Goal: Task Accomplishment & Management: Manage account settings

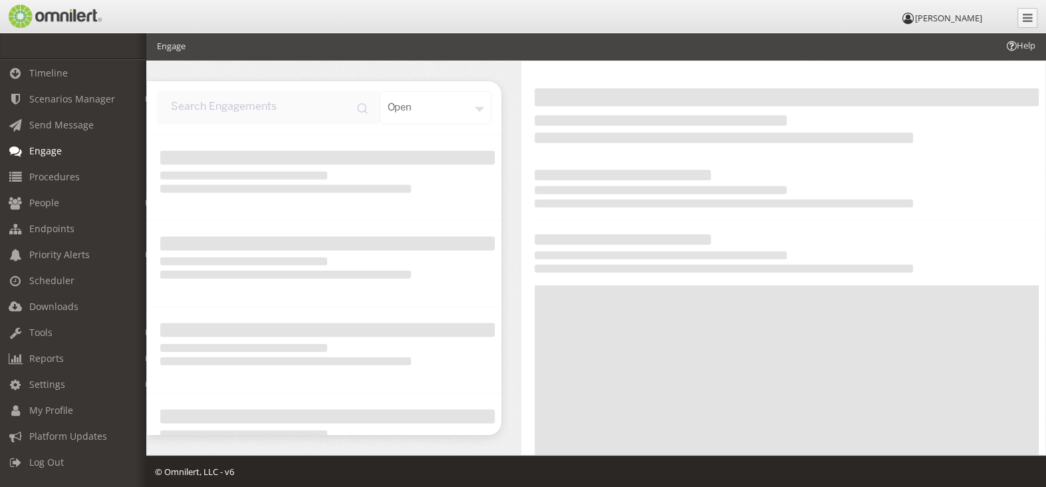
scroll to position [3, 0]
click at [60, 171] on span "Procedures" at bounding box center [54, 176] width 51 height 13
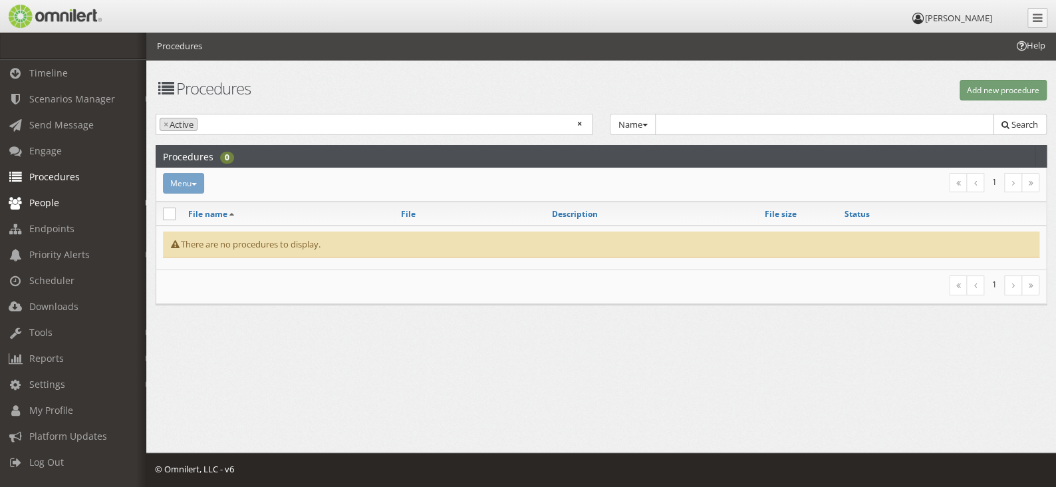
click at [135, 196] on link "People" at bounding box center [79, 203] width 158 height 26
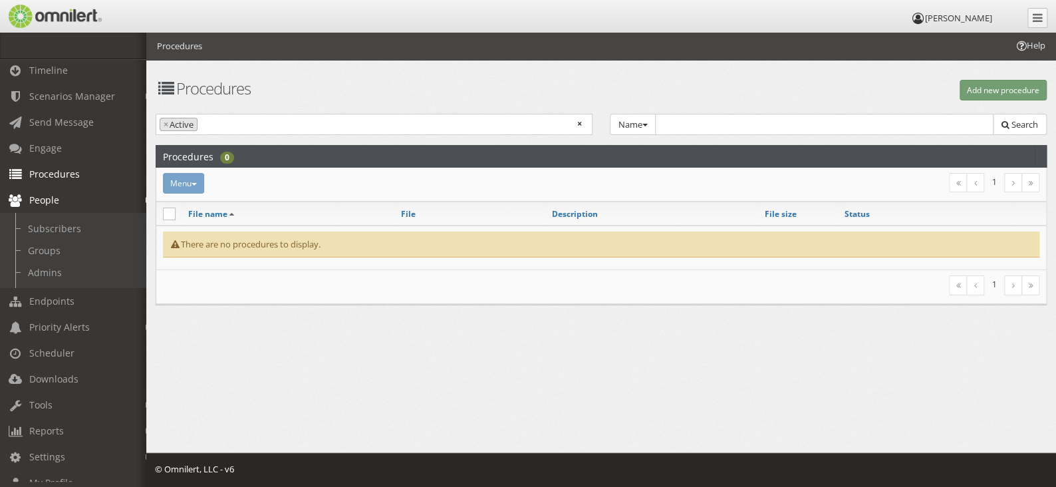
click at [135, 196] on link "People" at bounding box center [79, 200] width 158 height 26
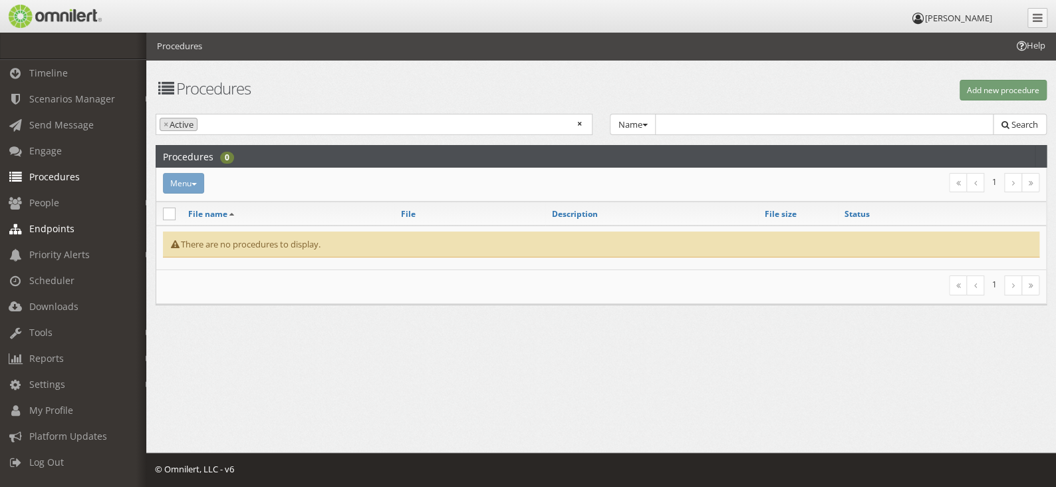
click at [74, 220] on link "Endpoints" at bounding box center [79, 228] width 158 height 26
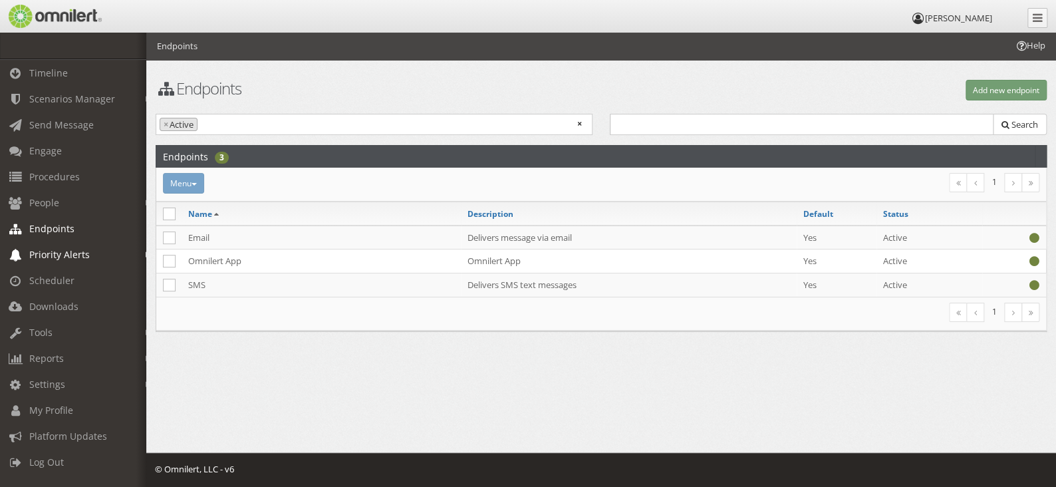
click at [146, 251] on em at bounding box center [149, 254] width 6 height 7
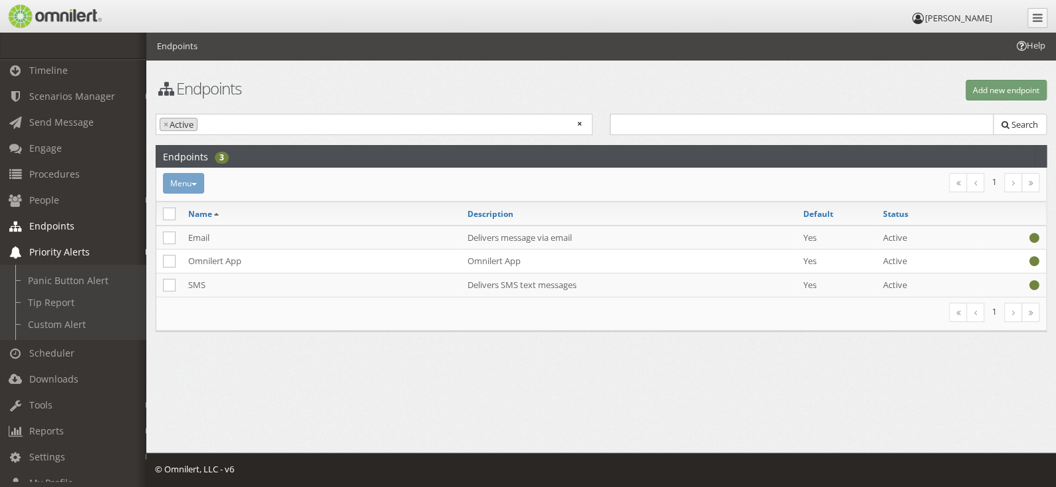
click at [146, 251] on em at bounding box center [149, 252] width 6 height 7
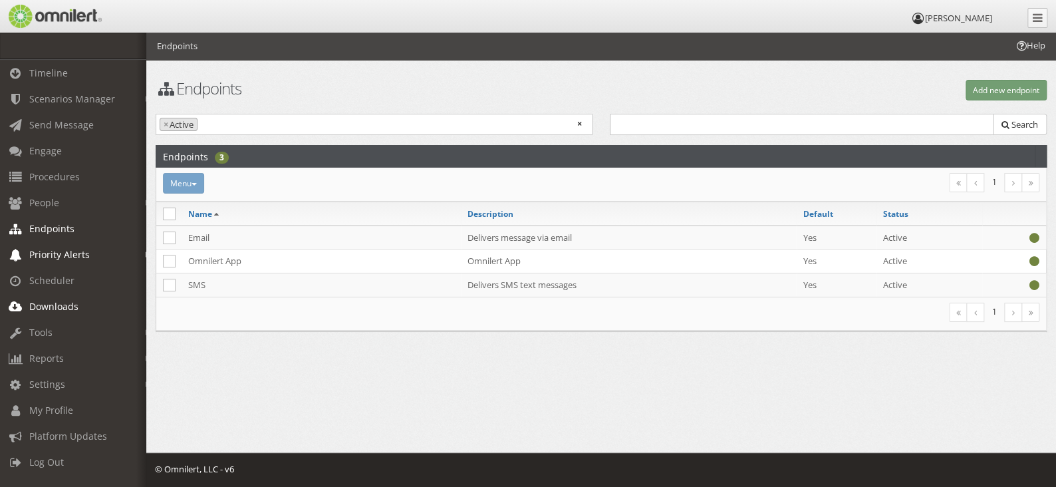
click at [53, 303] on span "Downloads" at bounding box center [53, 306] width 49 height 13
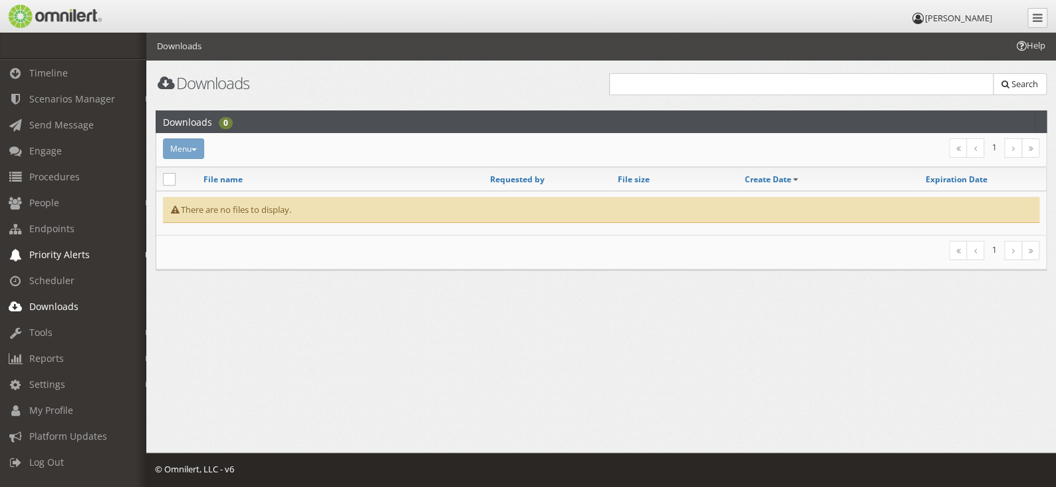
click at [190, 145] on div "Menu Pin file Unpin file [GEOGRAPHIC_DATA]" at bounding box center [452, 148] width 596 height 21
click at [134, 327] on link "Tools" at bounding box center [79, 332] width 158 height 26
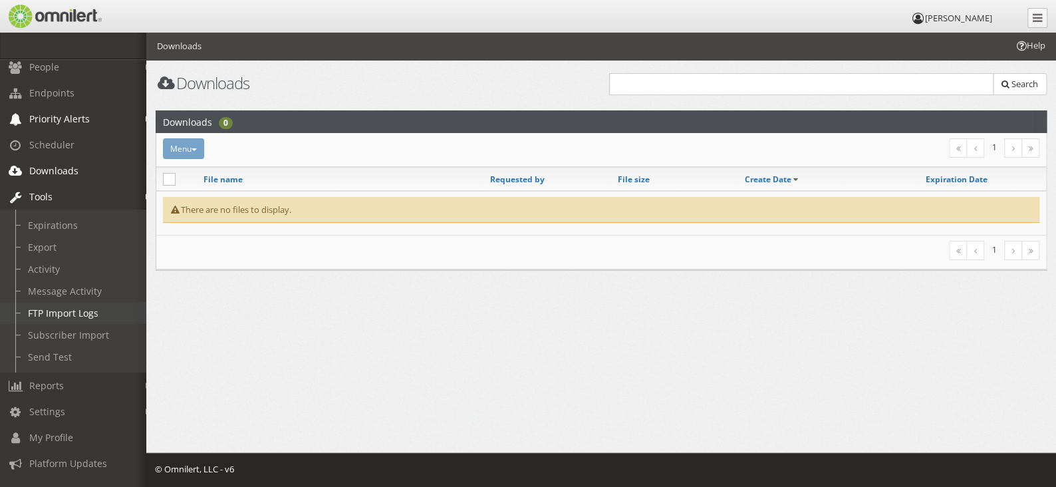
scroll to position [166, 0]
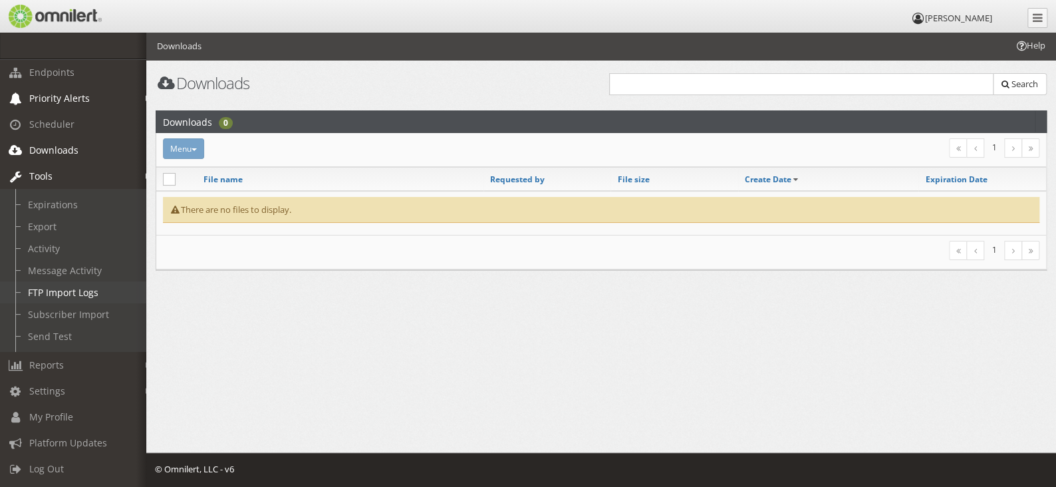
click at [77, 285] on link "FTP Import Logs" at bounding box center [79, 292] width 158 height 22
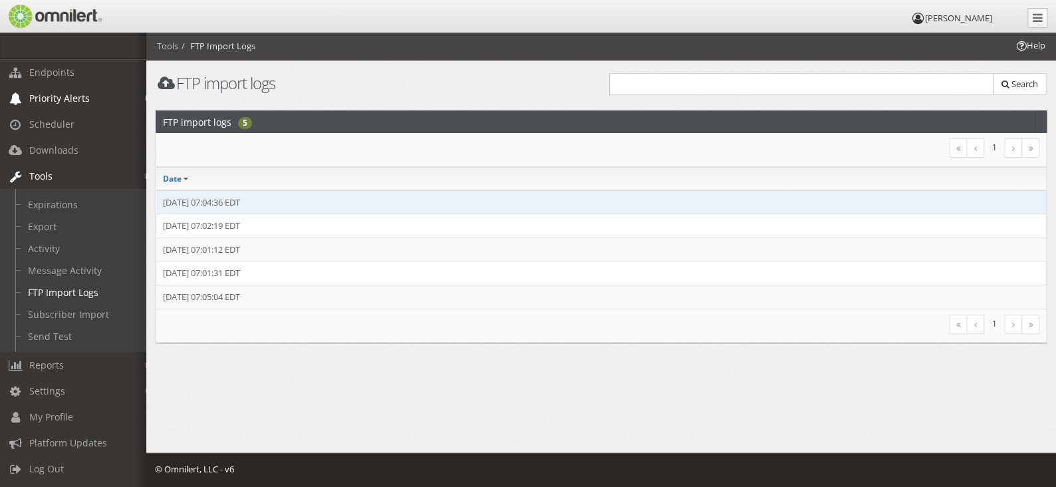
click at [209, 203] on td "[DATE] 07:04:36 EDT" at bounding box center [601, 202] width 890 height 24
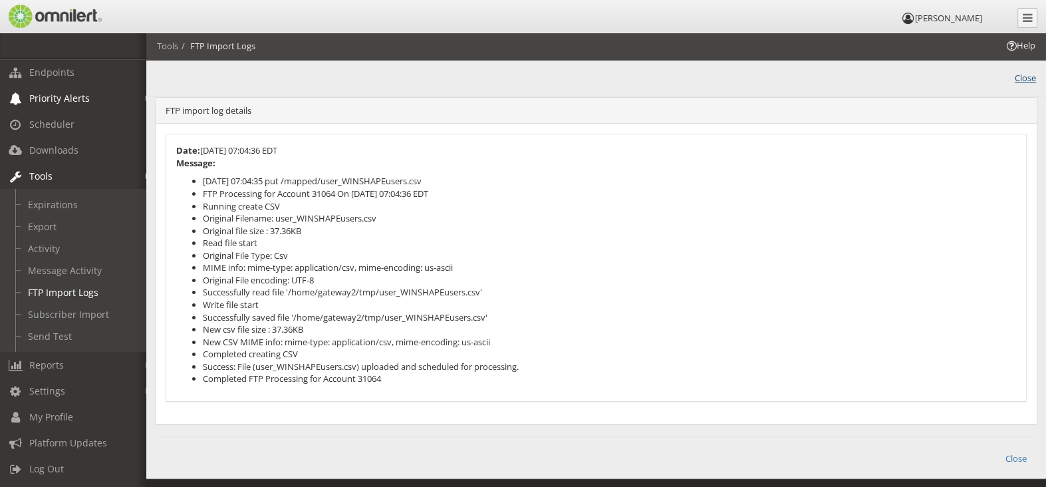
click at [1020, 74] on link "Close" at bounding box center [1025, 76] width 21 height 15
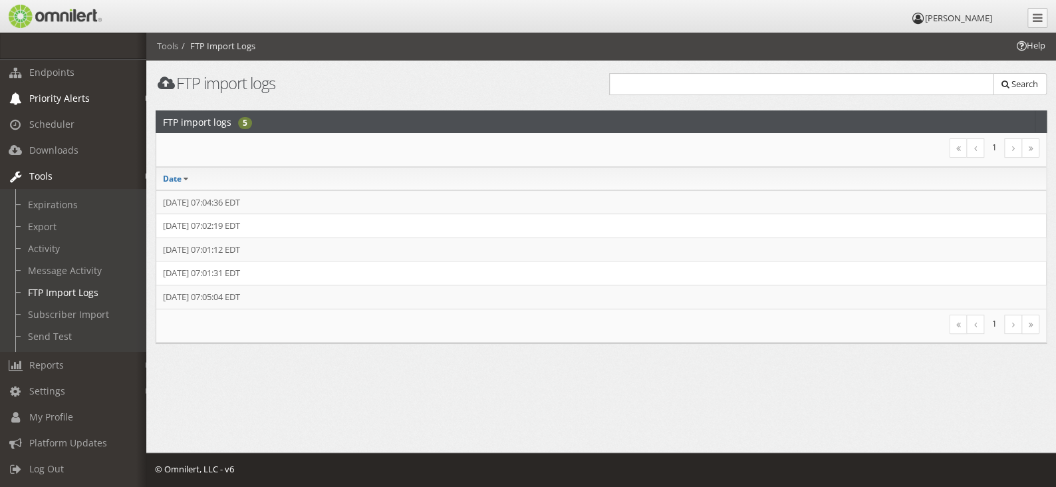
click at [146, 173] on em at bounding box center [149, 176] width 6 height 7
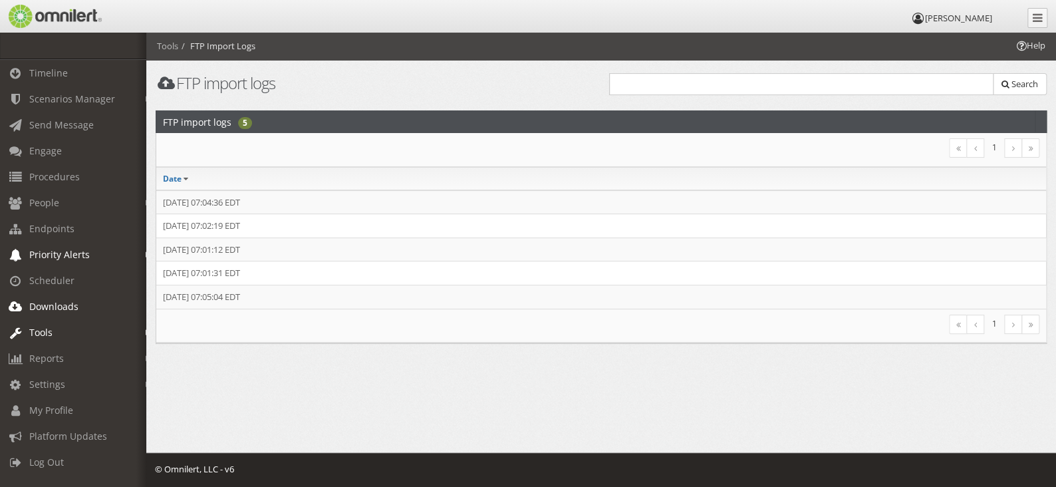
scroll to position [3, 0]
click at [146, 355] on em at bounding box center [149, 358] width 6 height 7
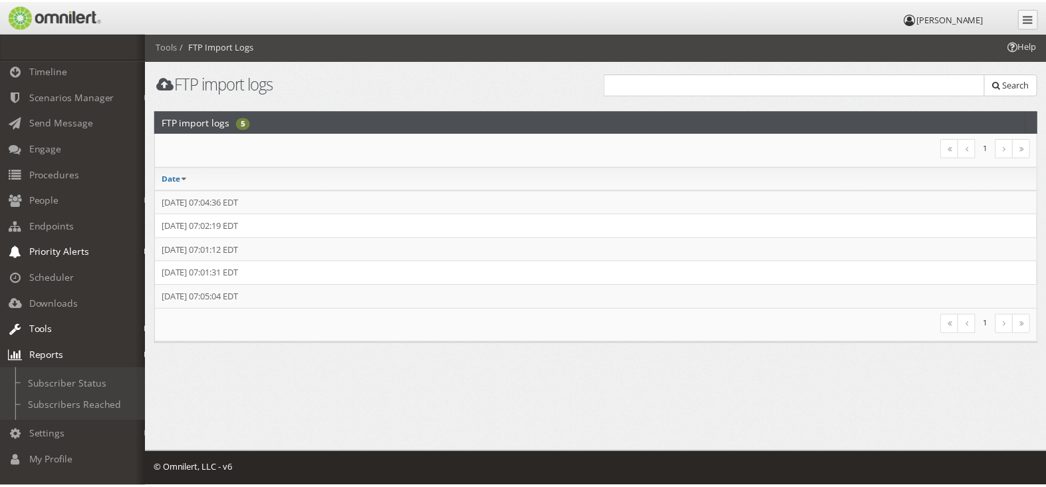
scroll to position [56, 0]
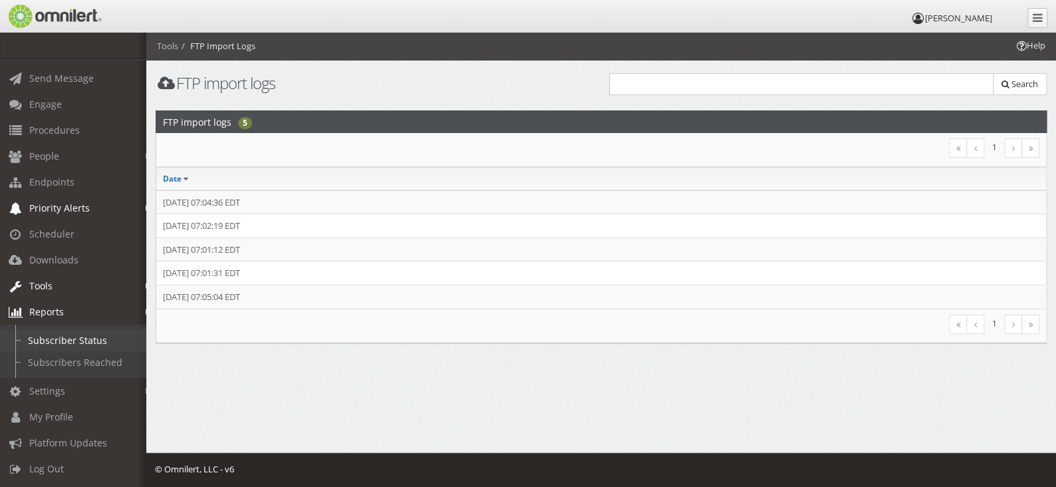
click at [88, 331] on link "Subscriber Status" at bounding box center [79, 340] width 158 height 22
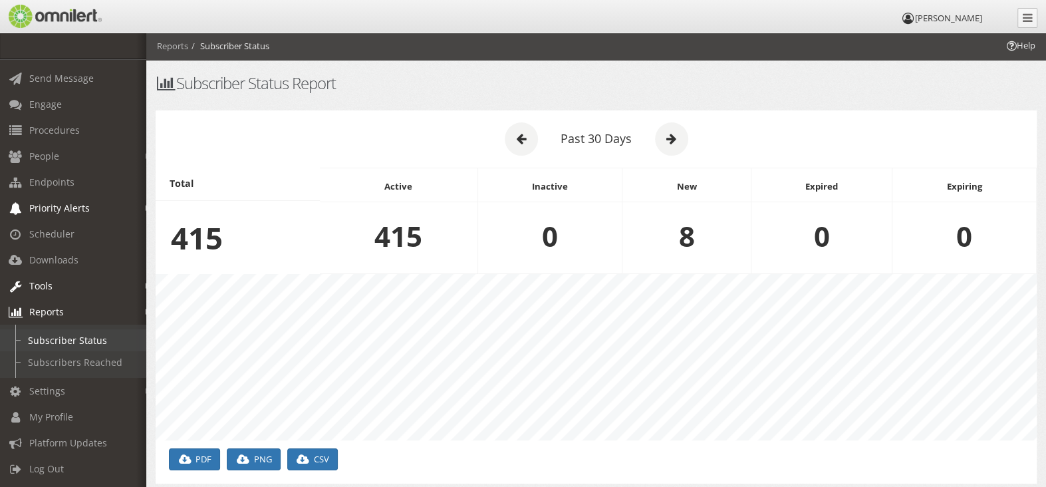
scroll to position [166, 881]
click at [74, 351] on link "Subscribers Reached" at bounding box center [79, 362] width 158 height 22
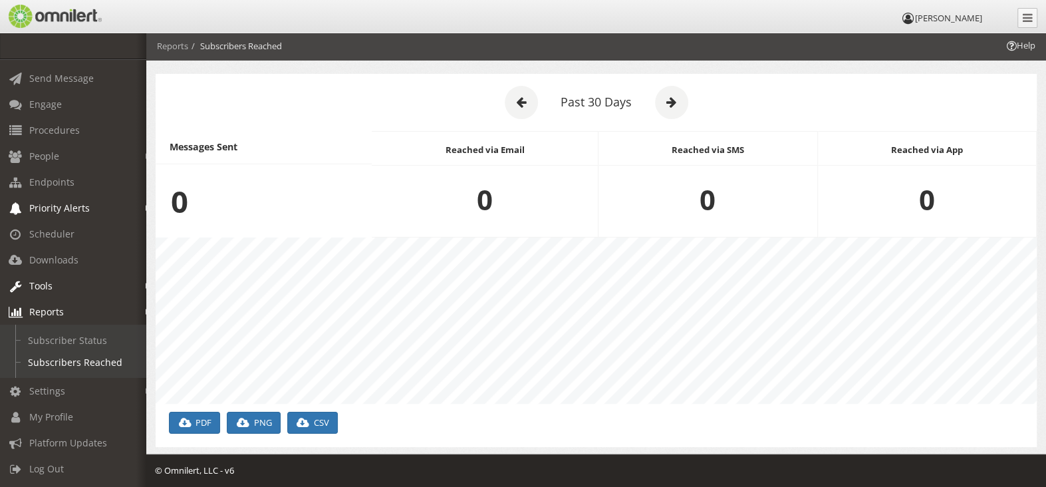
scroll to position [37, 0]
click at [134, 379] on link "Settings" at bounding box center [79, 391] width 158 height 26
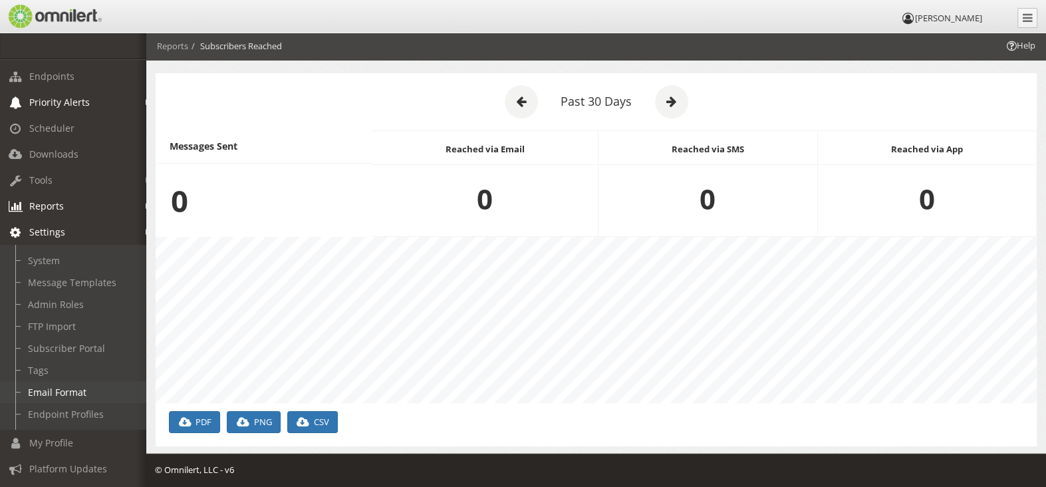
scroll to position [188, 0]
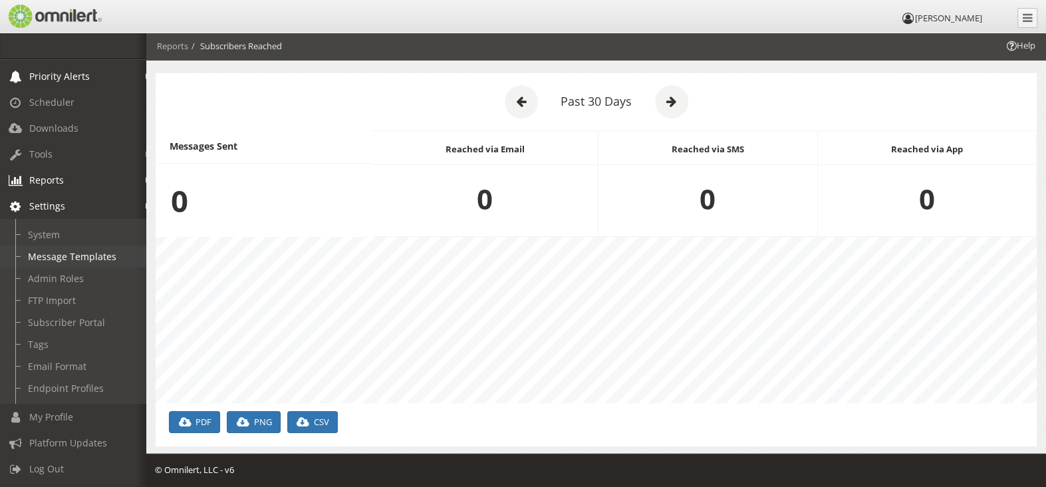
click at [78, 245] on link "Message Templates" at bounding box center [79, 256] width 158 height 22
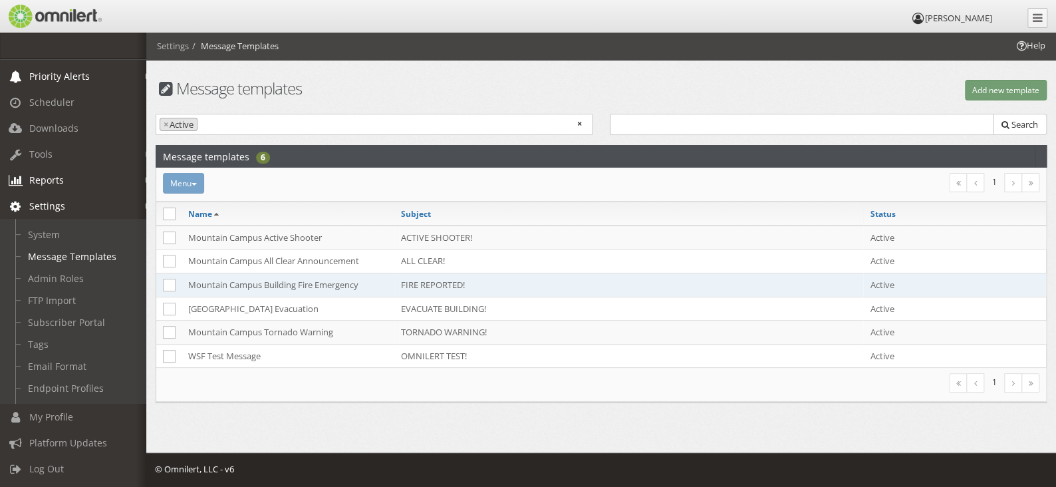
click at [297, 280] on td "Mountain Campus Building Fire Emergency" at bounding box center [288, 285] width 213 height 24
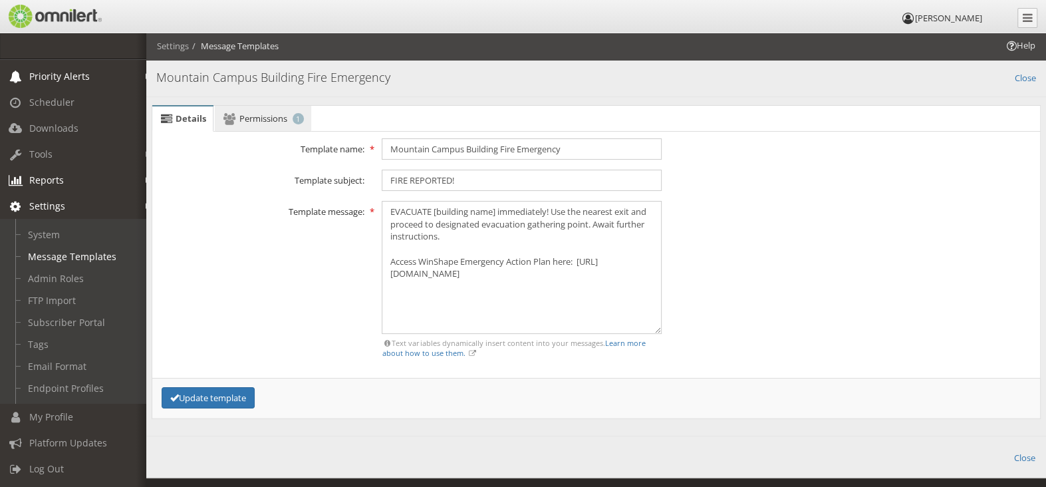
click at [265, 118] on span "Permissions" at bounding box center [263, 118] width 48 height 12
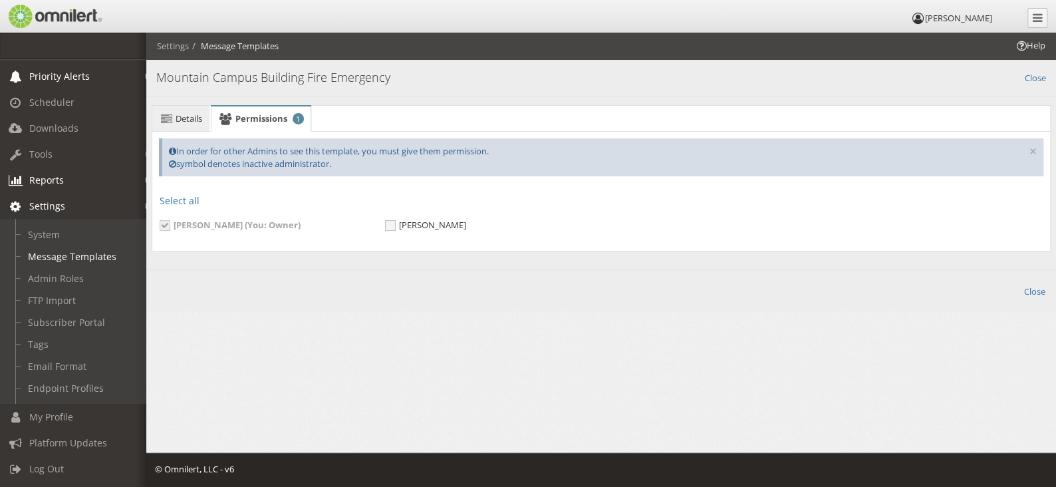
click at [176, 122] on span "Details" at bounding box center [189, 118] width 27 height 12
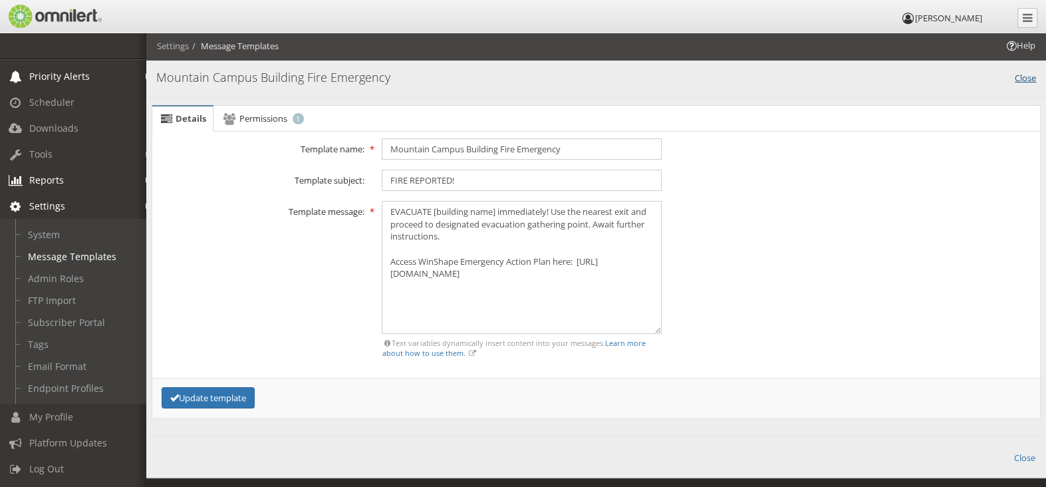
click at [1030, 80] on link "Close" at bounding box center [1025, 76] width 21 height 15
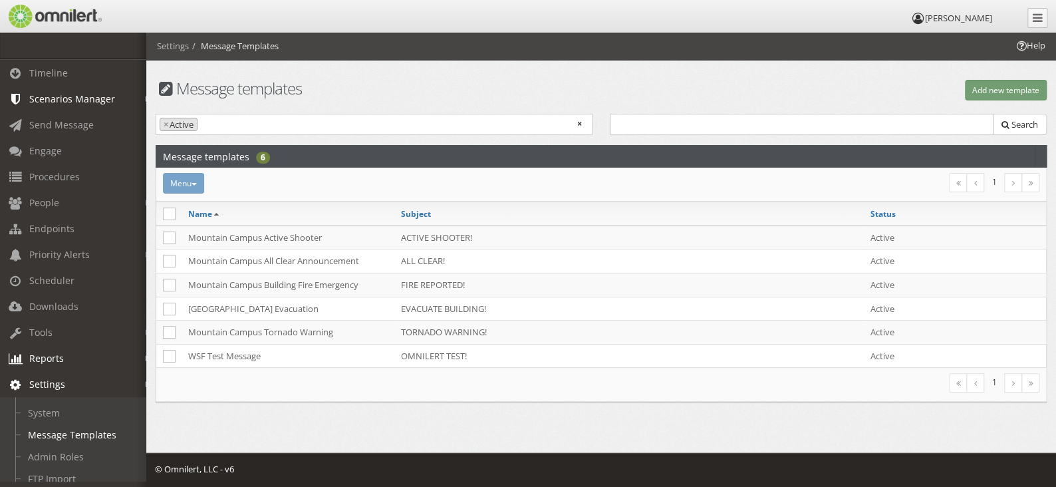
click at [146, 96] on em at bounding box center [149, 99] width 6 height 7
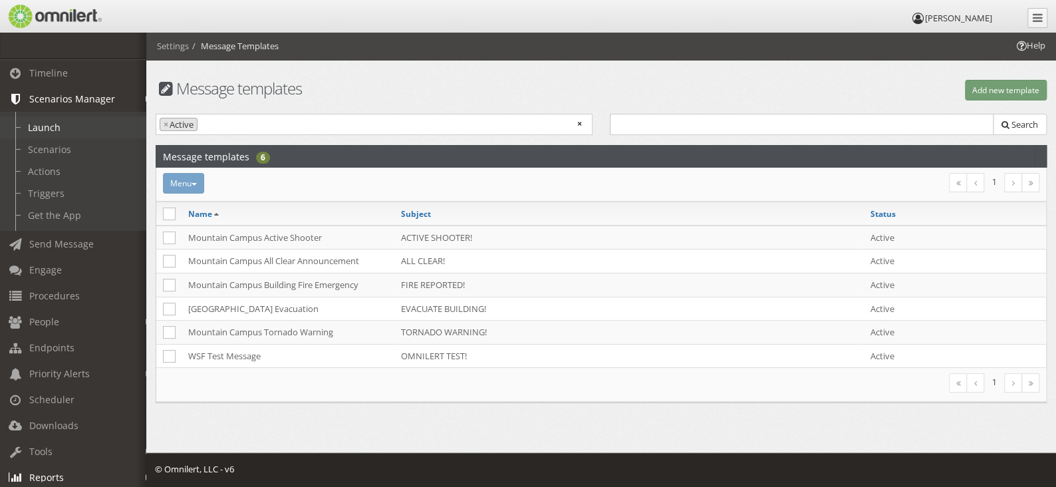
click at [50, 122] on link "Launch" at bounding box center [79, 127] width 158 height 22
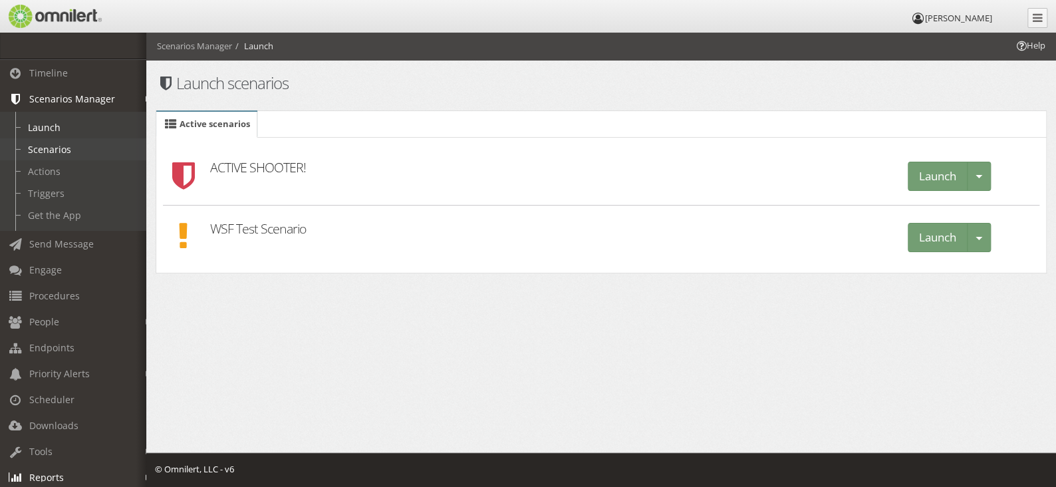
click at [56, 145] on link "Scenarios" at bounding box center [79, 149] width 158 height 22
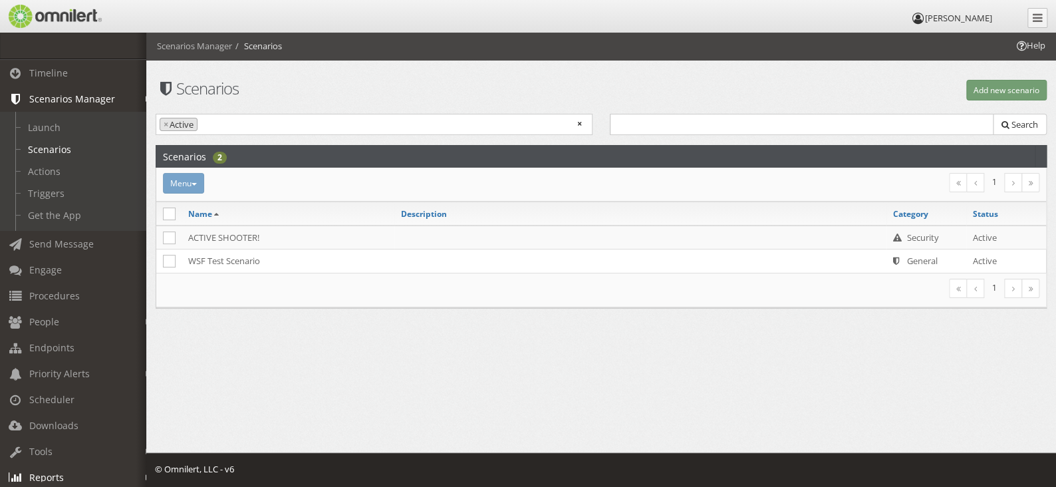
click at [186, 182] on div "Menu Activate Inactivate [GEOGRAPHIC_DATA]" at bounding box center [452, 183] width 596 height 21
click at [1006, 94] on button "Add new scenario" at bounding box center [1006, 90] width 80 height 21
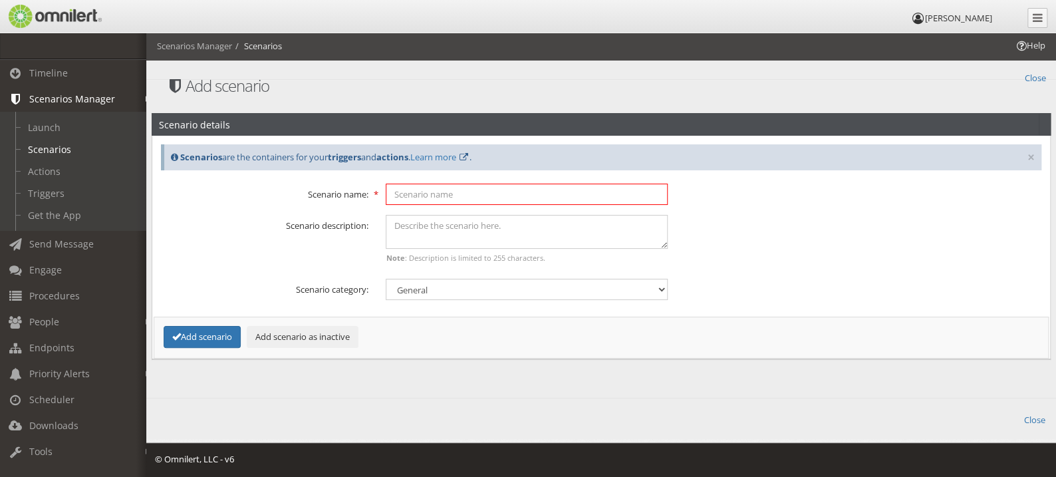
click at [513, 195] on input "text" at bounding box center [527, 194] width 282 height 21
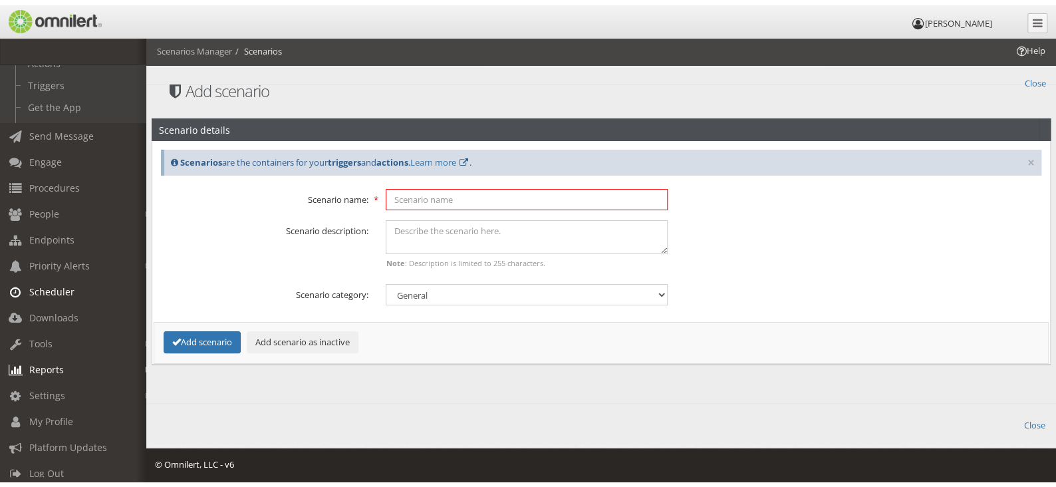
scroll to position [132, 0]
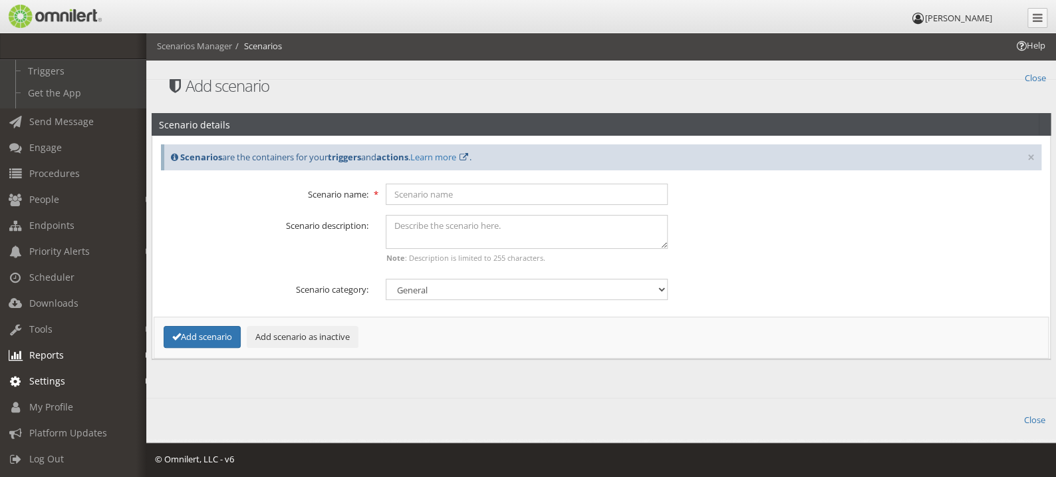
click at [146, 378] on em at bounding box center [149, 381] width 6 height 7
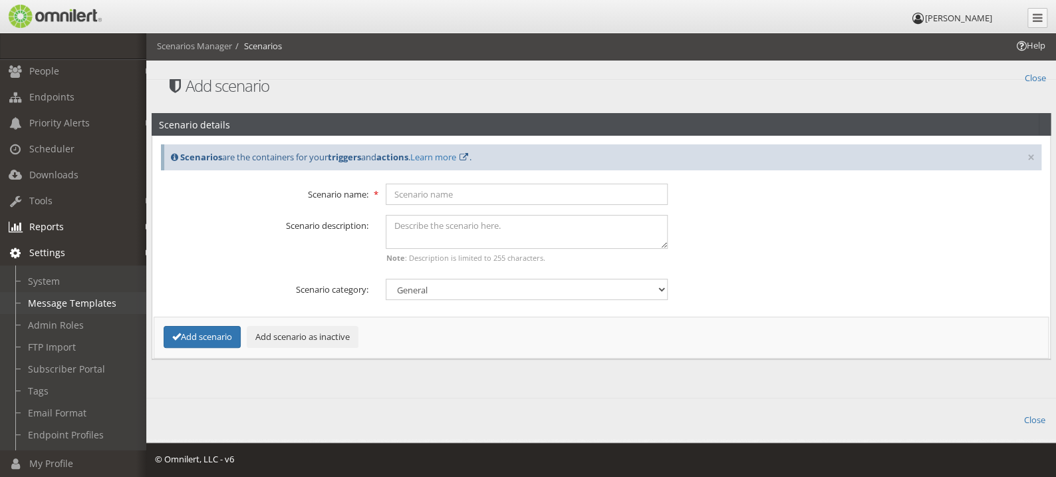
click at [65, 300] on link "Message Templates" at bounding box center [79, 303] width 158 height 22
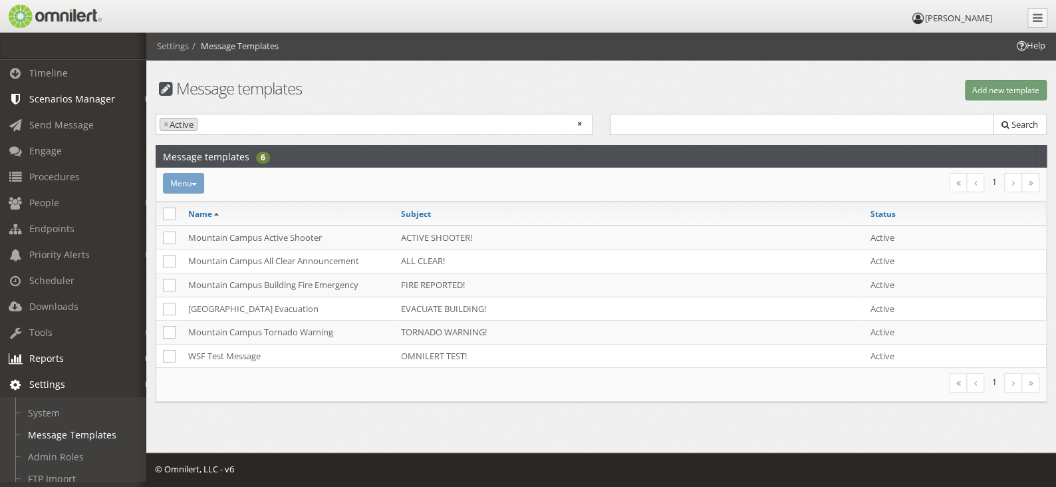
click at [146, 97] on em at bounding box center [149, 99] width 6 height 7
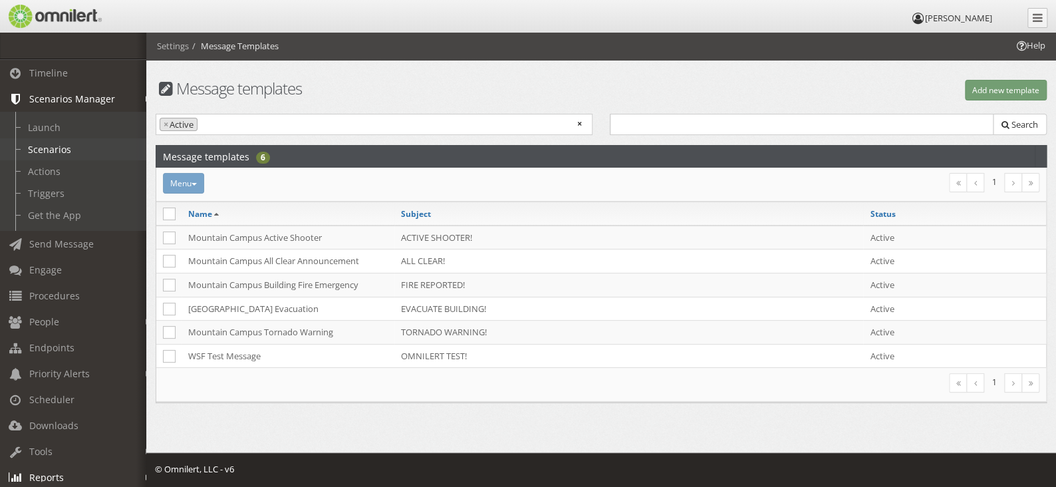
click at [56, 145] on link "Scenarios" at bounding box center [79, 149] width 158 height 22
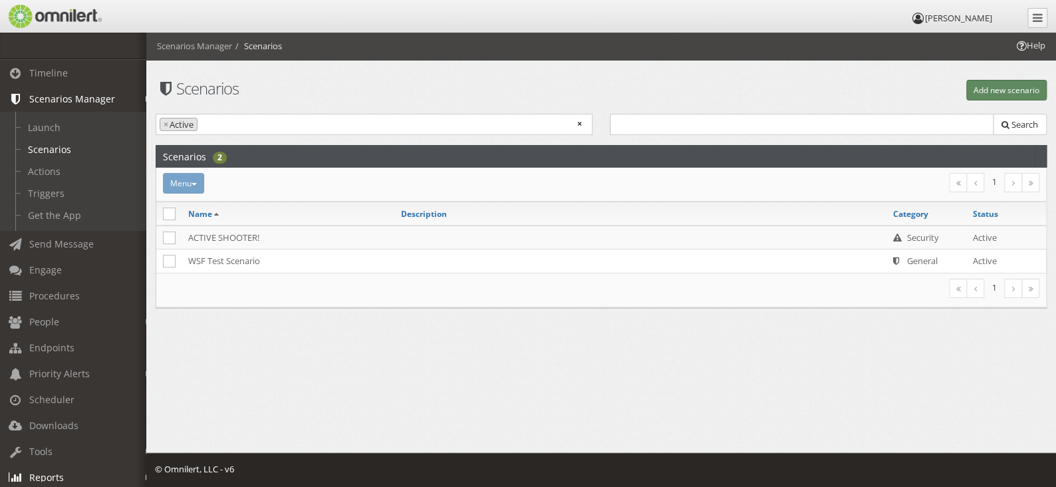
click at [1012, 86] on button "Add new scenario" at bounding box center [1006, 90] width 80 height 21
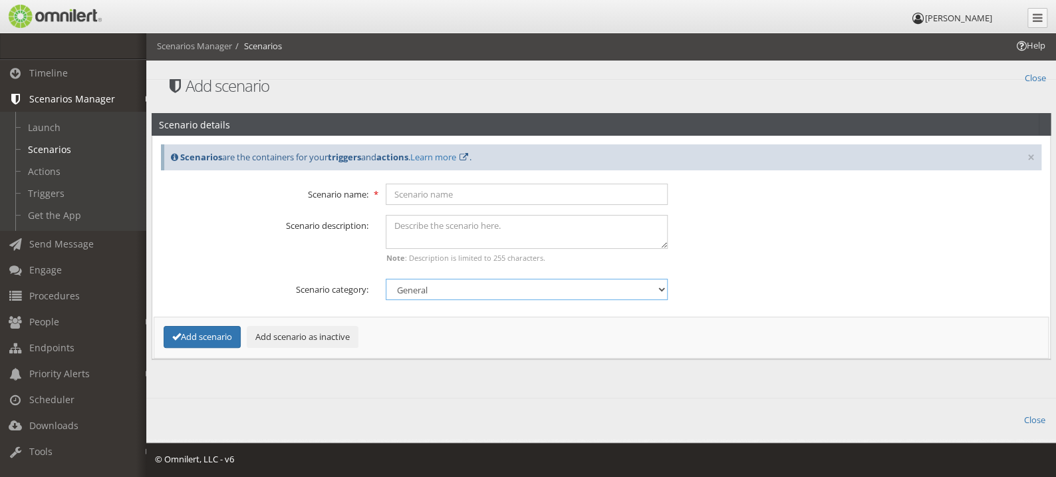
click at [454, 290] on select "General Security Tip report Weather" at bounding box center [527, 289] width 282 height 21
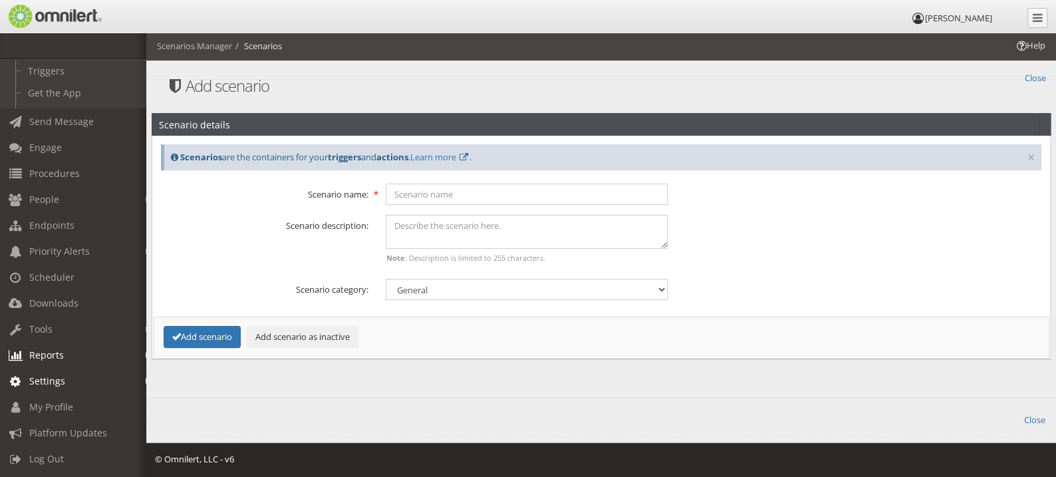
click at [134, 371] on link "Settings" at bounding box center [79, 381] width 158 height 26
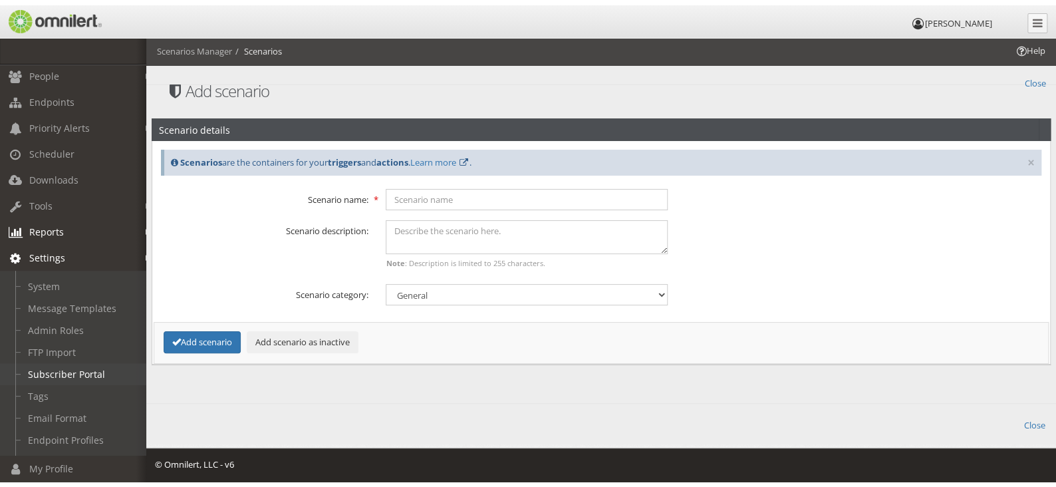
scroll to position [131, 0]
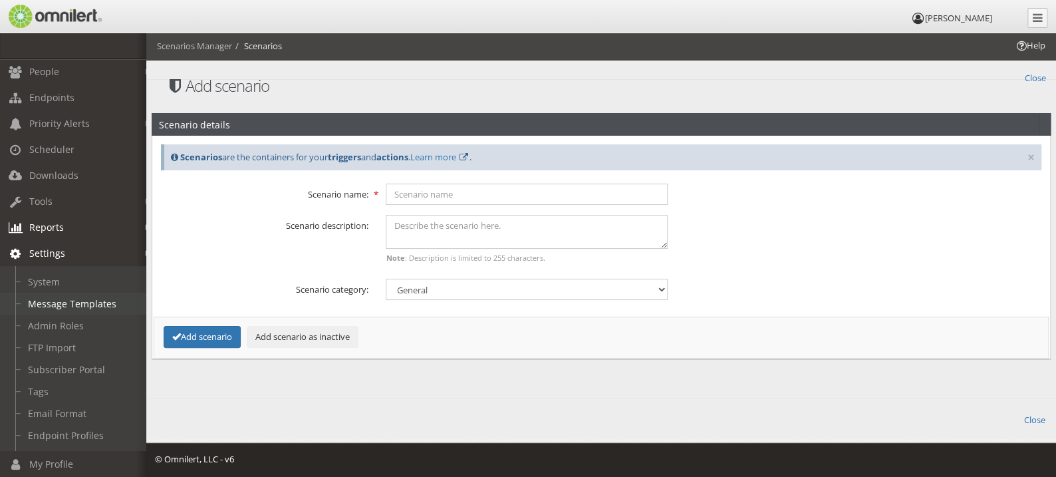
click at [64, 296] on link "Message Templates" at bounding box center [79, 304] width 158 height 22
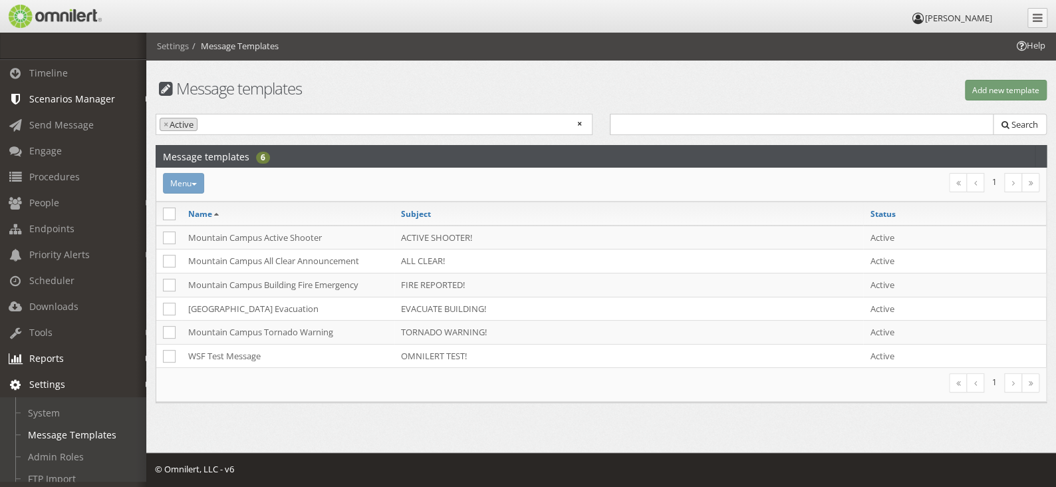
click at [134, 99] on link "Scenarios Manager" at bounding box center [79, 99] width 158 height 26
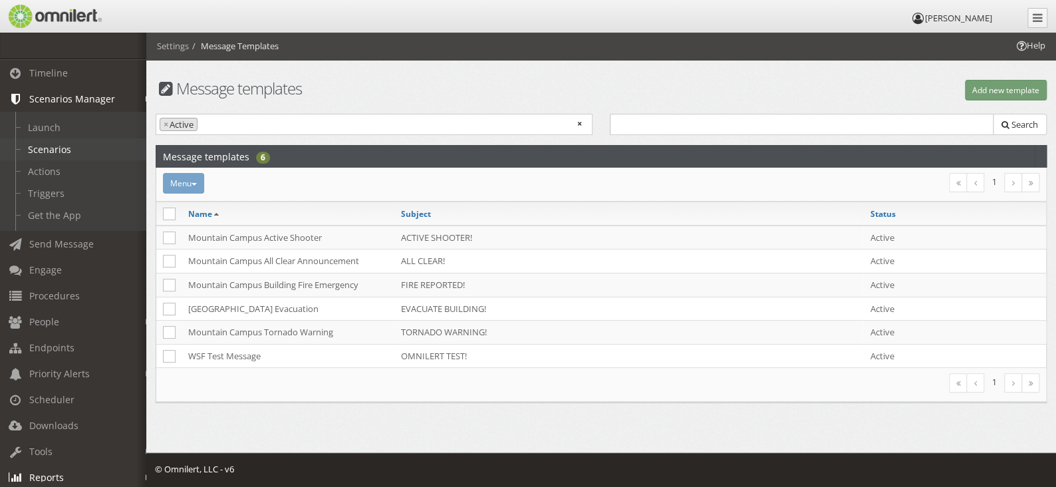
click at [44, 144] on link "Scenarios" at bounding box center [79, 149] width 158 height 22
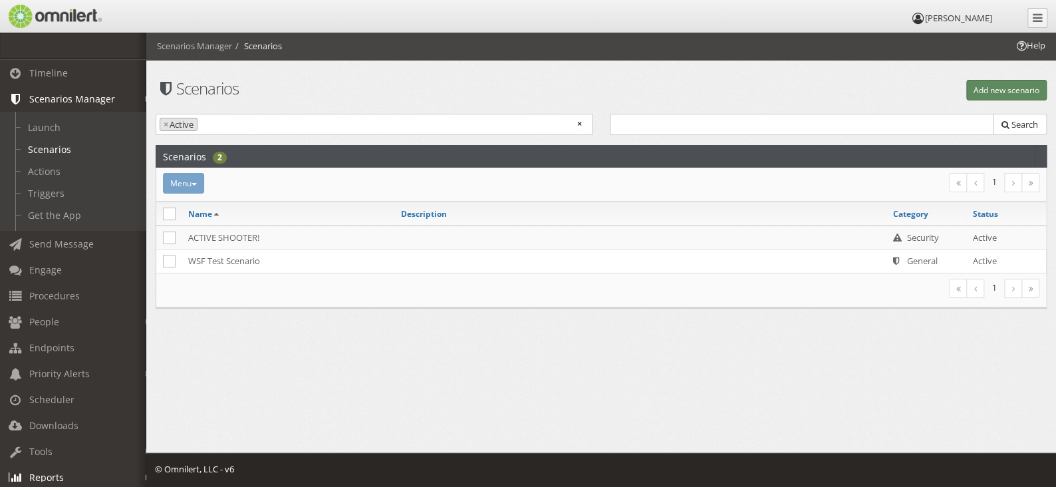
click at [972, 89] on button "Add new scenario" at bounding box center [1006, 90] width 80 height 21
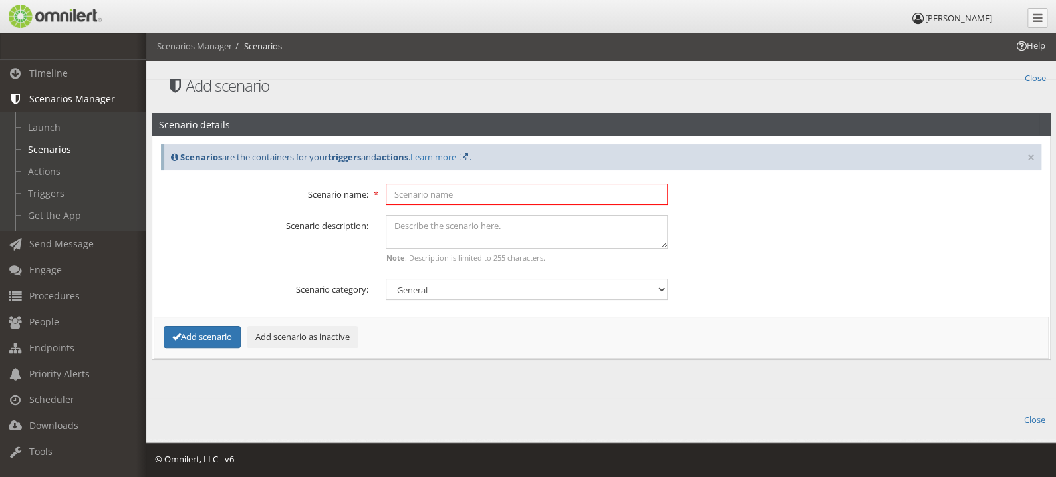
click at [446, 200] on input "text" at bounding box center [527, 194] width 282 height 21
click at [458, 233] on textarea at bounding box center [527, 232] width 282 height 34
click at [464, 198] on input "FIRE REPORTED" at bounding box center [527, 194] width 282 height 21
type input "FIRE REPORTED!"
click at [440, 225] on textarea at bounding box center [527, 232] width 282 height 34
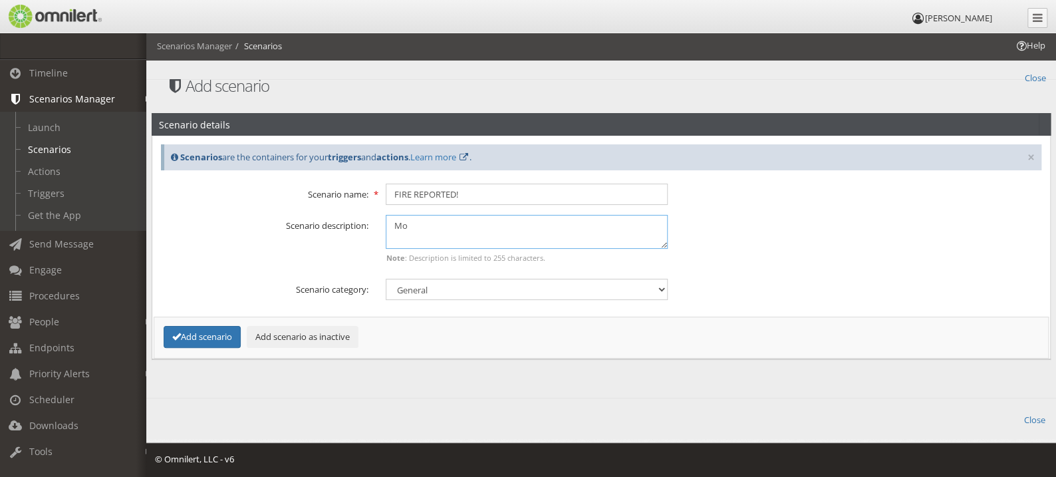
type textarea "M"
type textarea "A fire has been reported in a Mountain Campus building."
click at [480, 293] on select "General Security Tip report Weather" at bounding box center [527, 289] width 282 height 21
click at [192, 338] on button "Add scenario" at bounding box center [202, 337] width 77 height 22
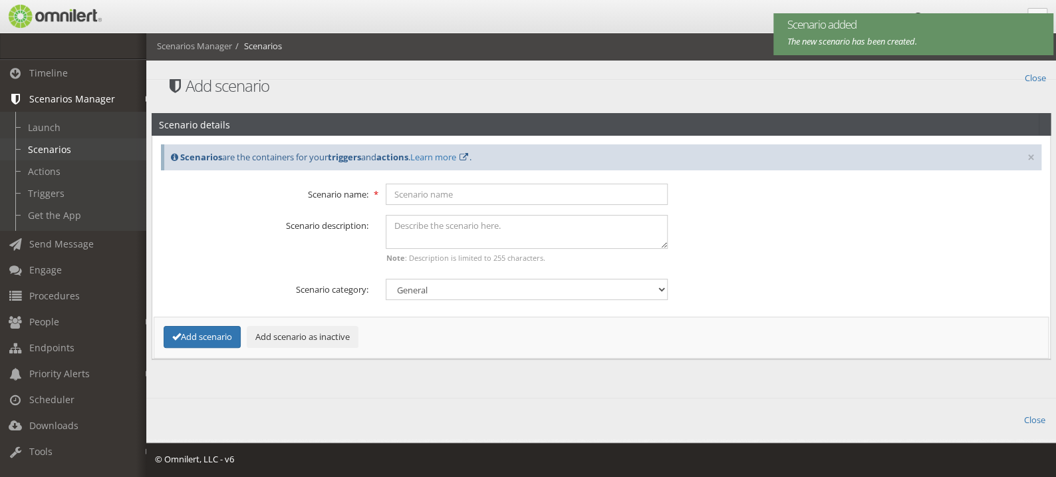
click at [52, 149] on link "Scenarios" at bounding box center [79, 149] width 158 height 22
click at [1036, 83] on div "Scenario details × Scenarios are the containers for your triggers and actions .…" at bounding box center [601, 234] width 910 height 308
click at [1036, 80] on div "Scenario details × Scenarios are the containers for your triggers and actions .…" at bounding box center [601, 234] width 910 height 308
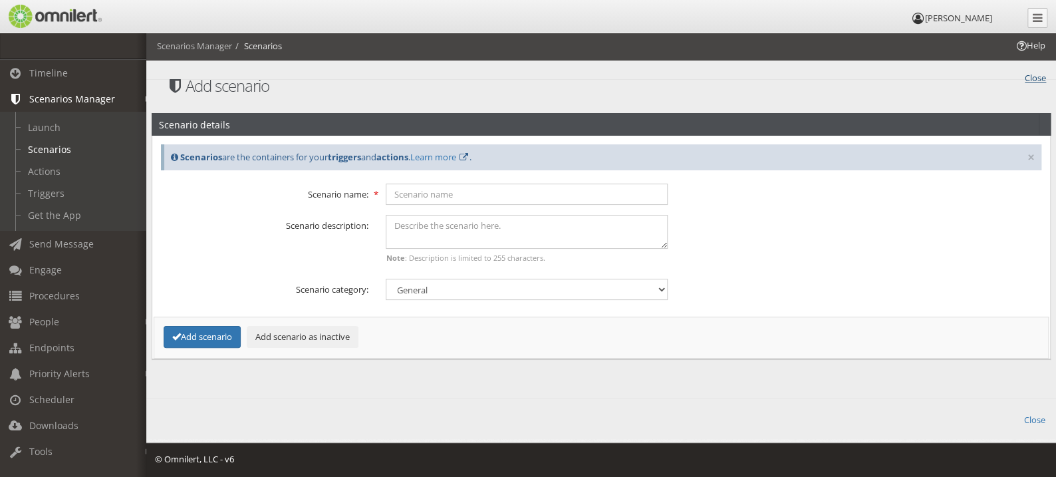
click at [1031, 78] on link "Close" at bounding box center [1035, 76] width 21 height 15
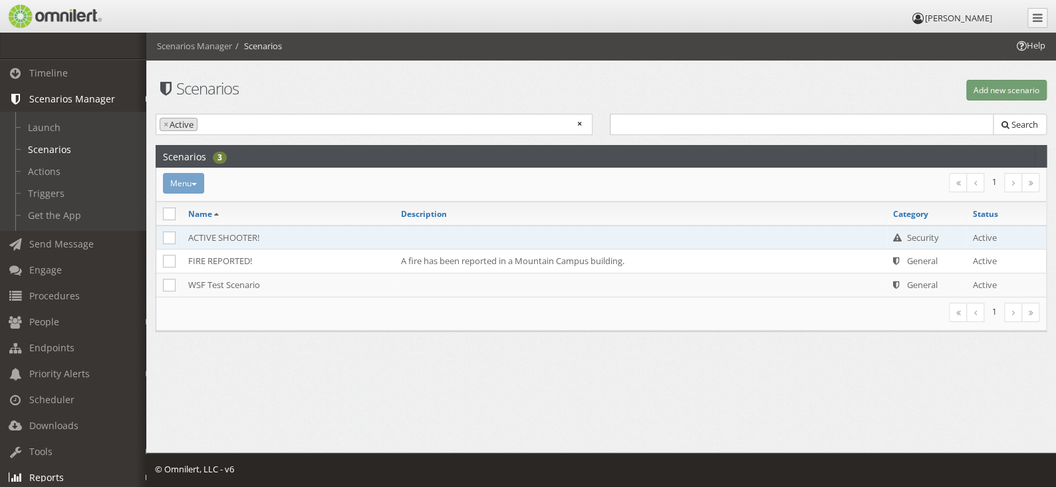
click at [281, 237] on td "ACTIVE SHOOTER!" at bounding box center [288, 237] width 213 height 24
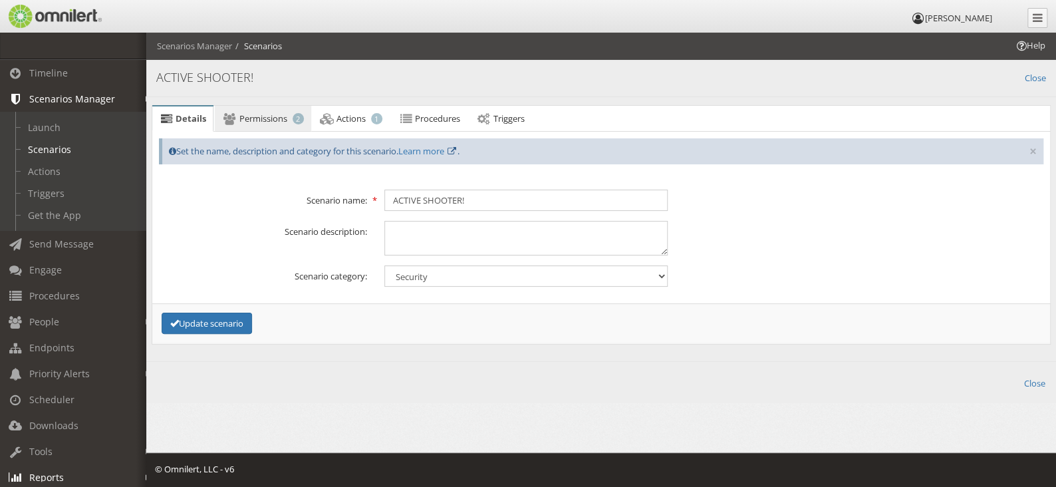
click at [282, 120] on span "Permissions" at bounding box center [263, 118] width 48 height 12
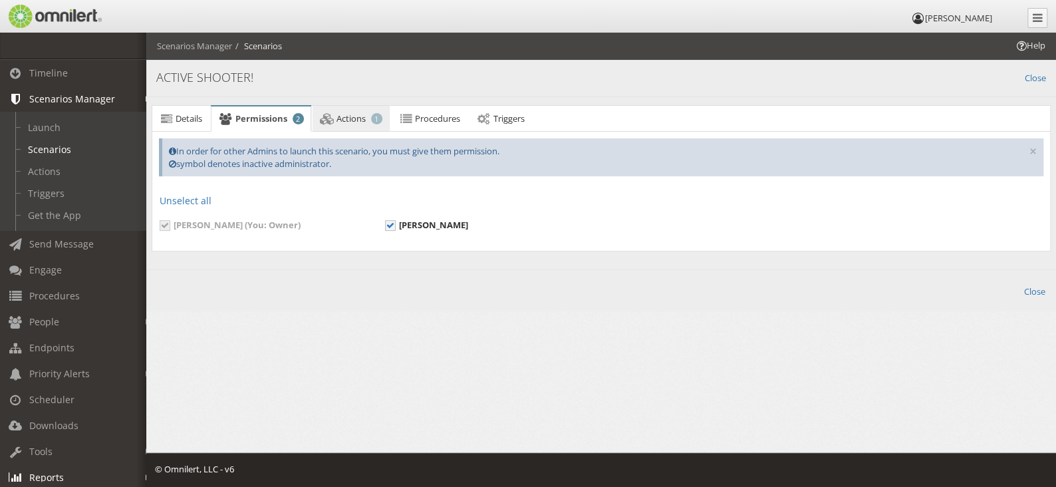
click at [332, 117] on icon at bounding box center [327, 118] width 15 height 9
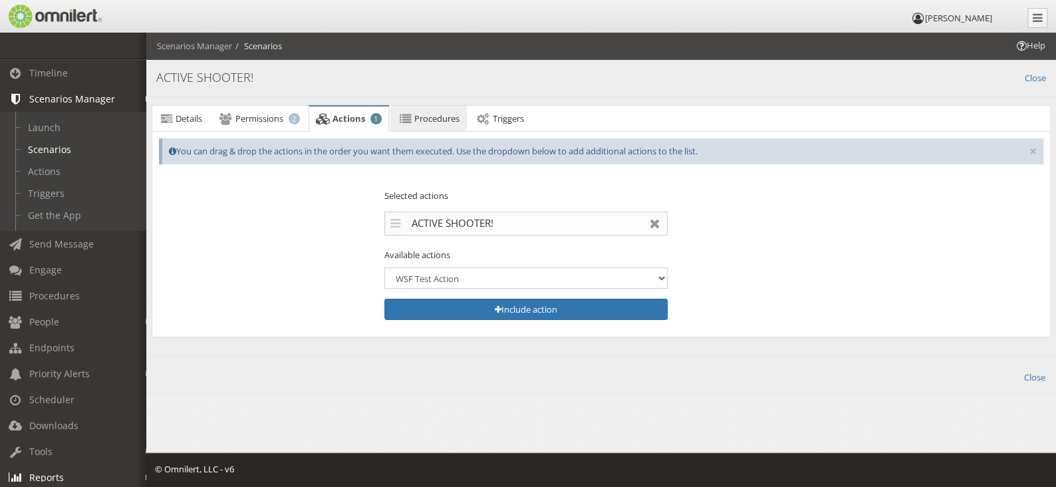
click at [414, 115] on link "Procedures" at bounding box center [428, 119] width 76 height 27
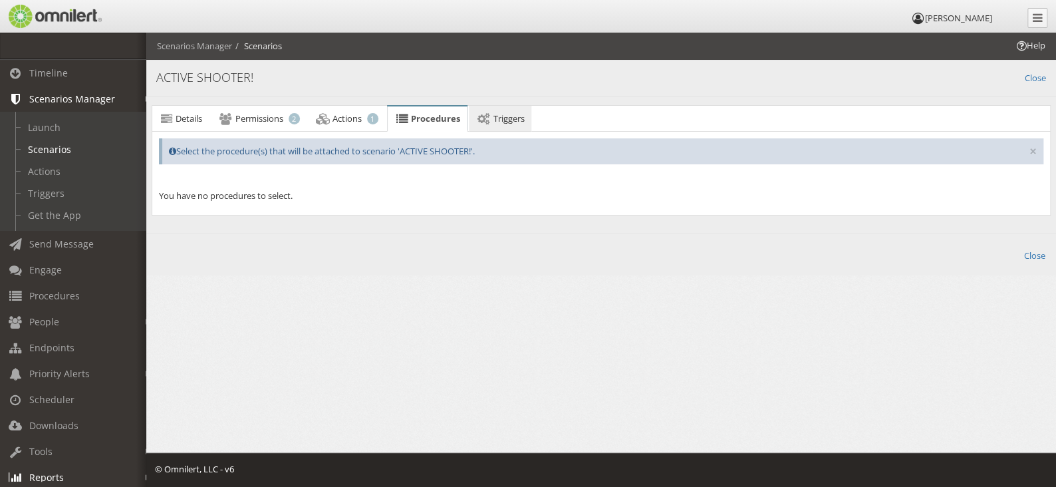
click at [500, 118] on span "Triggers" at bounding box center [508, 118] width 31 height 12
click at [250, 122] on span "Permissions" at bounding box center [259, 118] width 48 height 12
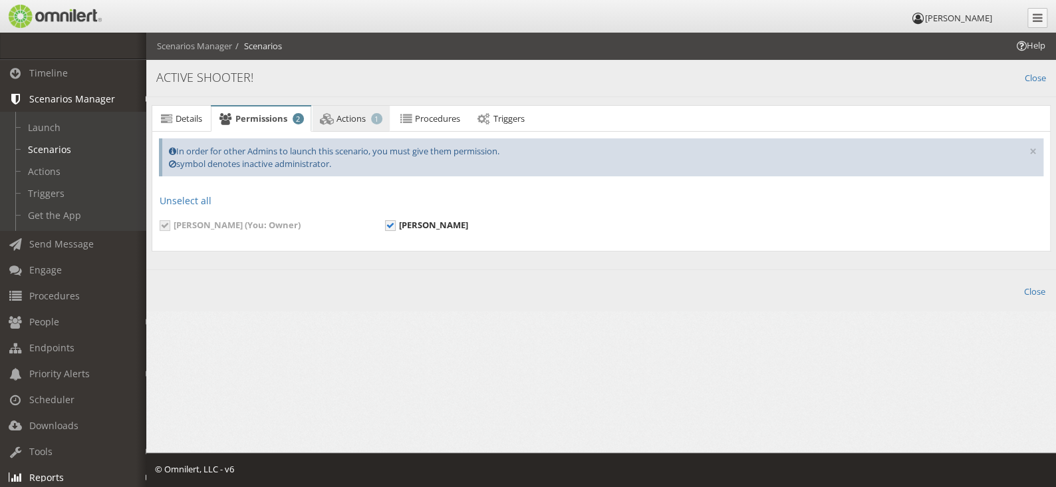
click at [340, 118] on span "Actions" at bounding box center [351, 118] width 29 height 12
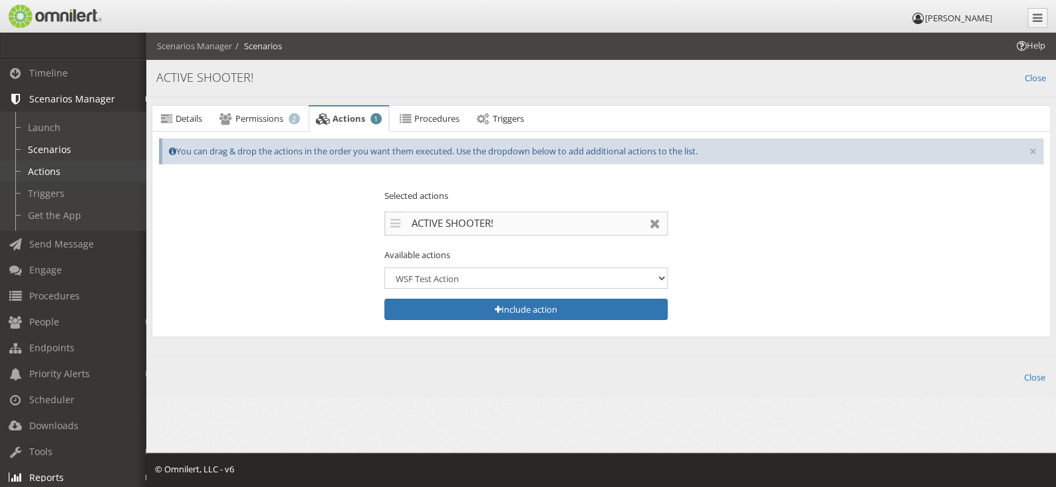
click at [45, 168] on link "Actions" at bounding box center [79, 171] width 158 height 22
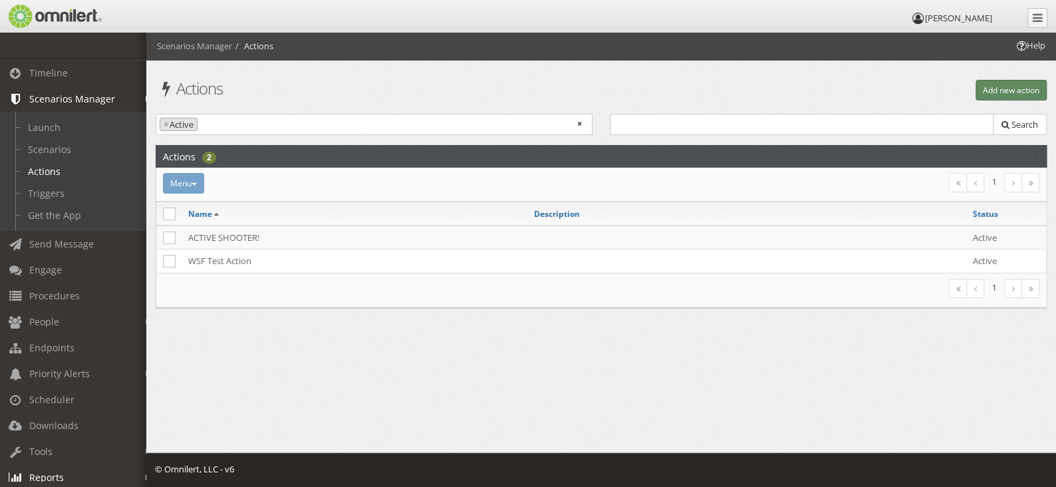
click at [997, 96] on button "Add new action" at bounding box center [1011, 90] width 71 height 21
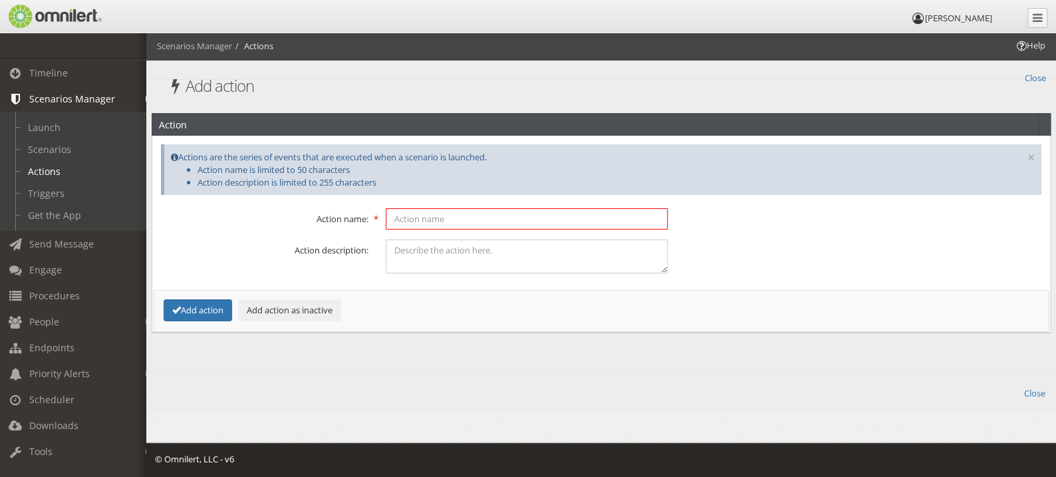
click at [420, 221] on input "text" at bounding box center [527, 218] width 282 height 21
type input "FIRE REPORTED!"
click at [200, 304] on button "Add action" at bounding box center [198, 310] width 69 height 22
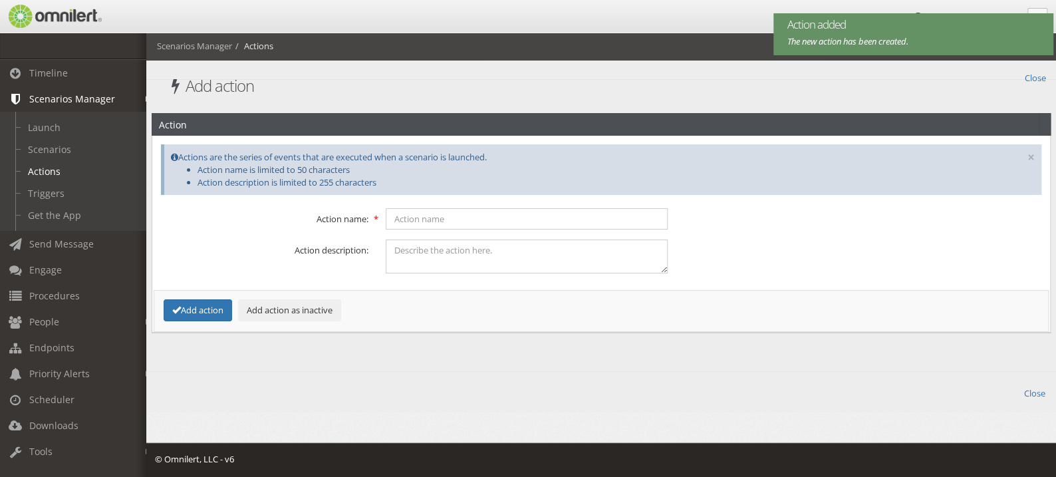
click at [1038, 80] on div "Action Error! × Actions are the series of events that are executed when a scena…" at bounding box center [601, 220] width 910 height 281
drag, startPoint x: 1036, startPoint y: 78, endPoint x: 1023, endPoint y: 80, distance: 12.8
click at [1036, 78] on link "Close" at bounding box center [1035, 76] width 21 height 15
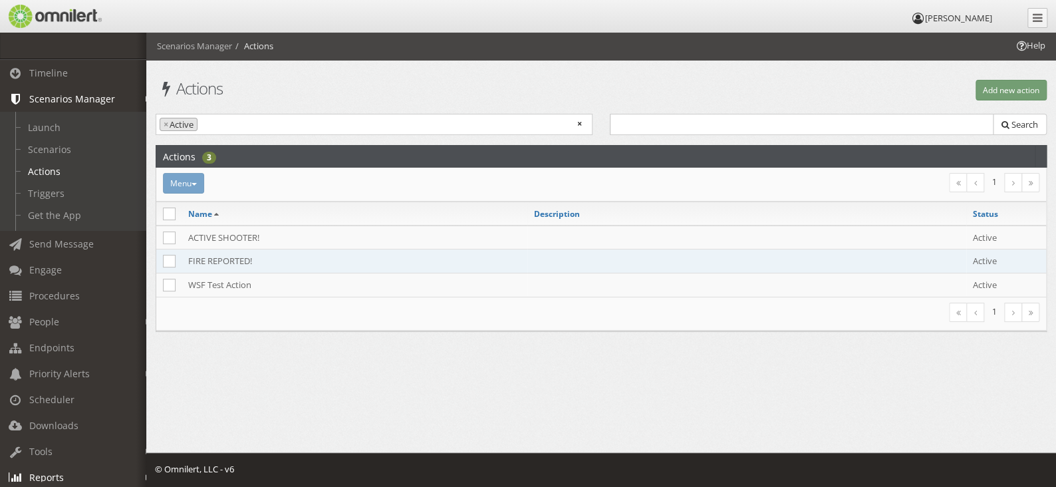
click at [219, 257] on td "FIRE REPORTED!" at bounding box center [355, 261] width 346 height 24
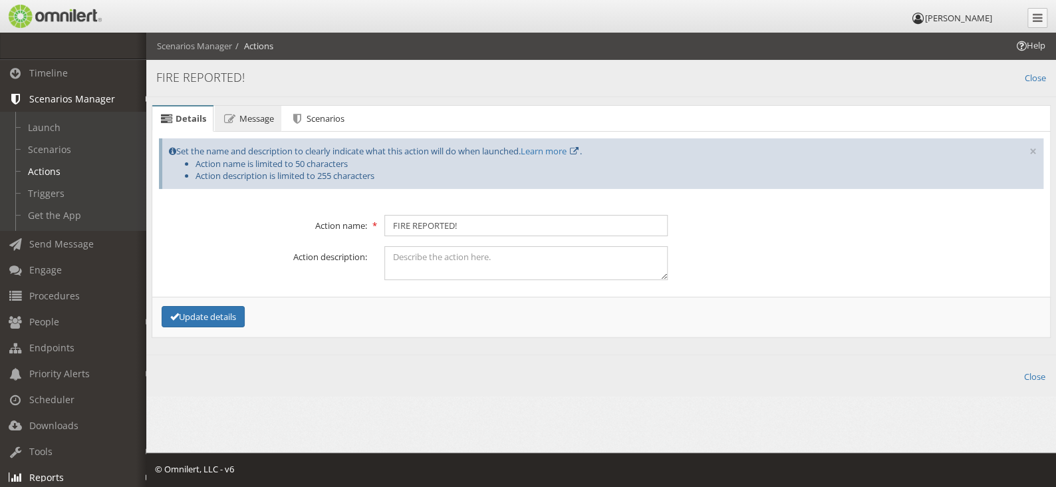
click at [261, 121] on span "Message" at bounding box center [256, 118] width 35 height 12
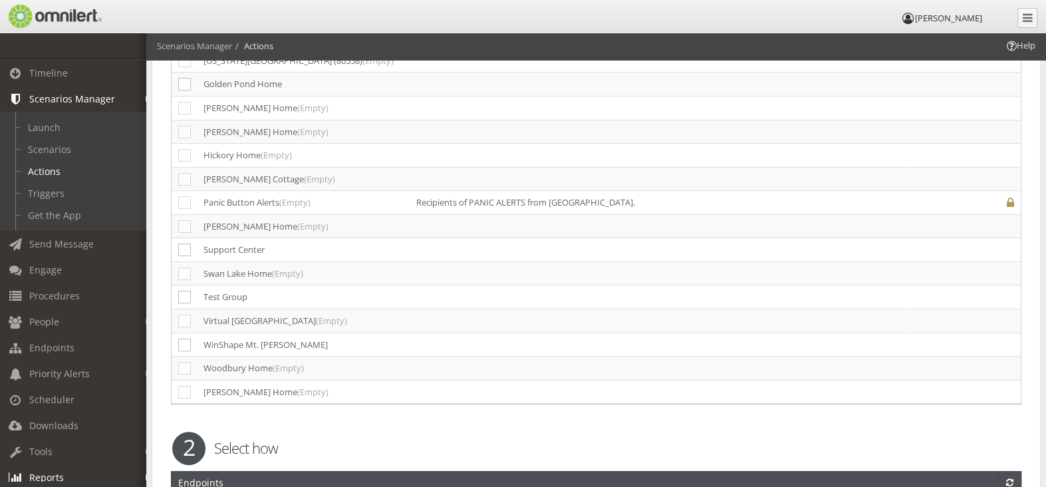
scroll to position [200, 0]
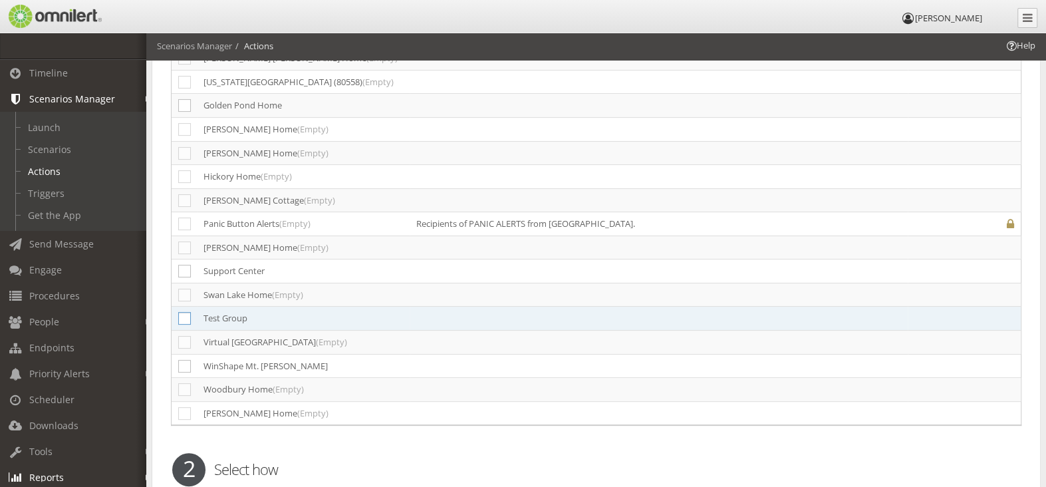
click at [188, 315] on icon at bounding box center [184, 318] width 13 height 13
checkbox input "true"
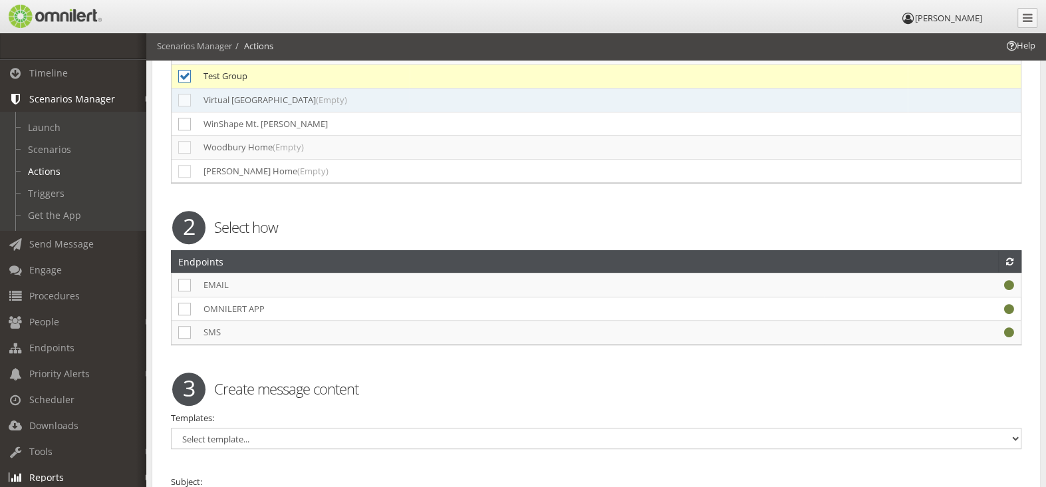
scroll to position [466, 0]
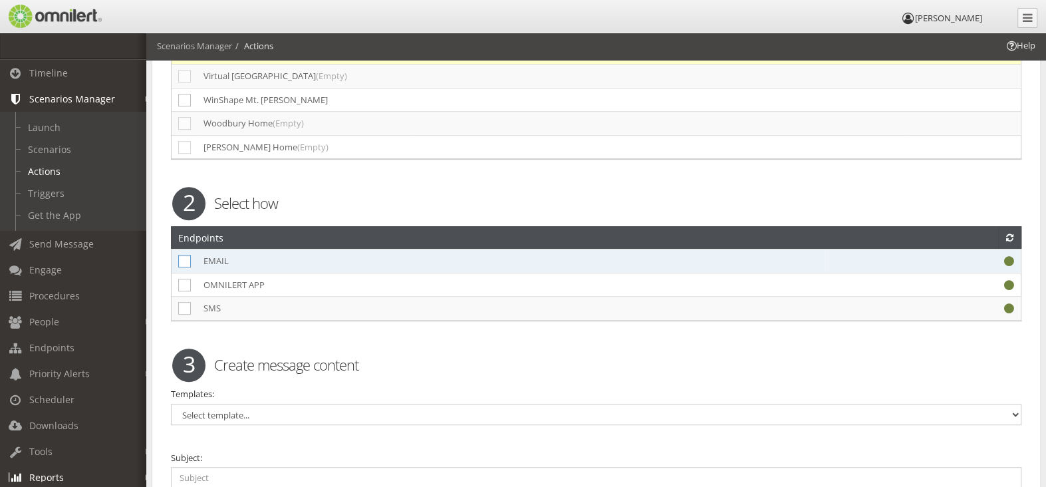
click at [182, 258] on icon at bounding box center [184, 261] width 13 height 13
checkbox input "true"
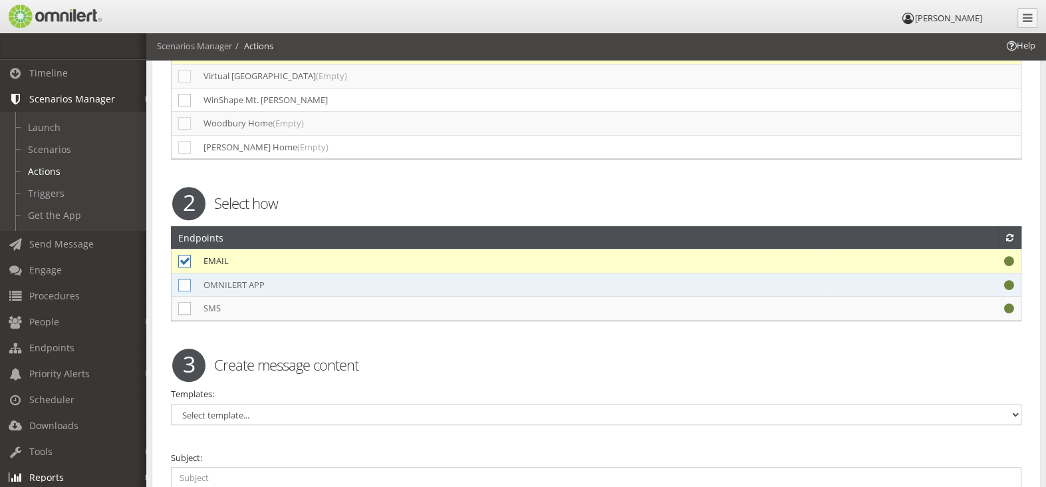
click at [181, 279] on icon at bounding box center [184, 285] width 13 height 13
checkbox input "true"
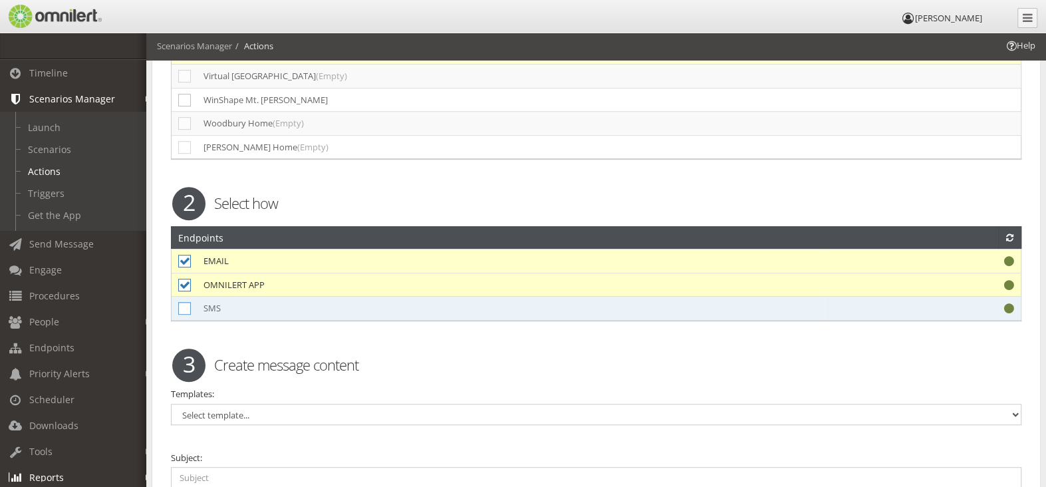
click at [186, 305] on icon at bounding box center [184, 308] width 13 height 13
checkbox input "true"
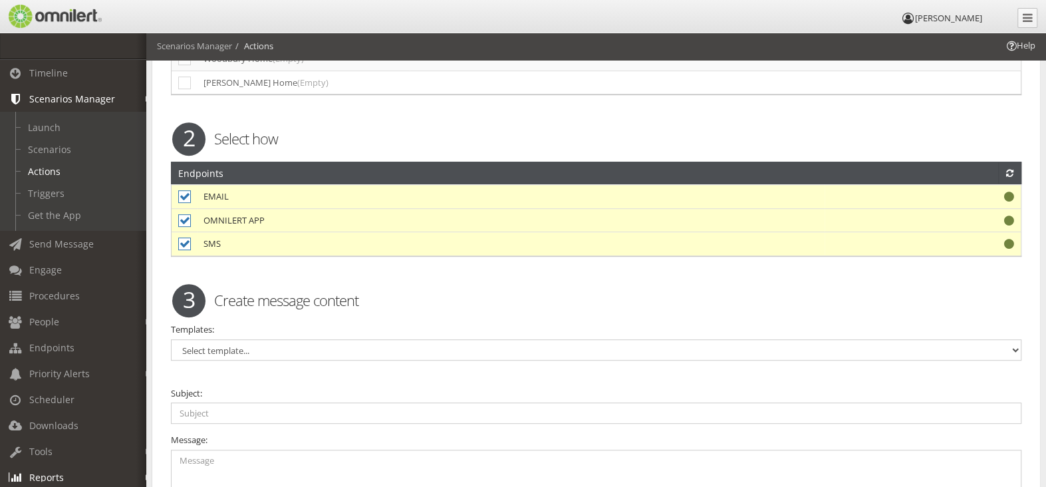
scroll to position [664, 0]
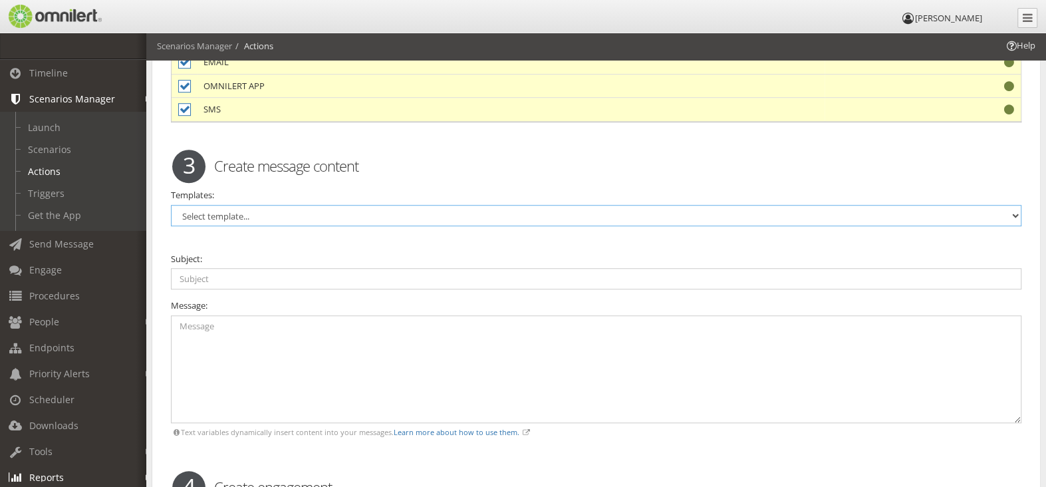
click at [301, 208] on select "Select template... Mountain Campus Active Shooter Mountain Campus All Clear Ann…" at bounding box center [596, 215] width 851 height 21
select select "98571"
click at [171, 205] on select "Select template... Mountain Campus Active Shooter Mountain Campus All Clear Ann…" at bounding box center [596, 215] width 851 height 21
type input "FIRE REPORTED!"
type textarea "EVACUATE [building name] immediately! Use the nearest exit and proceed to desig…"
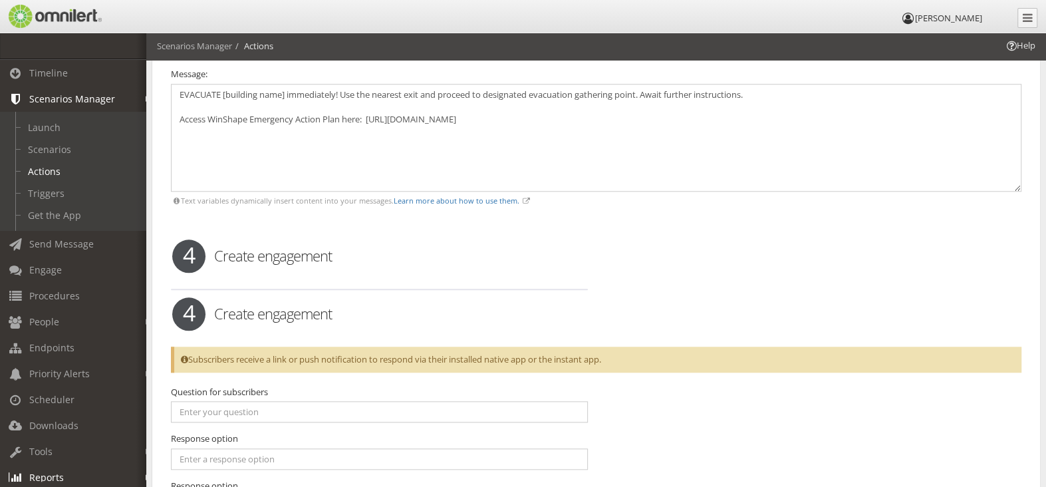
scroll to position [974, 0]
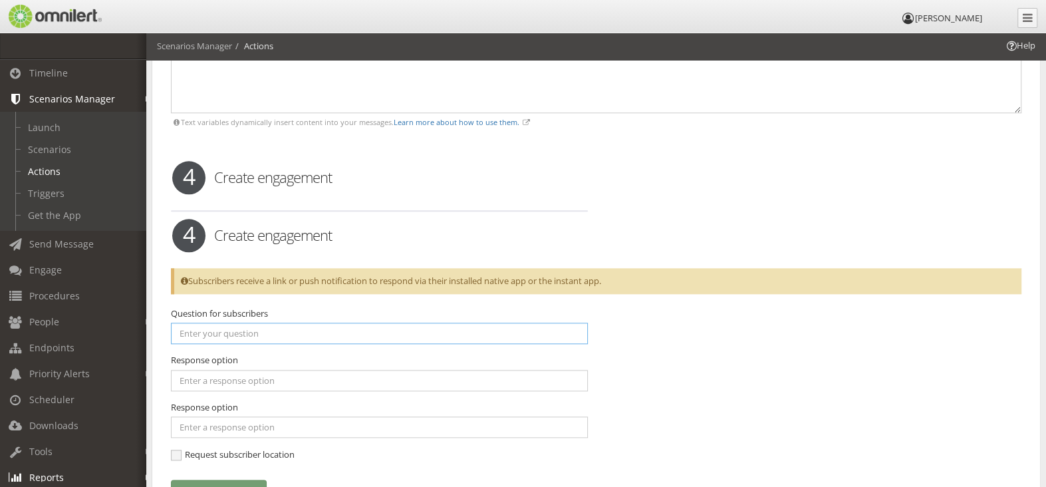
click at [253, 335] on input "text" at bounding box center [379, 333] width 417 height 21
click at [227, 328] on input "text" at bounding box center [379, 333] width 417 height 21
type input "W"
type input "Are you safe?"
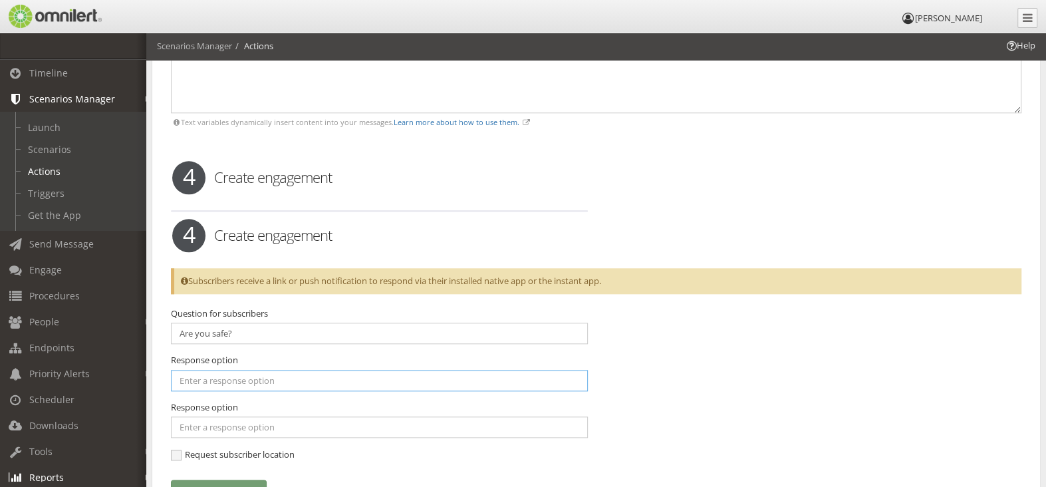
click at [247, 382] on input "text" at bounding box center [379, 380] width 417 height 21
type input "Yes"
click at [231, 420] on input "text" at bounding box center [379, 426] width 417 height 21
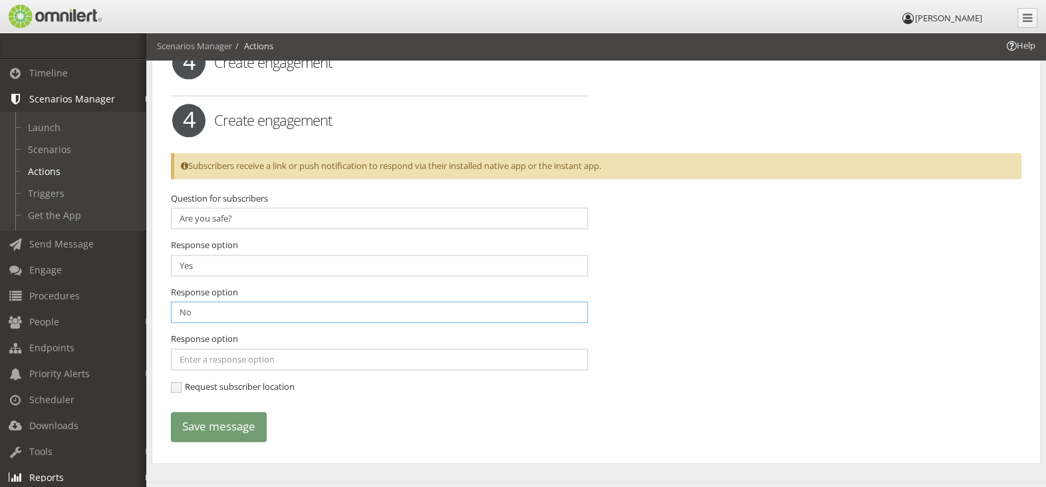
scroll to position [1155, 0]
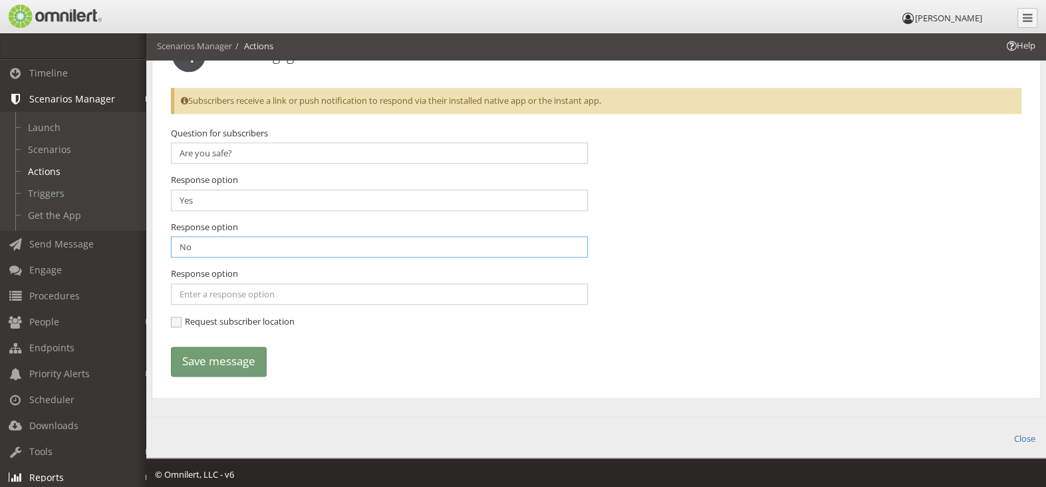
type input "No"
click at [198, 198] on input "Yes" at bounding box center [379, 200] width 417 height 21
type input "Yes, I was able to evacuate the building"
click at [205, 244] on input "No" at bounding box center [379, 246] width 417 height 21
type input "N"
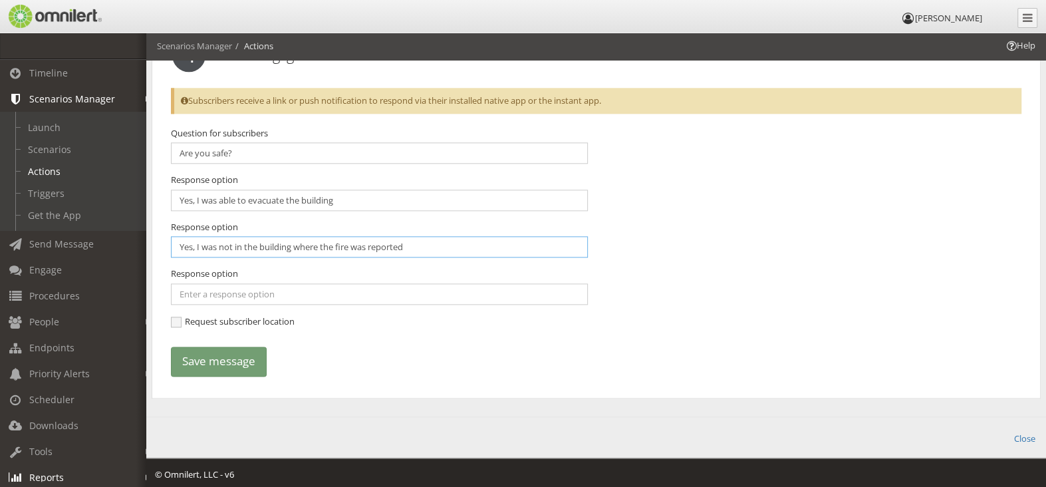
type input "Yes, I was not in the building where the fire was reported"
click at [237, 283] on input "text" at bounding box center [379, 293] width 417 height 21
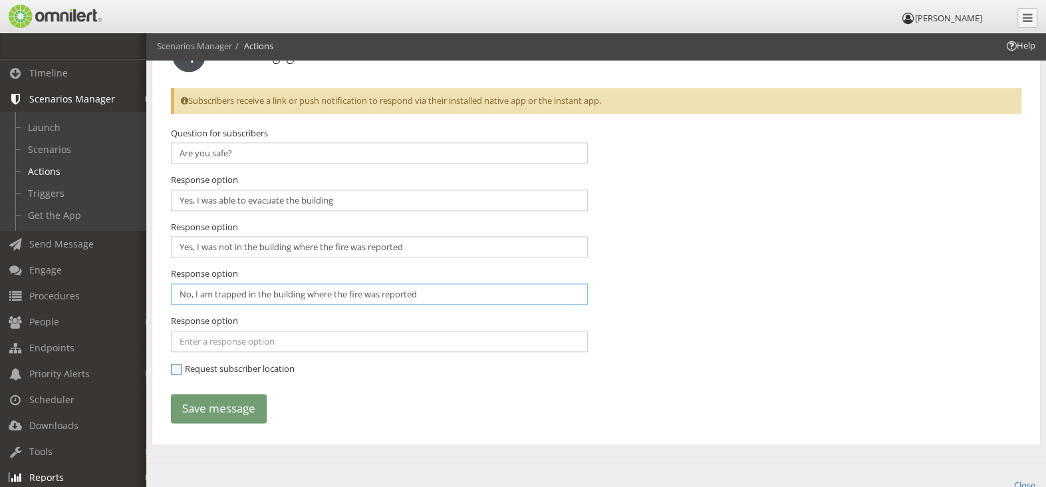
type input "No, I am trapped in the building where the fire was reported"
click at [177, 364] on span "Request subscriber location" at bounding box center [233, 368] width 124 height 12
click at [177, 364] on input "Request subscriber location" at bounding box center [177, 370] width 12 height 12
checkbox input "true"
click at [211, 400] on button "Save message" at bounding box center [219, 409] width 96 height 30
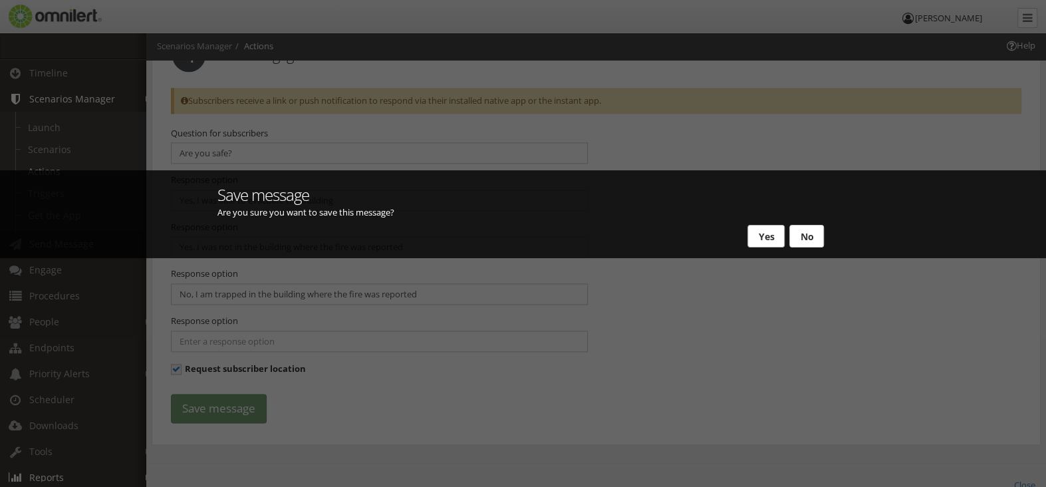
click at [754, 239] on button "Yes" at bounding box center [766, 236] width 37 height 23
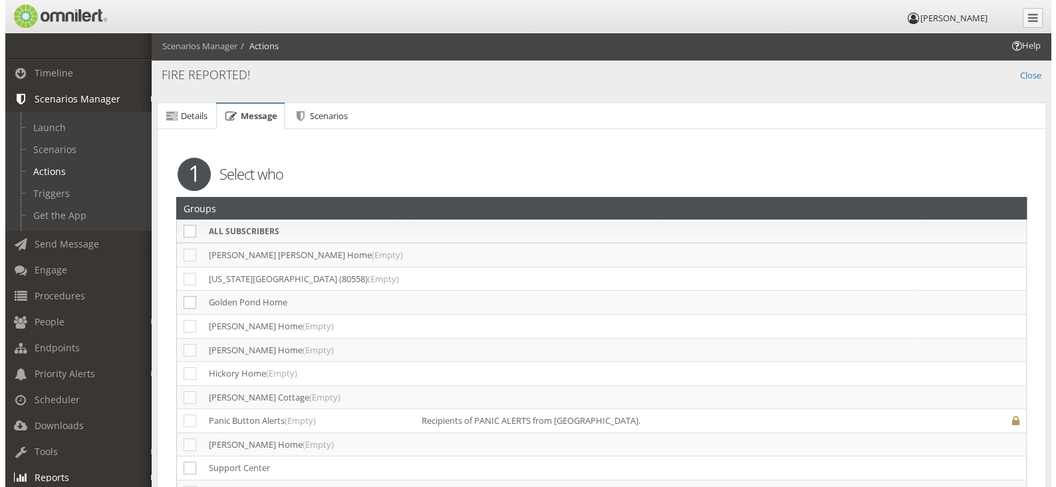
scroll to position [0, 0]
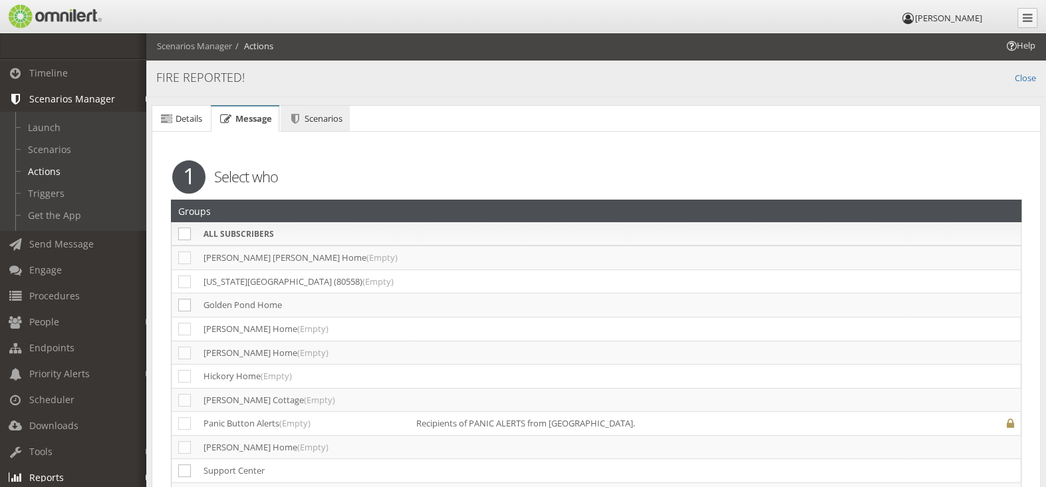
click at [313, 122] on span "Scenarios" at bounding box center [324, 118] width 38 height 12
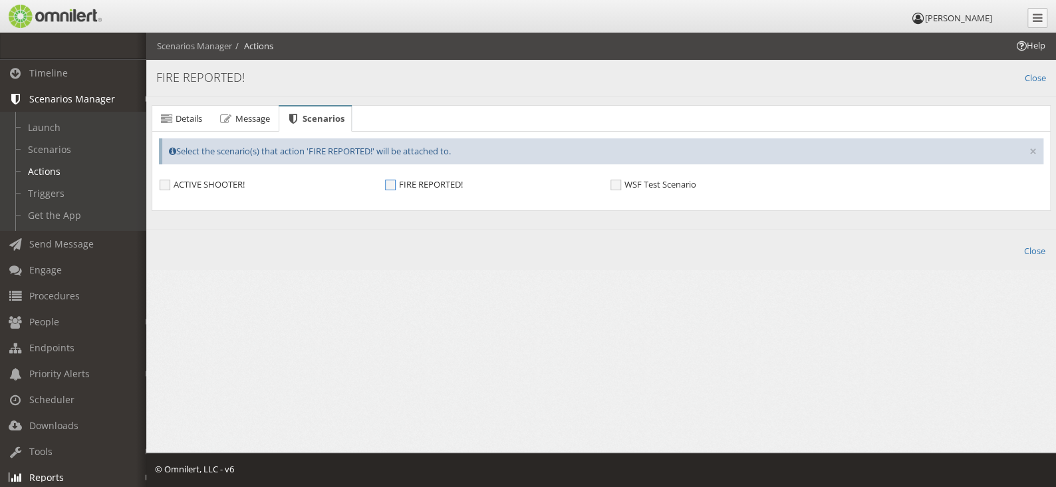
click at [392, 185] on span "FIRE REPORTED!" at bounding box center [424, 184] width 78 height 11
click at [392, 185] on input "FIRE REPORTED!" at bounding box center [391, 186] width 12 height 12
checkbox input "true"
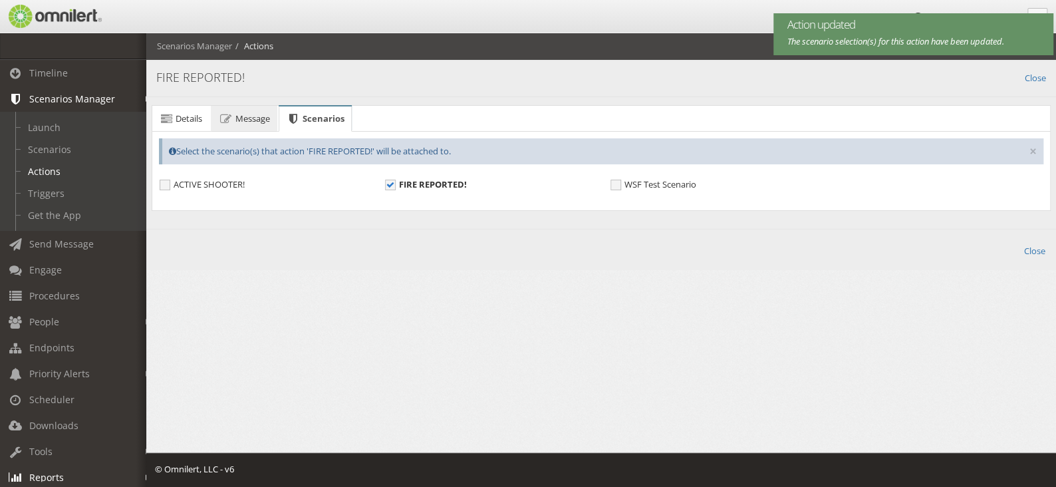
click at [259, 119] on span "Message" at bounding box center [252, 118] width 35 height 12
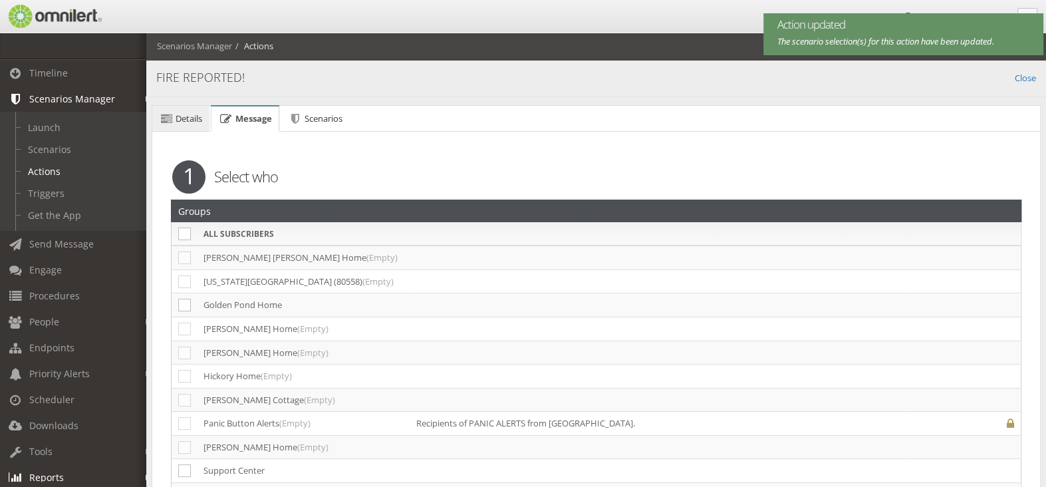
click at [172, 116] on icon at bounding box center [166, 118] width 15 height 9
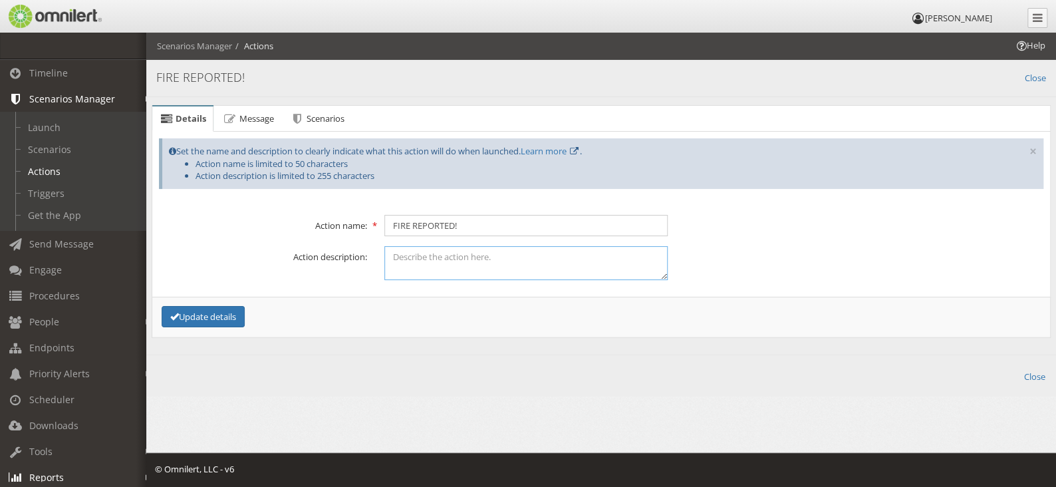
click at [430, 261] on textarea at bounding box center [525, 263] width 283 height 34
click at [57, 150] on link "Scenarios" at bounding box center [79, 149] width 158 height 22
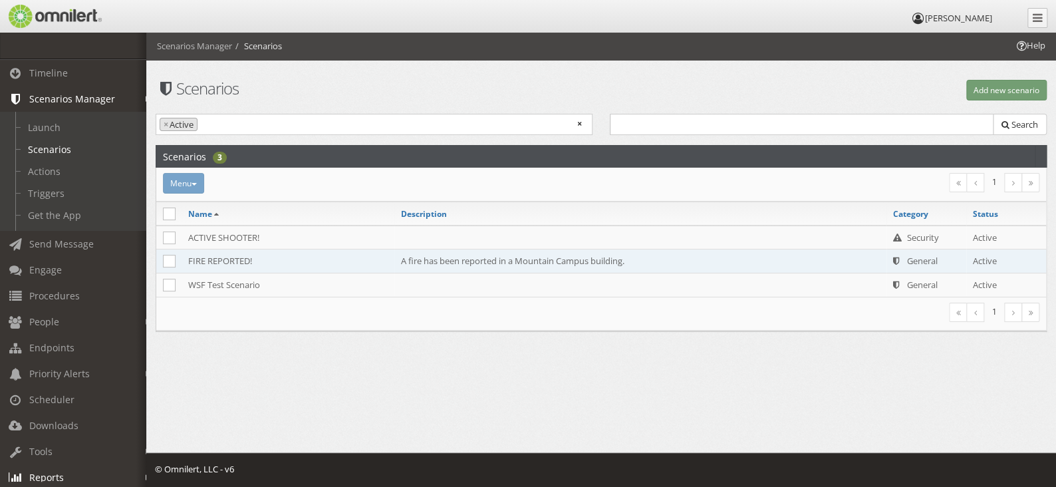
click at [223, 259] on td "FIRE REPORTED!" at bounding box center [288, 261] width 213 height 24
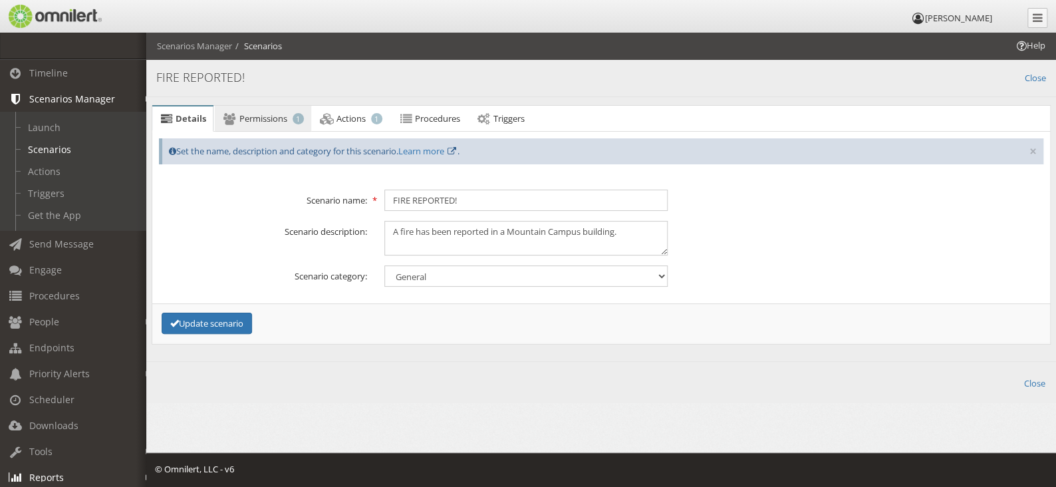
click at [258, 118] on span "Permissions" at bounding box center [263, 118] width 48 height 12
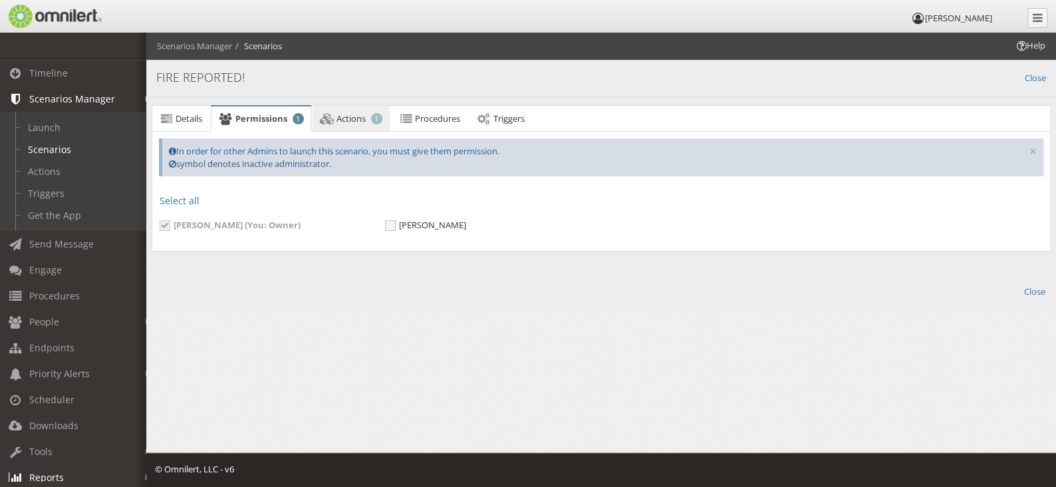
click at [347, 118] on span "Actions" at bounding box center [351, 118] width 29 height 12
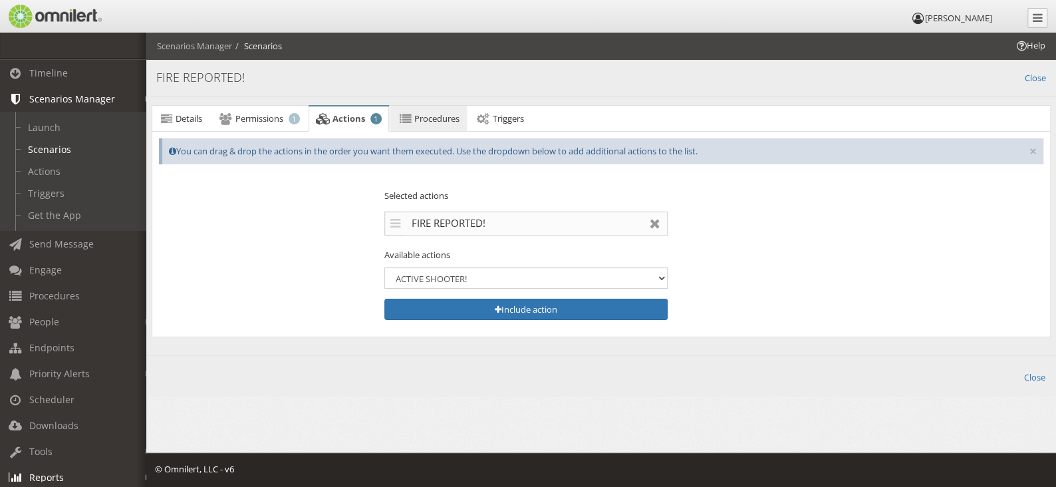
click at [419, 119] on span "Procedures" at bounding box center [436, 118] width 45 height 12
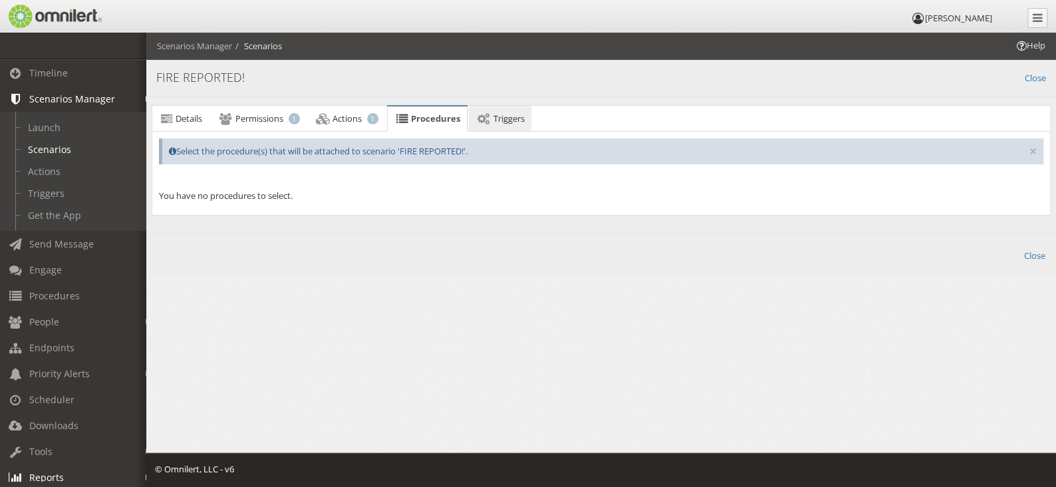
click at [490, 117] on icon at bounding box center [483, 118] width 15 height 9
click at [437, 117] on span "Procedures" at bounding box center [433, 118] width 45 height 12
click at [355, 119] on span "Actions" at bounding box center [347, 118] width 29 height 12
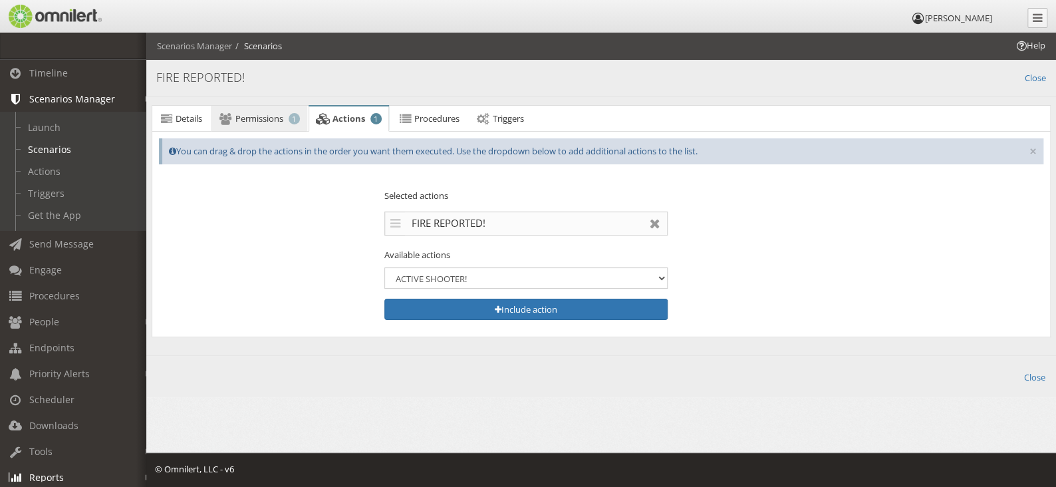
click at [272, 120] on span "Permissions" at bounding box center [259, 118] width 48 height 12
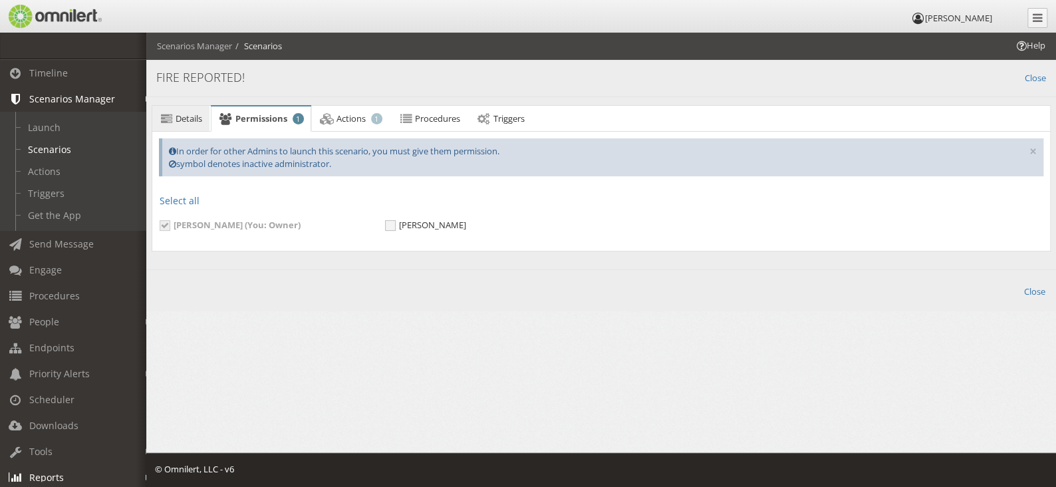
click at [190, 118] on span "Details" at bounding box center [189, 118] width 27 height 12
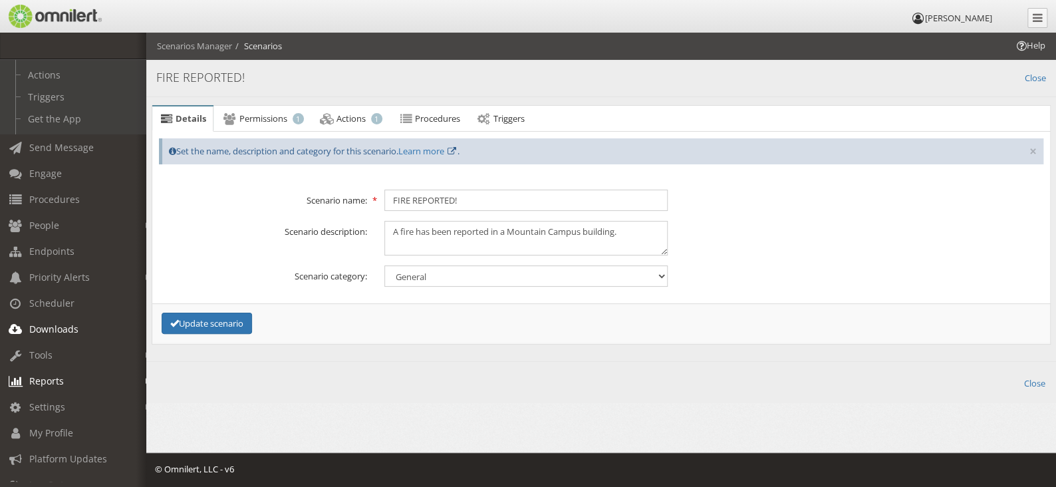
scroll to position [122, 0]
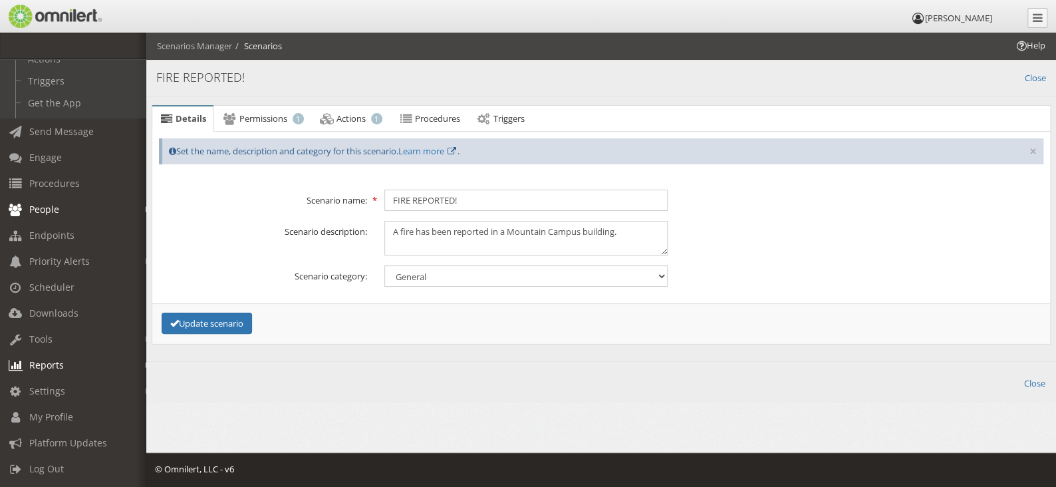
click at [146, 206] on em at bounding box center [149, 209] width 6 height 7
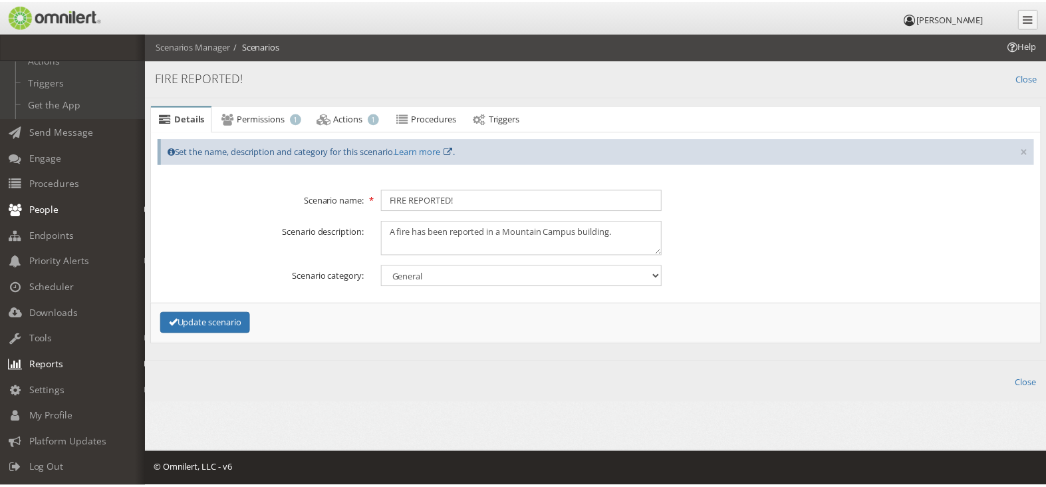
scroll to position [53, 0]
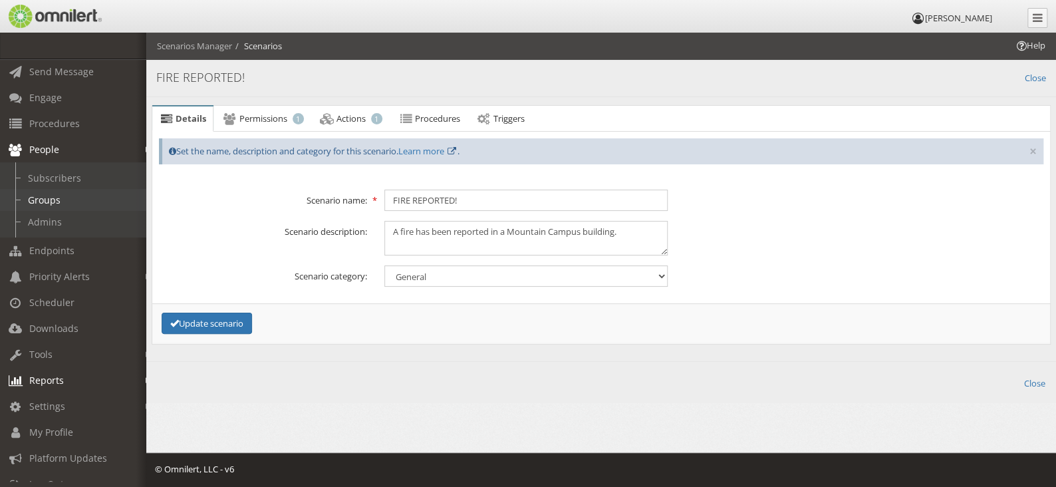
click at [52, 202] on link "Groups" at bounding box center [79, 200] width 158 height 22
select select
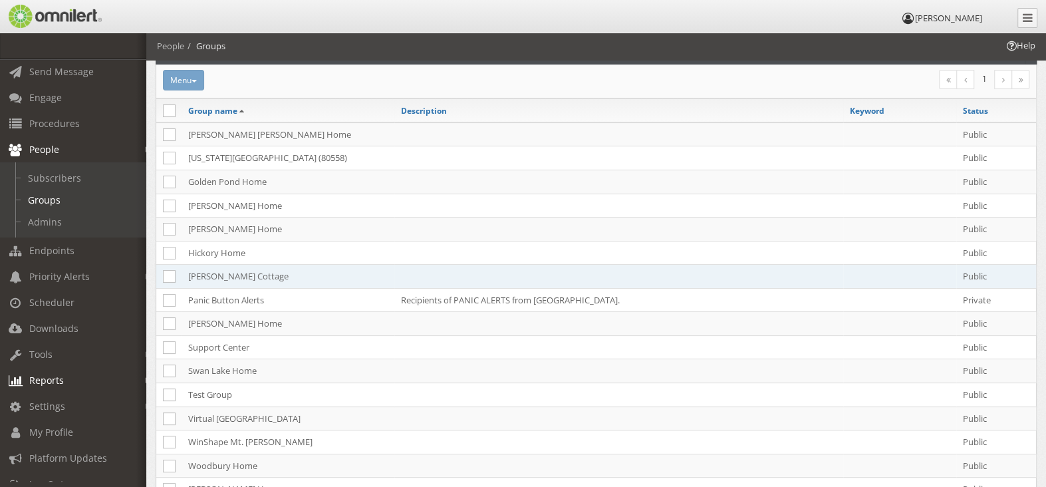
scroll to position [200, 0]
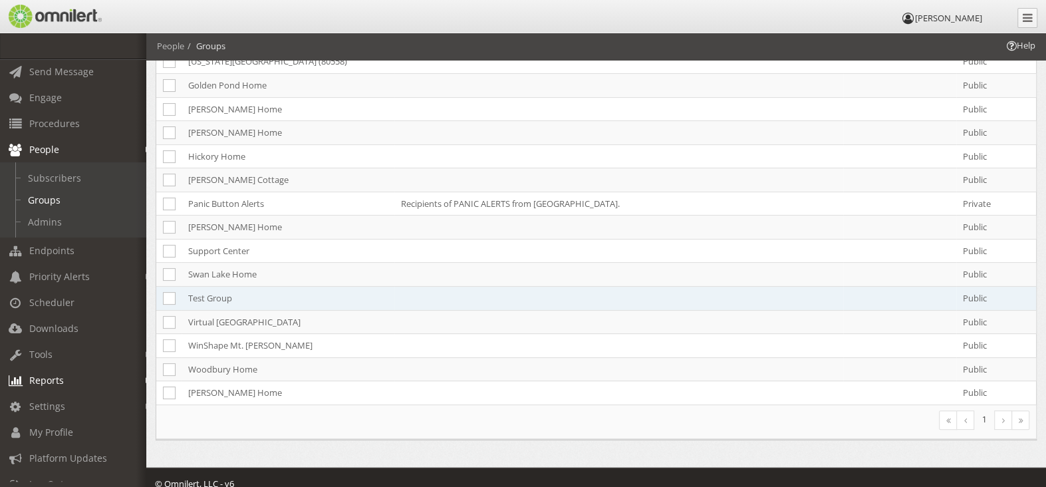
click at [229, 299] on td "Test Group" at bounding box center [288, 299] width 213 height 24
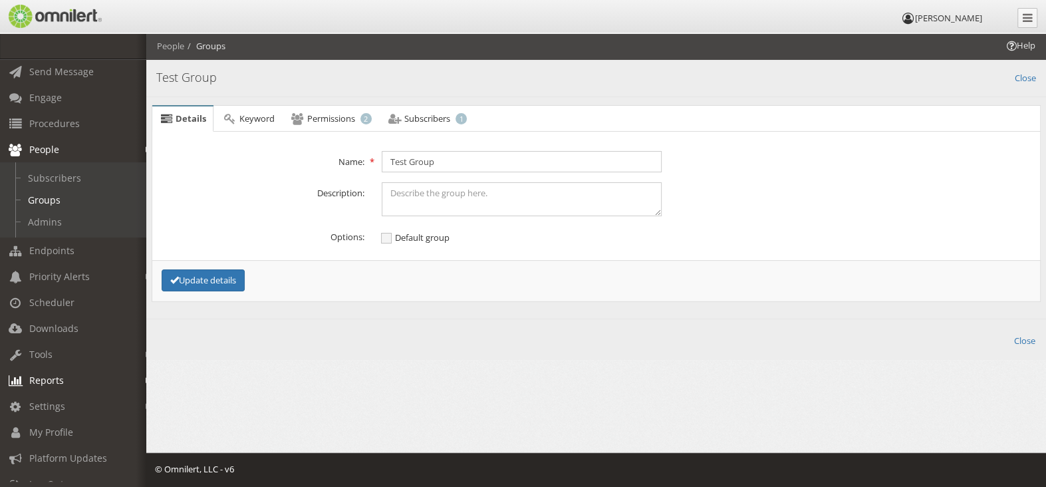
scroll to position [0, 0]
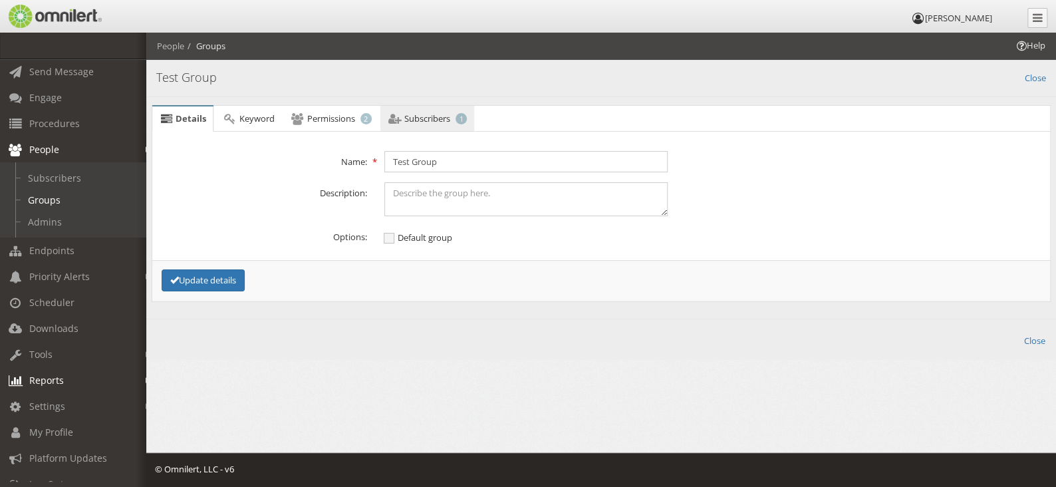
click at [441, 114] on span "Subscribers" at bounding box center [427, 118] width 46 height 12
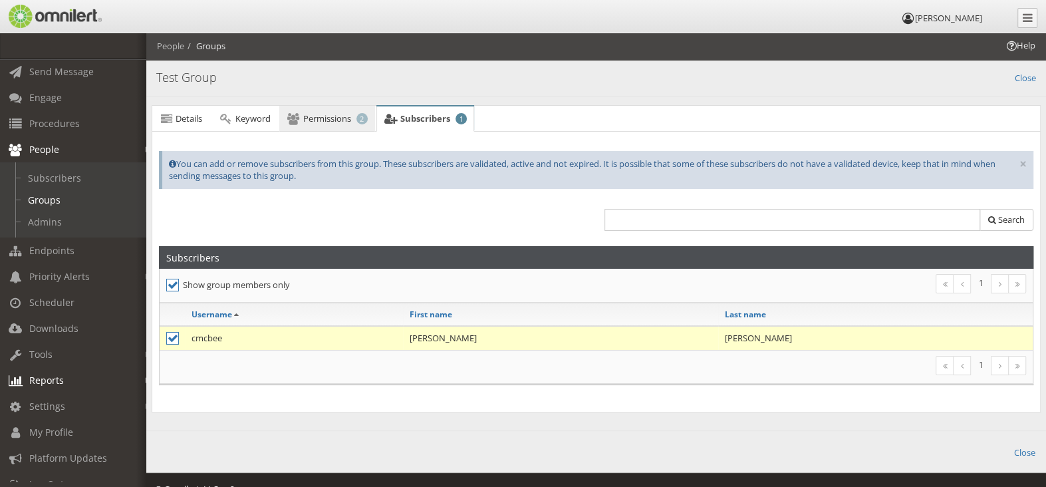
click at [334, 118] on span "Permissions" at bounding box center [327, 118] width 48 height 12
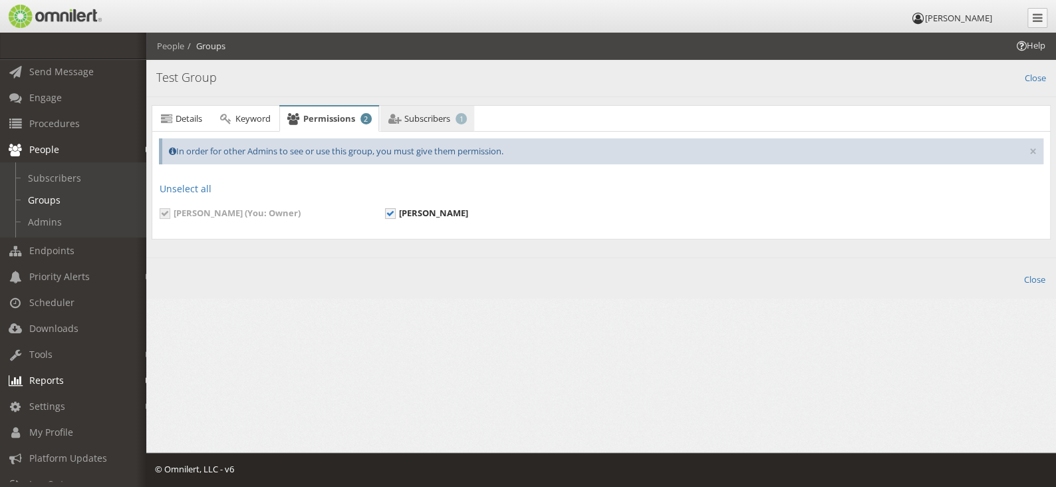
click at [424, 113] on span "Subscribers" at bounding box center [427, 118] width 46 height 12
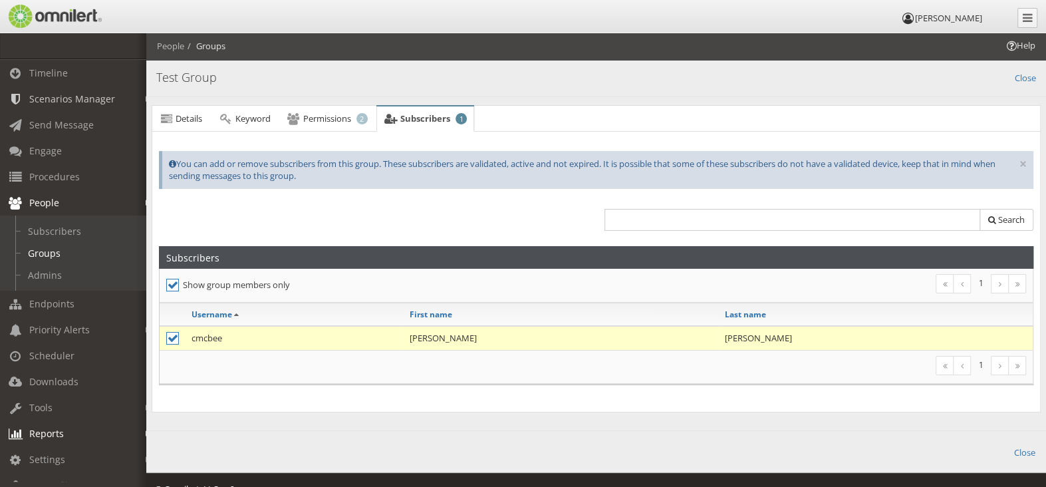
click at [146, 94] on b at bounding box center [149, 99] width 6 height 10
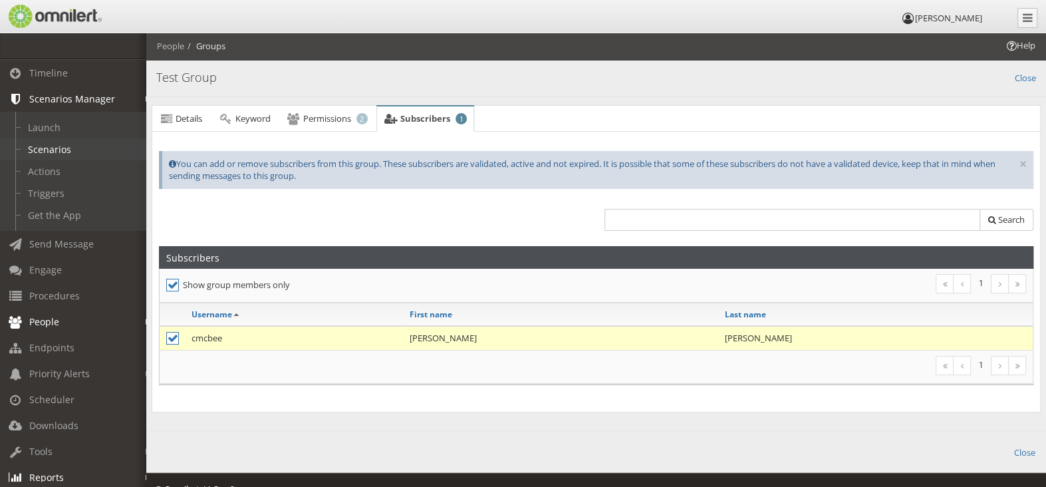
click at [61, 147] on link "Scenarios" at bounding box center [79, 149] width 158 height 22
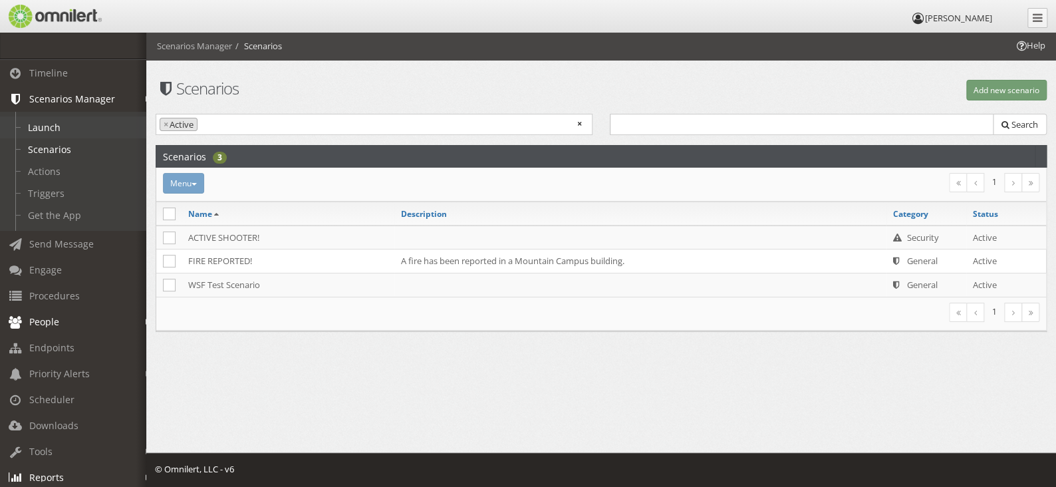
click at [51, 132] on link "Launch" at bounding box center [79, 127] width 158 height 22
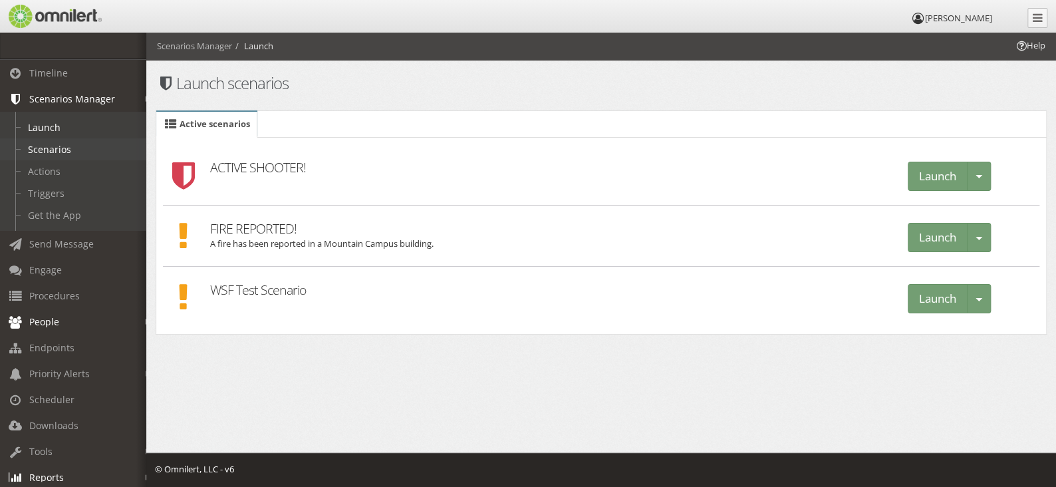
click at [57, 152] on link "Scenarios" at bounding box center [79, 149] width 158 height 22
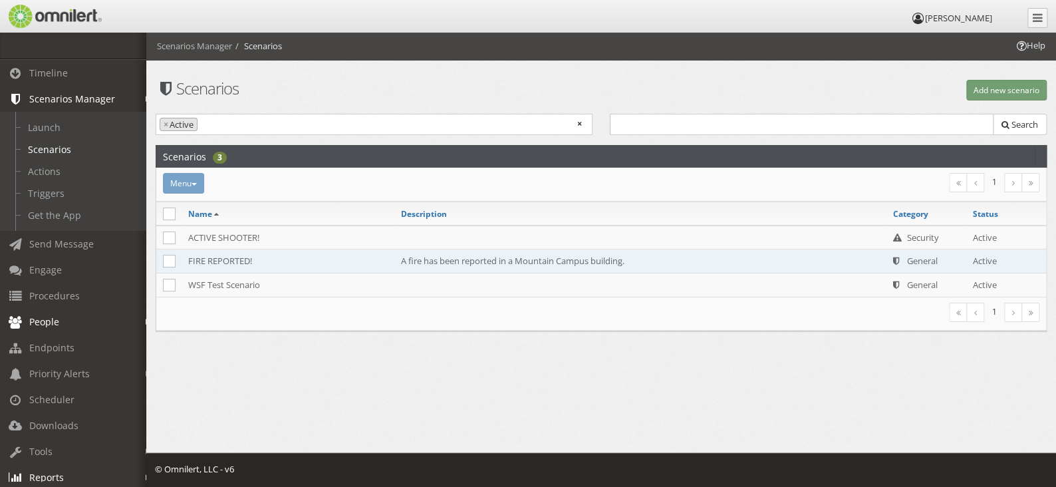
click at [301, 261] on td "FIRE REPORTED!" at bounding box center [288, 261] width 213 height 24
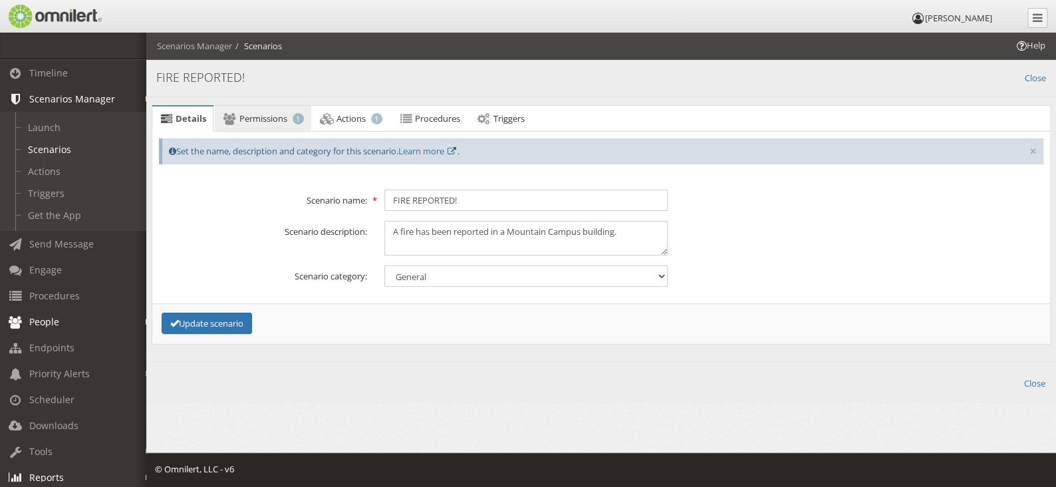
click at [260, 118] on span "Permissions" at bounding box center [263, 118] width 48 height 12
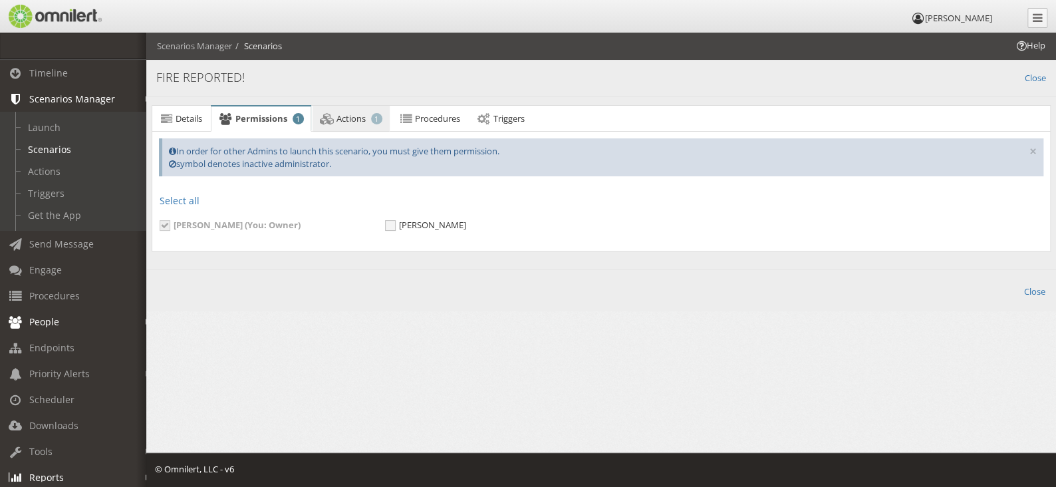
click at [347, 119] on span "Actions" at bounding box center [351, 118] width 29 height 12
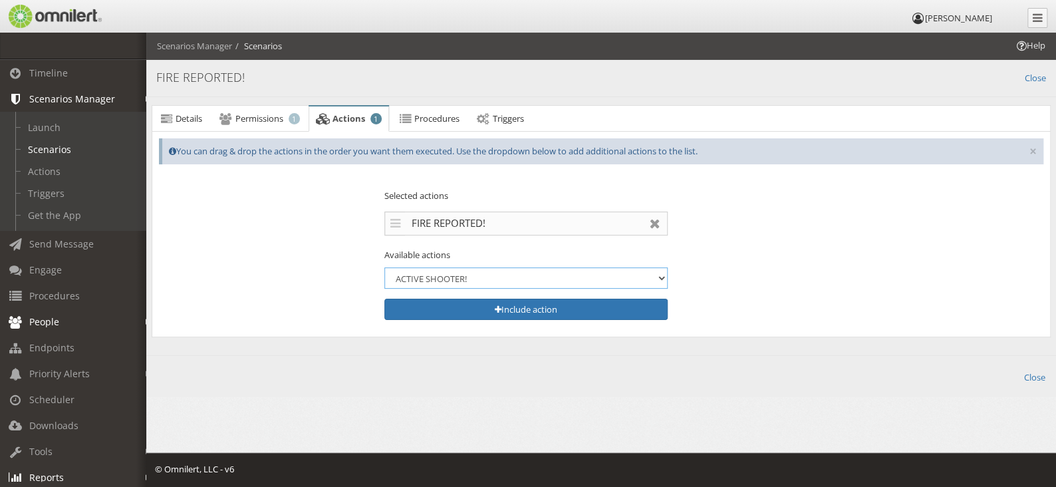
click at [658, 279] on select "ACTIVE SHOOTER! WSF Test Action" at bounding box center [525, 277] width 283 height 21
click at [724, 258] on div "Available actions ACTIVE SHOOTER! WSF Test Action There are no actions to selec…" at bounding box center [601, 269] width 902 height 40
click at [743, 244] on fieldset "Manage actions Selected actions FIRE REPORTED! There are no actions selected ye…" at bounding box center [601, 254] width 885 height 152
click at [454, 277] on select "ACTIVE SHOOTER! WSF Test Action" at bounding box center [525, 277] width 283 height 21
click at [483, 273] on select "ACTIVE SHOOTER! WSF Test Action" at bounding box center [525, 277] width 283 height 21
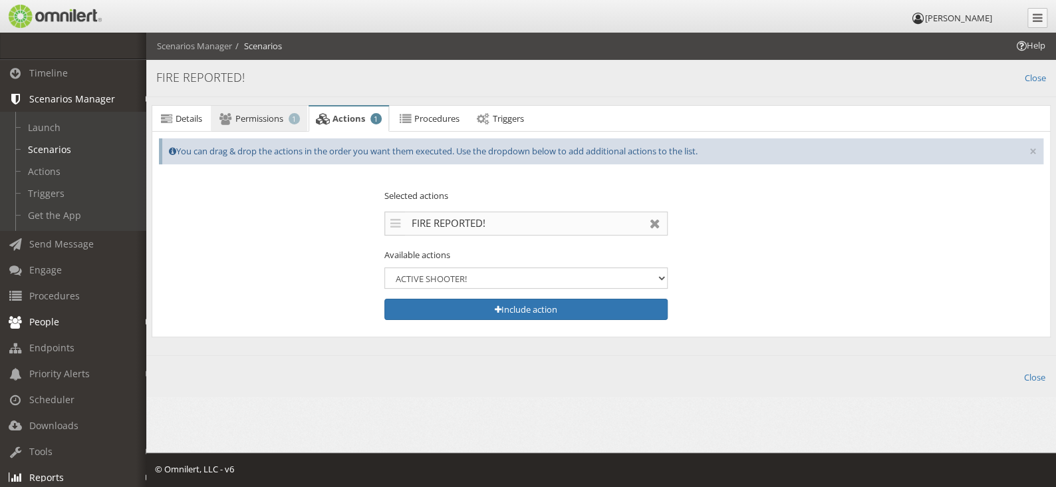
click at [279, 118] on span "Permissions" at bounding box center [259, 118] width 48 height 12
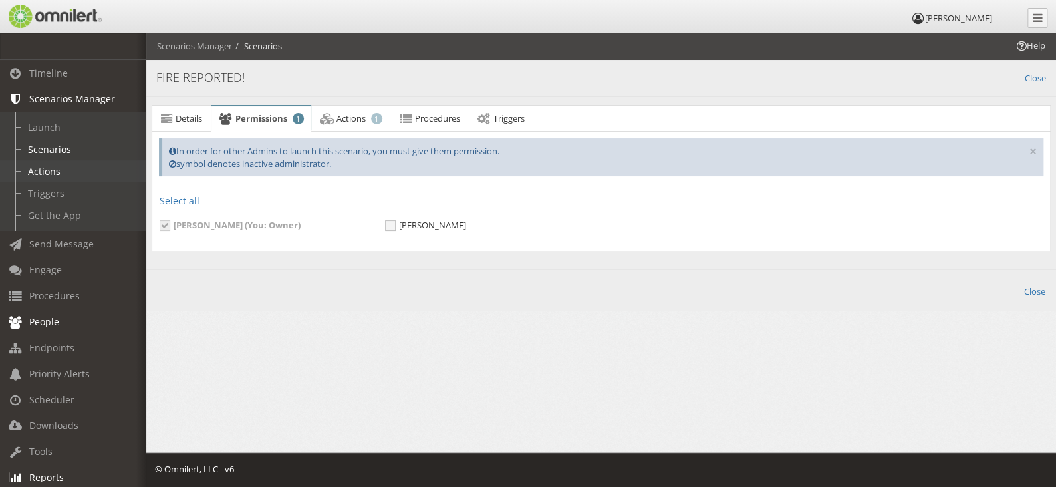
click at [51, 167] on link "Actions" at bounding box center [79, 171] width 158 height 22
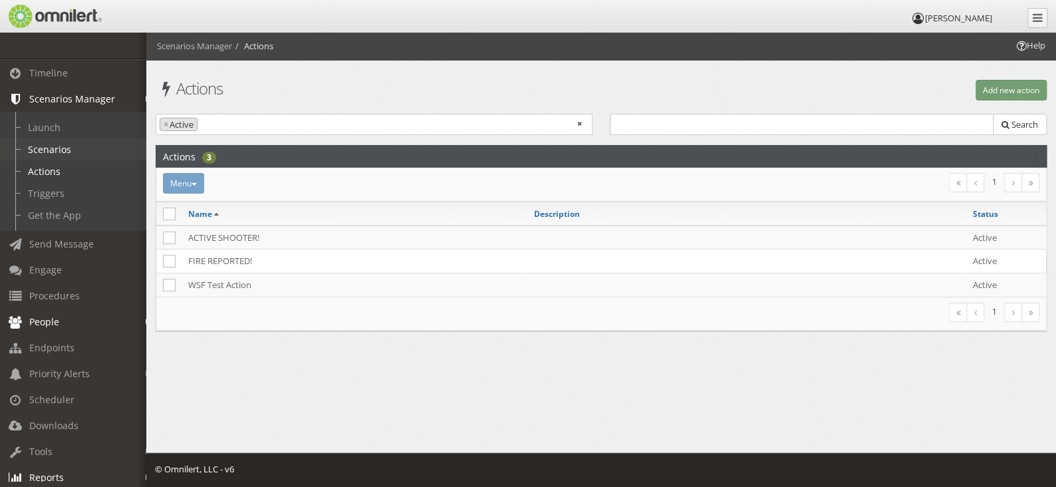
click at [40, 142] on link "Scenarios" at bounding box center [79, 149] width 158 height 22
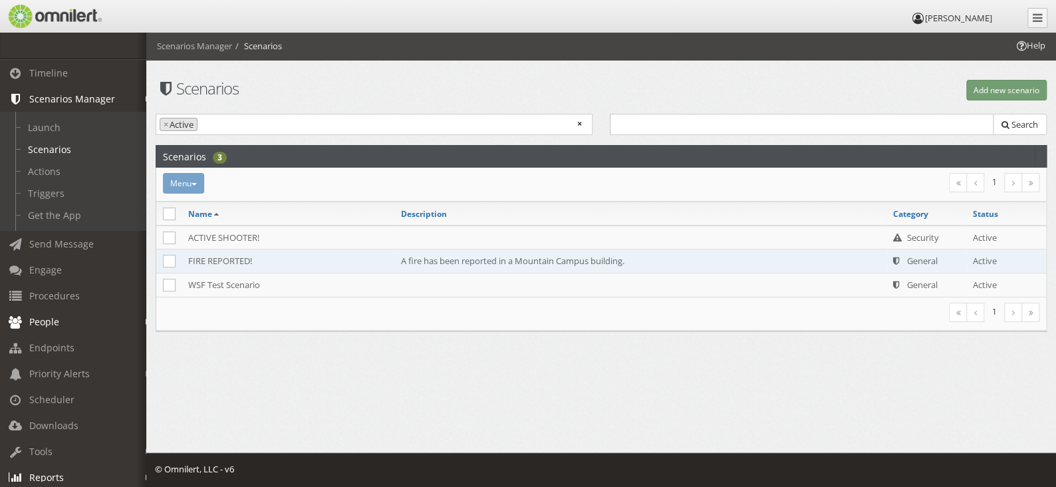
click at [329, 261] on td "FIRE REPORTED!" at bounding box center [288, 261] width 213 height 24
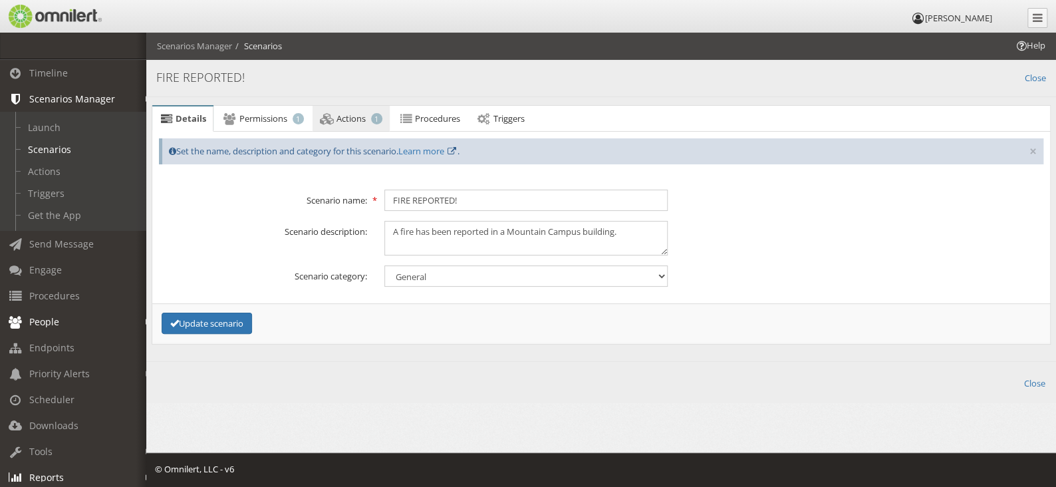
click at [335, 118] on link "Actions 1" at bounding box center [351, 119] width 77 height 27
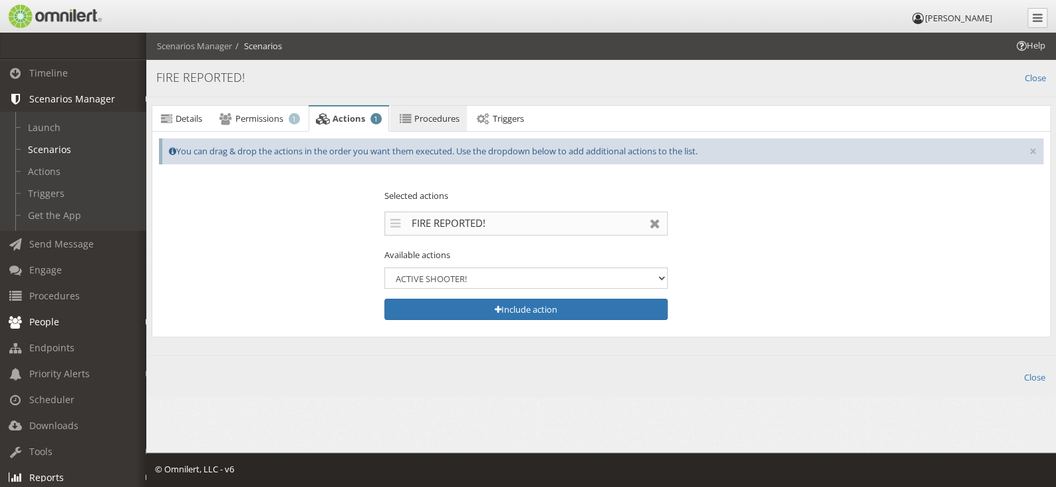
click at [430, 118] on span "Procedures" at bounding box center [436, 118] width 45 height 12
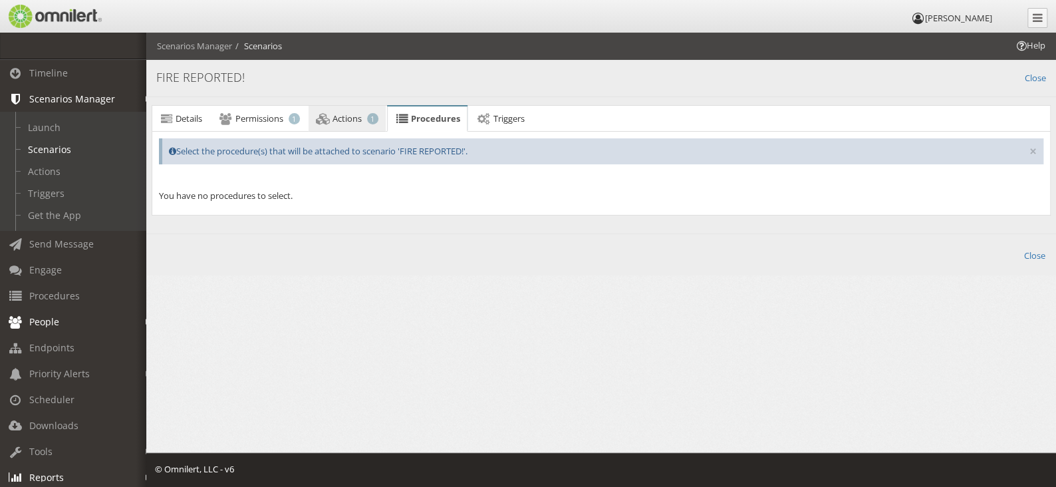
click at [340, 126] on link "Actions 1" at bounding box center [347, 119] width 77 height 27
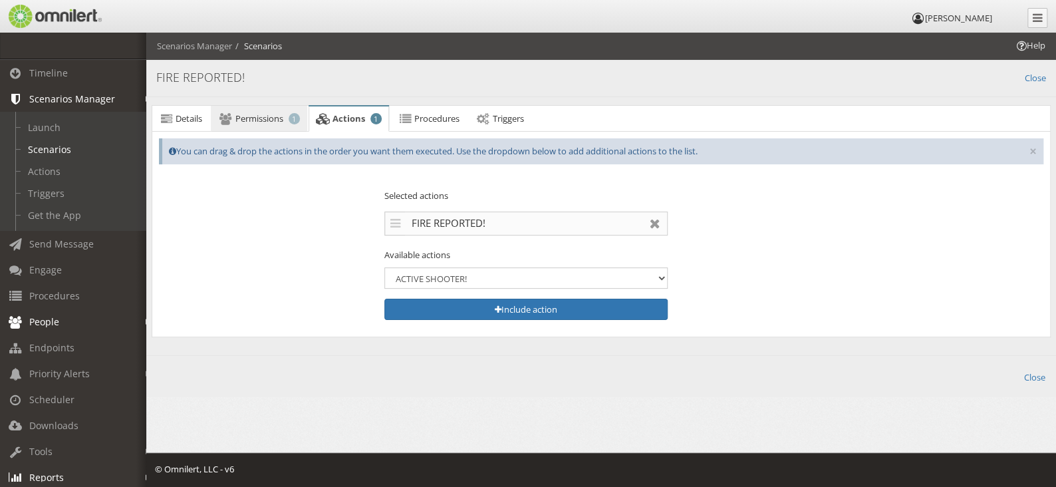
click at [269, 120] on span "Permissions" at bounding box center [259, 118] width 48 height 12
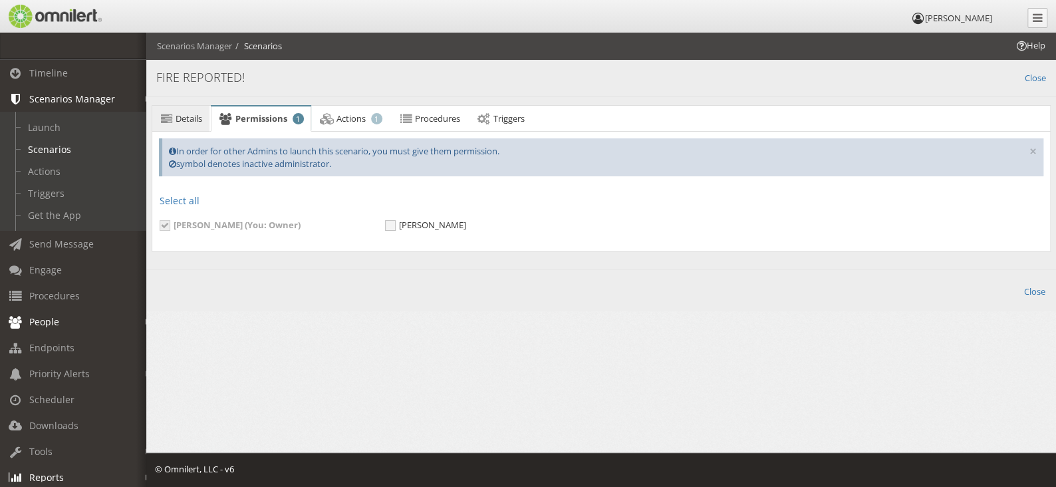
click at [184, 118] on span "Details" at bounding box center [189, 118] width 27 height 12
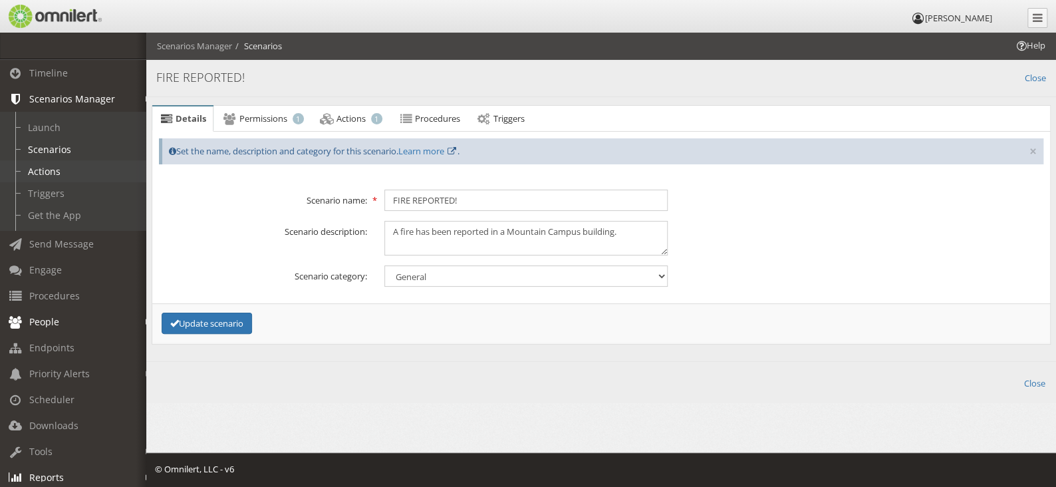
click at [51, 174] on link "Actions" at bounding box center [79, 171] width 158 height 22
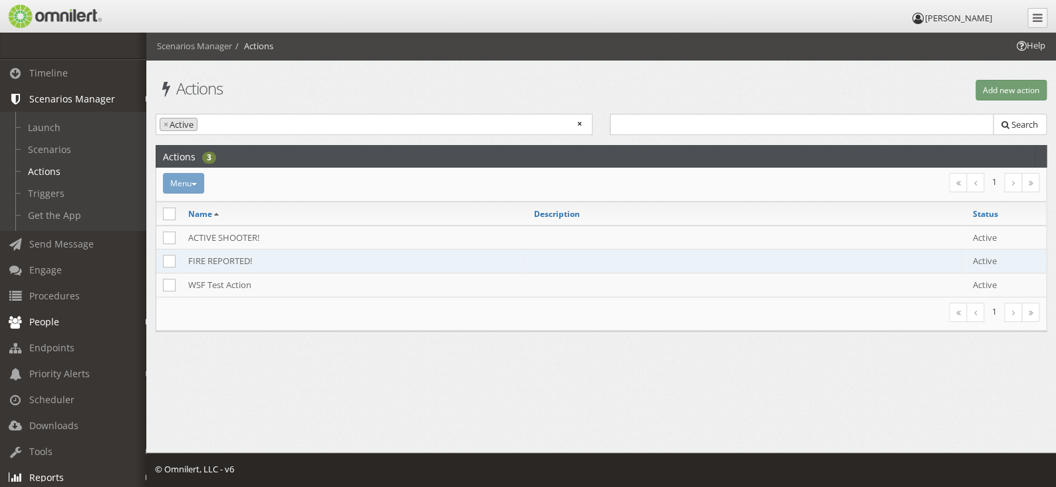
click at [251, 261] on td "FIRE REPORTED!" at bounding box center [355, 261] width 346 height 24
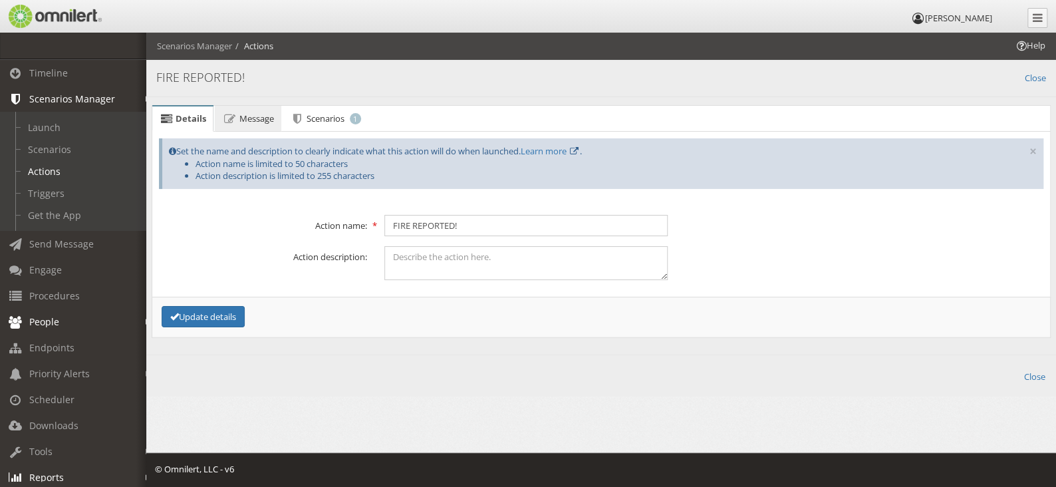
click at [263, 118] on span "Message" at bounding box center [256, 118] width 35 height 12
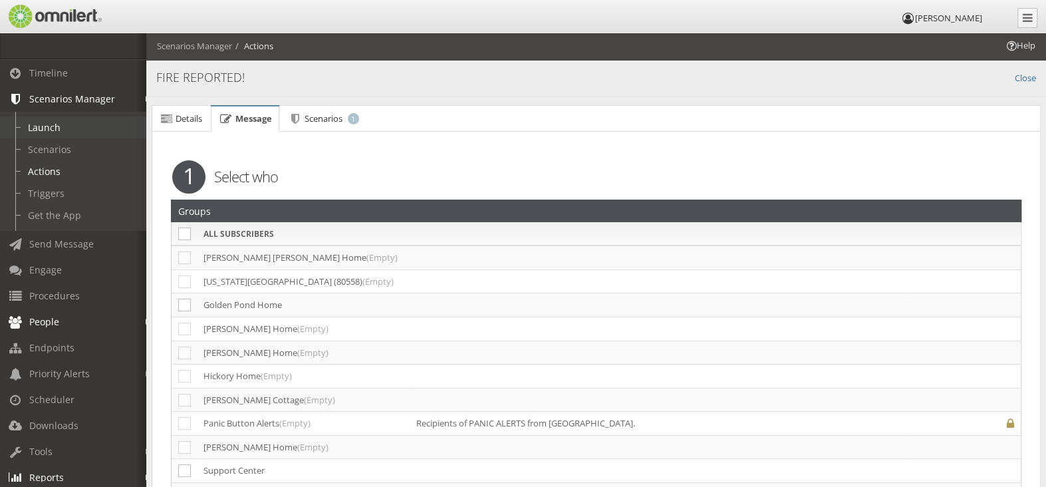
click at [49, 126] on link "Launch" at bounding box center [79, 127] width 158 height 22
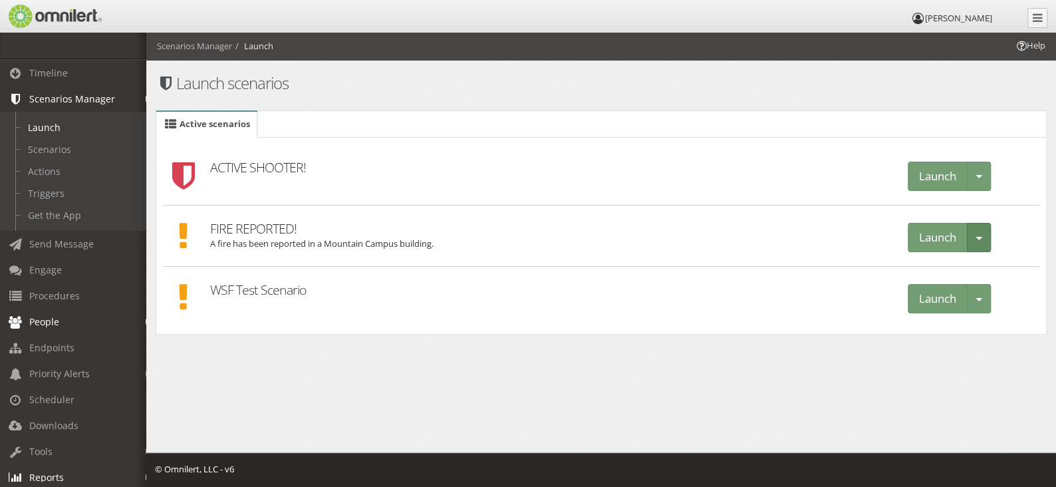
click at [978, 237] on span "button" at bounding box center [979, 238] width 7 height 3
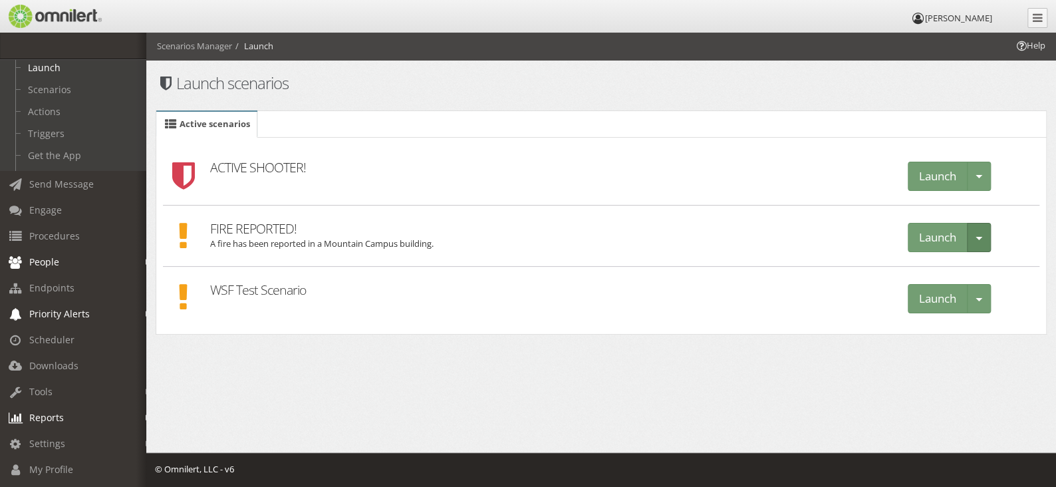
scroll to position [122, 0]
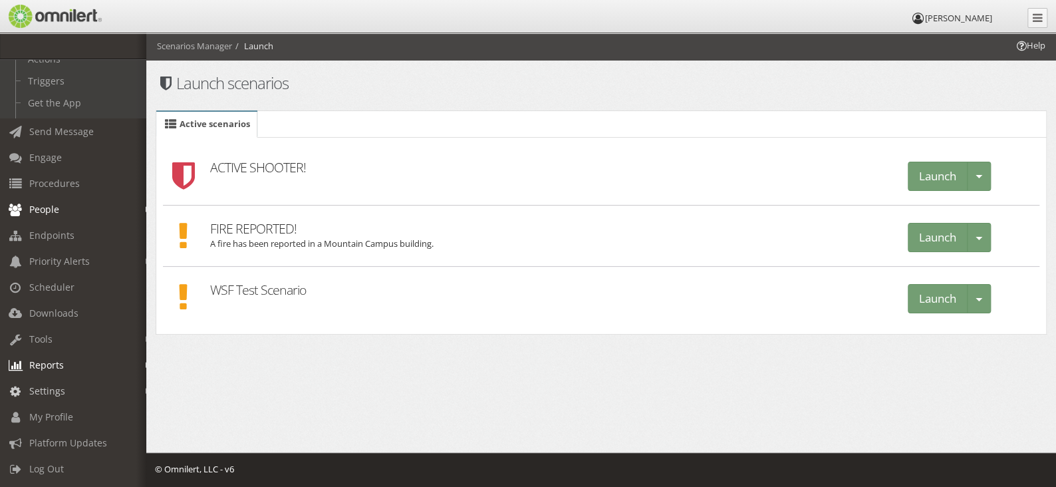
click at [142, 378] on link "Settings" at bounding box center [79, 391] width 158 height 26
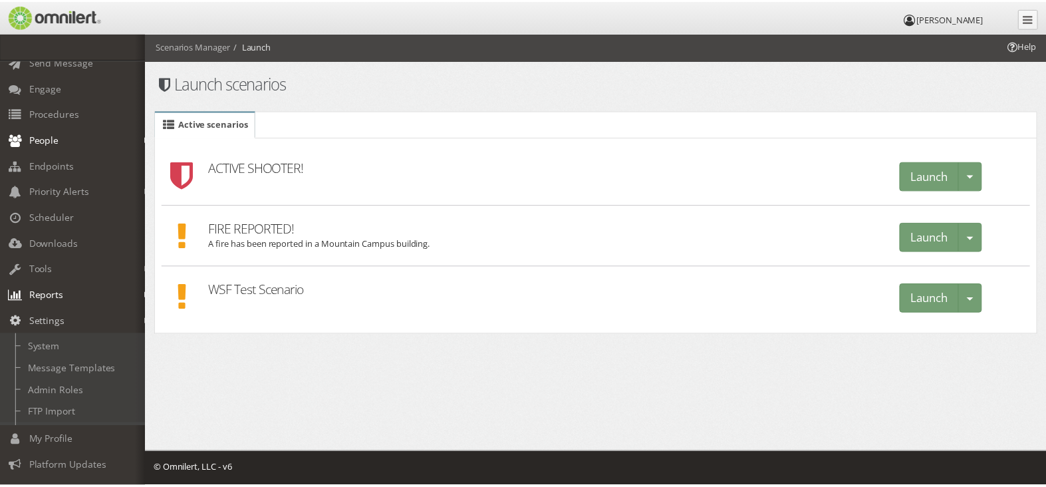
scroll to position [120, 0]
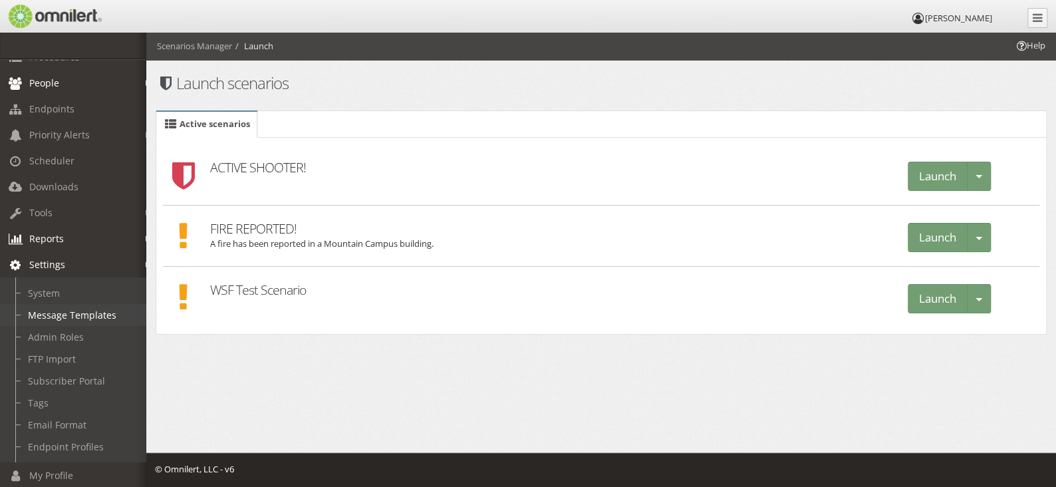
click at [86, 314] on link "Message Templates" at bounding box center [79, 315] width 158 height 22
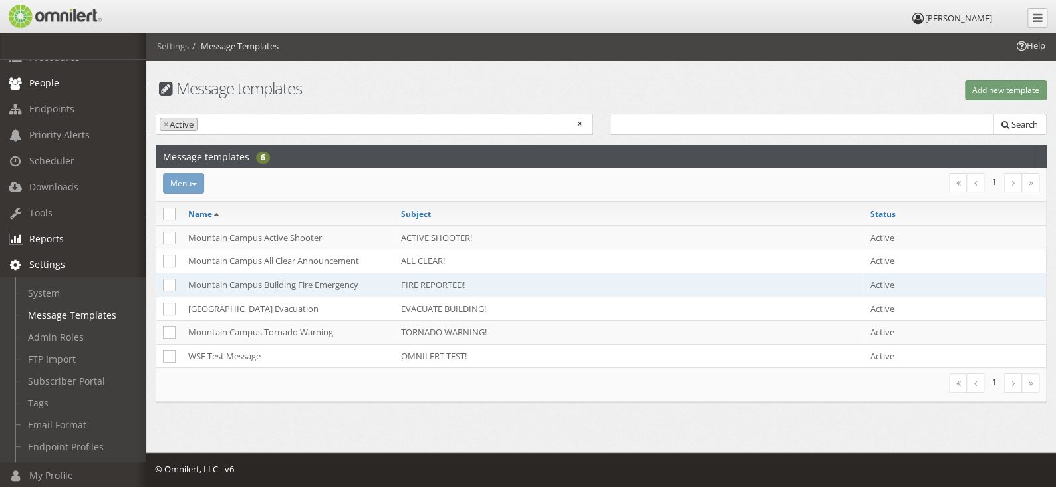
click at [278, 286] on td "Mountain Campus Building Fire Emergency" at bounding box center [288, 285] width 213 height 24
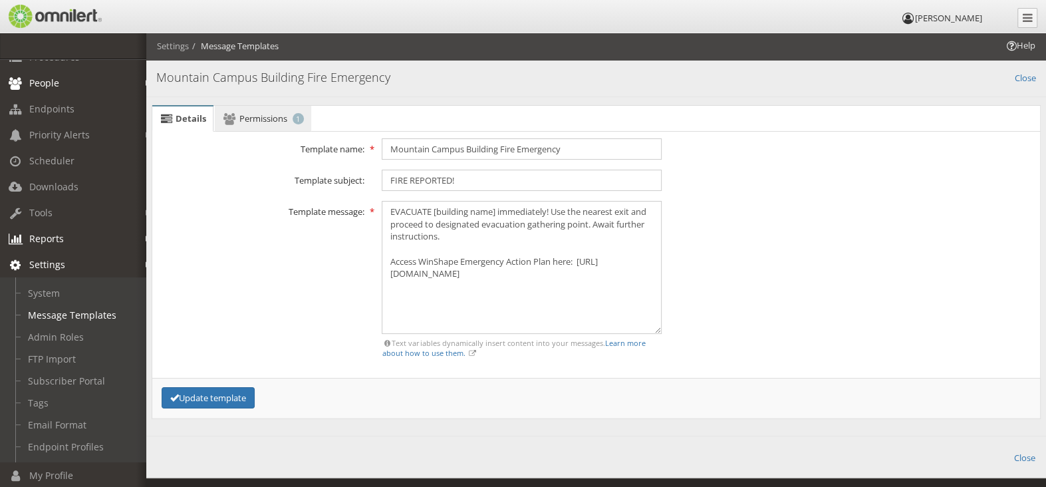
click at [245, 124] on link "Permissions 1" at bounding box center [263, 119] width 96 height 27
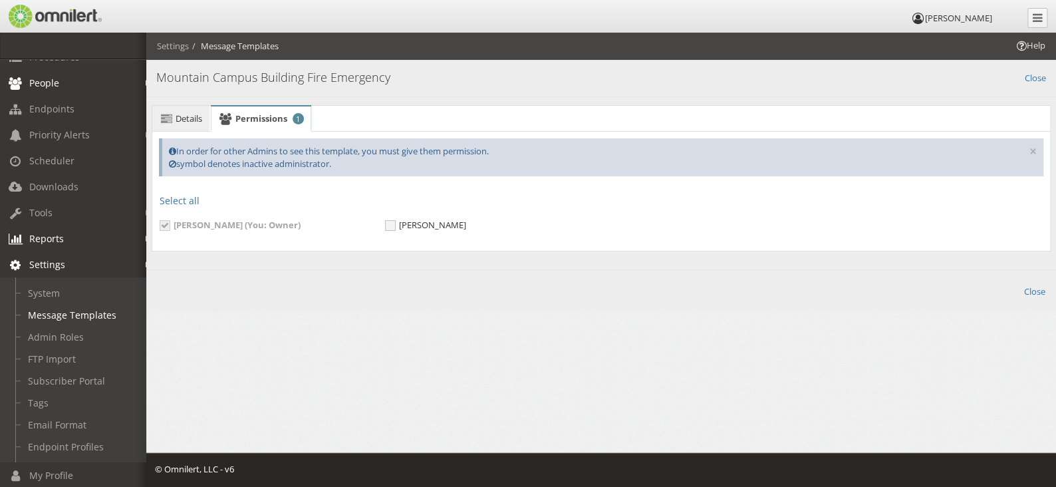
click at [180, 122] on span "Details" at bounding box center [189, 118] width 27 height 12
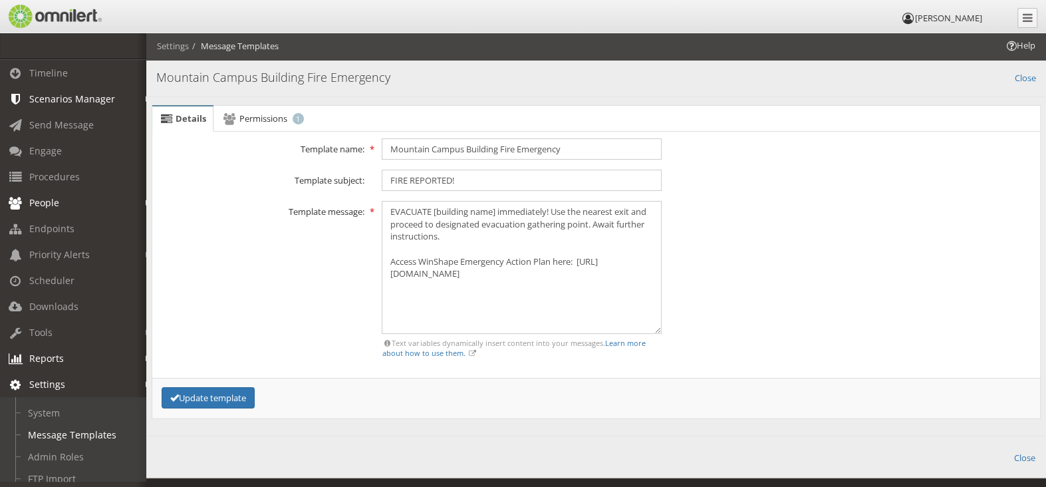
click at [146, 100] on em at bounding box center [149, 99] width 6 height 7
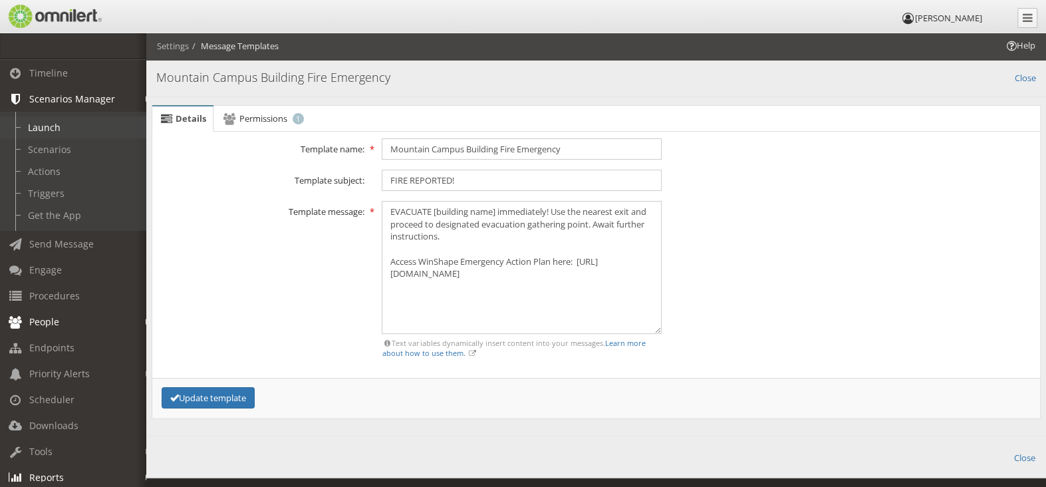
click at [63, 128] on link "Launch" at bounding box center [79, 127] width 158 height 22
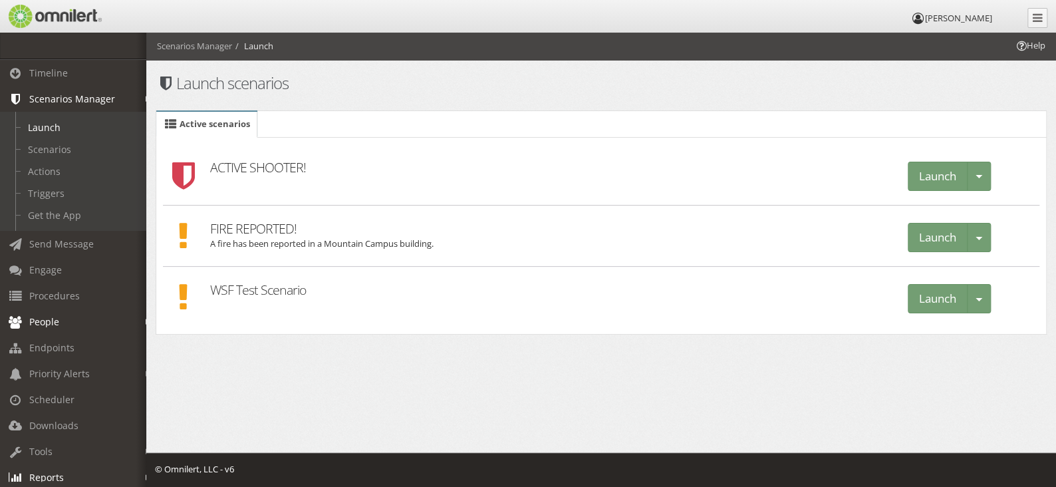
click at [243, 227] on h2 "FIRE REPORTED!" at bounding box center [550, 222] width 680 height 32
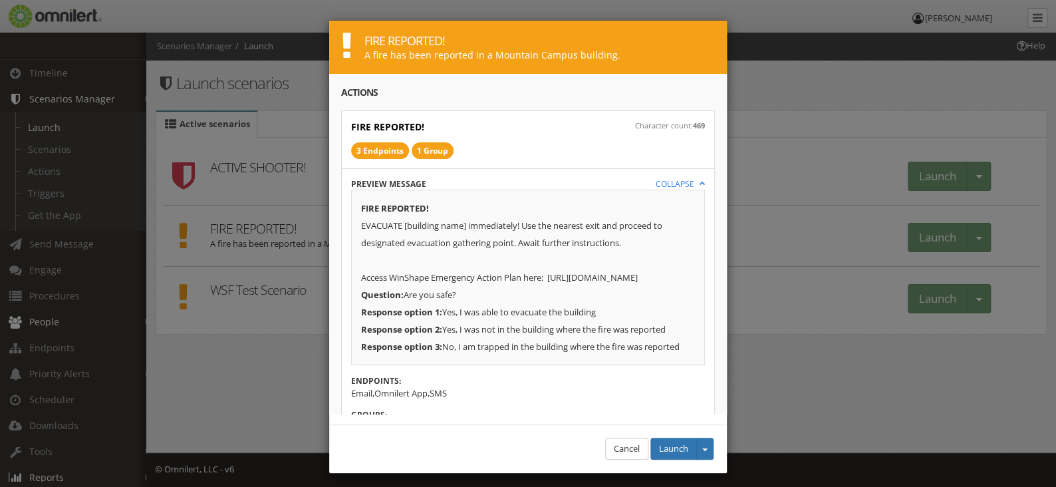
click at [450, 221] on div "EVACUATE [building name] immediately! Use the nearest exit and proceed to desig…" at bounding box center [528, 251] width 334 height 69
click at [459, 224] on div "EVACUATE [building name] immediately! Use the nearest exit and proceed to desig…" at bounding box center [528, 251] width 334 height 69
click at [424, 222] on div "EVACUATE [building name] immediately! Use the nearest exit and proceed to desig…" at bounding box center [528, 251] width 334 height 69
click at [410, 224] on div "EVACUATE [building name] immediately! Use the nearest exit and proceed to desig…" at bounding box center [528, 251] width 334 height 69
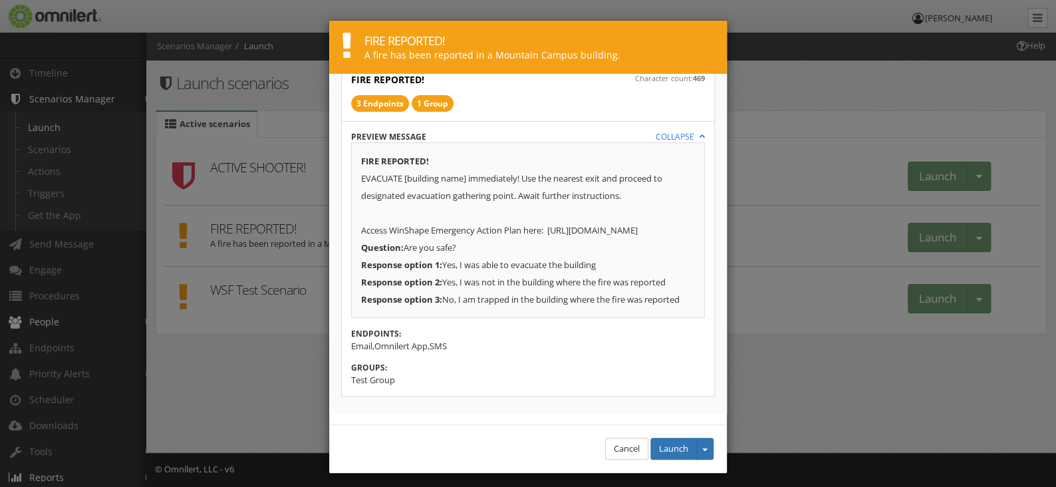
scroll to position [80, 0]
click at [617, 451] on button "Cancel" at bounding box center [626, 449] width 43 height 22
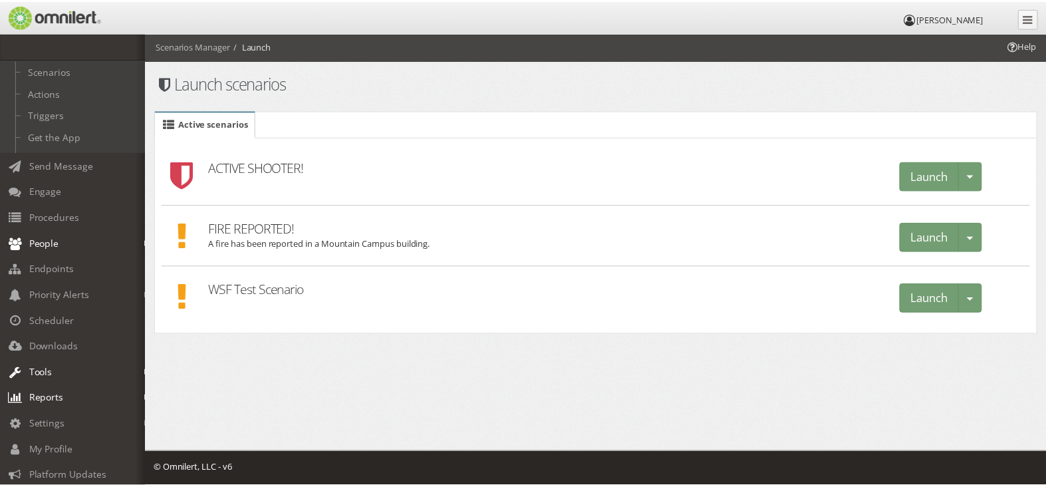
scroll to position [122, 0]
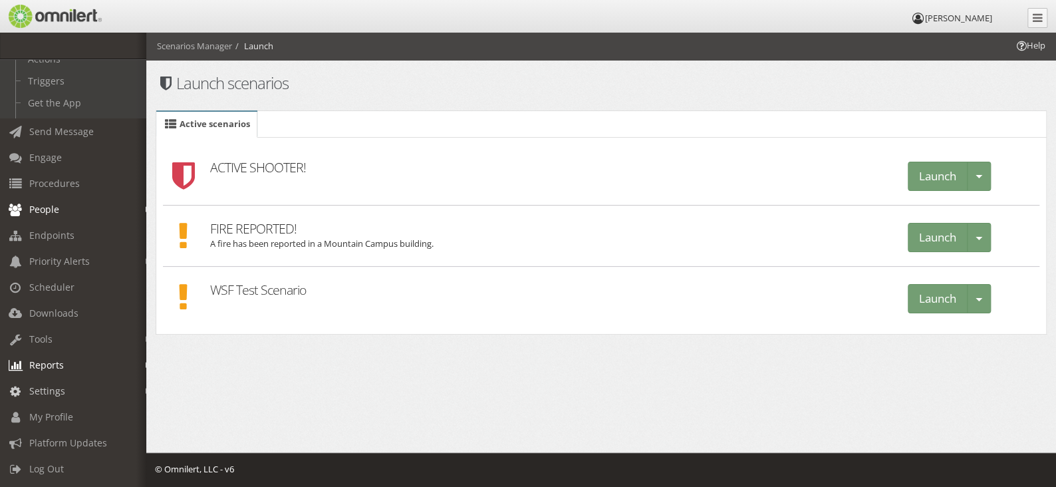
click at [146, 388] on em at bounding box center [149, 391] width 6 height 7
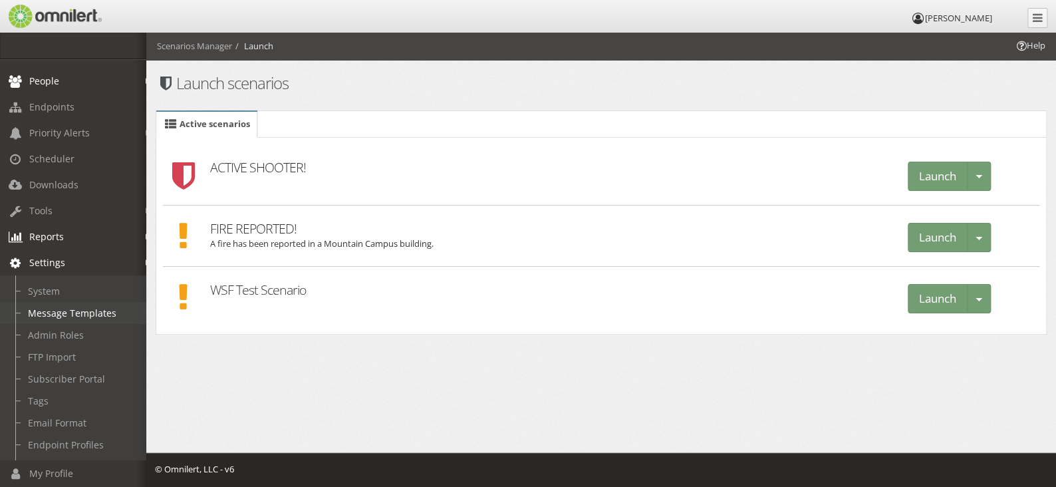
click at [76, 312] on link "Message Templates" at bounding box center [79, 313] width 158 height 22
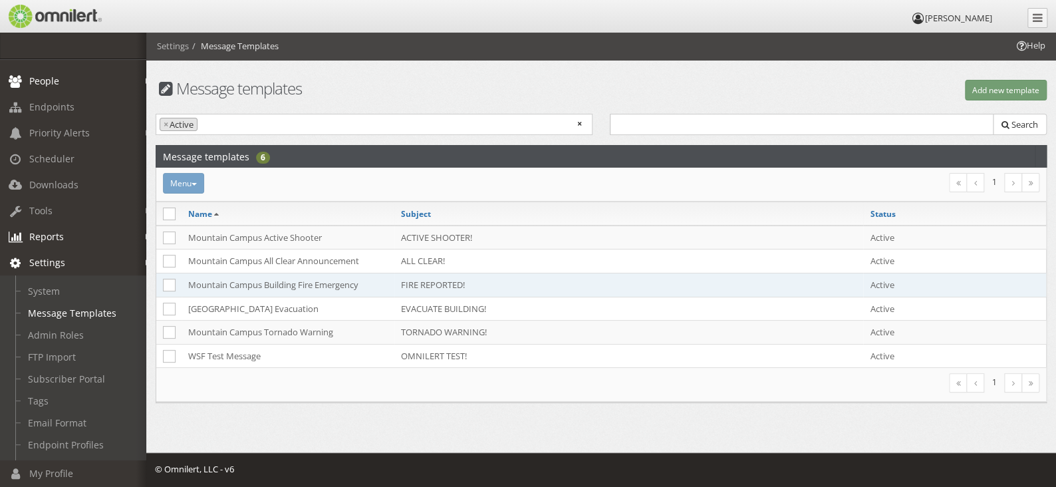
click at [368, 284] on td "Mountain Campus Building Fire Emergency" at bounding box center [288, 285] width 213 height 24
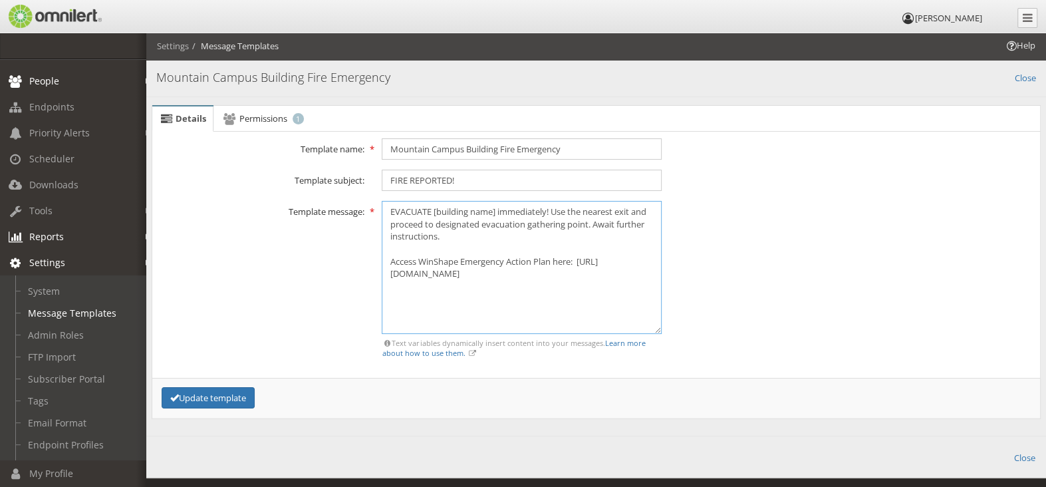
click at [497, 210] on textarea "EVACUATE [building name] immediately! Use the nearest exit and proceed to desig…" at bounding box center [522, 267] width 280 height 133
type textarea "EVACUATE Mtn. Campus buildings immediately! Use the nearest exit and proceed to…"
click at [192, 389] on button "Update template" at bounding box center [208, 398] width 93 height 22
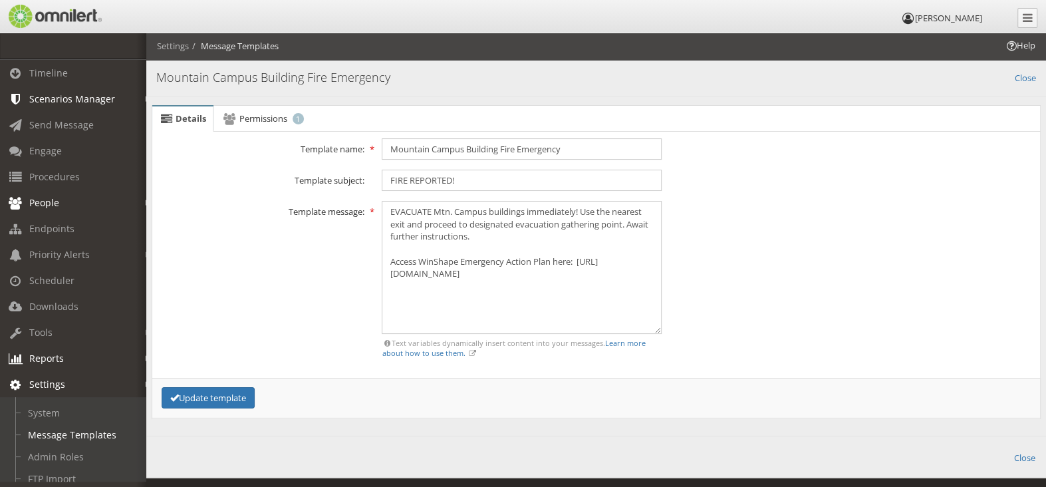
click at [146, 204] on em at bounding box center [149, 203] width 6 height 7
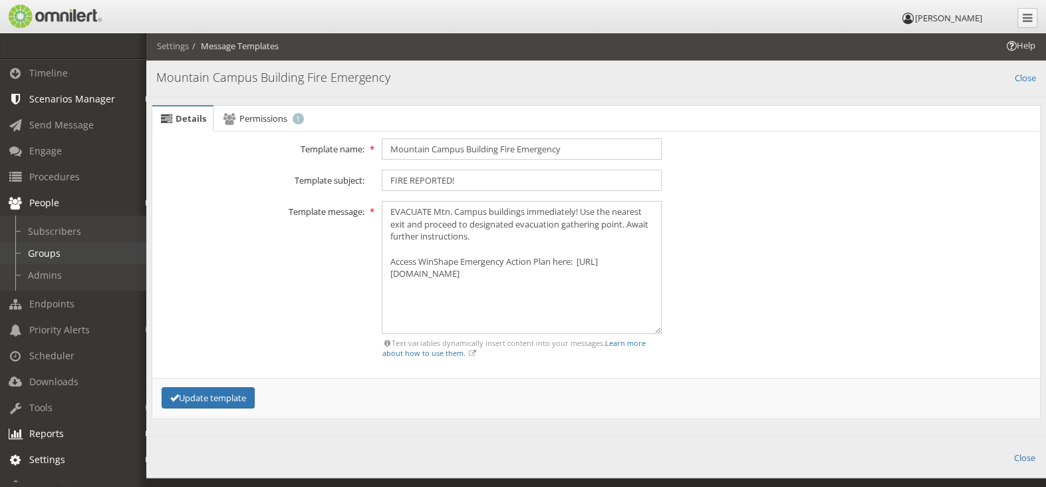
click at [67, 250] on link "Groups" at bounding box center [79, 253] width 158 height 22
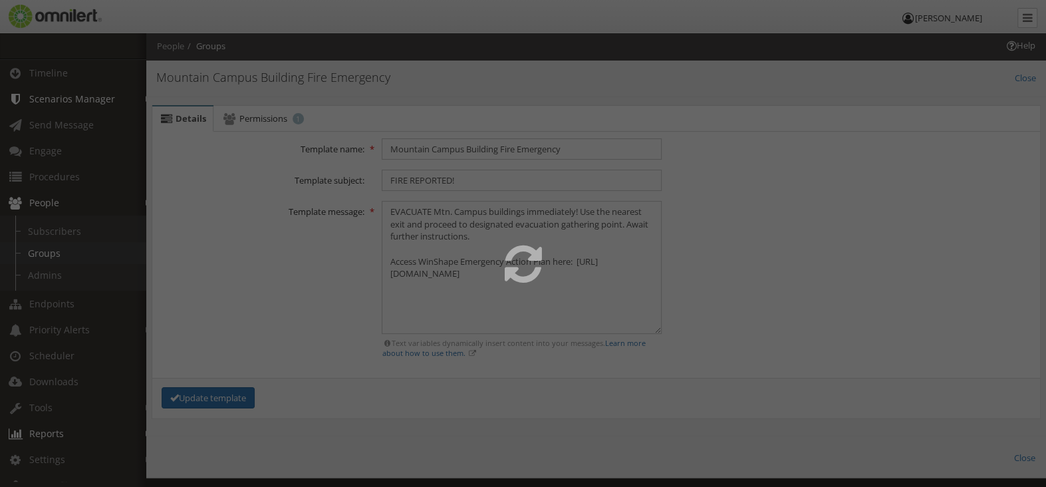
select select
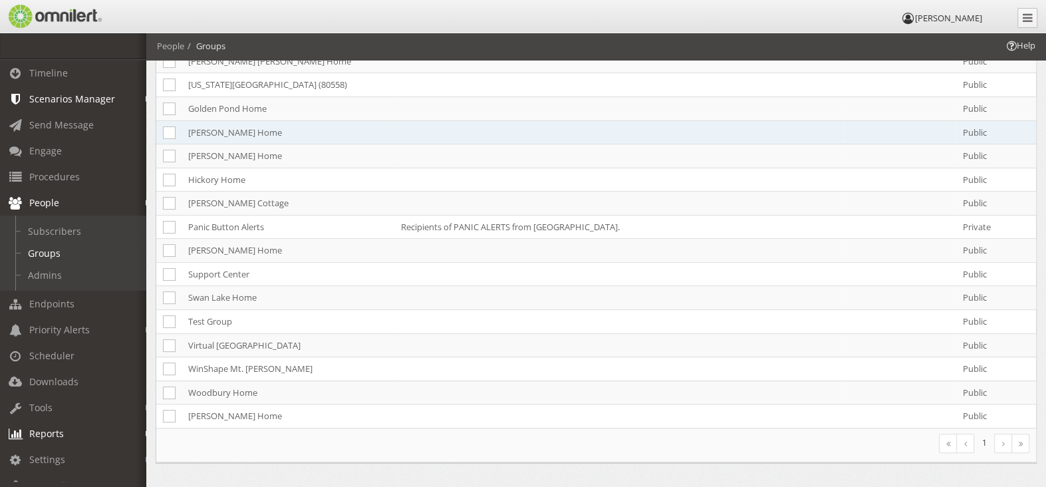
scroll to position [210, 0]
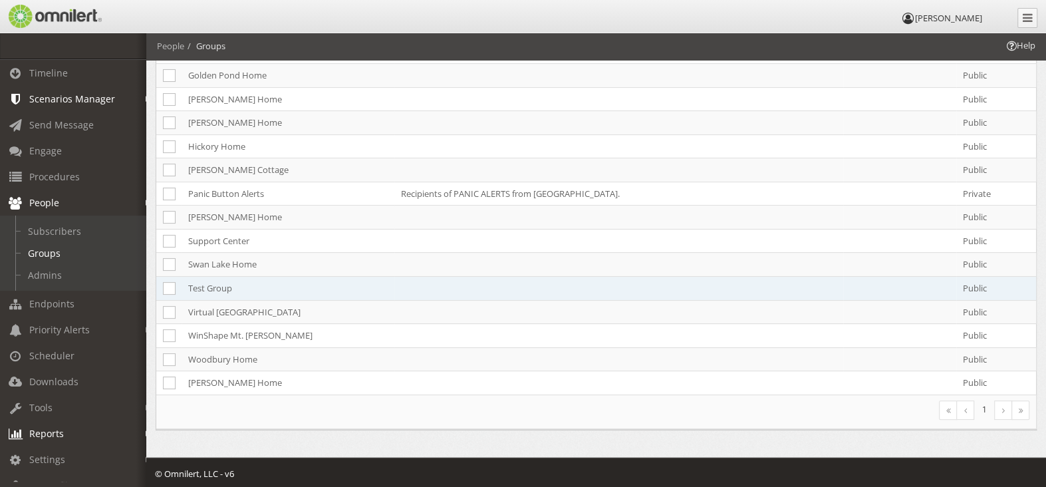
click at [221, 284] on td "Test Group" at bounding box center [288, 289] width 213 height 24
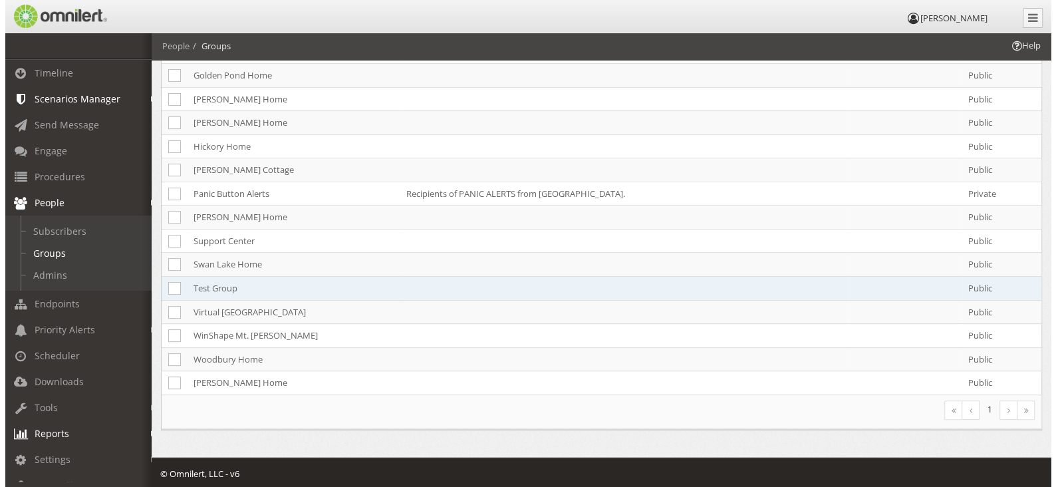
scroll to position [0, 0]
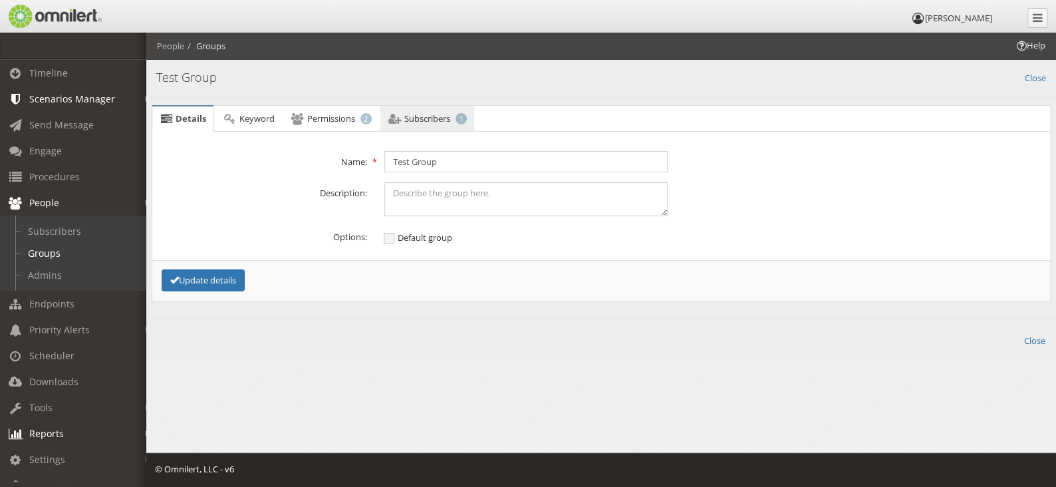
click at [424, 114] on span "Subscribers" at bounding box center [427, 118] width 46 height 12
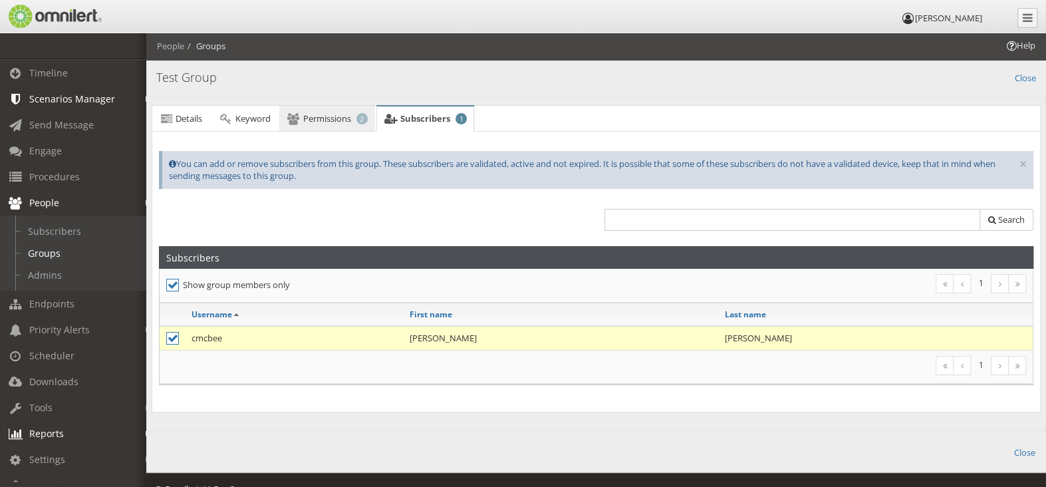
click at [329, 118] on span "Permissions" at bounding box center [327, 118] width 48 height 12
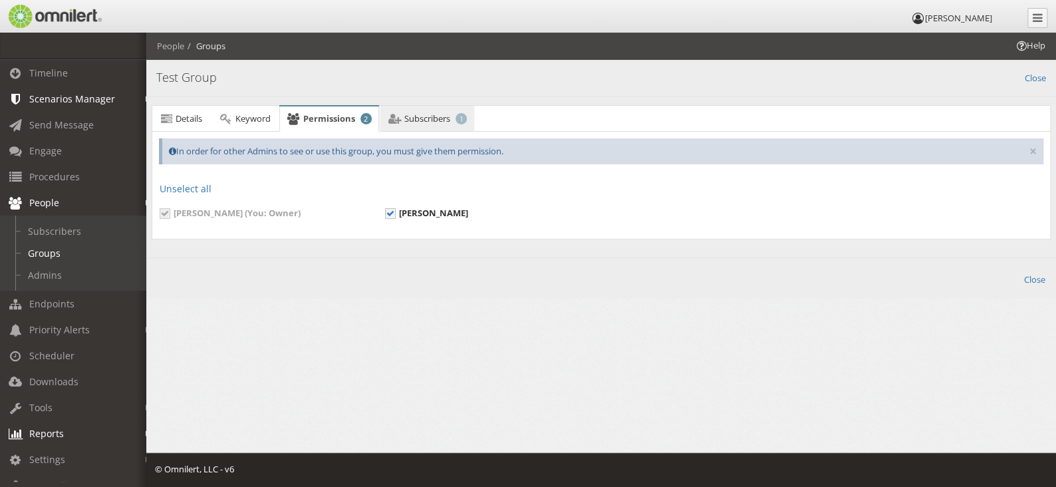
click at [427, 118] on span "Subscribers" at bounding box center [427, 118] width 46 height 12
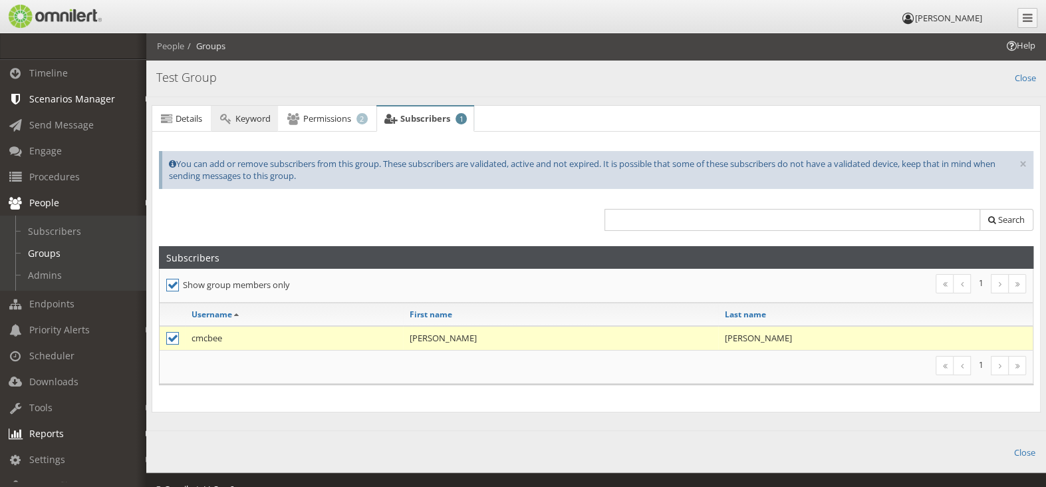
click at [259, 122] on span "Keyword" at bounding box center [252, 118] width 35 height 12
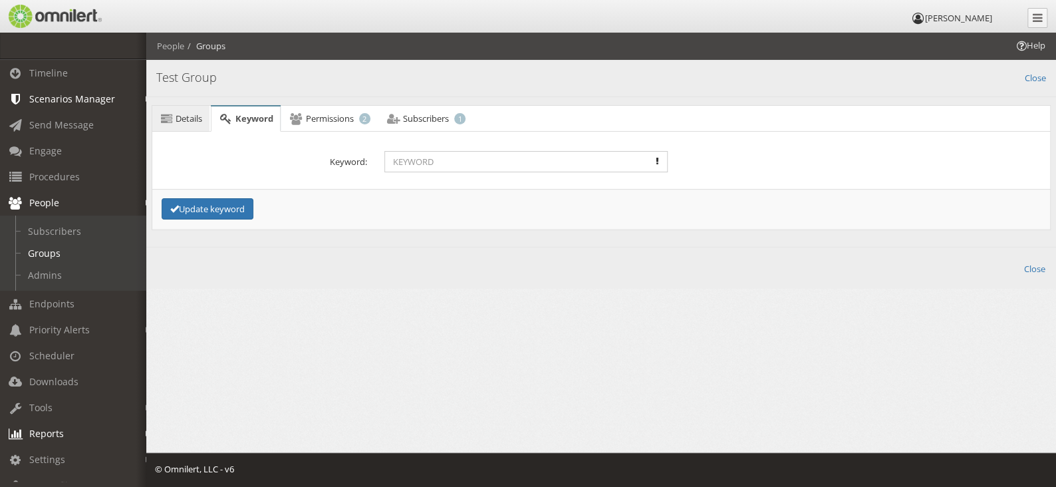
click at [187, 122] on span "Details" at bounding box center [189, 118] width 27 height 12
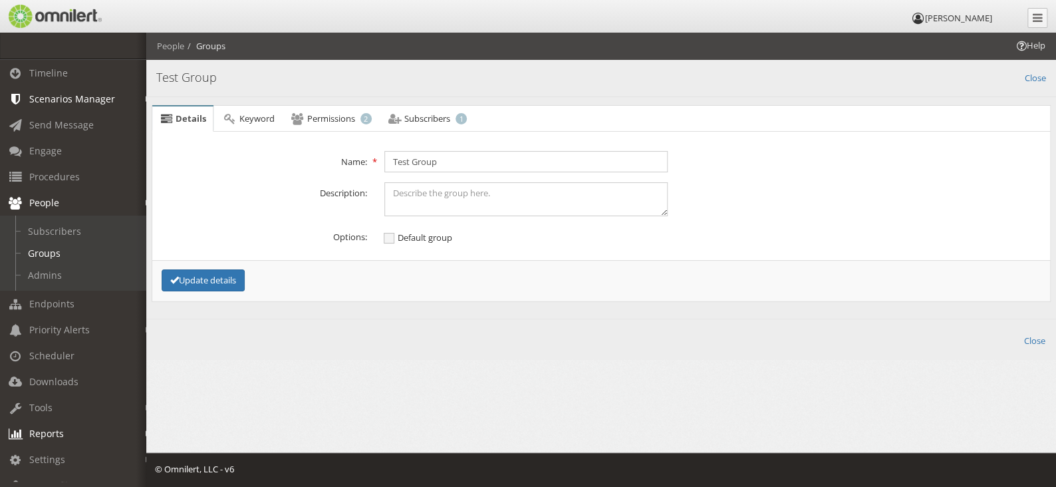
click at [146, 99] on em at bounding box center [149, 99] width 6 height 7
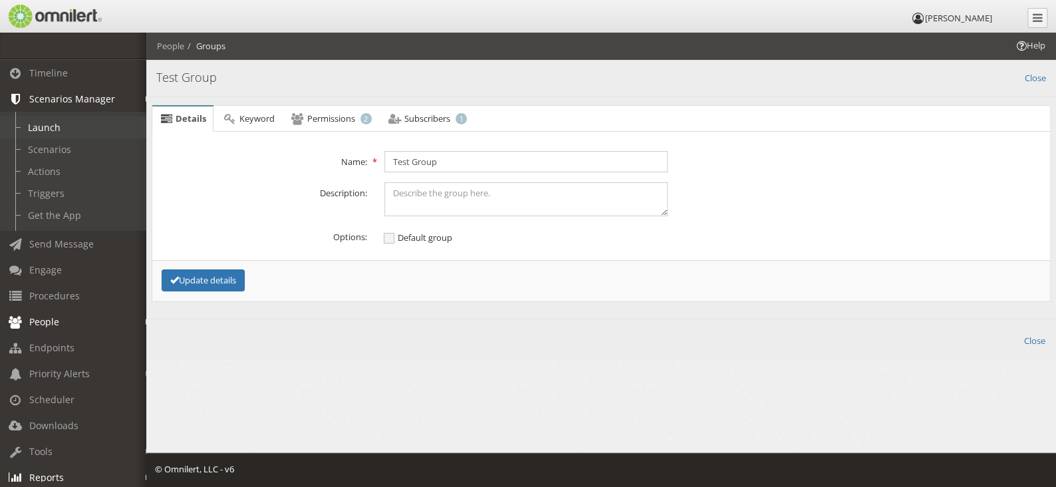
click at [58, 124] on link "Launch" at bounding box center [79, 127] width 158 height 22
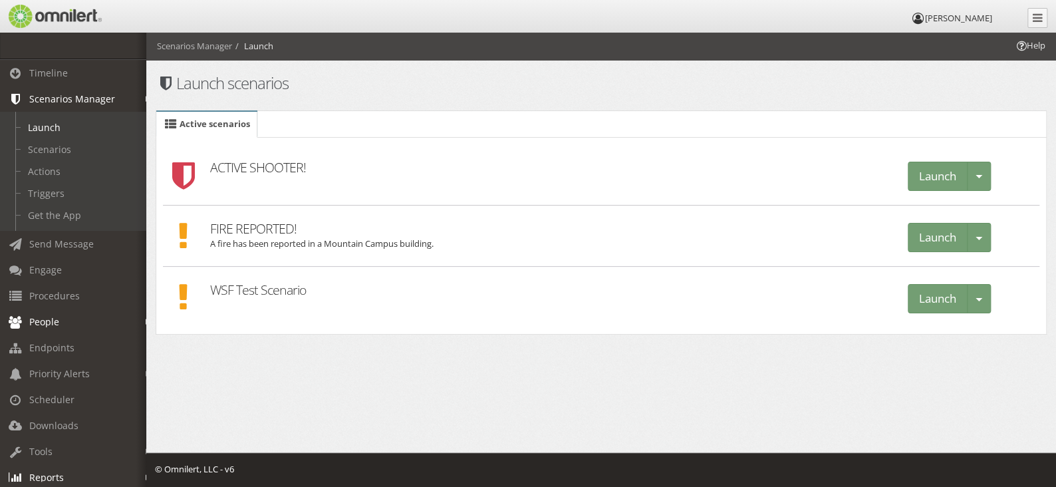
click at [364, 238] on p "A fire has been reported in a Mountain Campus building." at bounding box center [550, 248] width 680 height 22
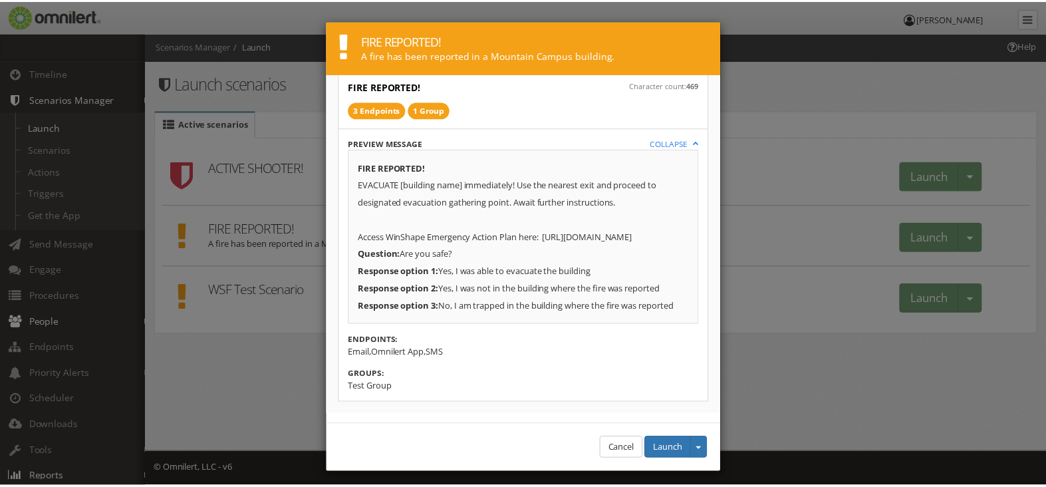
scroll to position [80, 0]
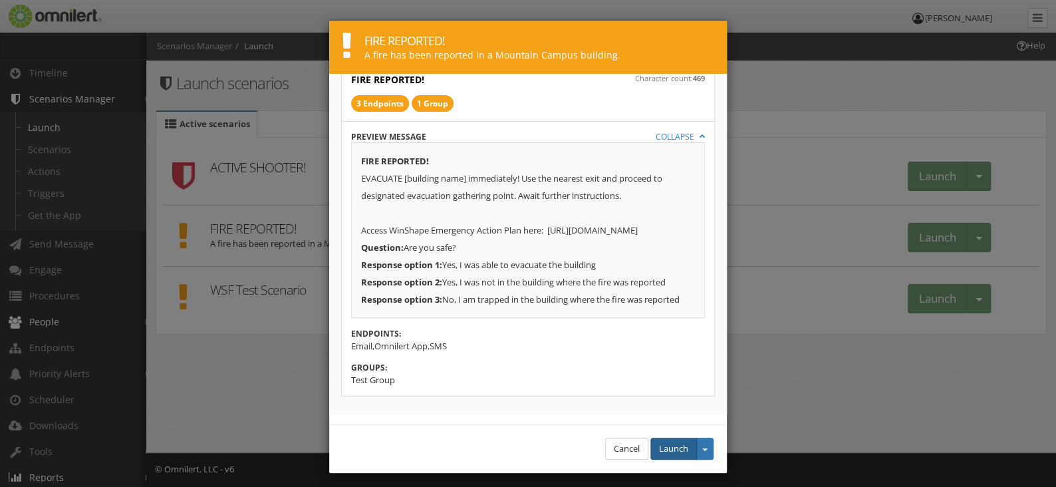
click at [668, 452] on button "Launch" at bounding box center [673, 449] width 47 height 22
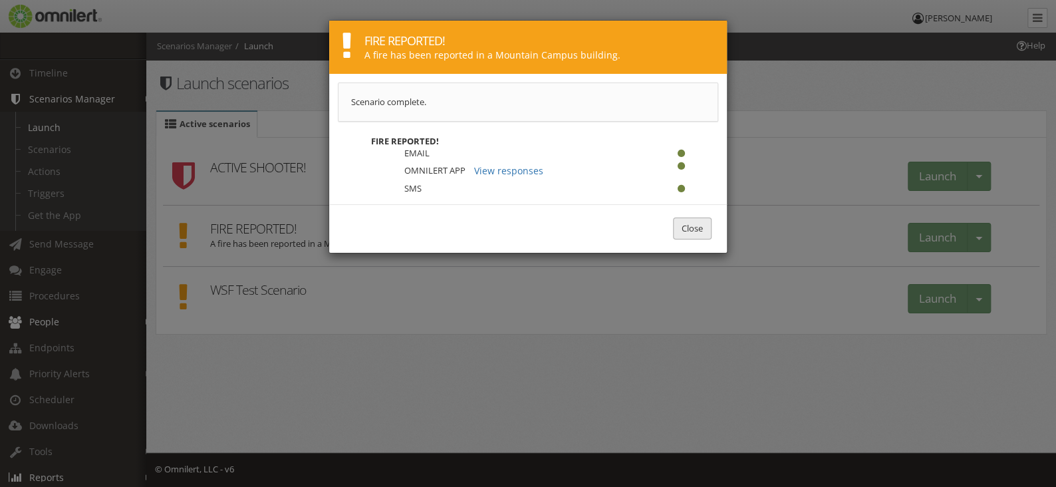
click at [687, 227] on button "Close" at bounding box center [692, 228] width 39 height 22
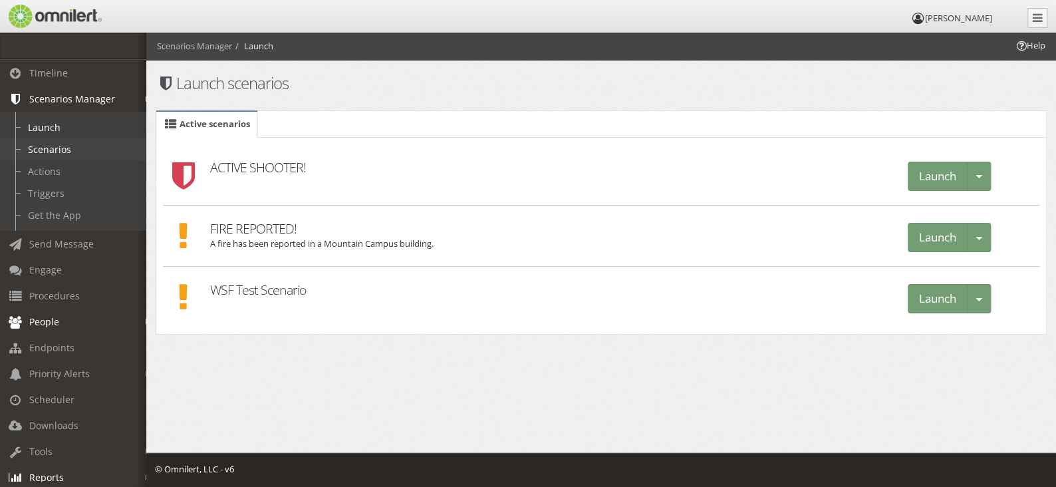
click at [51, 152] on link "Scenarios" at bounding box center [79, 149] width 158 height 22
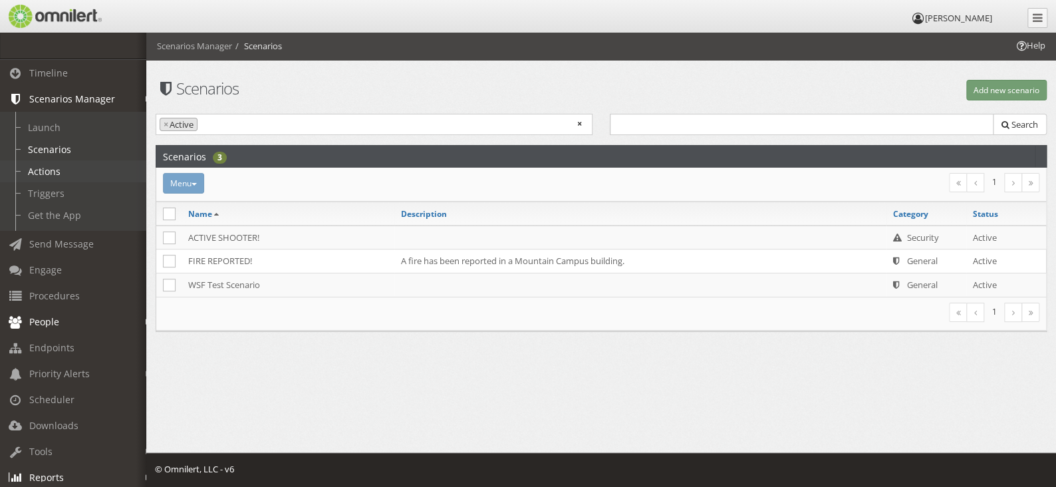
click at [52, 172] on link "Actions" at bounding box center [79, 171] width 158 height 22
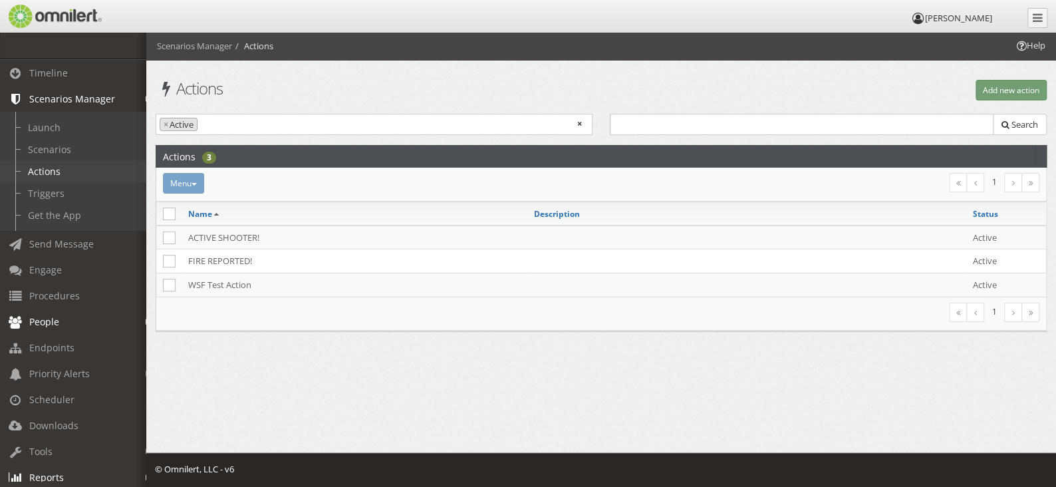
click at [53, 172] on link "Actions" at bounding box center [79, 171] width 158 height 22
click at [53, 148] on link "Scenarios" at bounding box center [79, 149] width 158 height 22
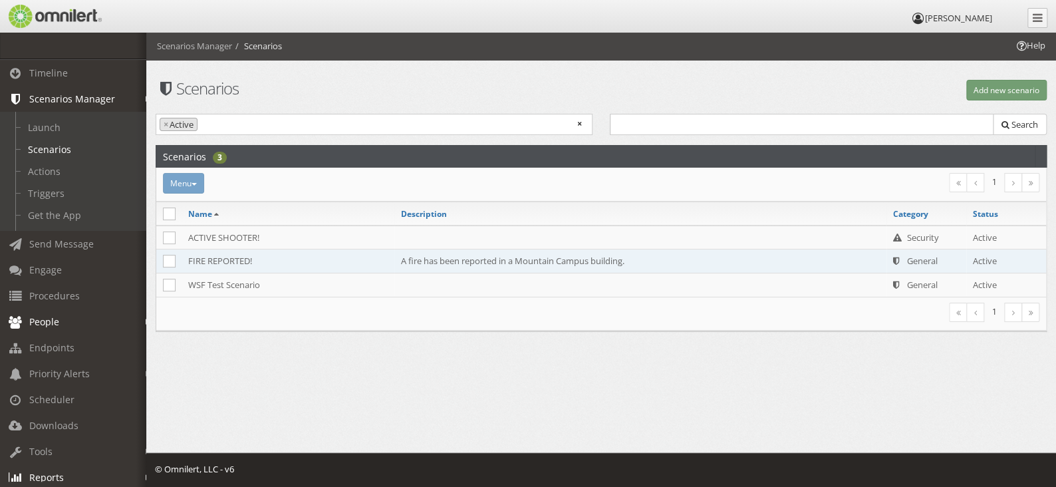
click at [243, 258] on td "FIRE REPORTED!" at bounding box center [288, 261] width 213 height 24
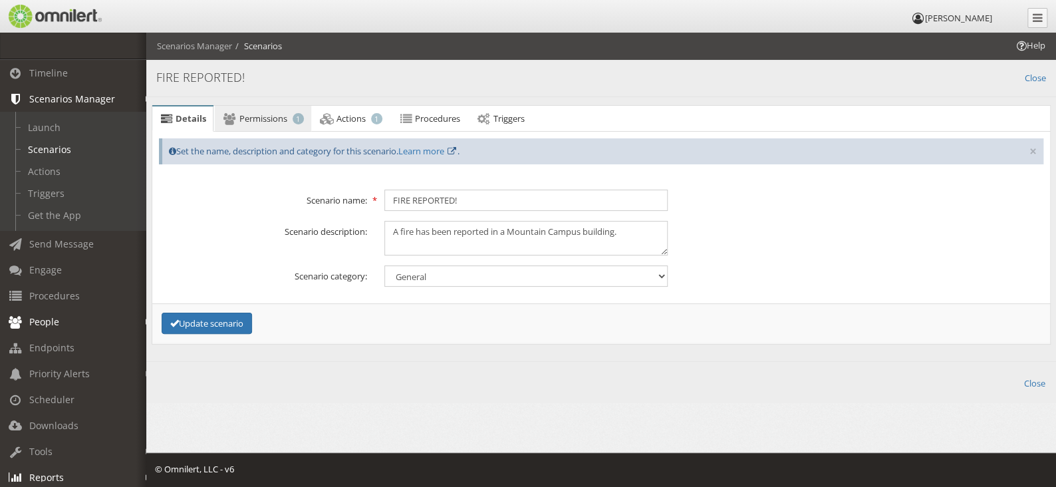
click at [269, 120] on span "Permissions" at bounding box center [263, 118] width 48 height 12
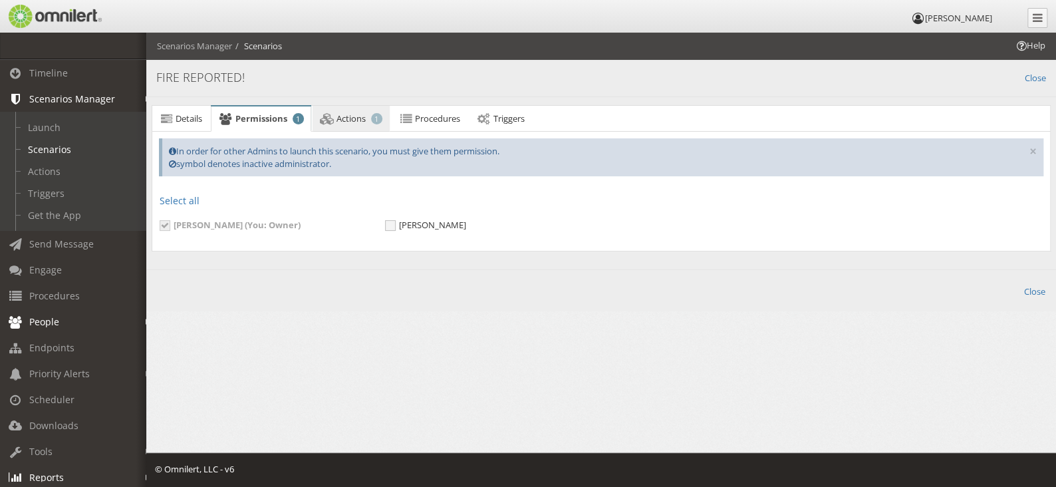
click at [348, 118] on span "Actions" at bounding box center [351, 118] width 29 height 12
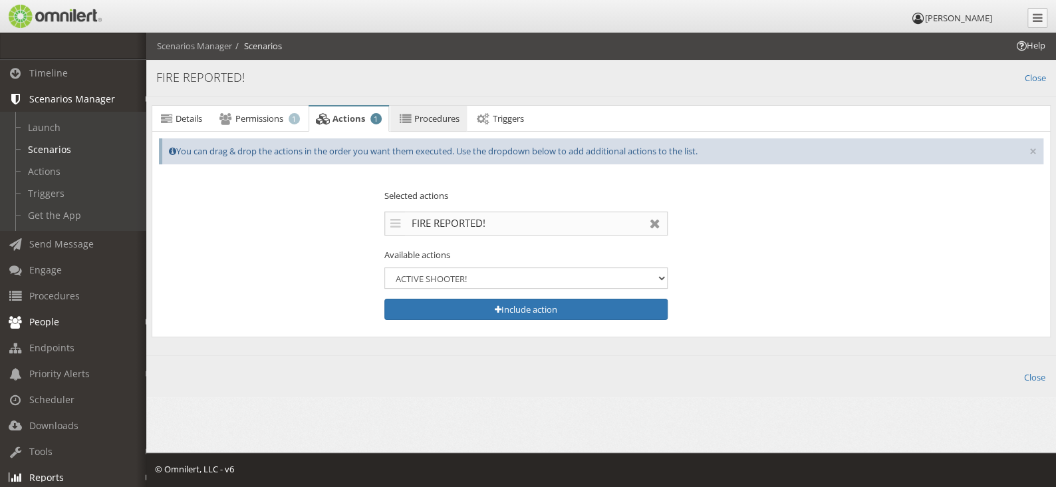
click at [428, 120] on span "Procedures" at bounding box center [436, 118] width 45 height 12
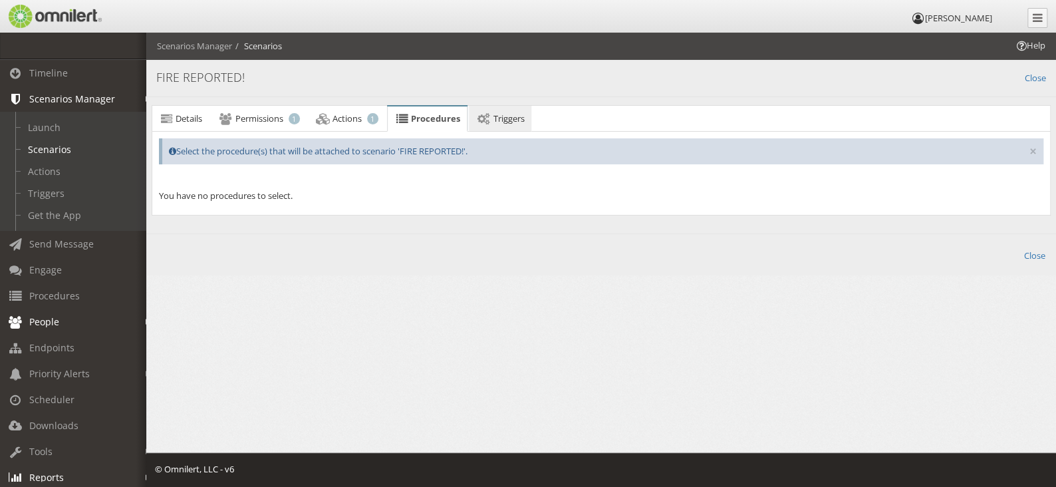
click at [505, 119] on span "Triggers" at bounding box center [508, 118] width 31 height 12
click at [57, 170] on link "Actions" at bounding box center [79, 171] width 158 height 22
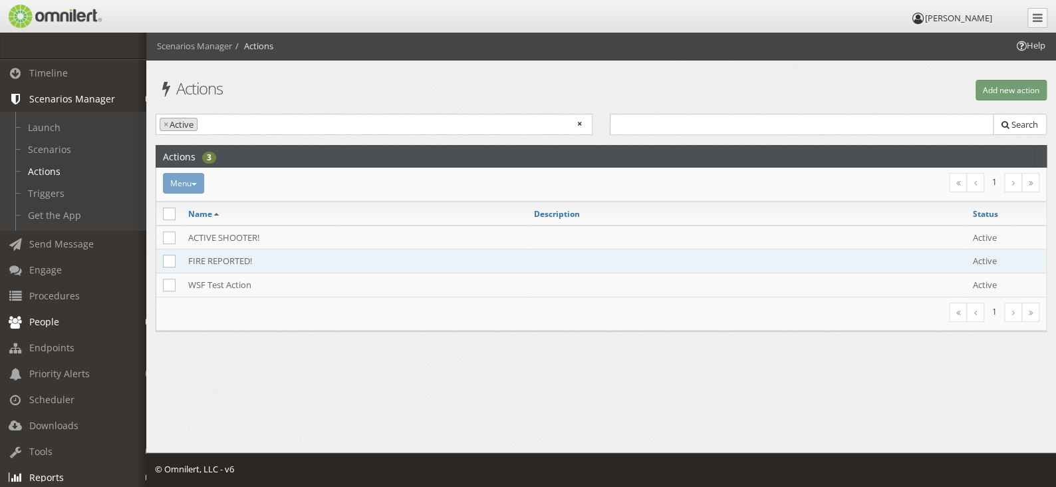
click at [229, 263] on td "FIRE REPORTED!" at bounding box center [355, 261] width 346 height 24
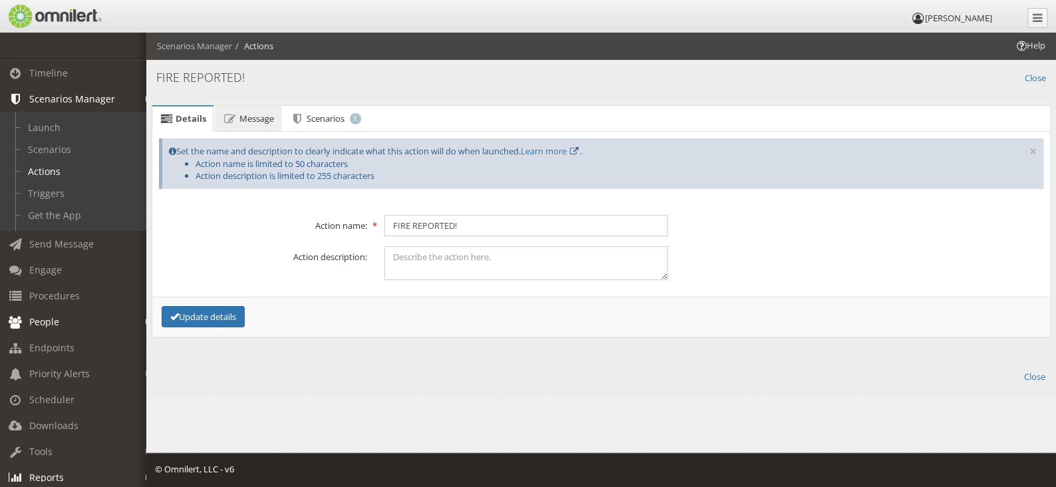
click at [263, 116] on span "Message" at bounding box center [256, 118] width 35 height 12
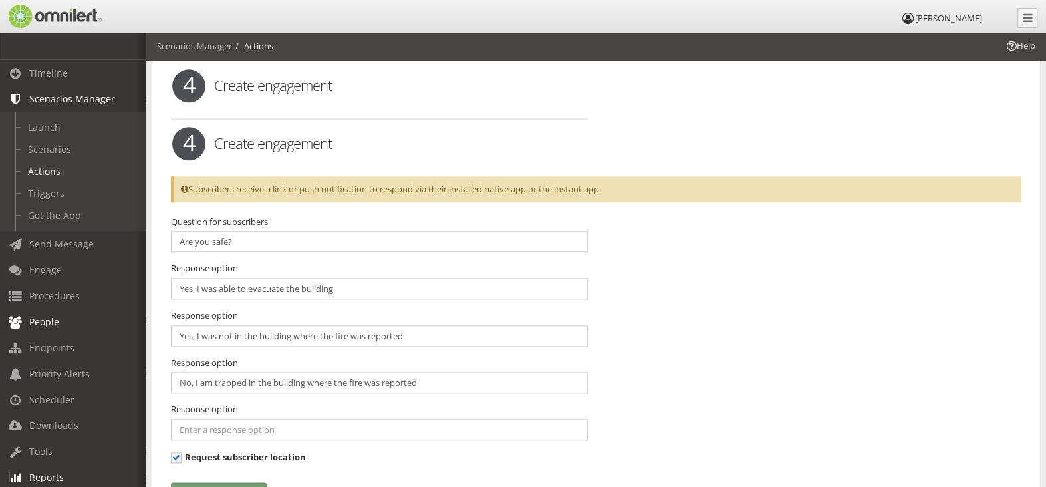
scroll to position [1131, 0]
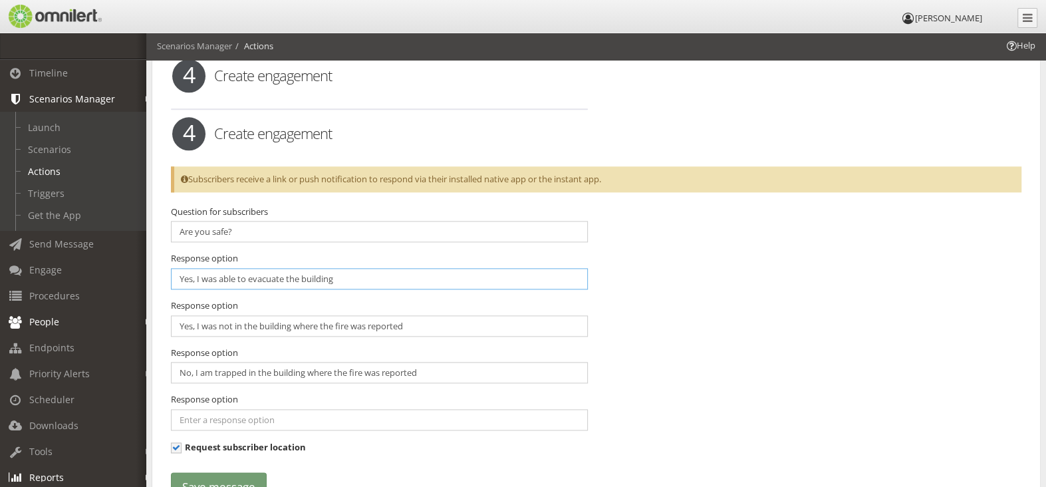
click at [219, 275] on input "Yes, I was able to evacuate the building" at bounding box center [379, 278] width 417 height 21
click at [317, 273] on input "Yes, able to evacuate the building" at bounding box center [379, 278] width 417 height 21
type input "Yes, evacuated building"
click at [411, 324] on input "Yes, I was not in the building where the fire was reported" at bounding box center [379, 325] width 417 height 21
type input "Y"
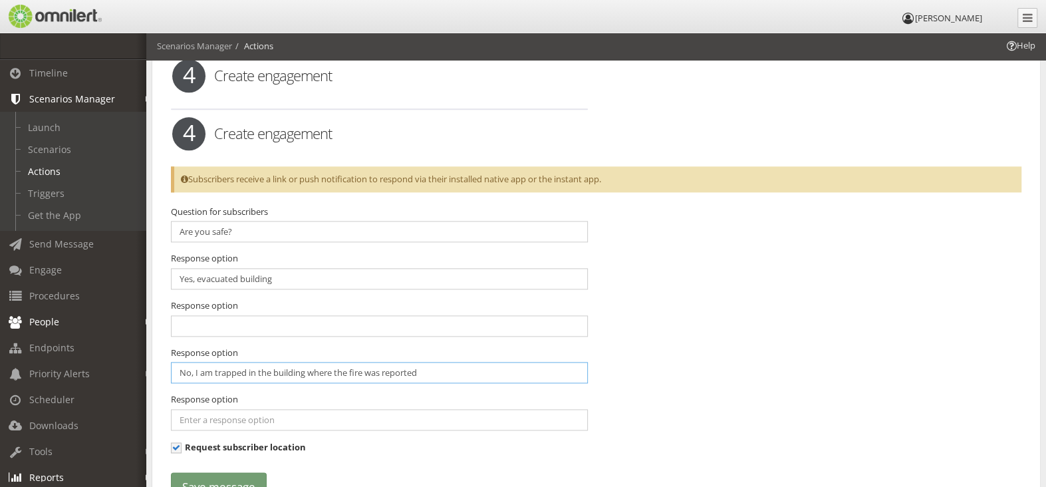
drag, startPoint x: 428, startPoint y: 367, endPoint x: 180, endPoint y: 369, distance: 248.1
click at [180, 369] on input "No, I am trapped in the building where the fire was reported" at bounding box center [379, 372] width 417 height 21
click at [206, 321] on input "text" at bounding box center [379, 325] width 417 height 21
paste input "No, I am trapped in the building where the fire was reported"
type input "No, trapped by fire"
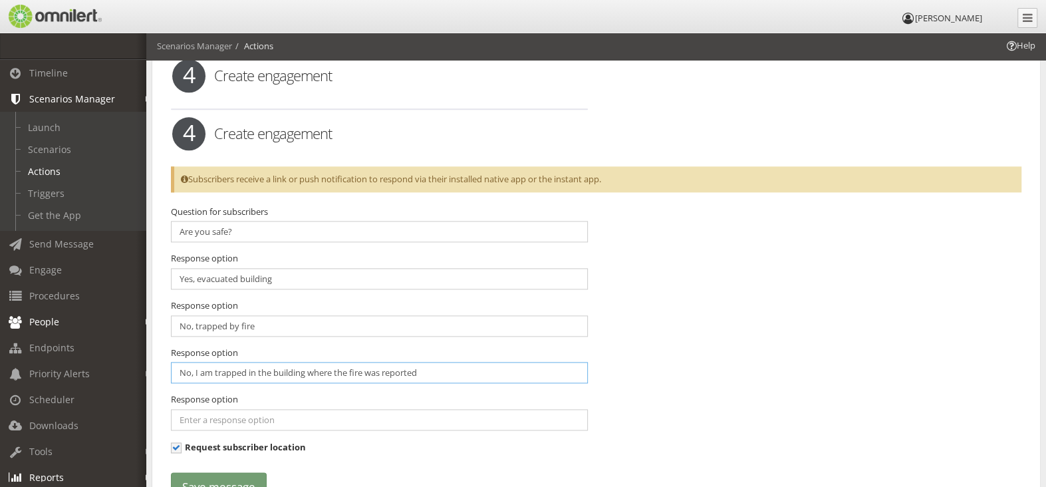
drag, startPoint x: 265, startPoint y: 373, endPoint x: 168, endPoint y: 382, distance: 97.5
click at [168, 382] on div "Question for subscribers Are you safe? Response option Yes, evacuated building …" at bounding box center [379, 336] width 434 height 261
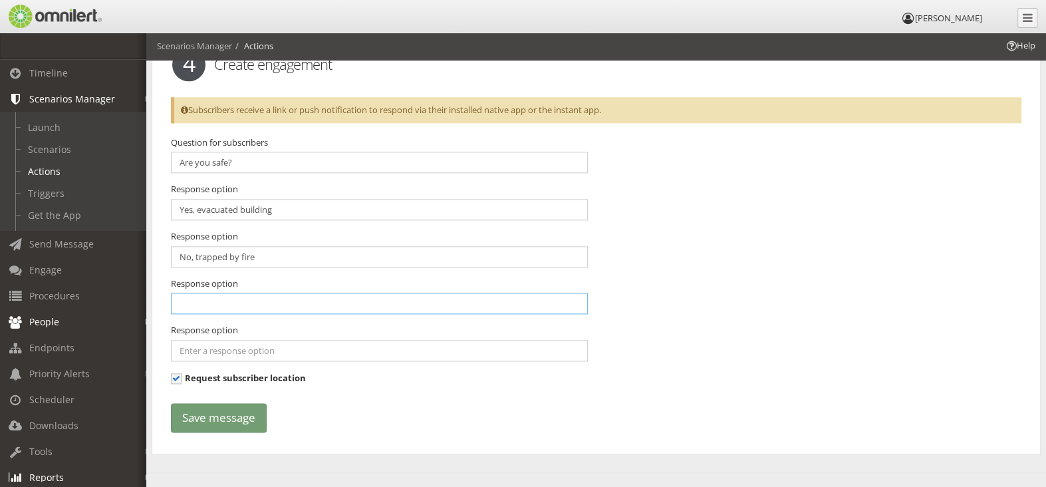
scroll to position [1256, 0]
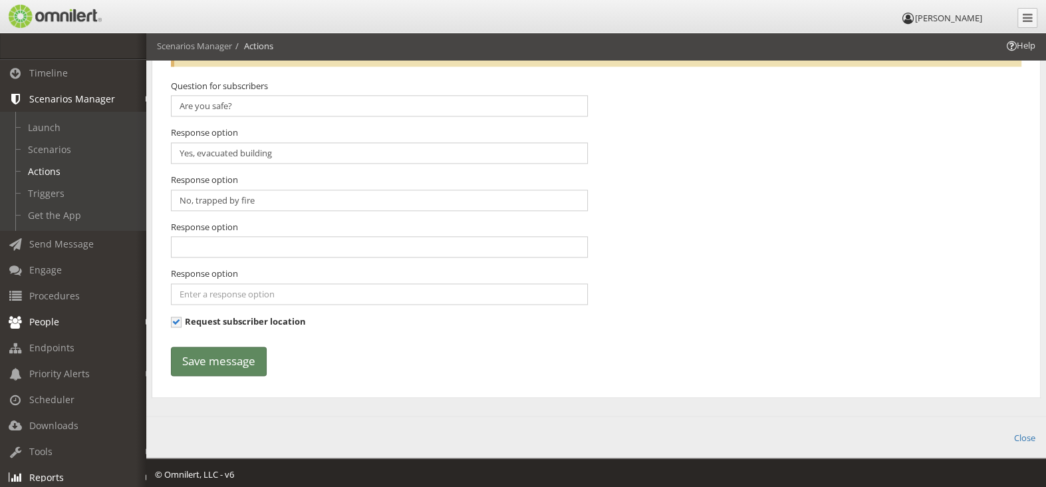
click at [213, 354] on button "Save message" at bounding box center [219, 362] width 96 height 30
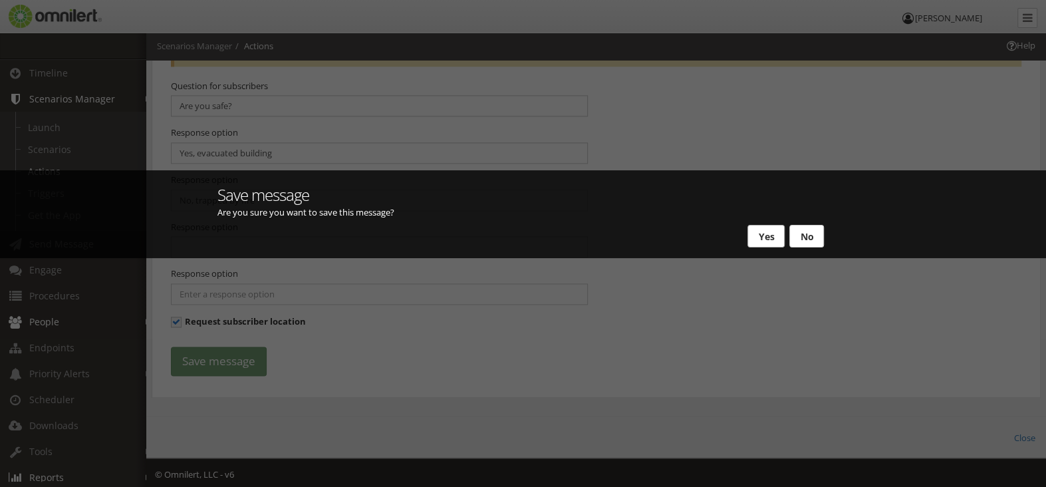
click at [770, 235] on button "Yes" at bounding box center [766, 236] width 37 height 23
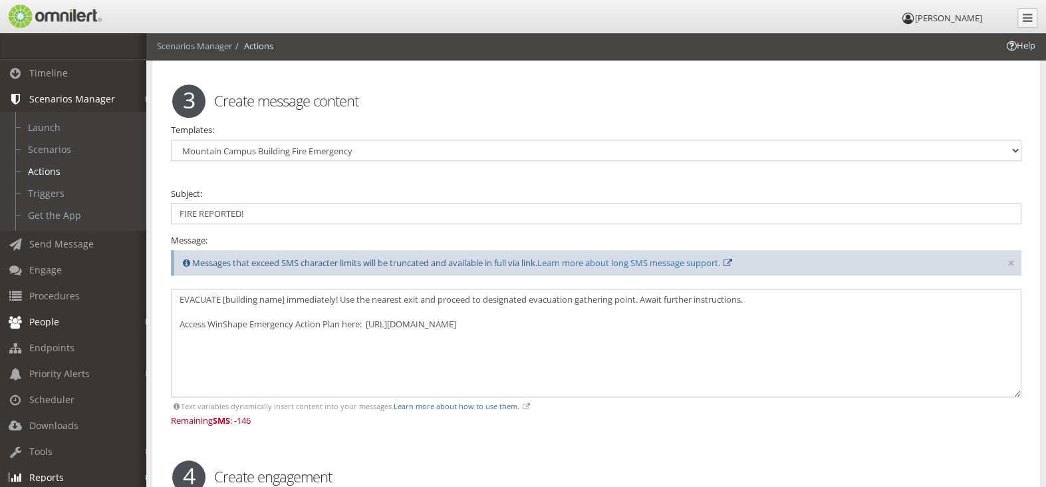
scroll to position [724, 0]
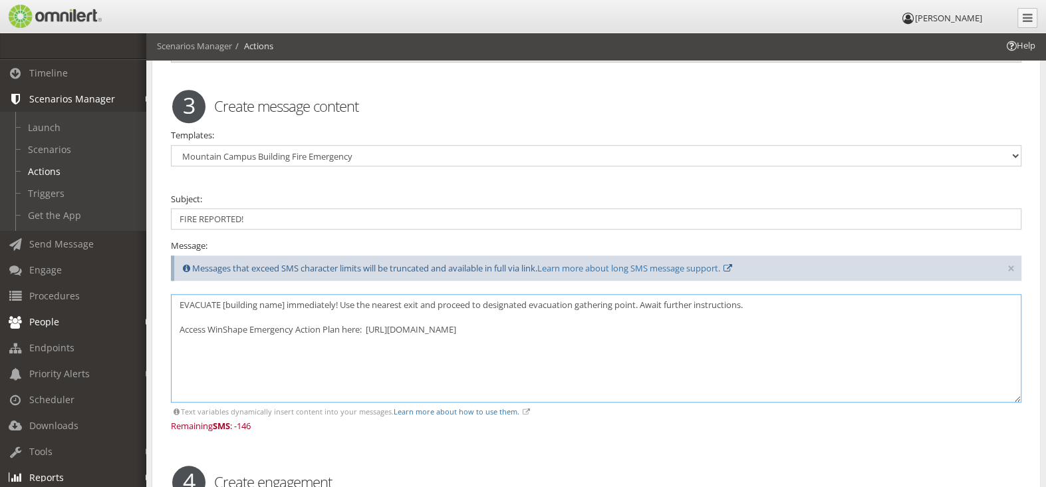
click at [282, 303] on textarea "EVACUATE [building name] immediately! Use the nearest exit and proceed to desig…" at bounding box center [596, 348] width 851 height 108
click at [285, 303] on textarea "EVACUATE [building name] immediately! Use the nearest exit and proceed to desig…" at bounding box center [596, 348] width 851 height 108
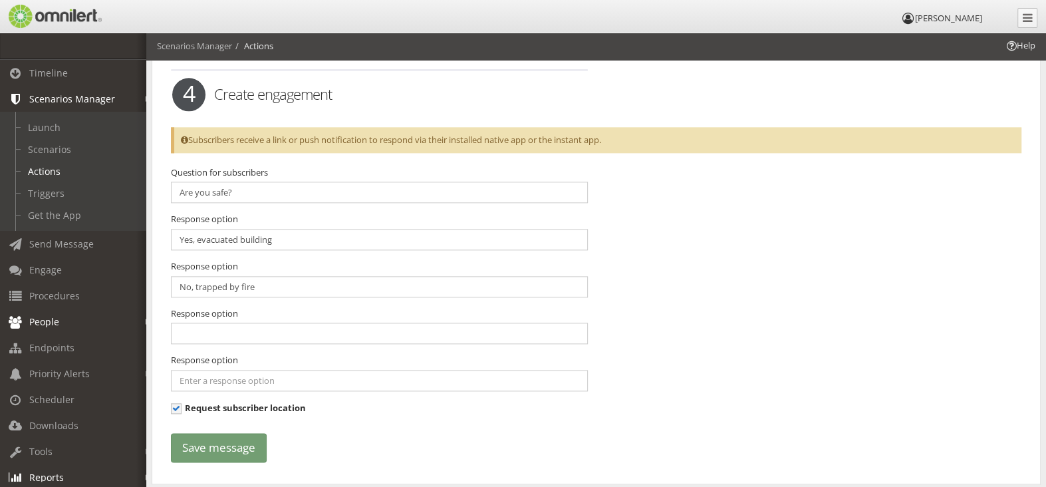
scroll to position [1256, 0]
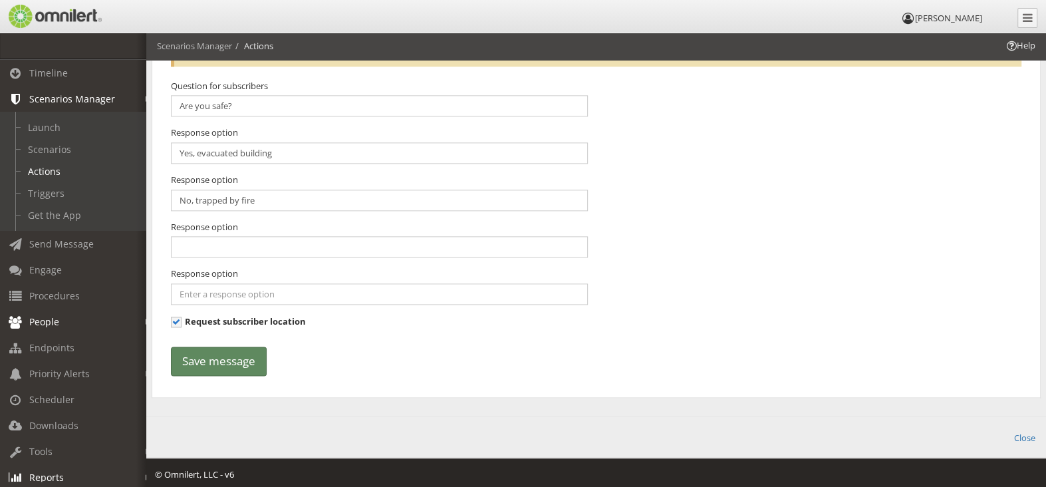
type textarea "EVACUATE Mtn. Campus buildings immediately! Use the nearest exit and proceed to…"
click at [231, 360] on button "Save message" at bounding box center [219, 362] width 96 height 30
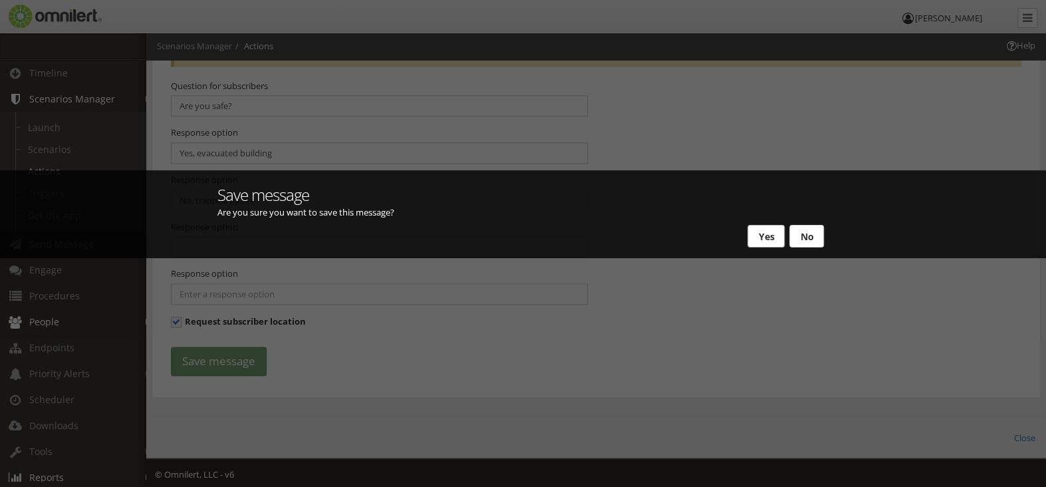
click at [768, 242] on button "Yes" at bounding box center [766, 236] width 37 height 23
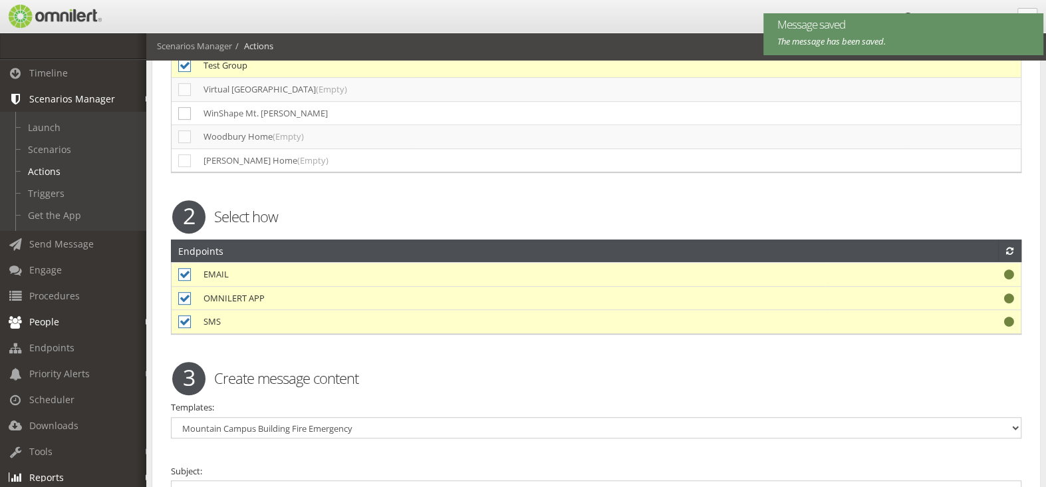
scroll to position [0, 0]
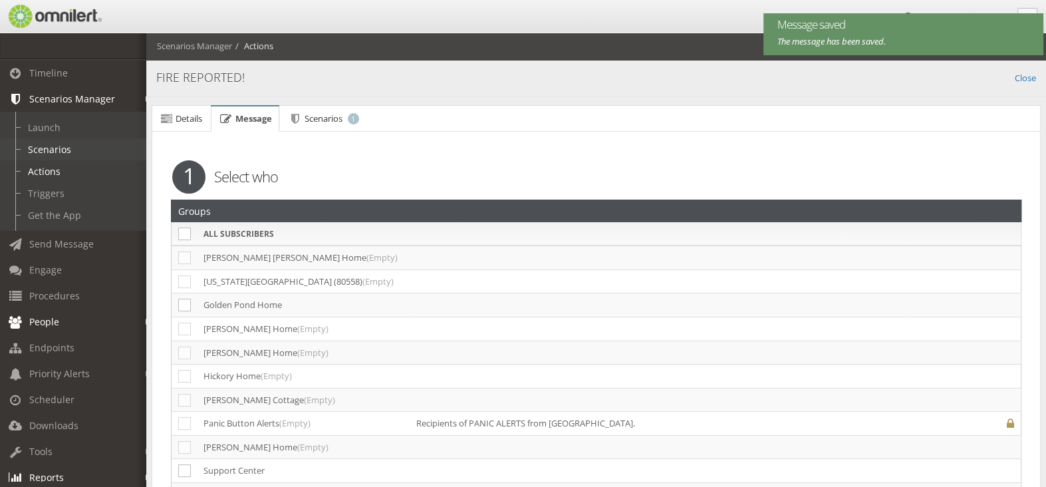
click at [57, 148] on link "Scenarios" at bounding box center [79, 149] width 158 height 22
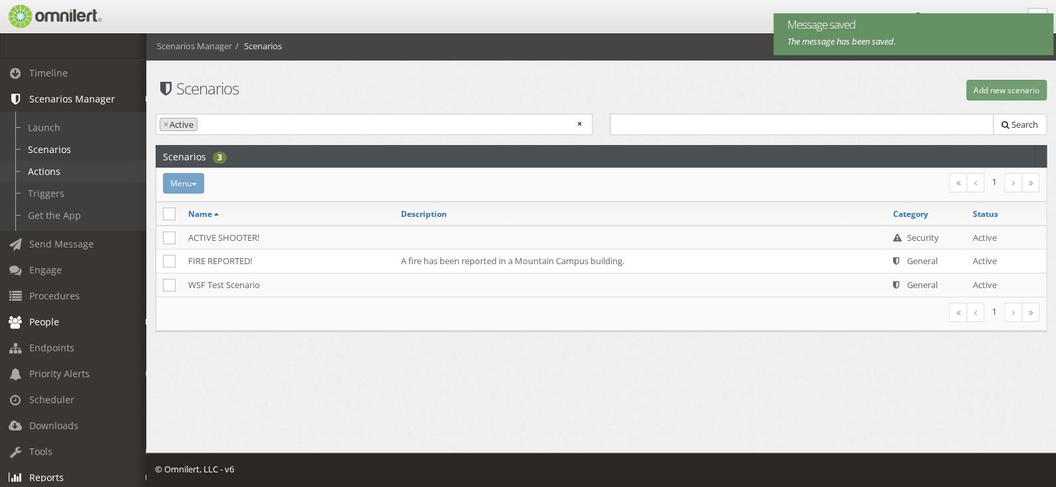
click at [47, 168] on link "Actions" at bounding box center [79, 171] width 158 height 22
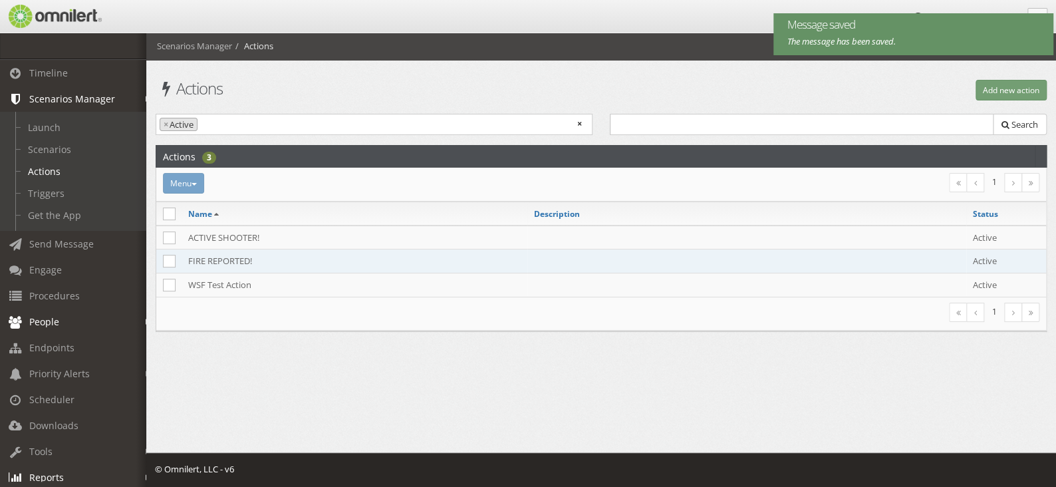
click at [265, 258] on td "FIRE REPORTED!" at bounding box center [355, 261] width 346 height 24
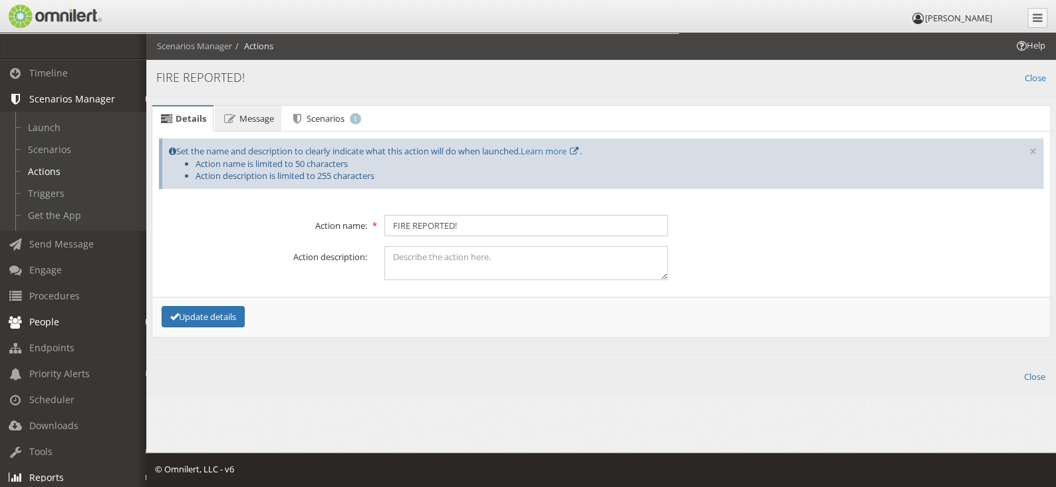
click at [260, 120] on span "Message" at bounding box center [256, 118] width 35 height 12
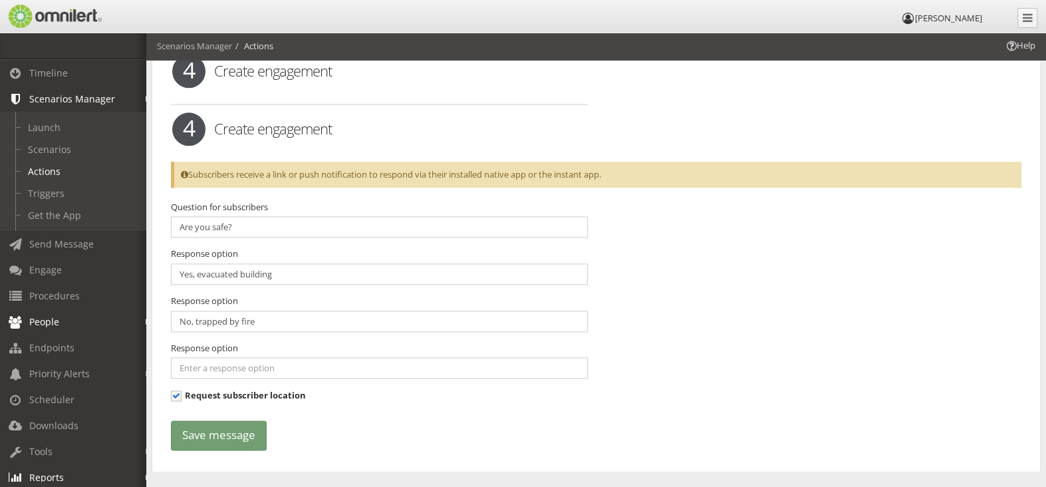
scroll to position [1064, 0]
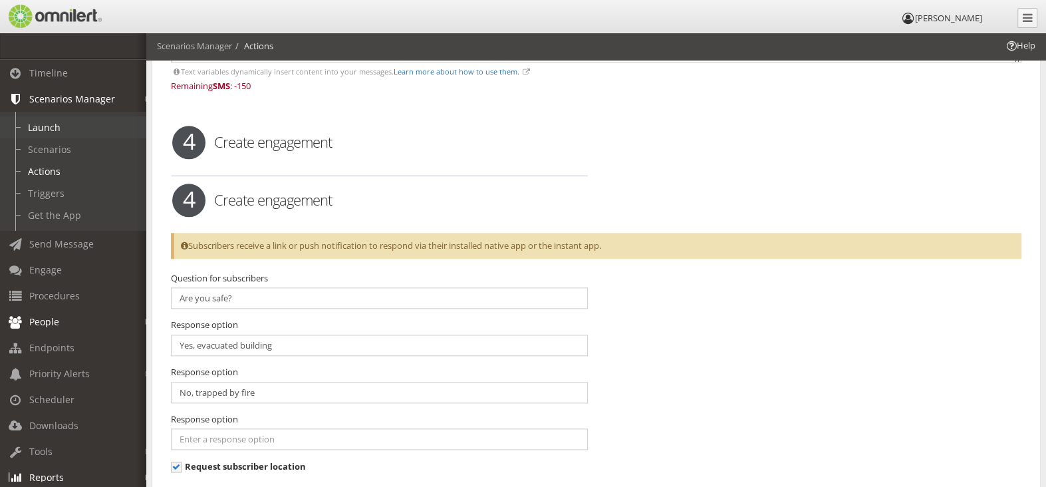
click at [45, 129] on link "Launch" at bounding box center [79, 127] width 158 height 22
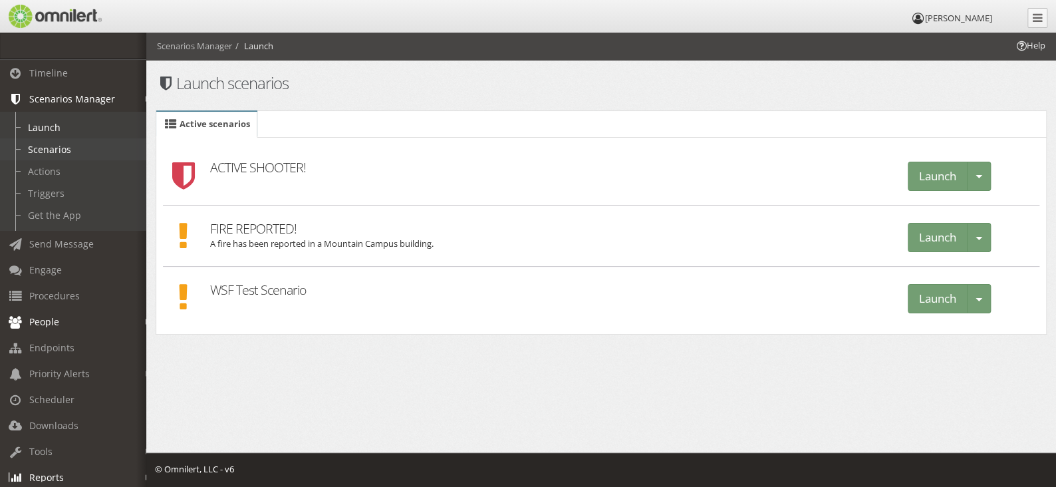
click at [66, 150] on link "Scenarios" at bounding box center [79, 149] width 158 height 22
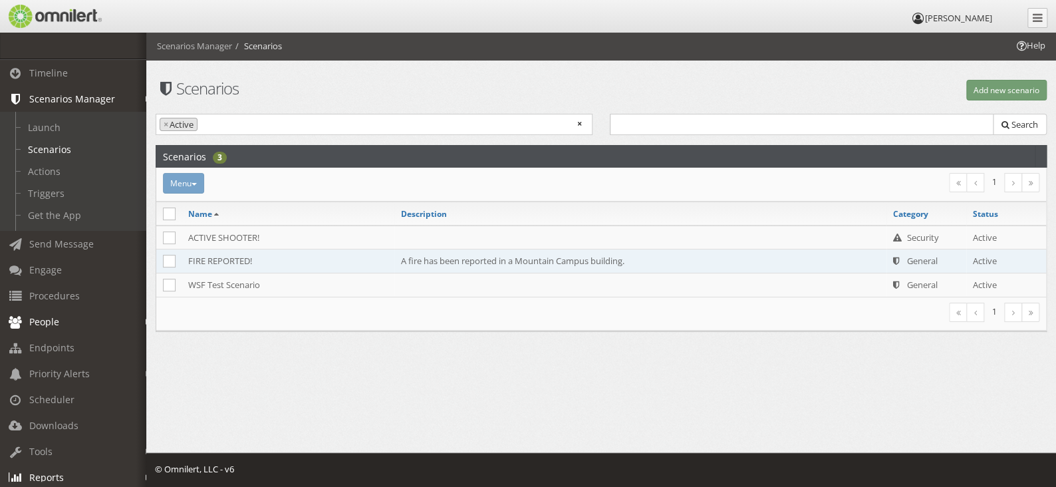
click at [349, 261] on td "FIRE REPORTED!" at bounding box center [288, 261] width 213 height 24
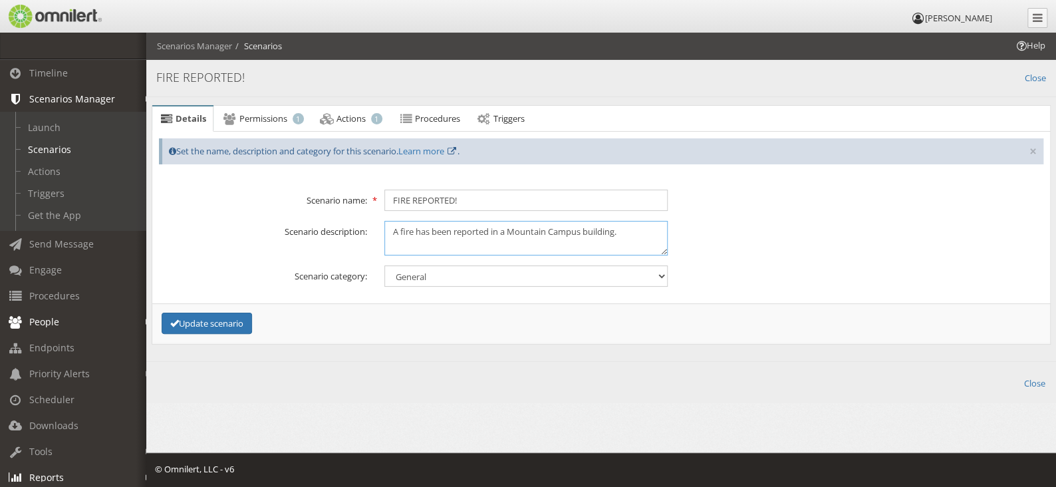
click at [510, 233] on textarea "A fire has been reported in a Mountain Campus building." at bounding box center [525, 238] width 283 height 34
type textarea "A fire has been reported in a [GEOGRAPHIC_DATA] building."
click at [219, 315] on button "Update scenario" at bounding box center [207, 324] width 90 height 22
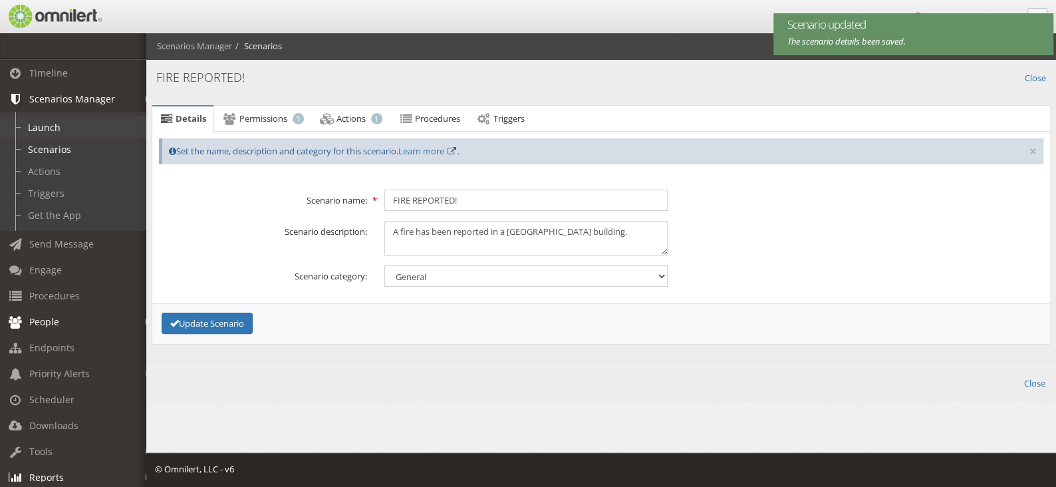
click at [57, 130] on link "Launch" at bounding box center [79, 127] width 158 height 22
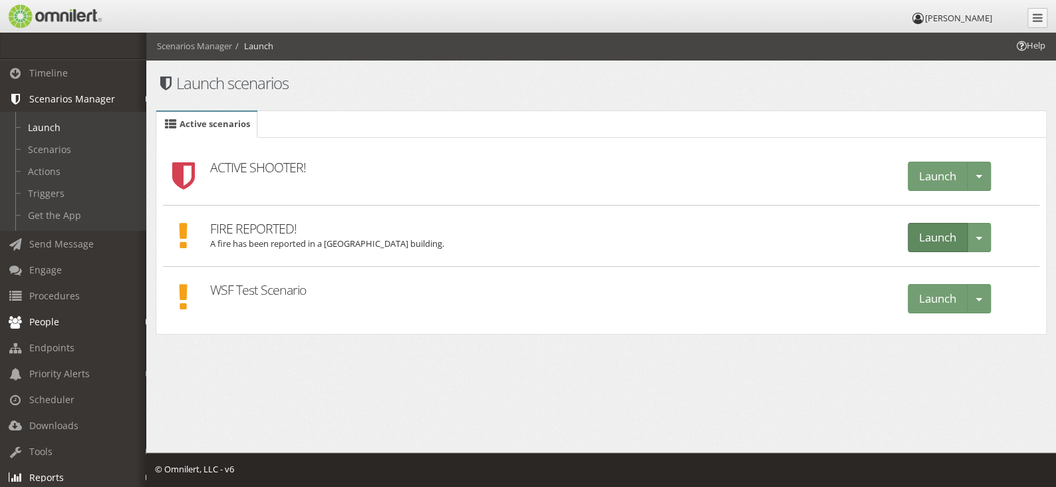
click at [928, 242] on button "Launch" at bounding box center [938, 238] width 60 height 30
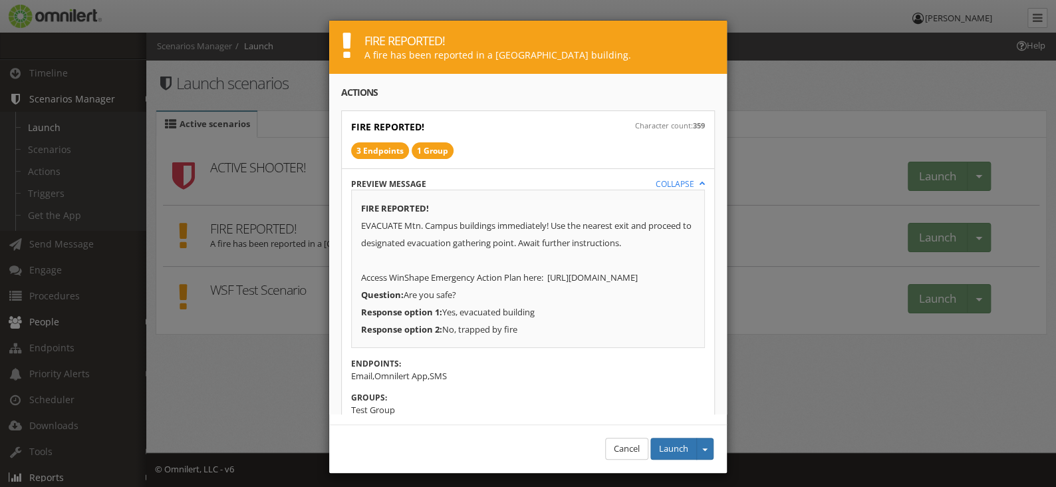
scroll to position [46, 0]
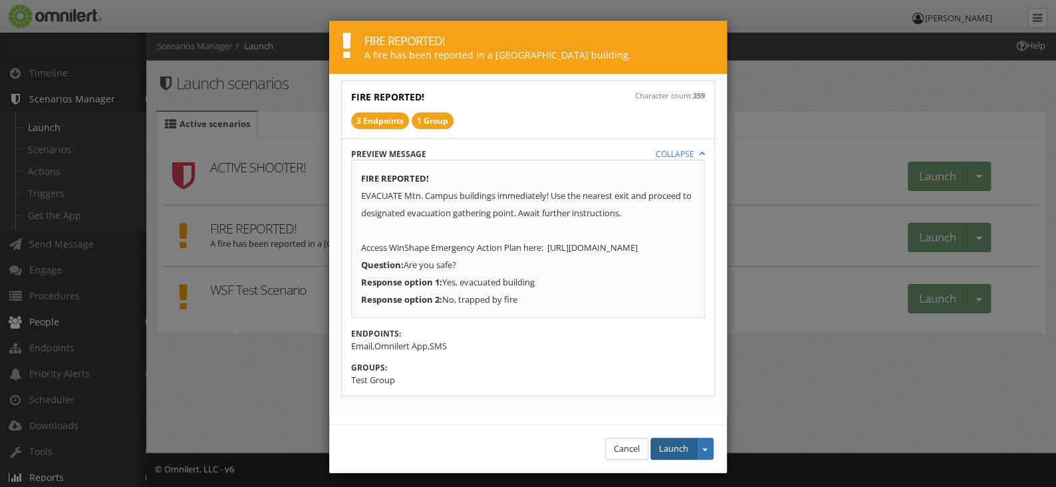
click at [666, 449] on button "Launch" at bounding box center [673, 449] width 47 height 22
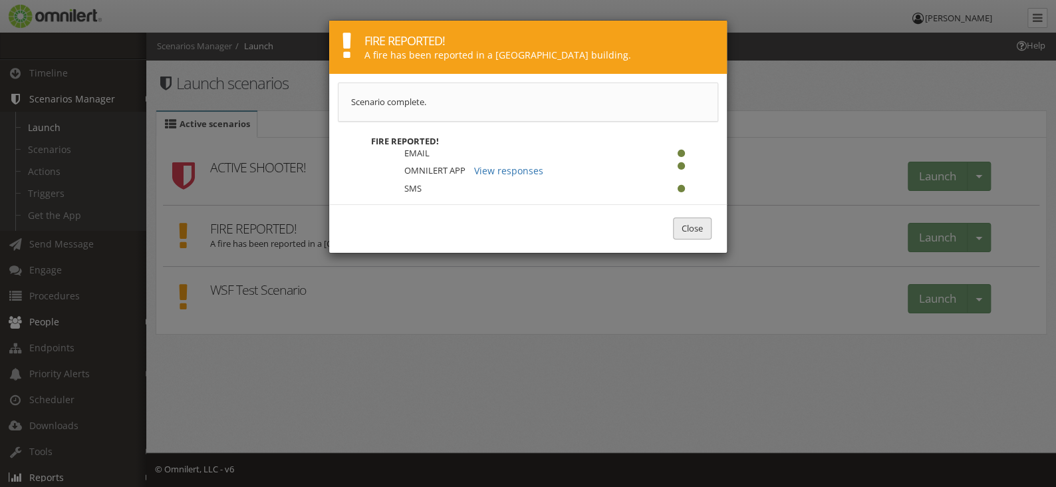
click at [688, 231] on button "Close" at bounding box center [692, 228] width 39 height 22
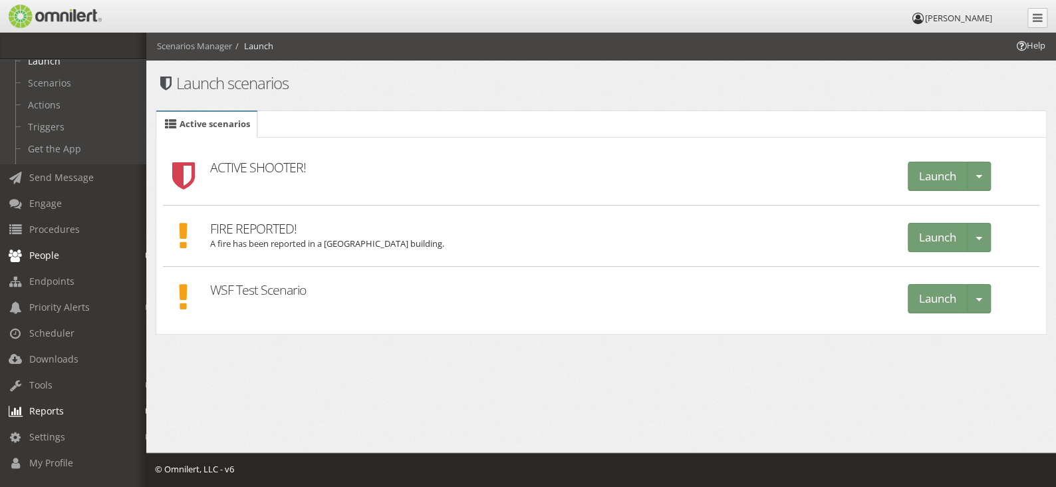
scroll to position [122, 0]
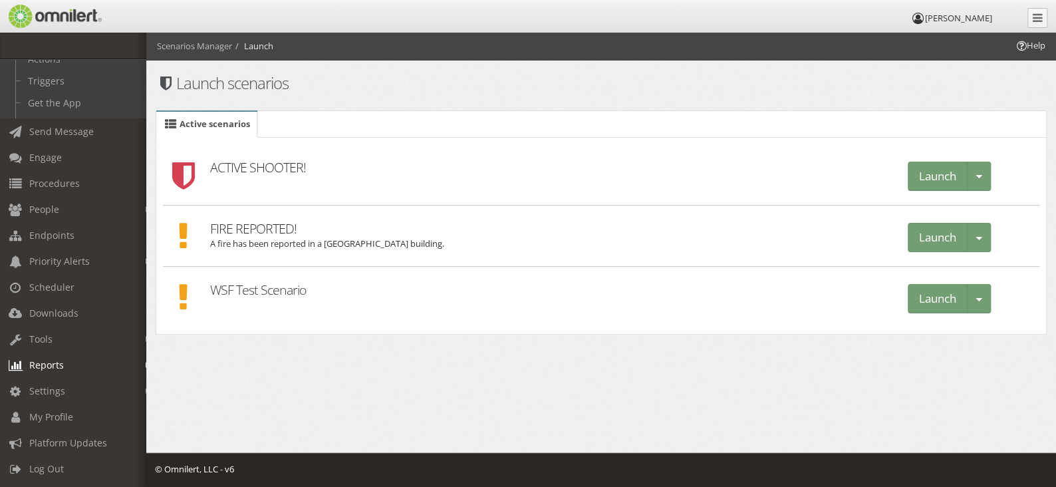
click at [146, 362] on em at bounding box center [149, 365] width 6 height 7
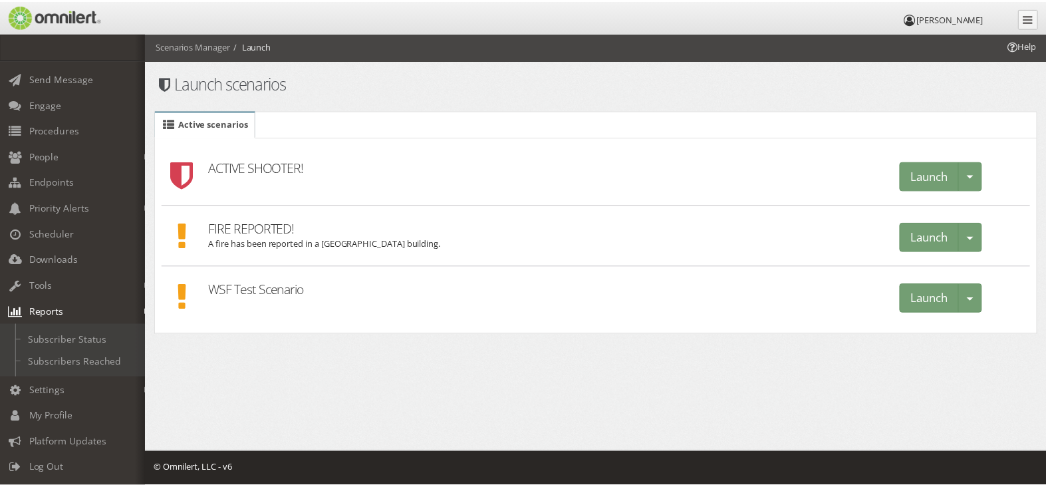
scroll to position [0, 0]
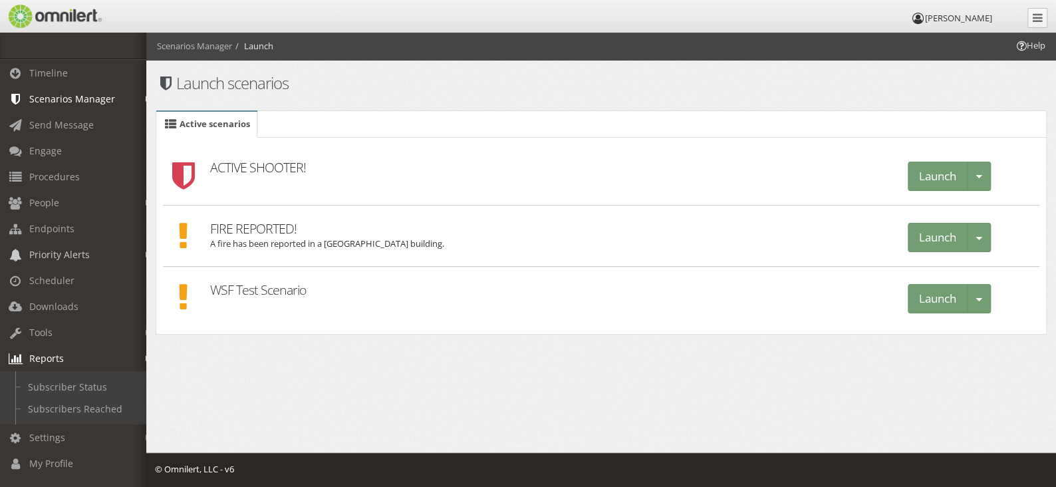
click at [146, 253] on em at bounding box center [149, 254] width 6 height 7
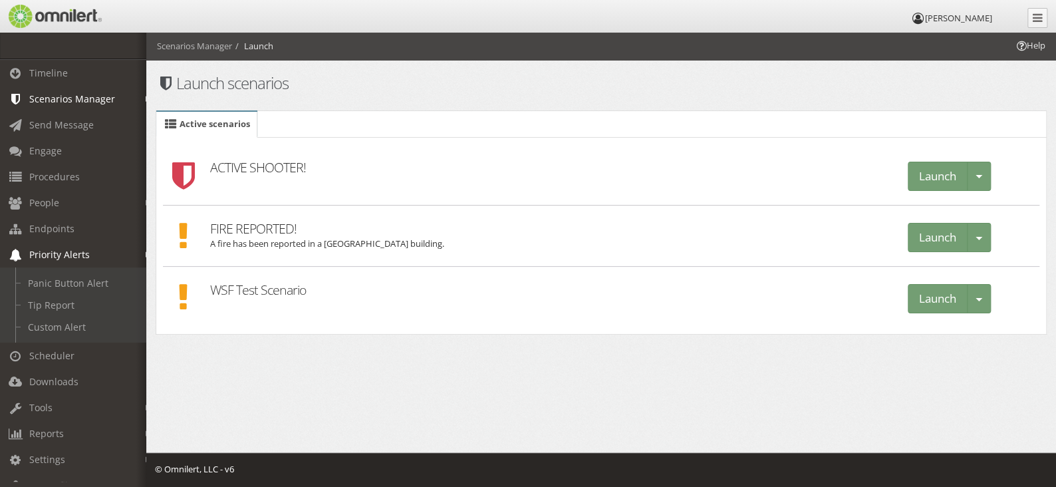
click at [146, 253] on em at bounding box center [149, 254] width 6 height 7
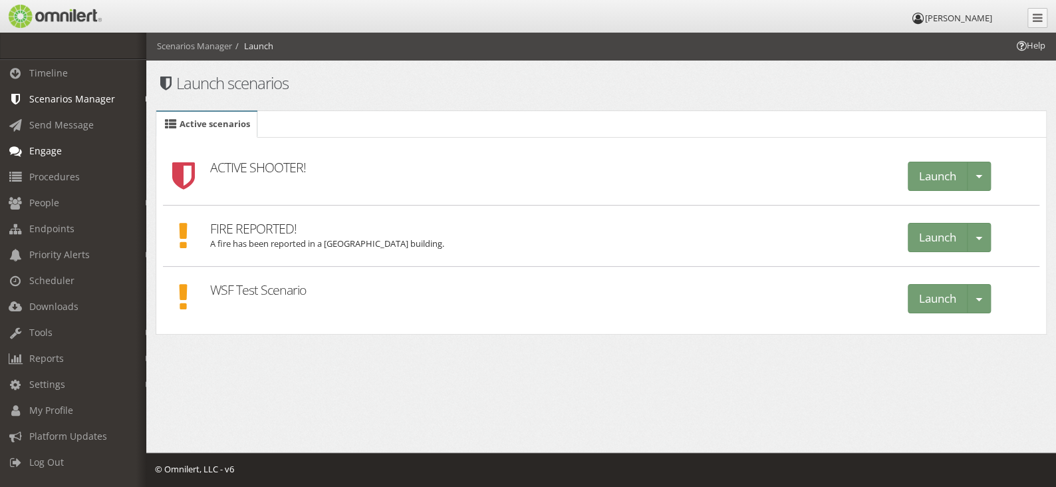
click at [49, 153] on span "Engage" at bounding box center [45, 150] width 33 height 13
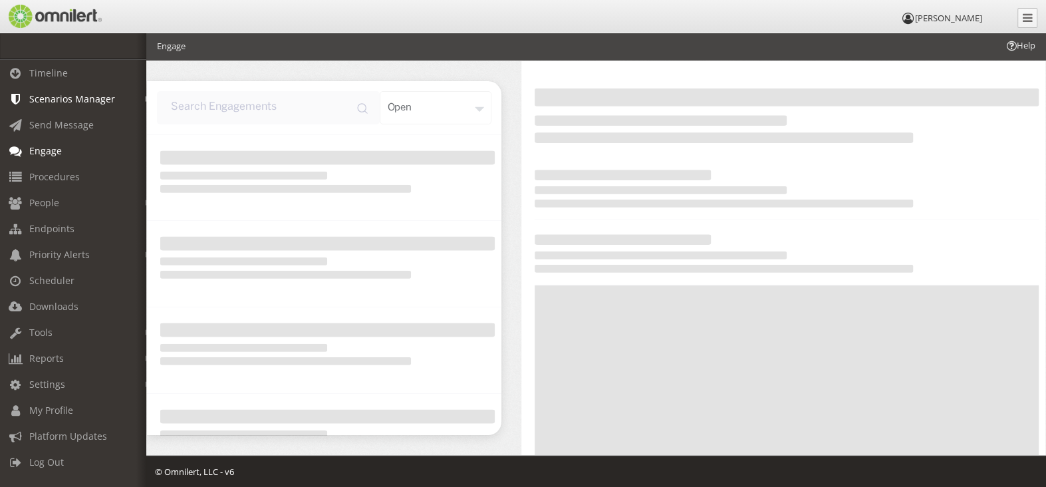
click at [404, 109] on div "open" at bounding box center [436, 107] width 112 height 33
click at [422, 176] on div "All" at bounding box center [443, 171] width 98 height 29
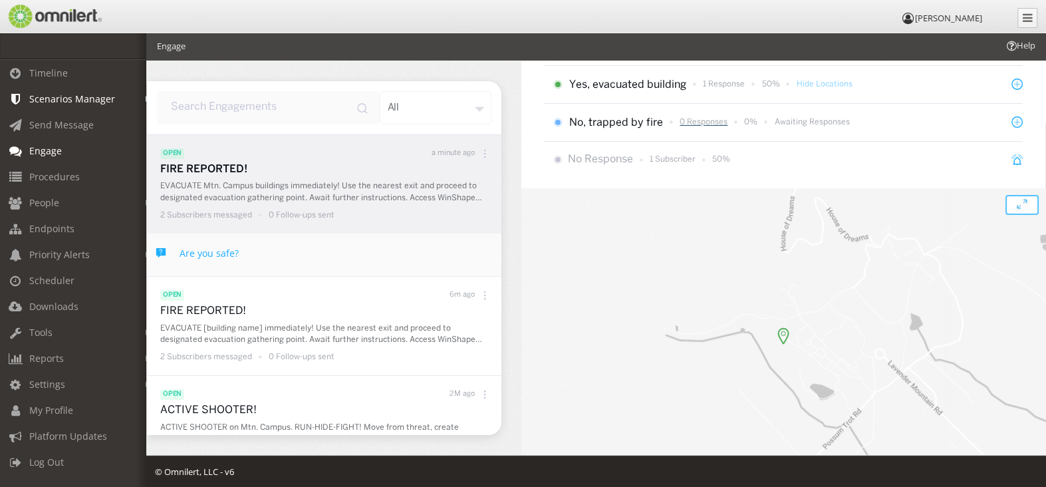
scroll to position [156, 0]
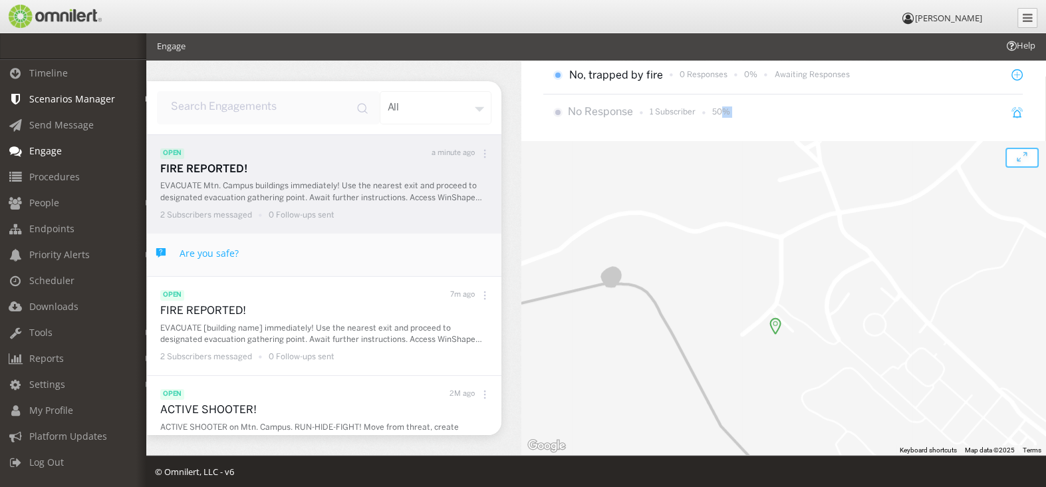
drag, startPoint x: 720, startPoint y: 128, endPoint x: 722, endPoint y: 166, distance: 37.3
click at [722, 166] on div "open a minute ago Are you safe? EVACUATE Mtn. Campus buildings immediately! Use…" at bounding box center [783, 258] width 524 height 394
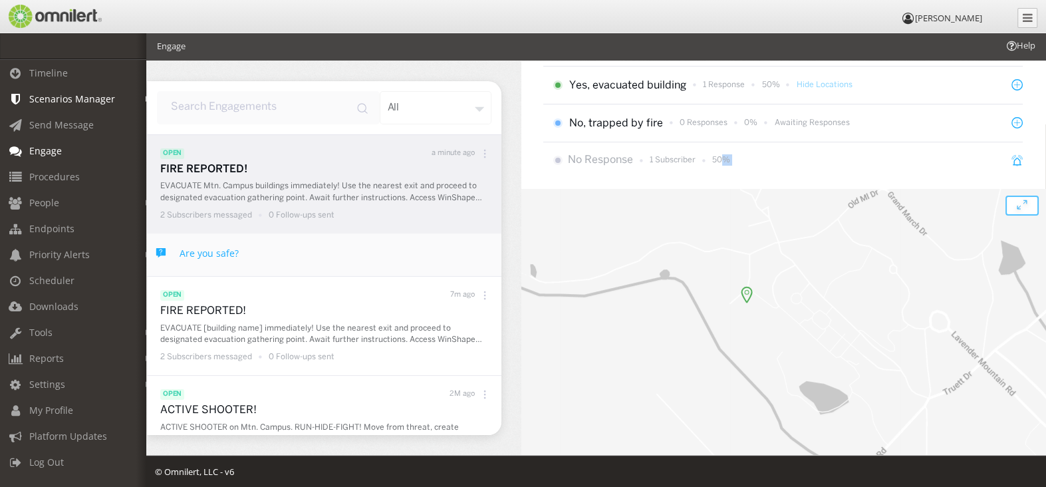
scroll to position [0, 0]
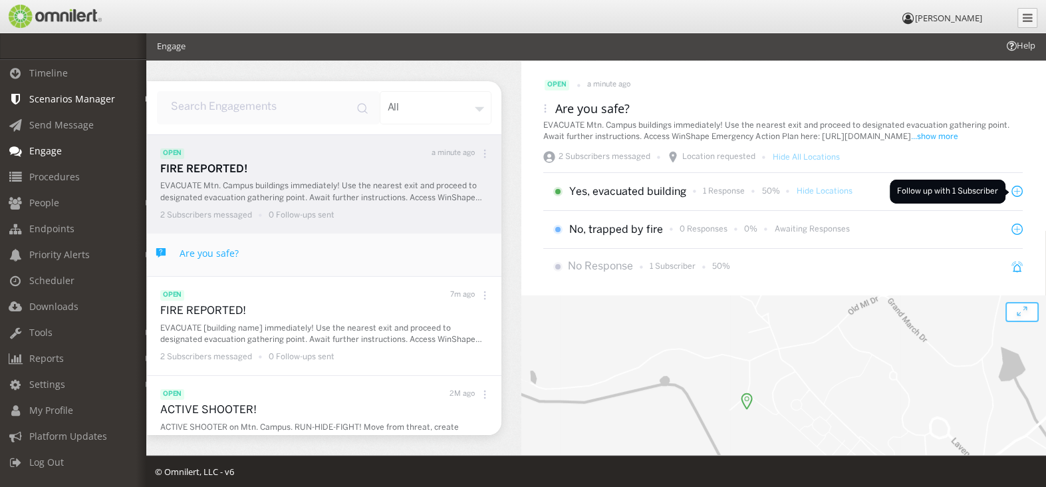
click at [1014, 192] on icon at bounding box center [1017, 191] width 11 height 11
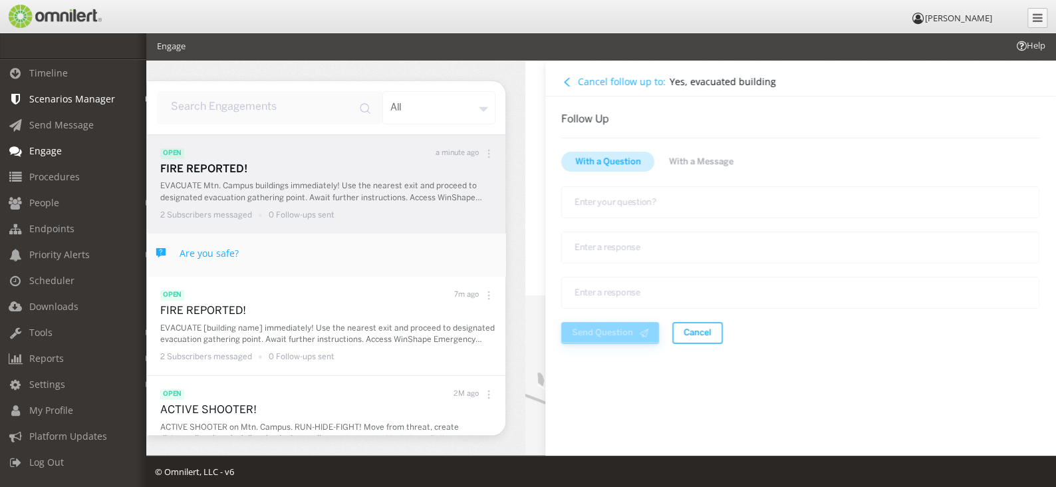
click at [567, 84] on icon at bounding box center [567, 82] width 5 height 8
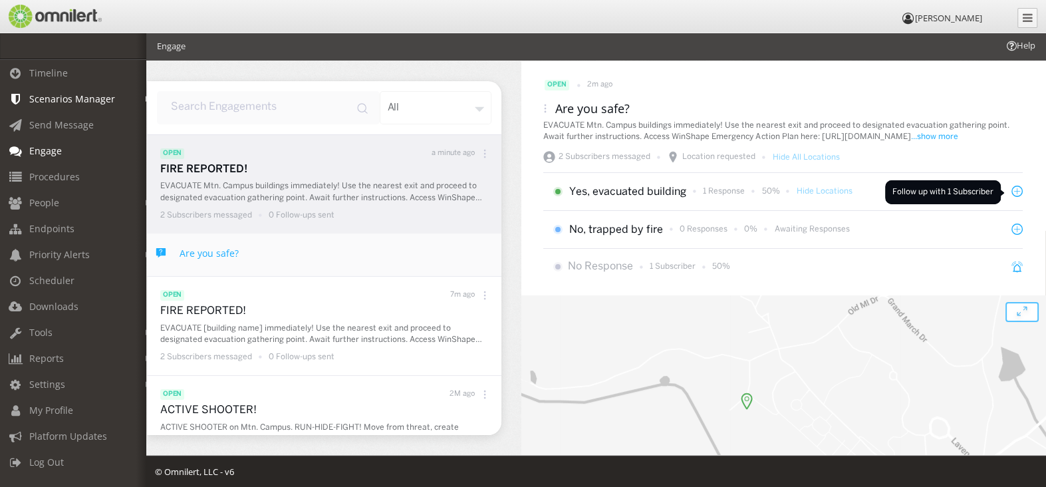
click at [1012, 192] on icon at bounding box center [1017, 191] width 11 height 11
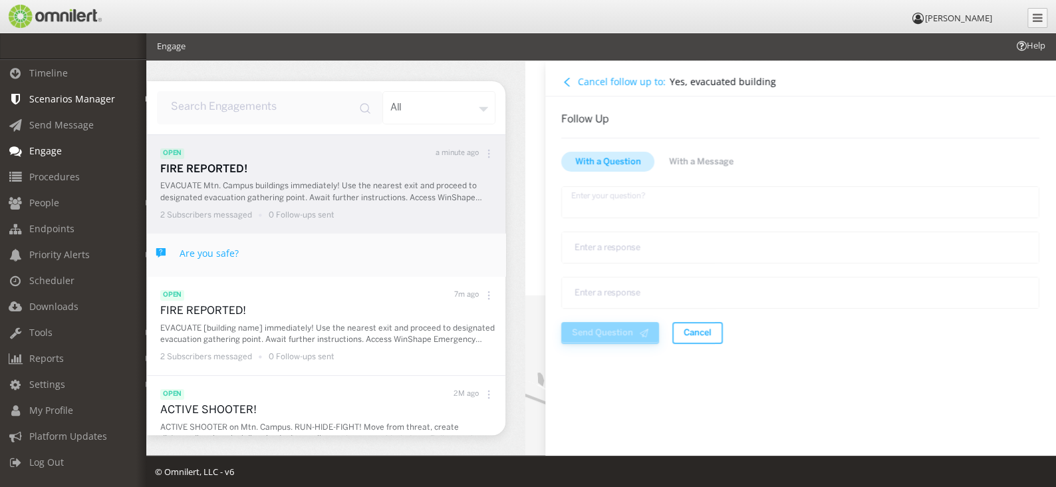
click at [655, 209] on textarea "text area" at bounding box center [800, 202] width 478 height 32
type textarea "How m"
click at [691, 162] on span "With a Message" at bounding box center [701, 162] width 65 height 13
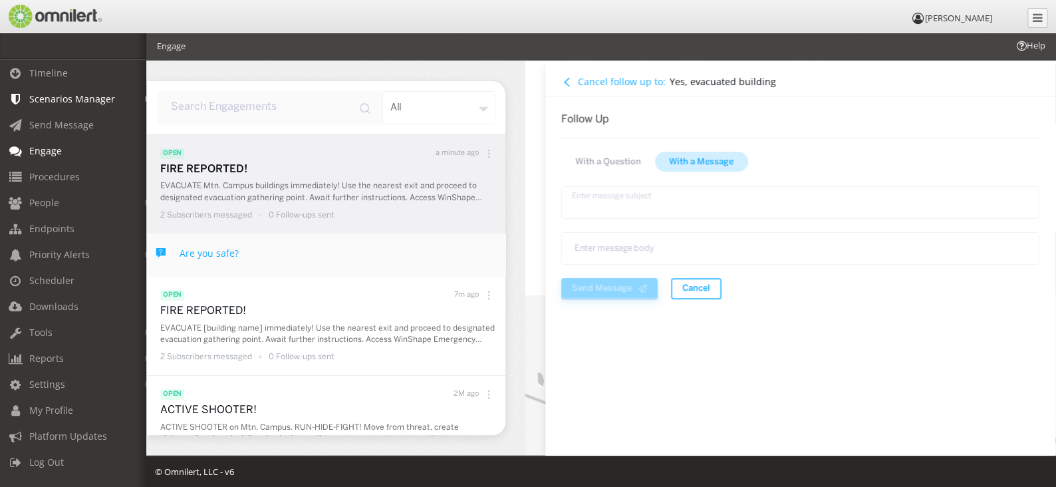
click at [652, 203] on textarea "text area" at bounding box center [800, 202] width 478 height 33
click at [593, 162] on span "With a Question" at bounding box center [608, 162] width 66 height 13
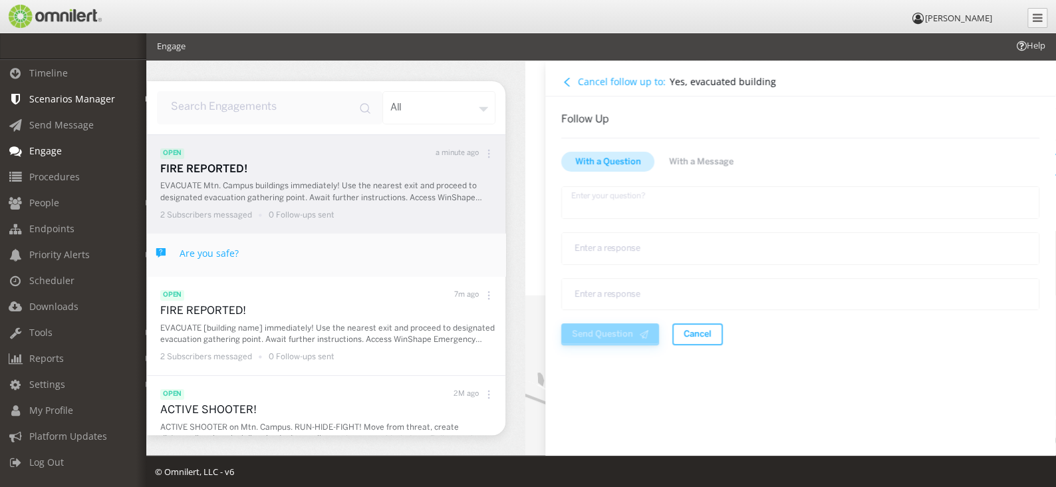
click at [603, 213] on textarea "text area" at bounding box center [800, 202] width 478 height 33
click at [602, 253] on textarea "text area" at bounding box center [800, 247] width 478 height 33
click at [706, 207] on textarea "How many people are with you?" at bounding box center [800, 202] width 478 height 32
click at [706, 204] on textarea "How many people are with you?" at bounding box center [800, 202] width 478 height 32
type textarea "H"
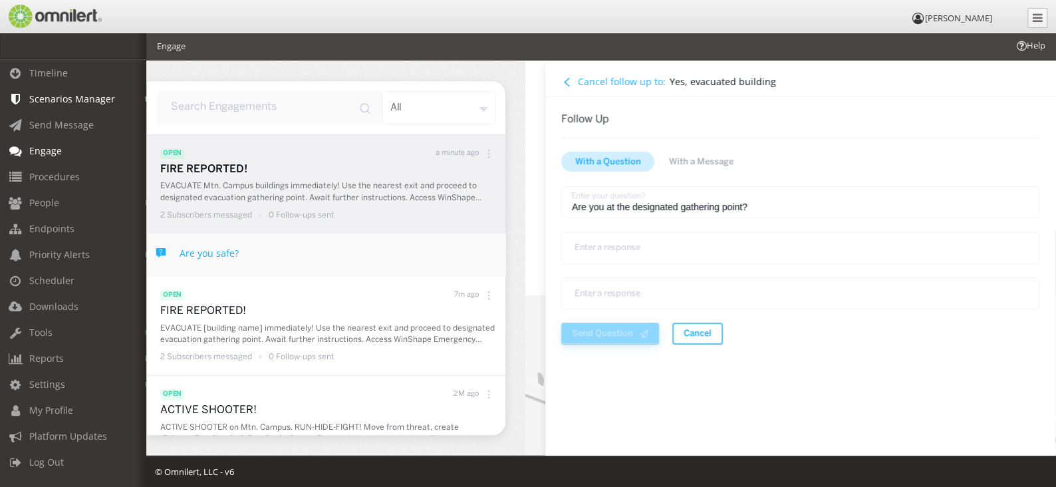
type textarea "Are you at the designated gathering point?"
click at [684, 257] on textarea "text area" at bounding box center [800, 247] width 478 height 33
type textarea "Yes"
click at [633, 293] on textarea "text area" at bounding box center [800, 292] width 478 height 33
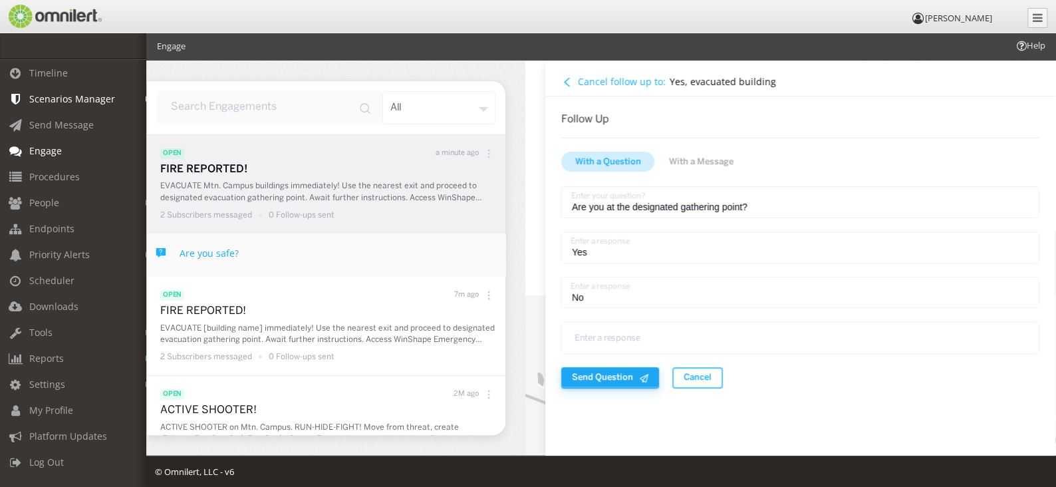
type textarea "No"
click at [576, 381] on span "Send Question" at bounding box center [602, 377] width 61 height 13
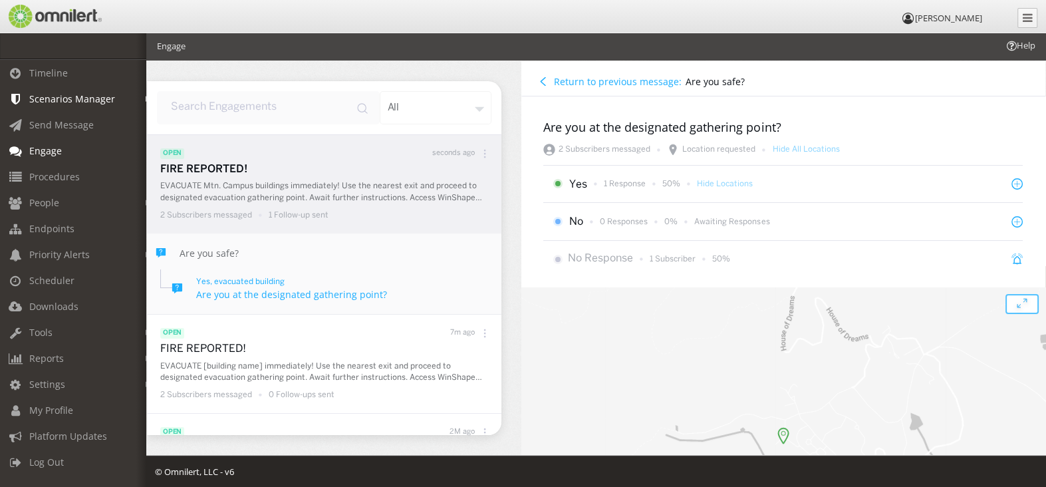
click at [478, 102] on div "all" at bounding box center [436, 107] width 112 height 33
click at [477, 107] on div "all" at bounding box center [436, 107] width 112 height 33
click at [265, 188] on p "EVACUATE Mtn. Campus buildings immediately! Use the nearest exit and proceed to…" at bounding box center [327, 191] width 335 height 23
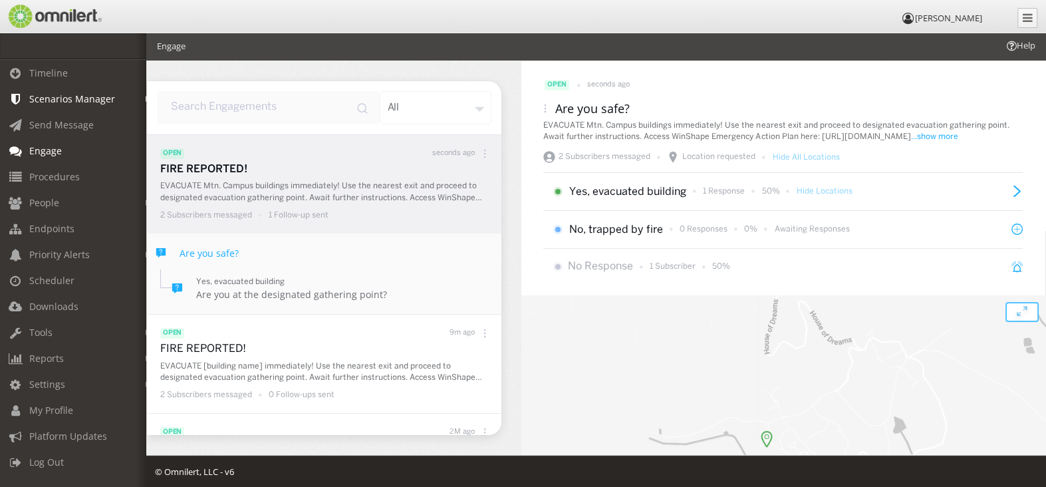
click at [480, 149] on icon at bounding box center [484, 153] width 9 height 9
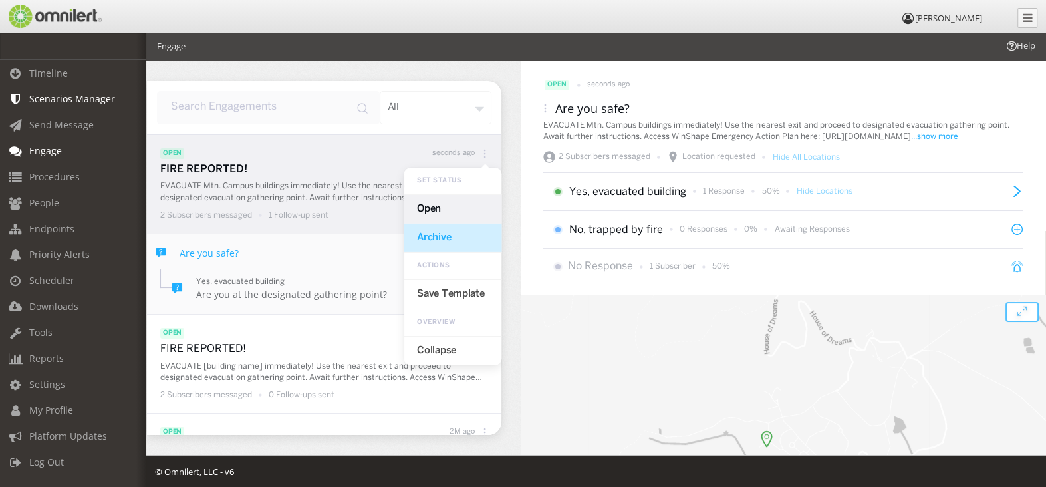
click at [434, 236] on div "Archive" at bounding box center [453, 237] width 98 height 29
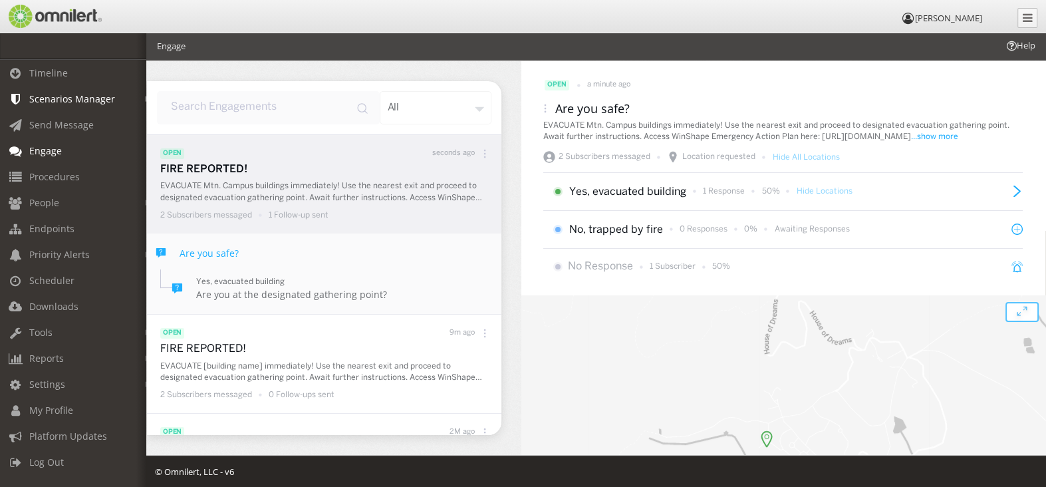
click at [480, 155] on icon at bounding box center [484, 153] width 9 height 9
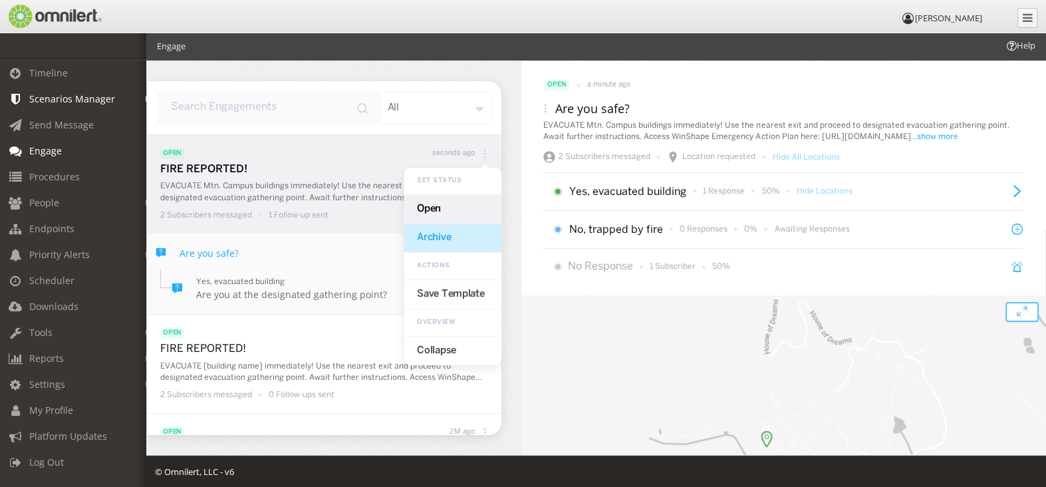
click at [437, 233] on div "Archive" at bounding box center [453, 237] width 98 height 29
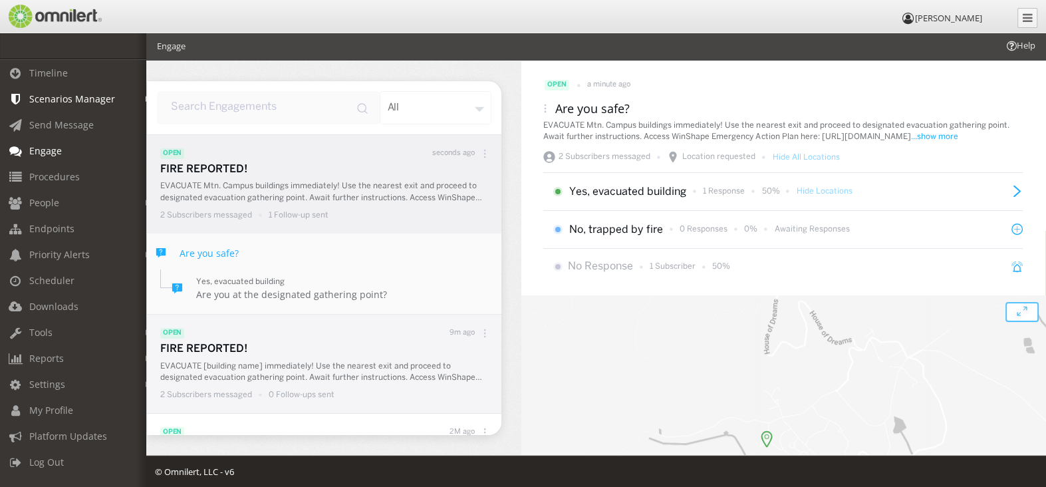
click at [480, 337] on icon at bounding box center [484, 333] width 9 height 9
click at [440, 413] on div "Archive" at bounding box center [453, 417] width 98 height 29
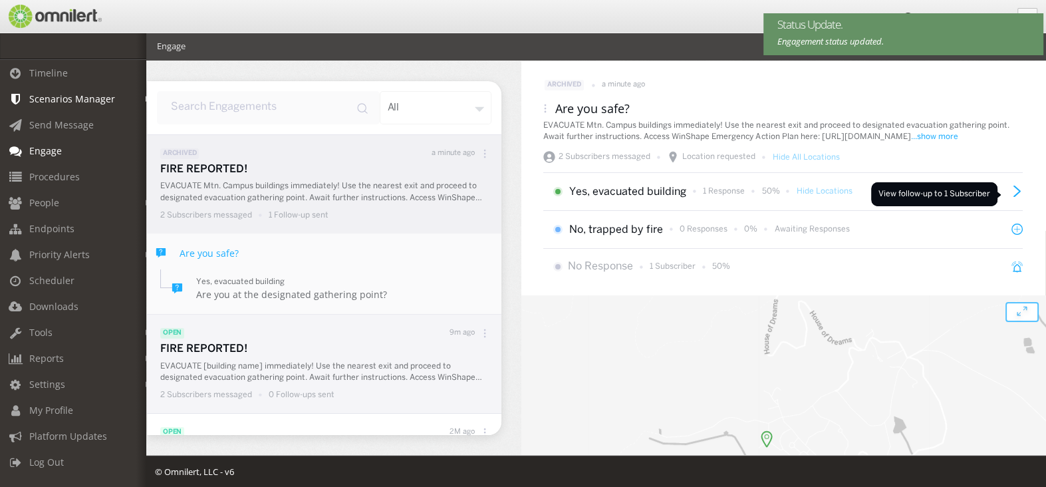
click at [1012, 194] on icon at bounding box center [1017, 191] width 11 height 11
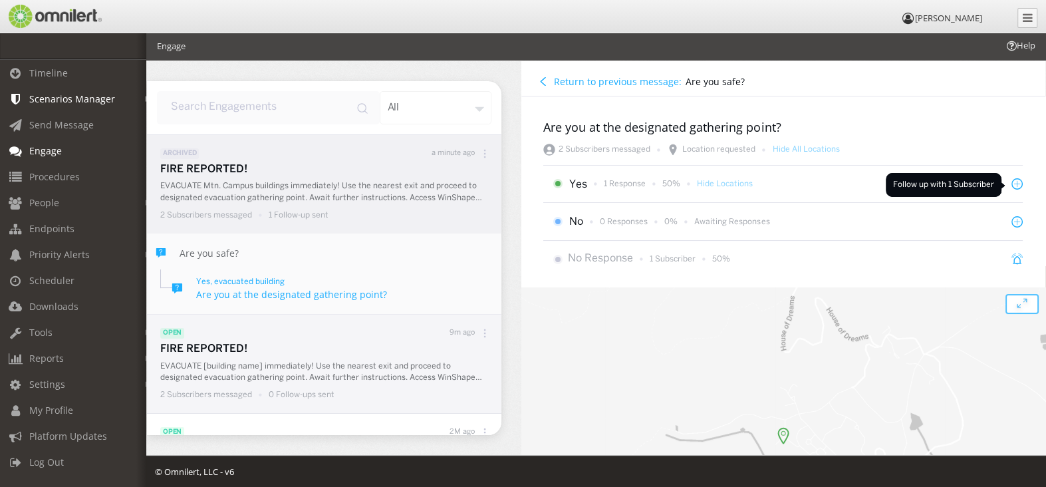
click at [1012, 185] on icon at bounding box center [1017, 183] width 11 height 11
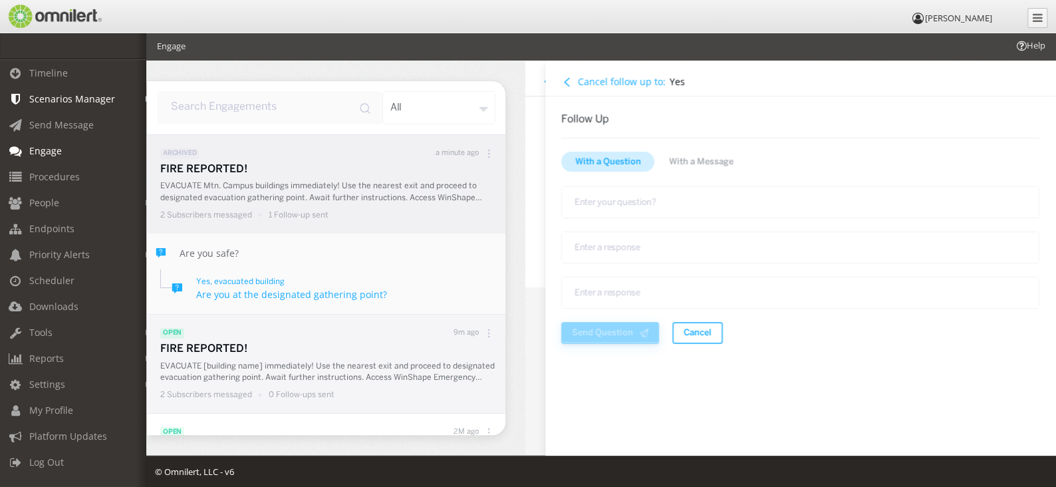
click at [565, 81] on icon at bounding box center [567, 81] width 9 height 9
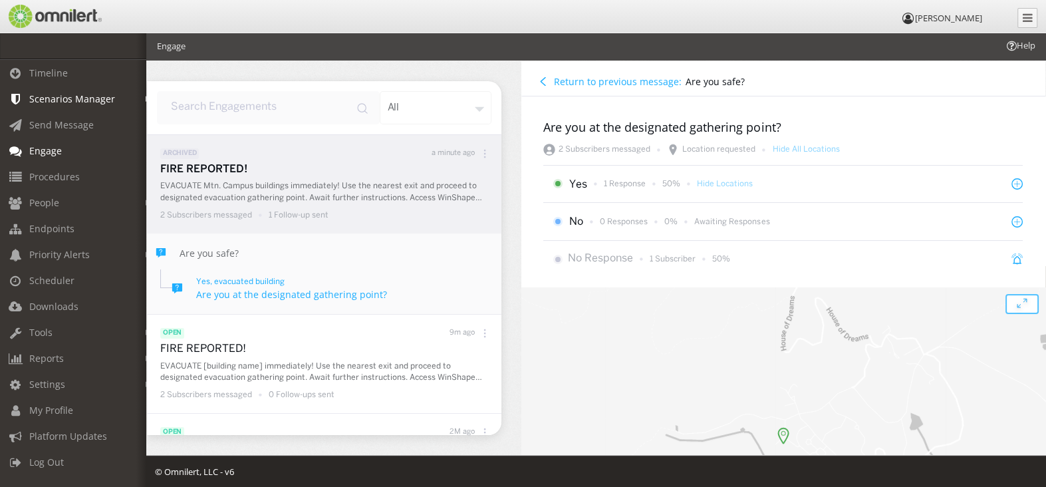
click at [480, 154] on icon at bounding box center [484, 153] width 9 height 9
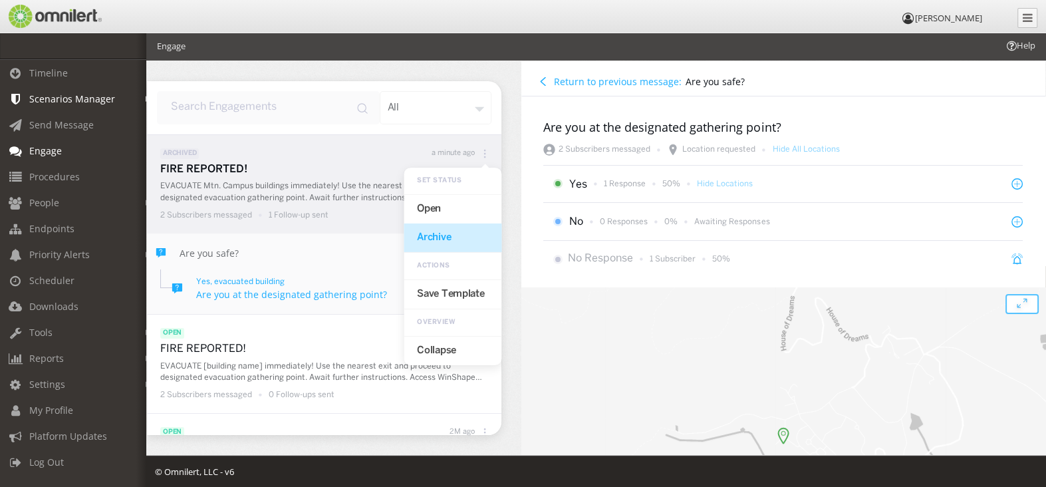
click at [426, 240] on div "Archive" at bounding box center [453, 237] width 98 height 29
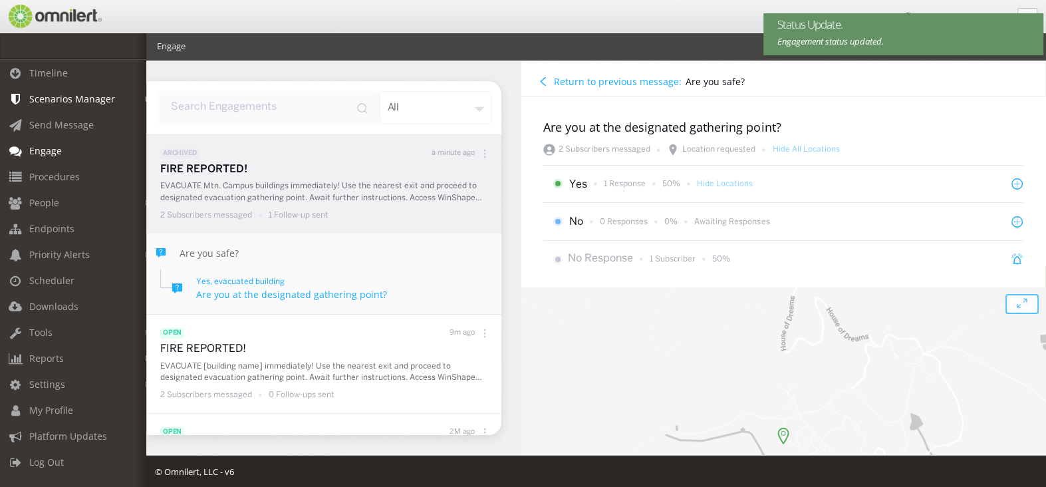
click at [476, 158] on div at bounding box center [485, 153] width 20 height 17
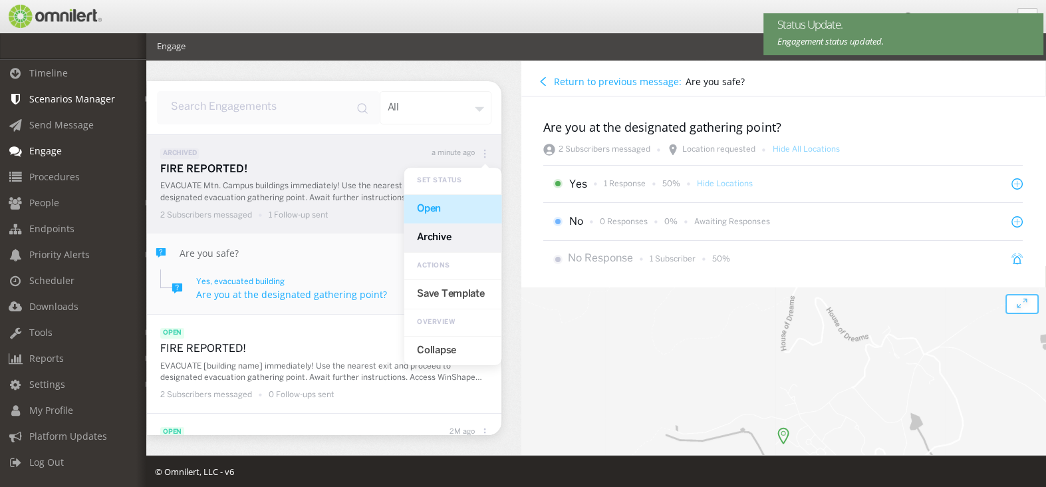
click at [440, 213] on div "Open" at bounding box center [453, 209] width 98 height 29
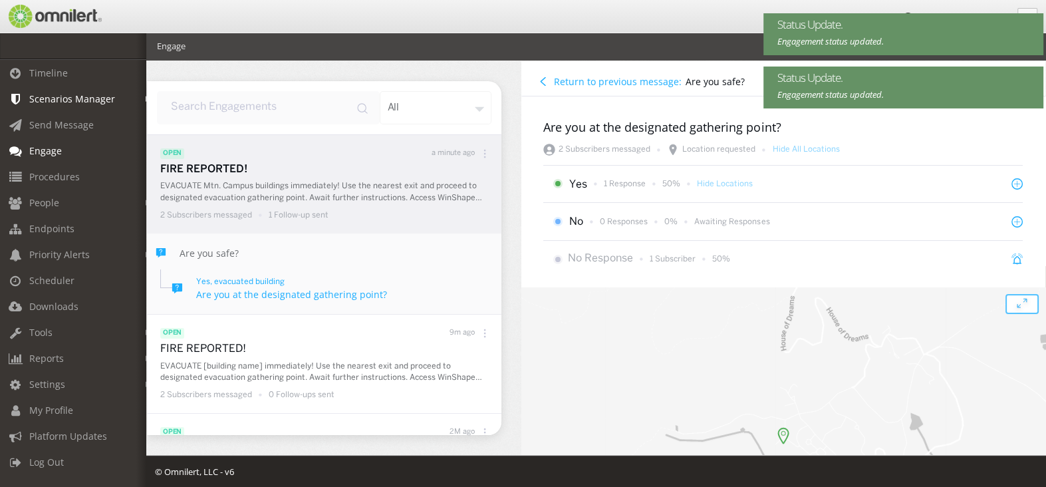
click at [484, 153] on icon at bounding box center [485, 153] width 2 height 2
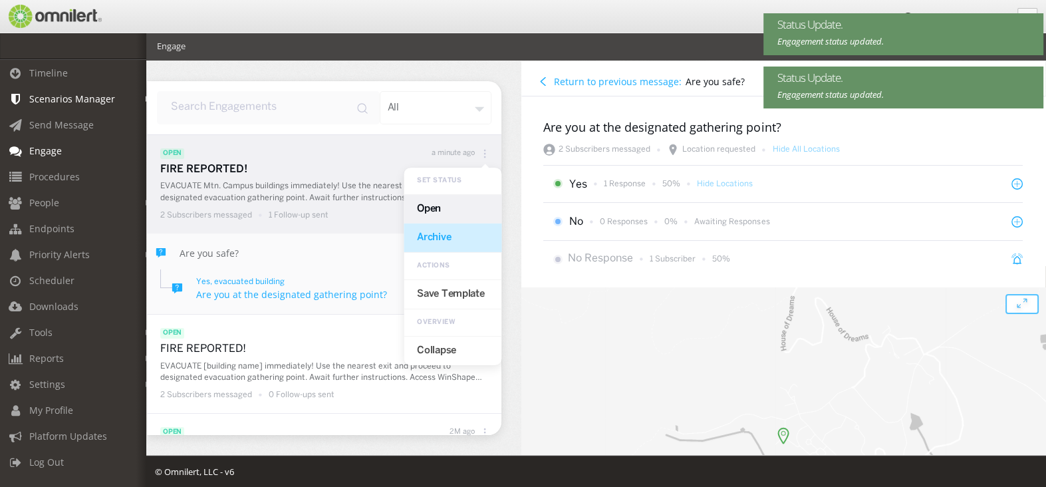
click at [435, 242] on div "Archive" at bounding box center [453, 237] width 98 height 29
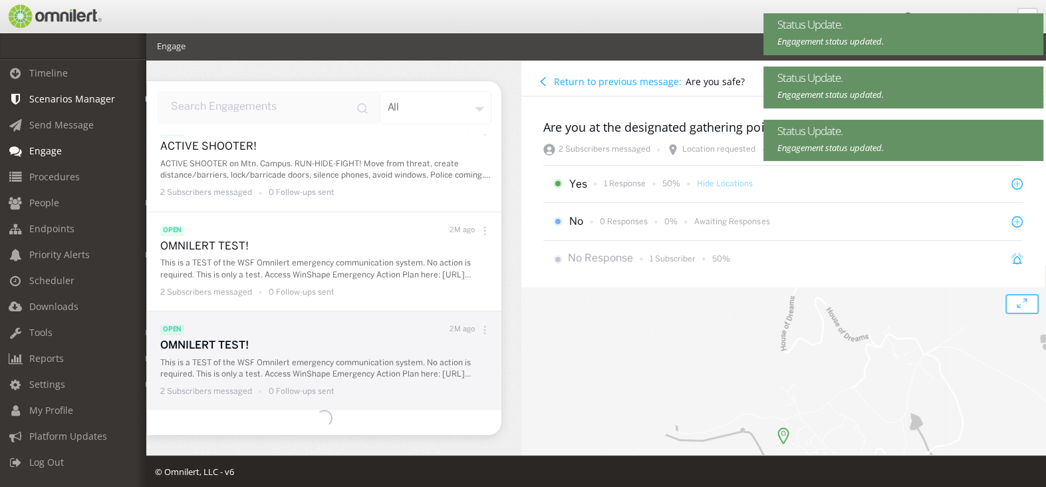
scroll to position [2, 0]
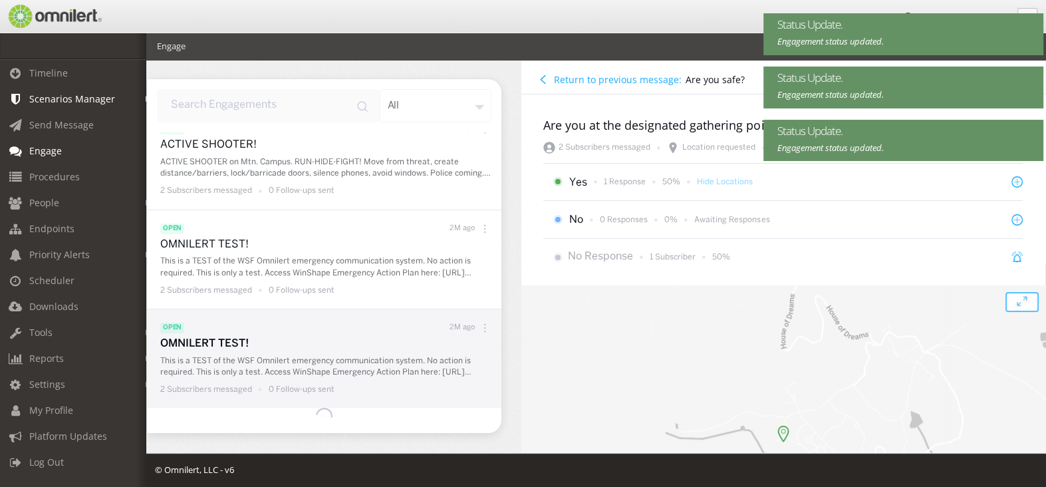
click at [480, 327] on icon at bounding box center [484, 327] width 9 height 9
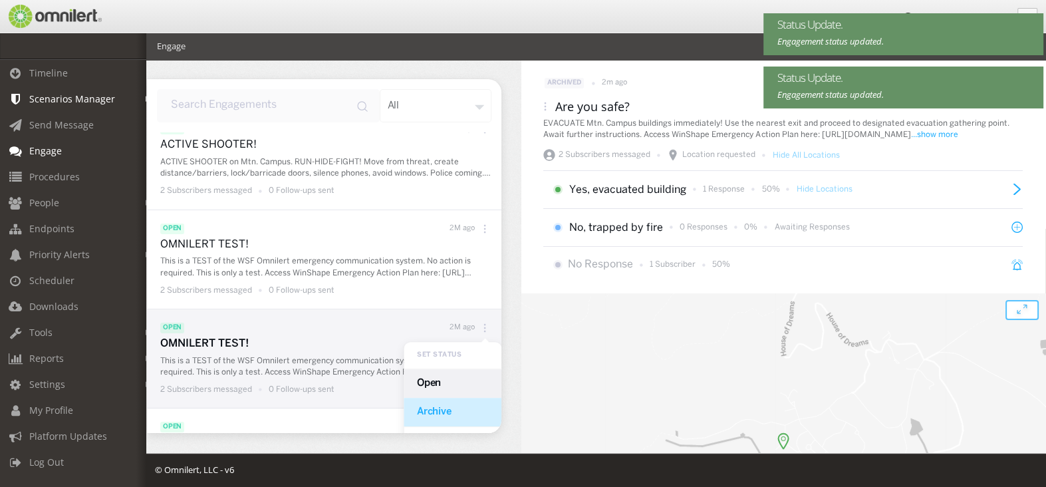
click at [432, 406] on div "Archive" at bounding box center [453, 412] width 98 height 29
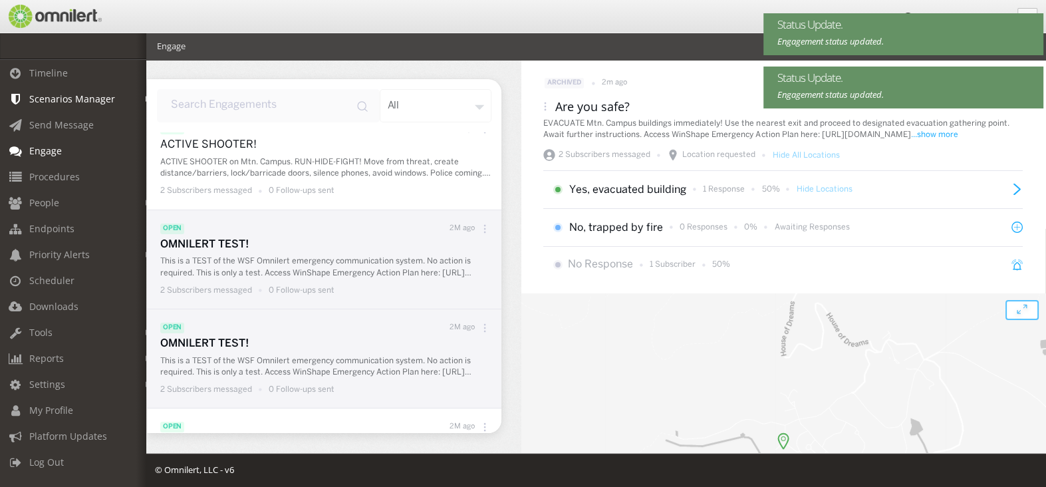
click at [480, 229] on icon at bounding box center [484, 228] width 9 height 9
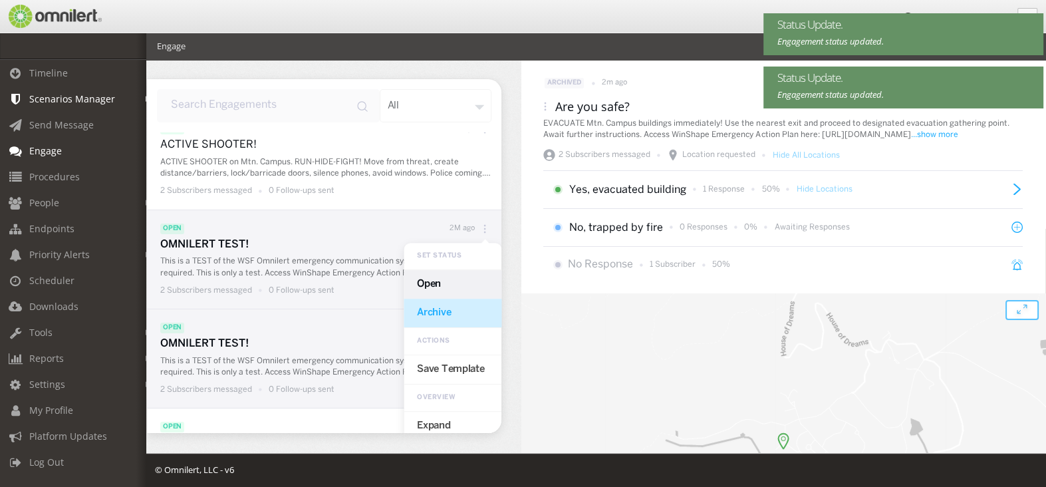
click at [452, 309] on div "Archive" at bounding box center [453, 313] width 98 height 29
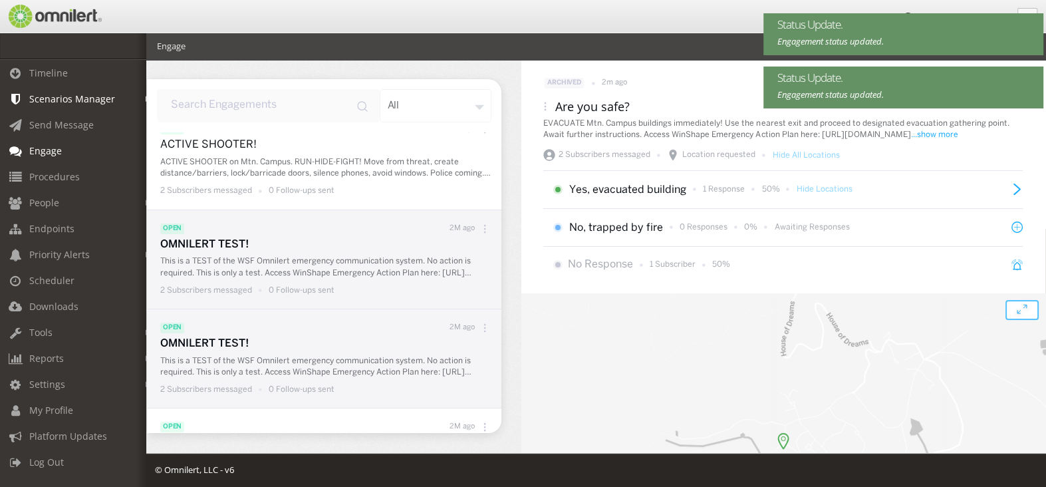
click at [480, 325] on icon at bounding box center [484, 327] width 9 height 9
click at [424, 406] on div "Archive" at bounding box center [453, 412] width 98 height 29
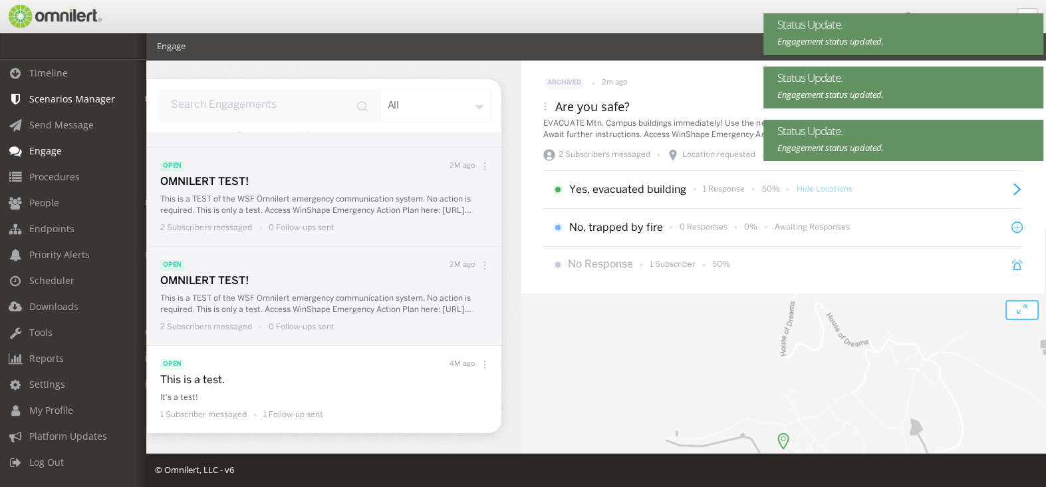
scroll to position [1037, 0]
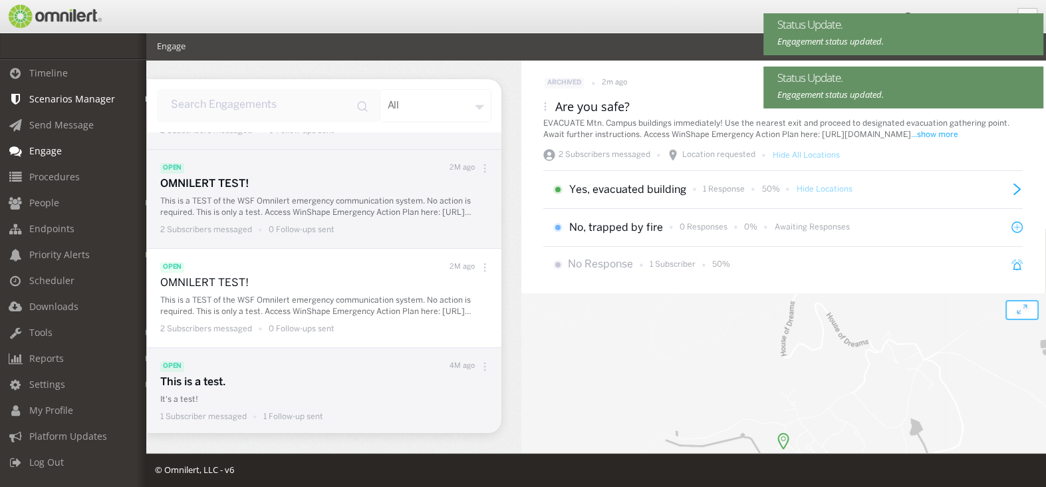
click at [480, 362] on icon at bounding box center [484, 366] width 9 height 9
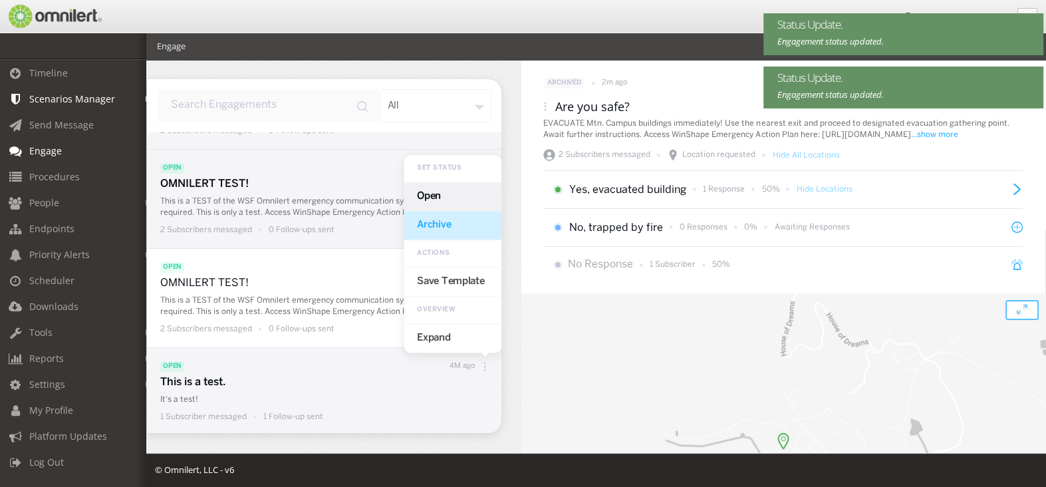
click at [434, 223] on div "Archive" at bounding box center [453, 225] width 98 height 29
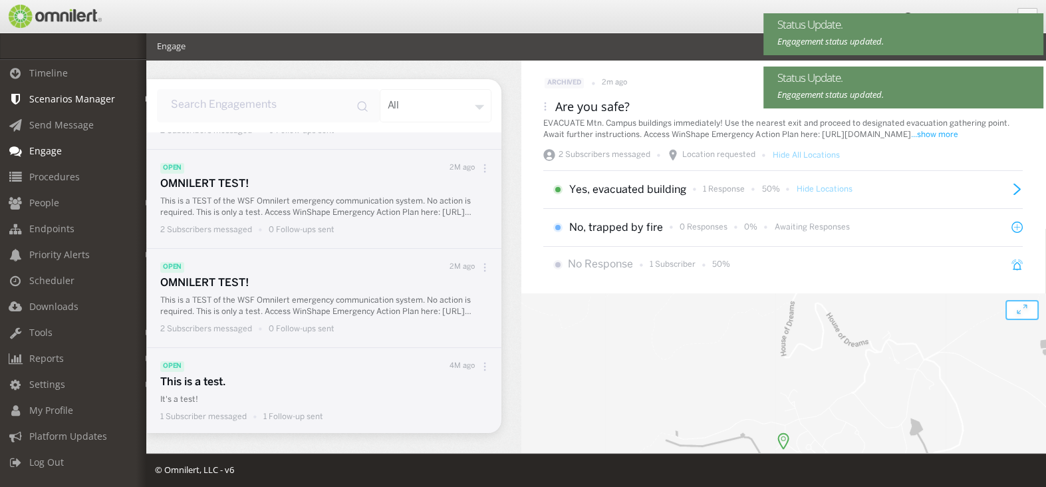
click at [480, 265] on icon at bounding box center [484, 267] width 9 height 9
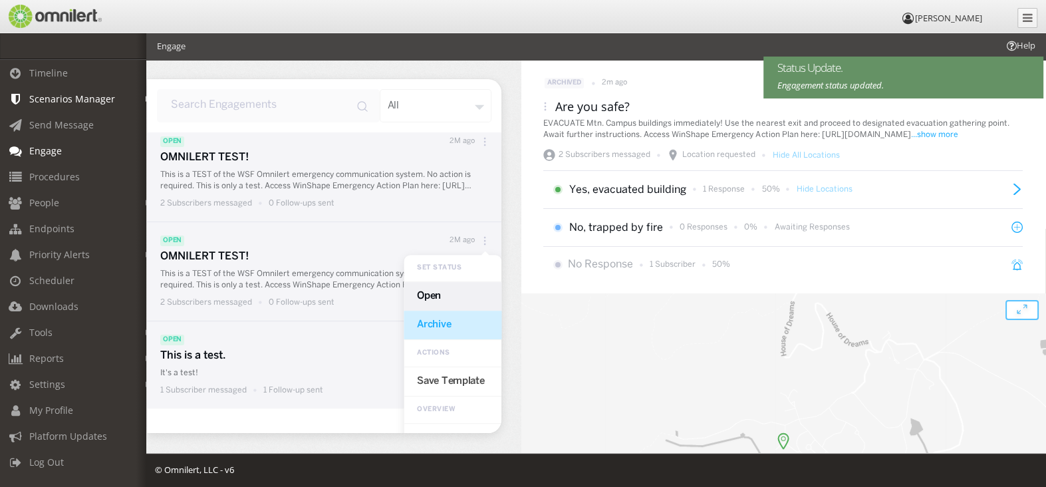
click at [444, 319] on div "Archive" at bounding box center [453, 325] width 98 height 29
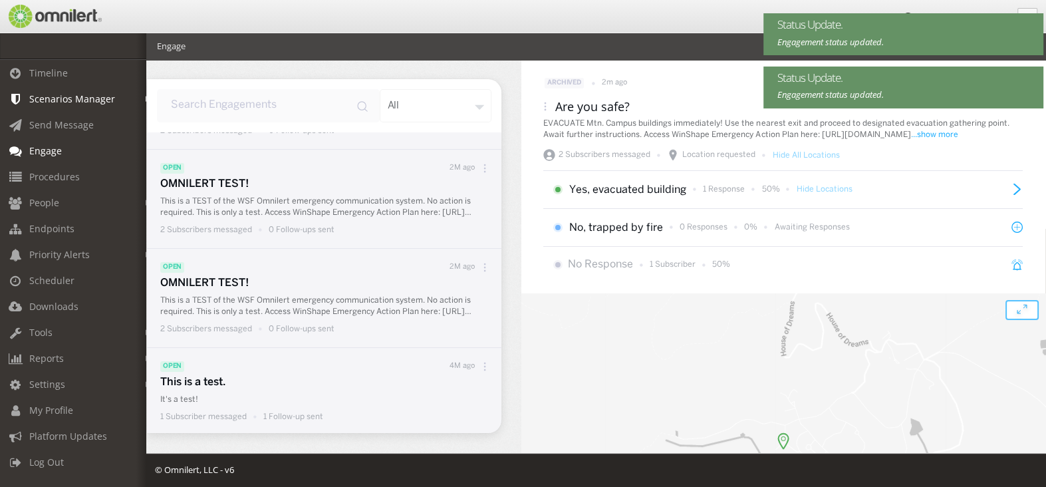
click at [480, 265] on icon at bounding box center [484, 267] width 9 height 9
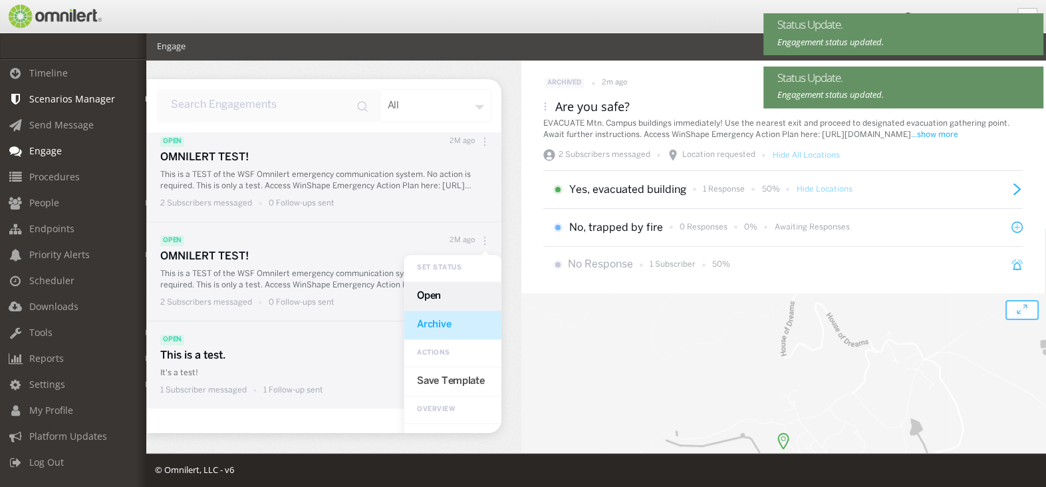
click at [445, 335] on div "Archive" at bounding box center [453, 325] width 98 height 29
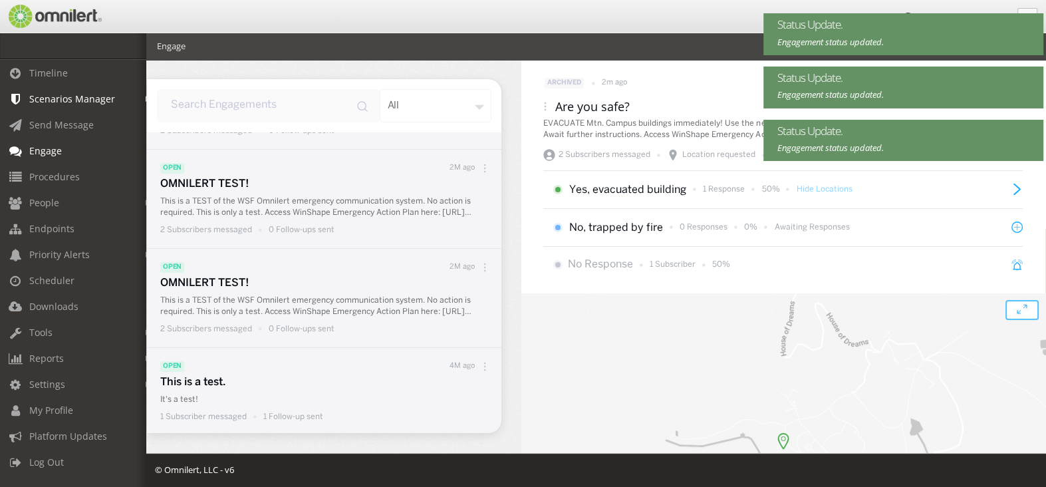
click at [475, 259] on div at bounding box center [485, 267] width 20 height 17
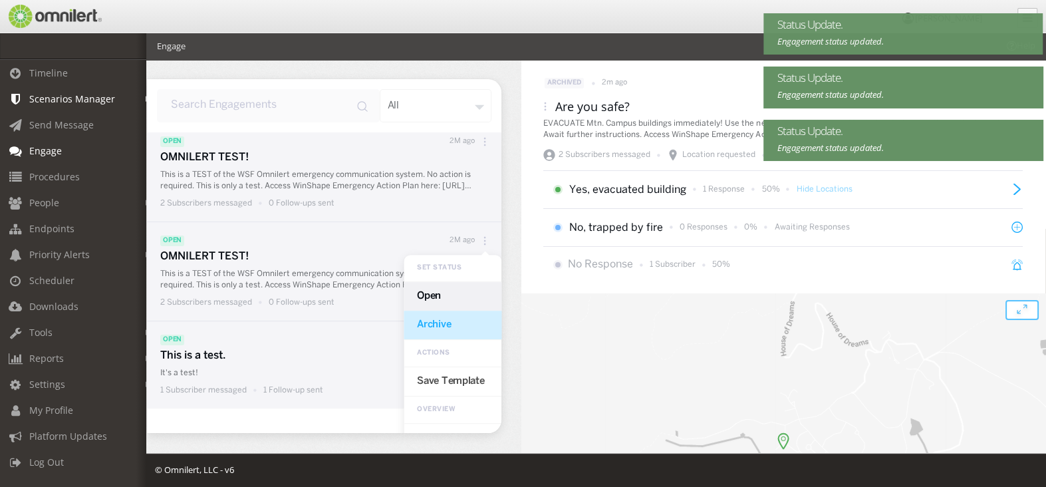
click at [445, 321] on div "Archive" at bounding box center [453, 325] width 98 height 29
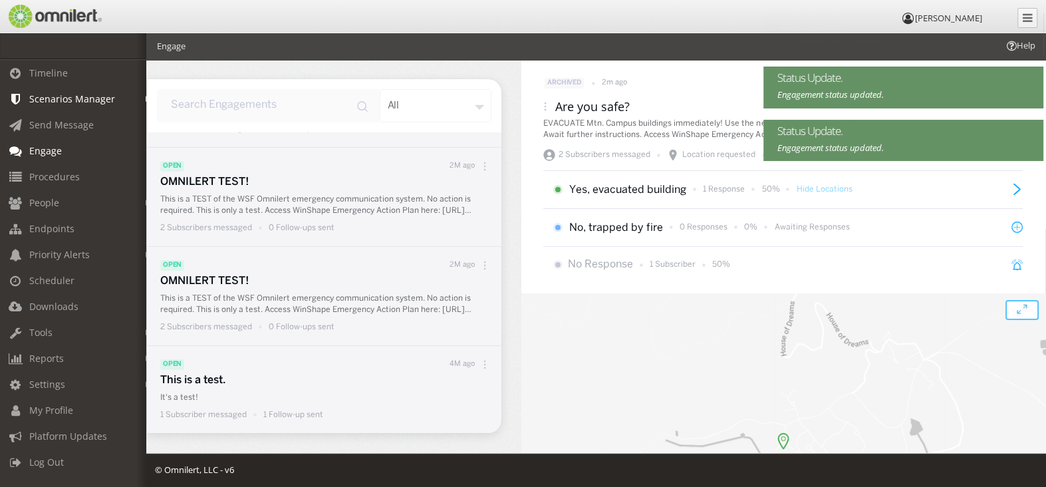
scroll to position [1037, 0]
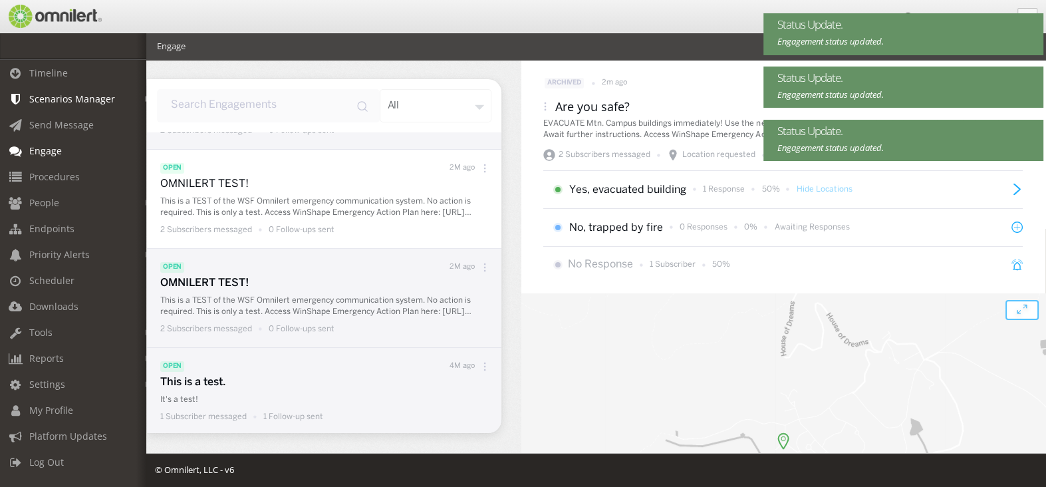
click at [480, 170] on icon at bounding box center [484, 168] width 9 height 9
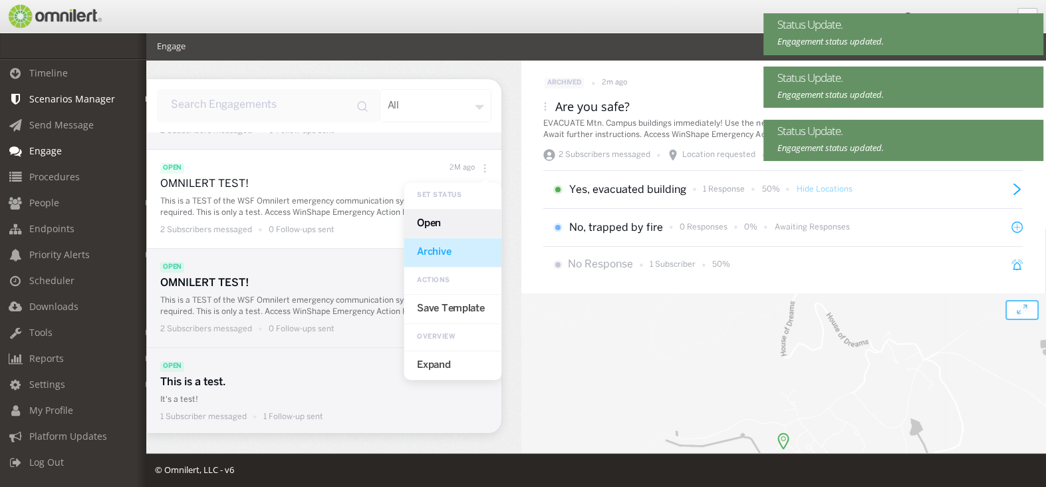
click at [461, 253] on div "Archive" at bounding box center [453, 252] width 98 height 29
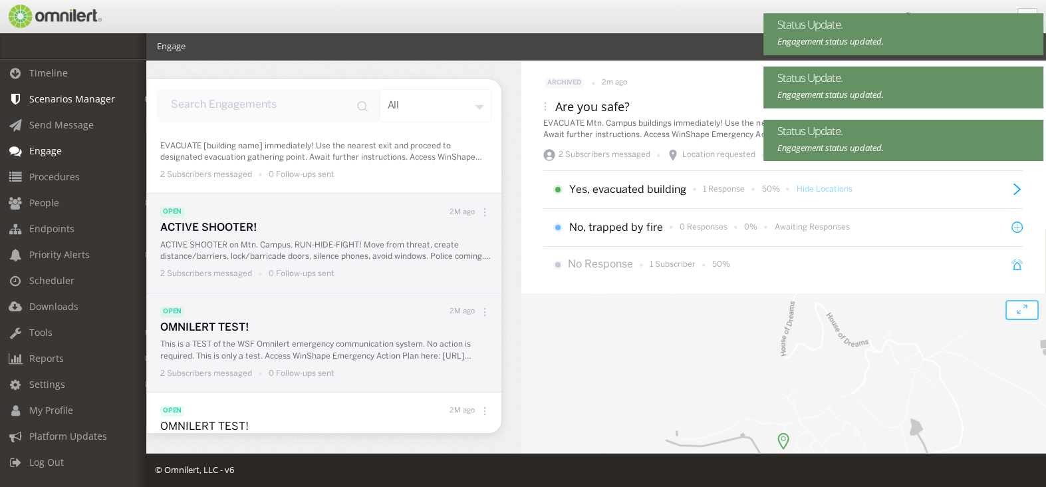
scroll to position [771, 0]
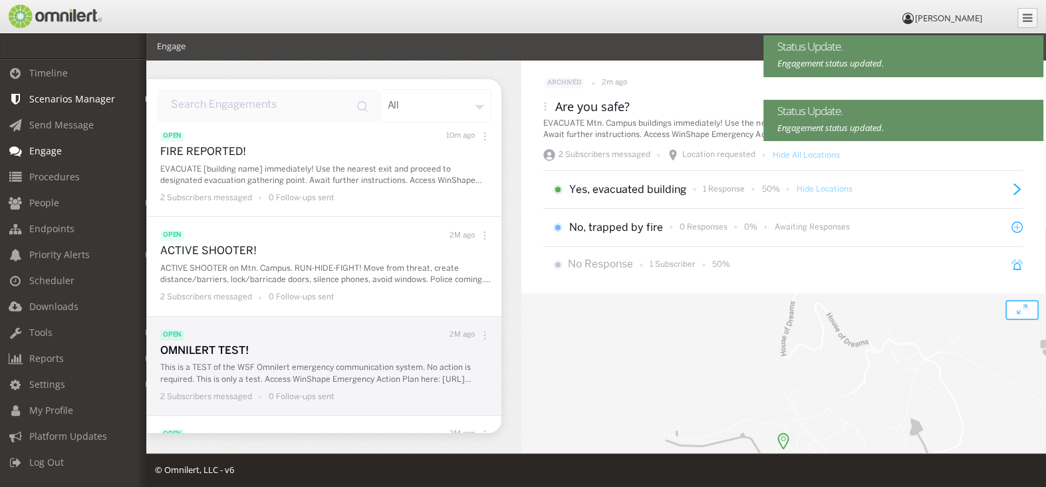
click at [475, 340] on div at bounding box center [485, 335] width 20 height 17
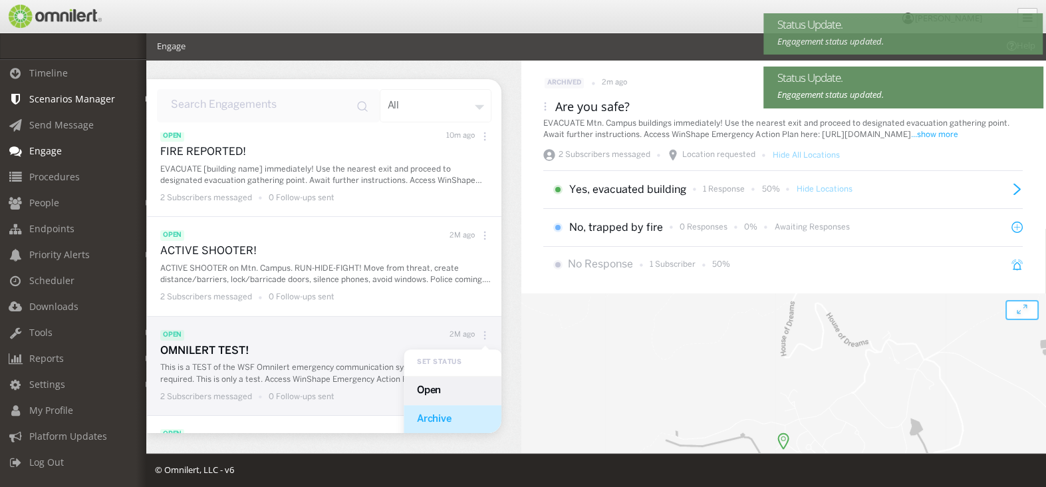
click at [439, 415] on div "Archive" at bounding box center [453, 419] width 98 height 29
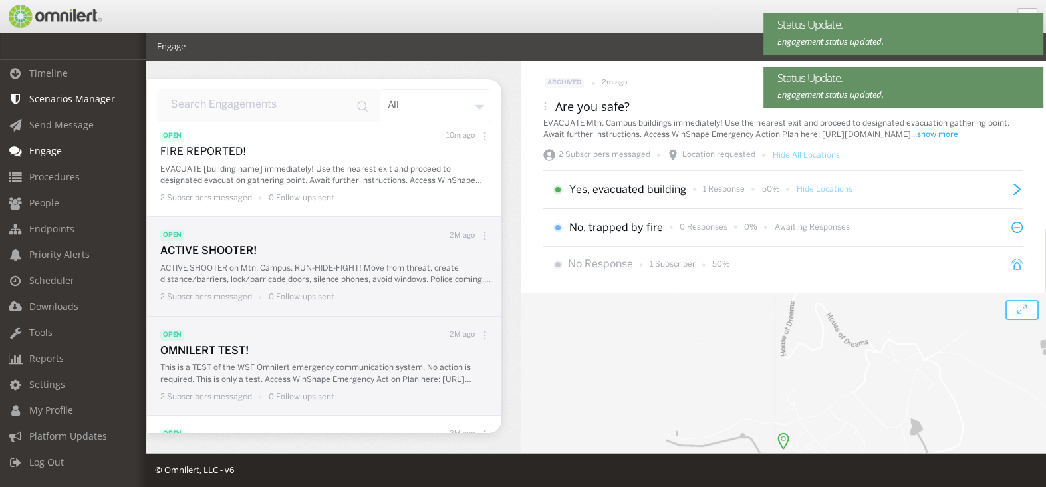
click at [480, 237] on icon at bounding box center [484, 235] width 9 height 9
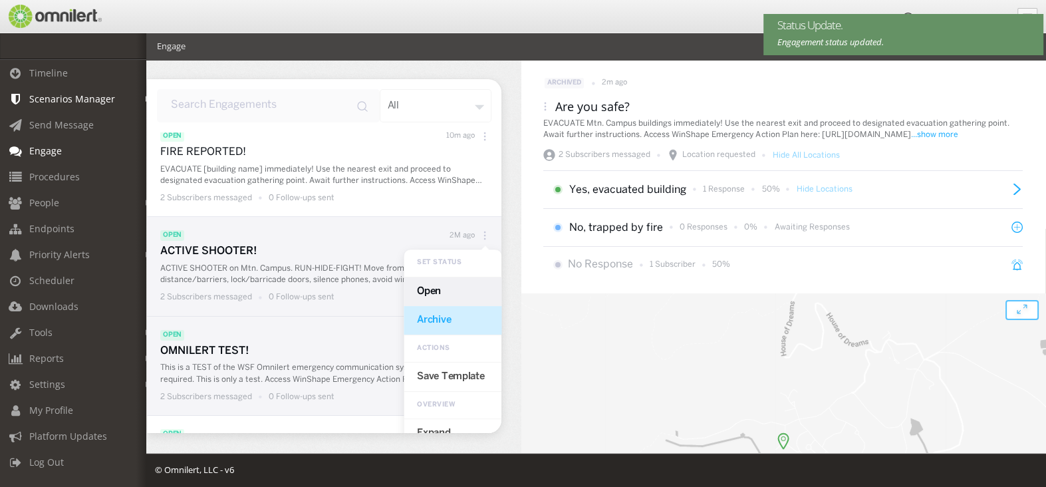
click at [440, 319] on div "Archive" at bounding box center [453, 319] width 98 height 29
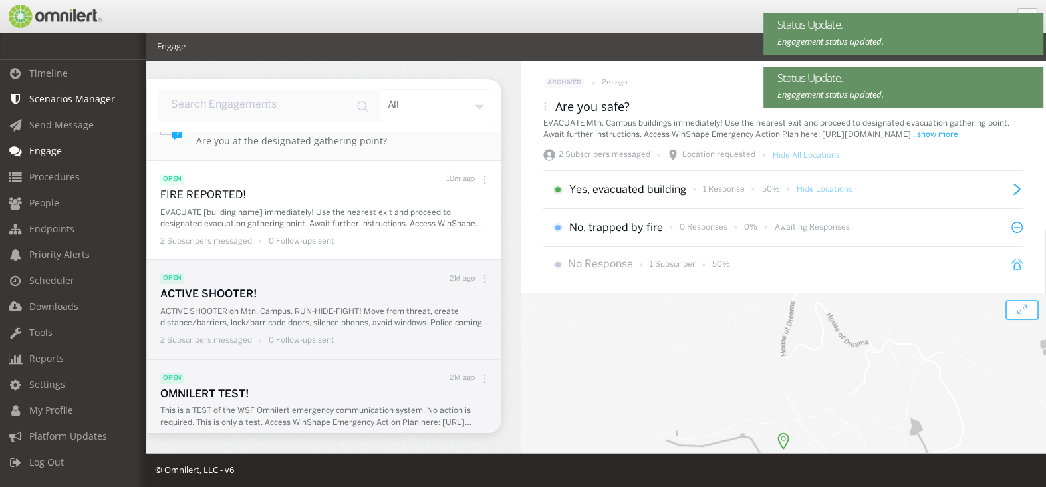
scroll to position [638, 0]
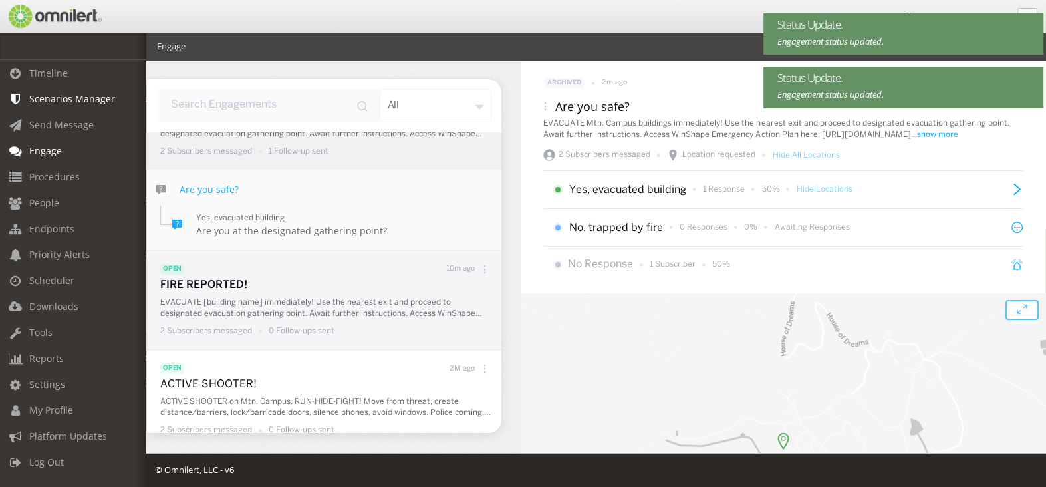
click at [480, 271] on icon at bounding box center [484, 269] width 9 height 9
click at [440, 347] on div "Archive" at bounding box center [453, 353] width 98 height 29
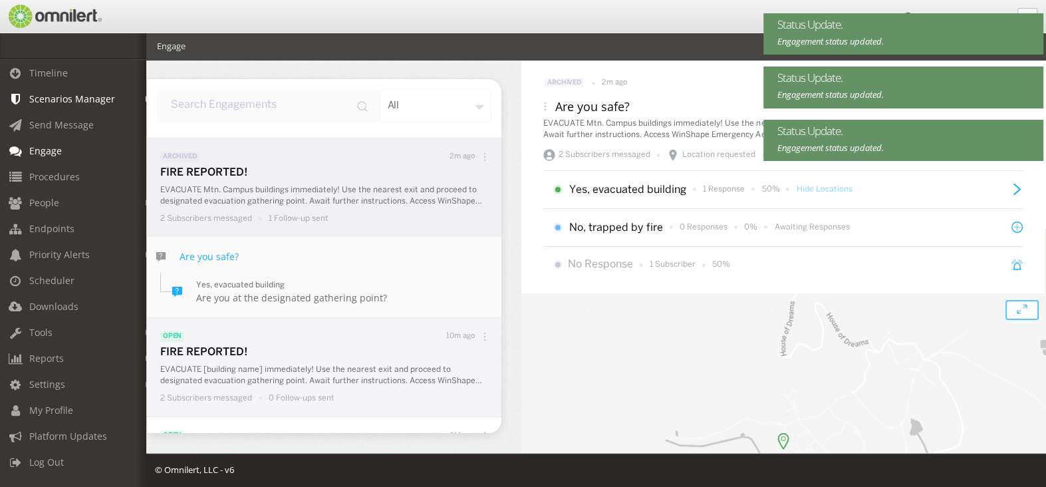
scroll to position [505, 0]
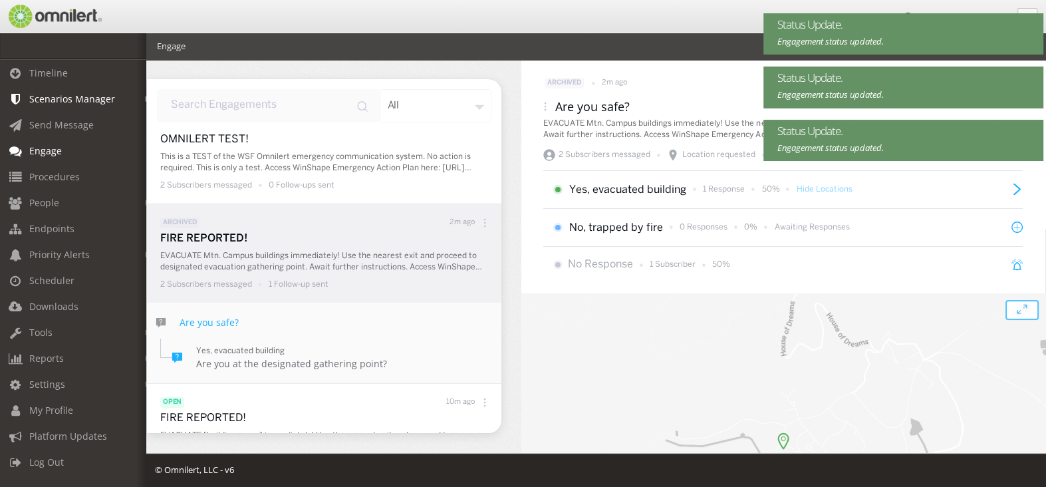
click at [475, 215] on div at bounding box center [485, 222] width 20 height 17
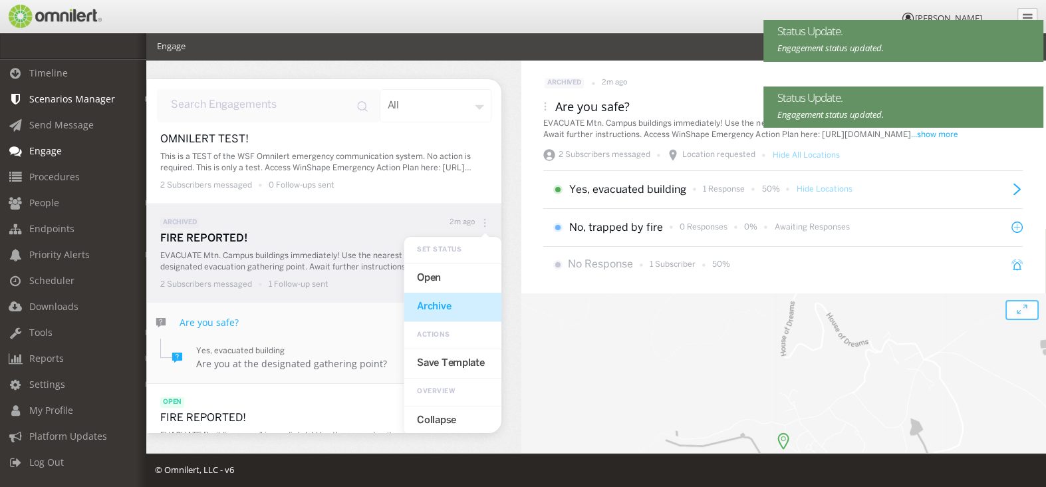
click at [452, 307] on div "Archive" at bounding box center [453, 307] width 98 height 29
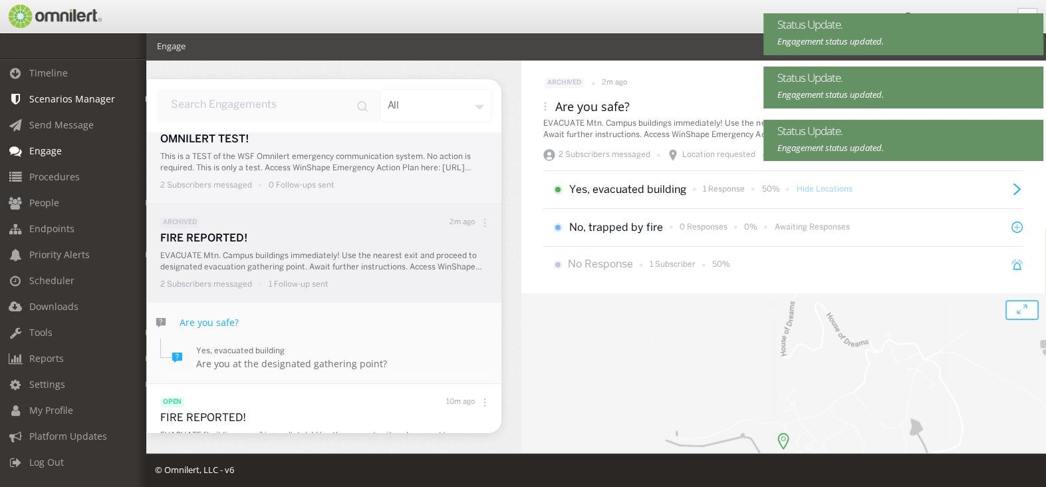
scroll to position [372, 0]
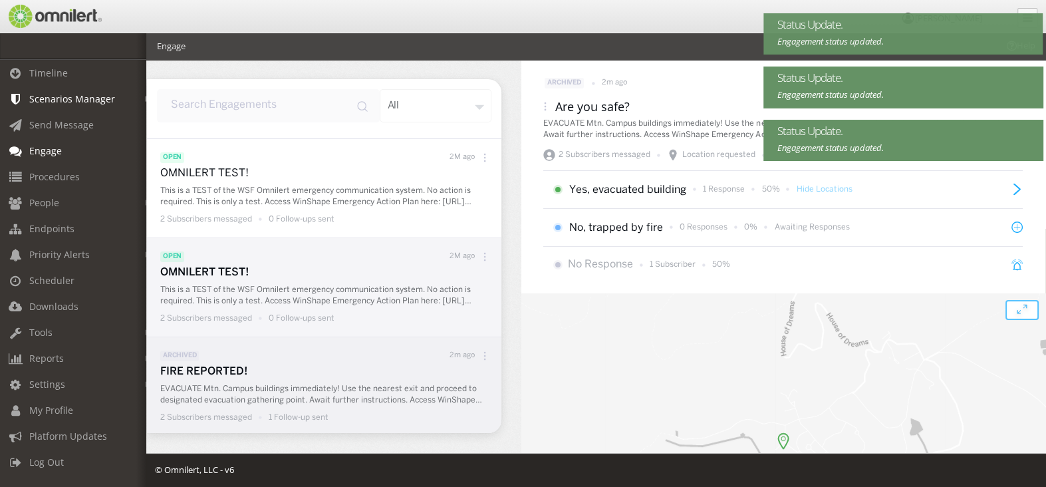
click at [480, 254] on icon at bounding box center [484, 256] width 9 height 9
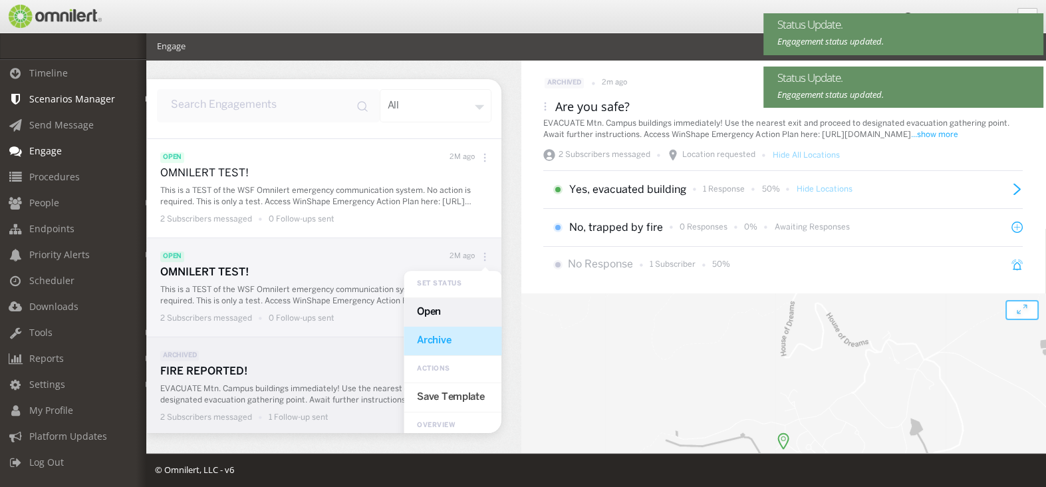
click at [437, 335] on div "Archive" at bounding box center [453, 341] width 98 height 29
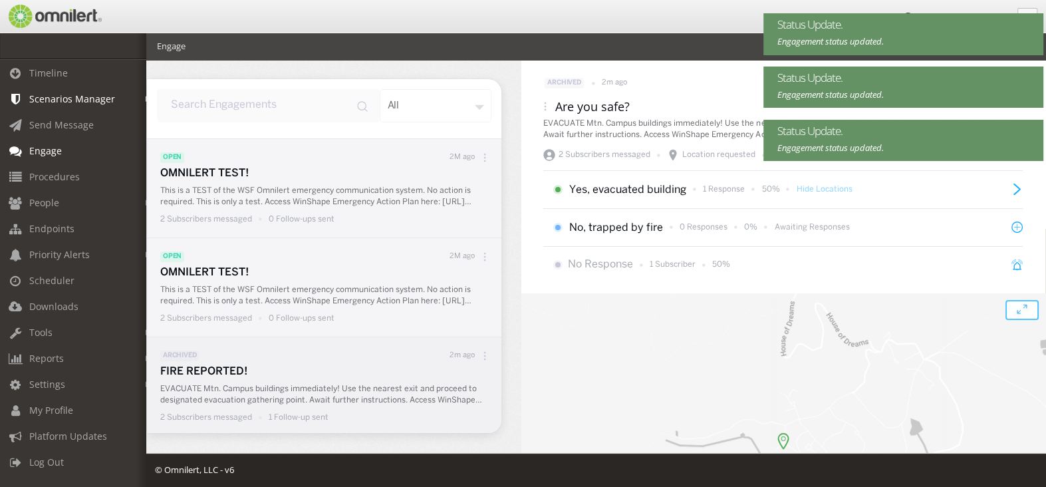
click at [480, 160] on icon at bounding box center [484, 157] width 9 height 9
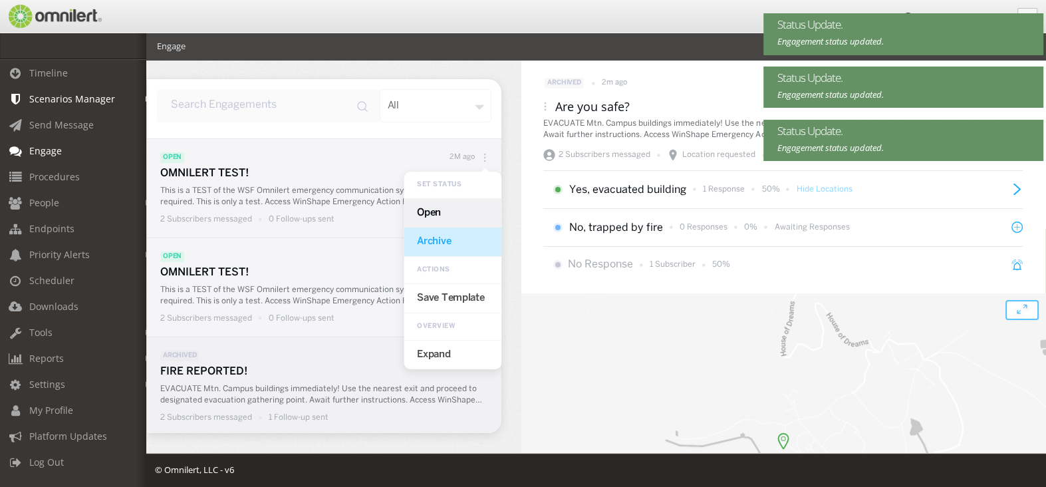
click at [452, 244] on div "Archive" at bounding box center [453, 241] width 98 height 29
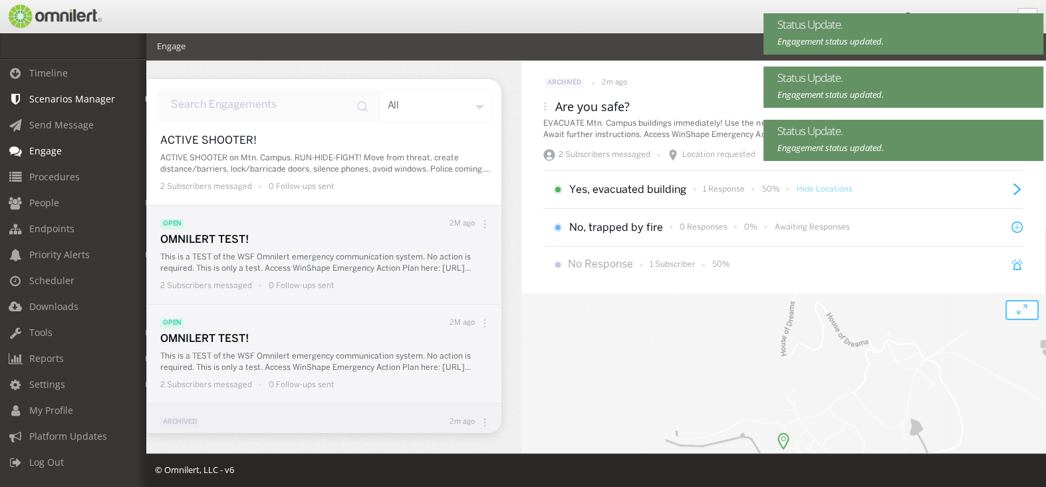
scroll to position [239, 0]
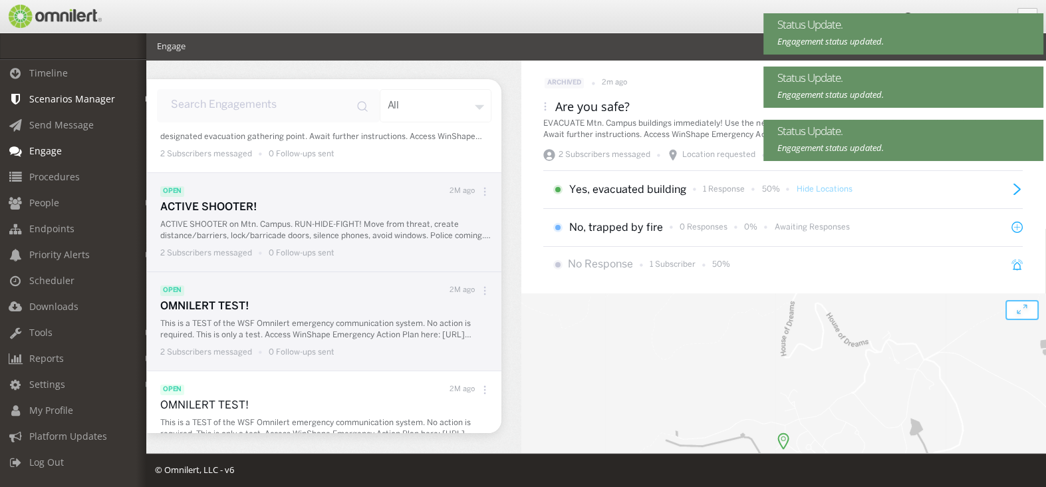
click at [480, 194] on icon at bounding box center [484, 191] width 9 height 9
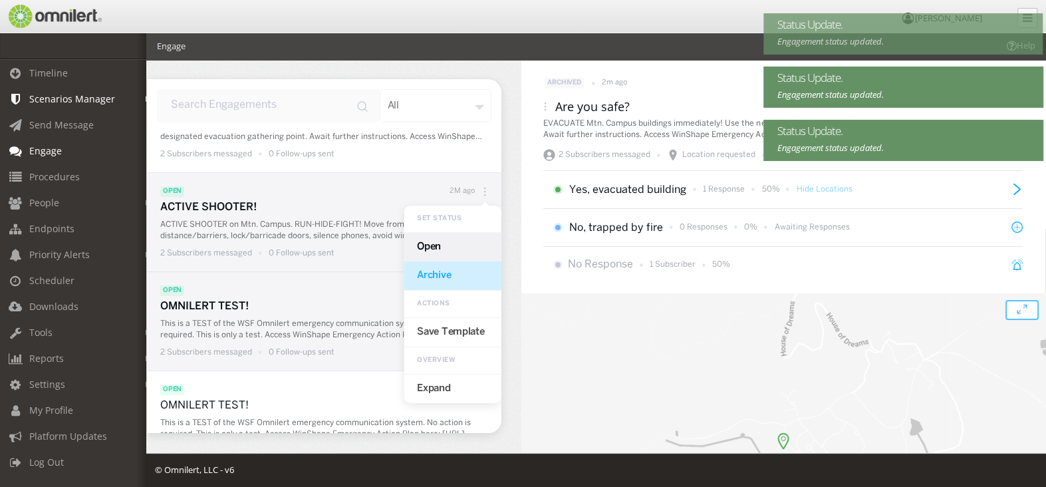
click at [437, 275] on div "Archive" at bounding box center [453, 275] width 98 height 29
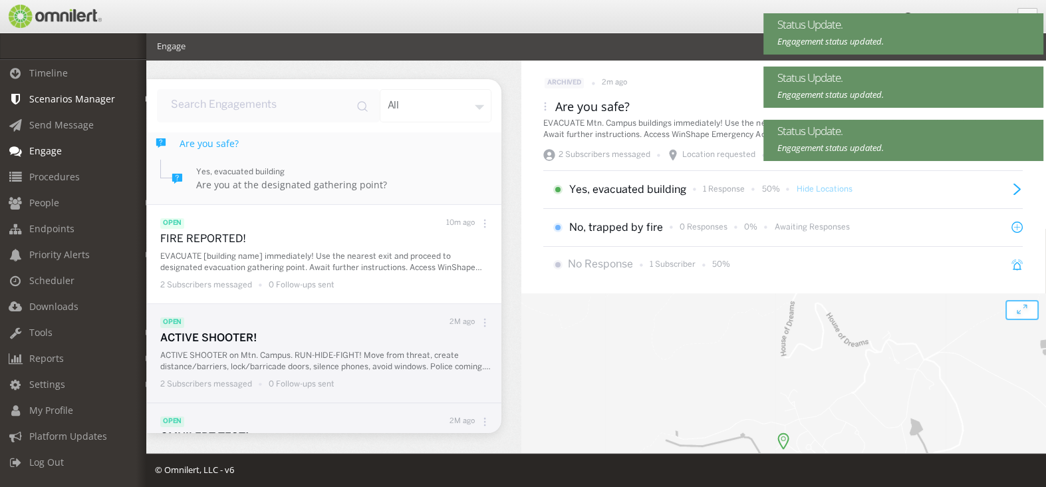
scroll to position [106, 0]
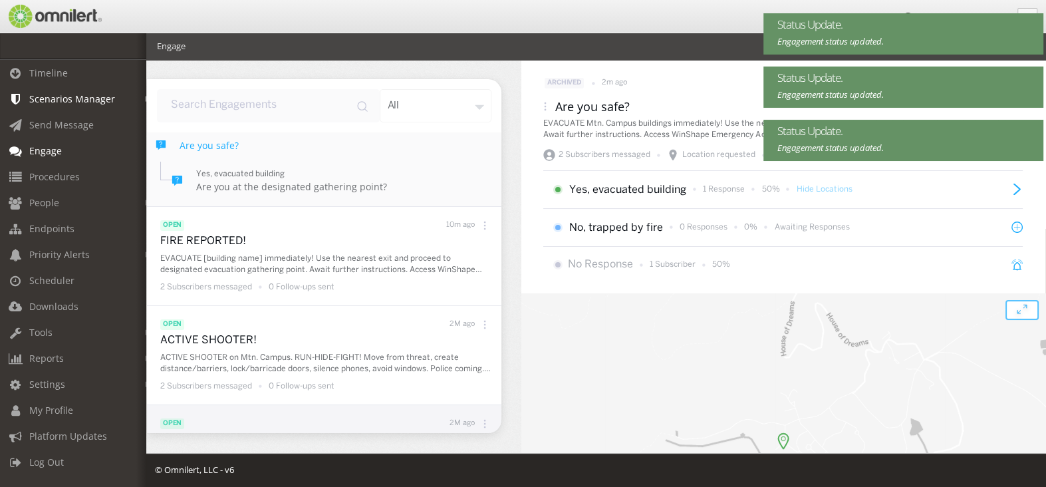
click at [480, 229] on icon at bounding box center [484, 225] width 9 height 9
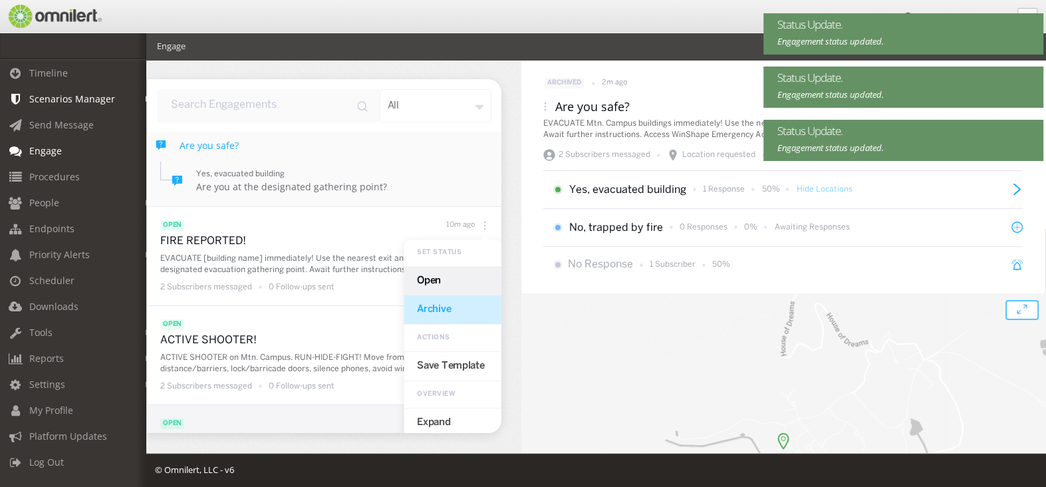
click at [446, 300] on div "Archive" at bounding box center [453, 309] width 98 height 29
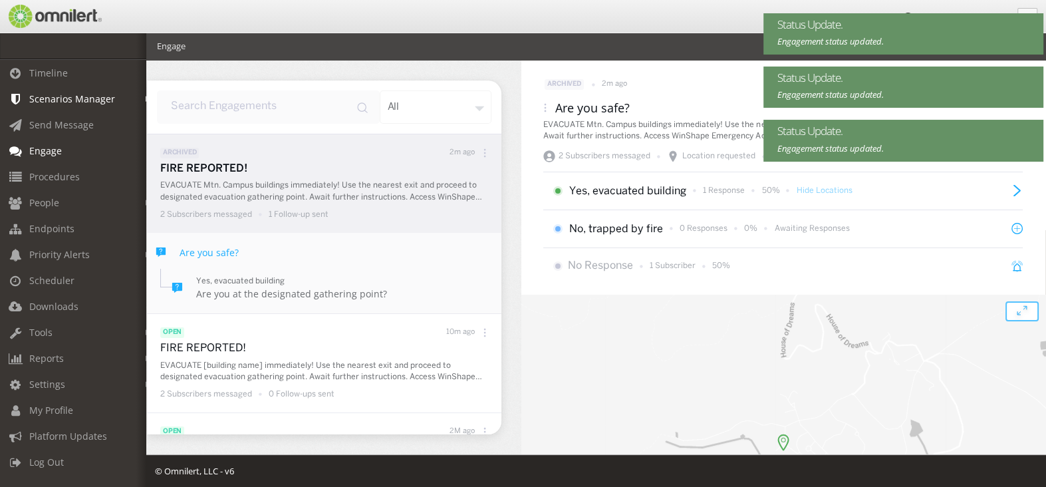
scroll to position [0, 0]
click at [484, 157] on icon at bounding box center [485, 157] width 2 height 2
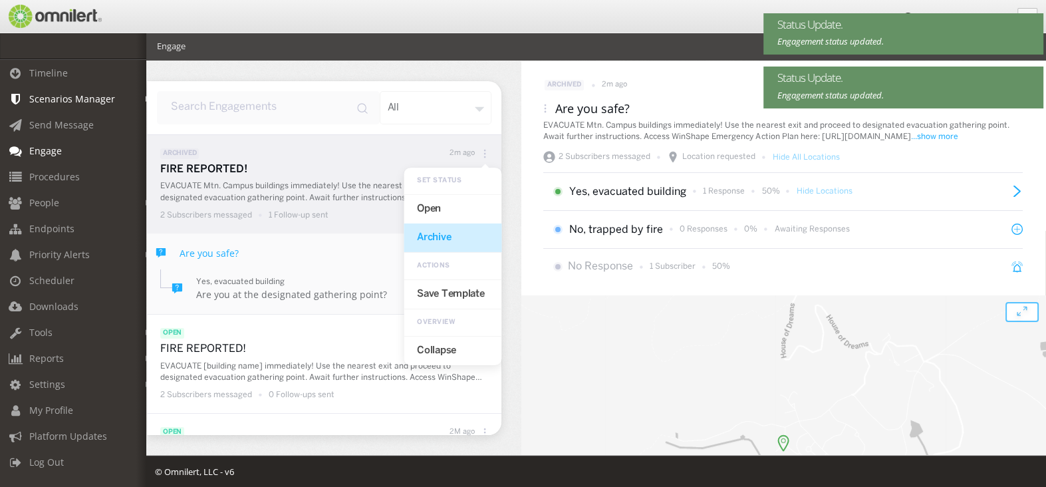
click at [452, 240] on div "Archive" at bounding box center [453, 237] width 98 height 29
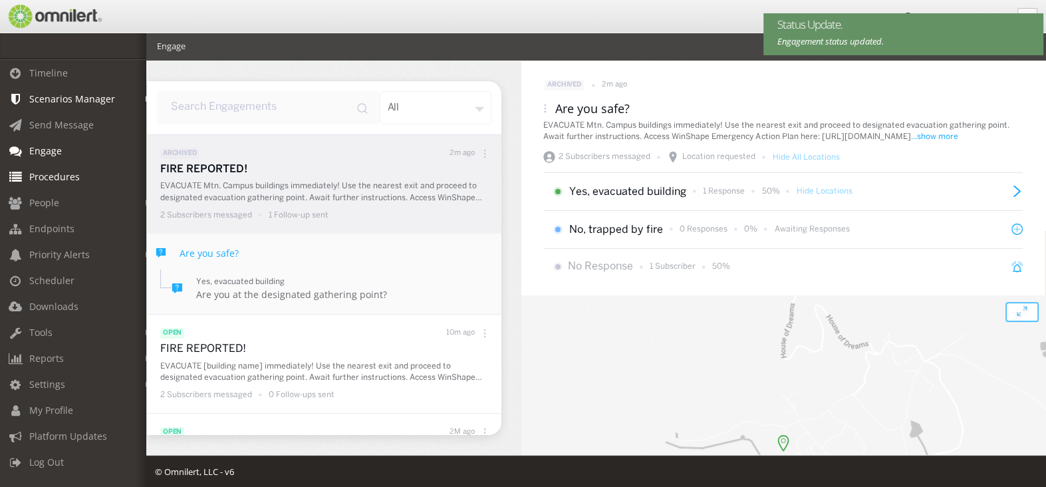
click at [57, 171] on span "Procedures" at bounding box center [54, 176] width 51 height 13
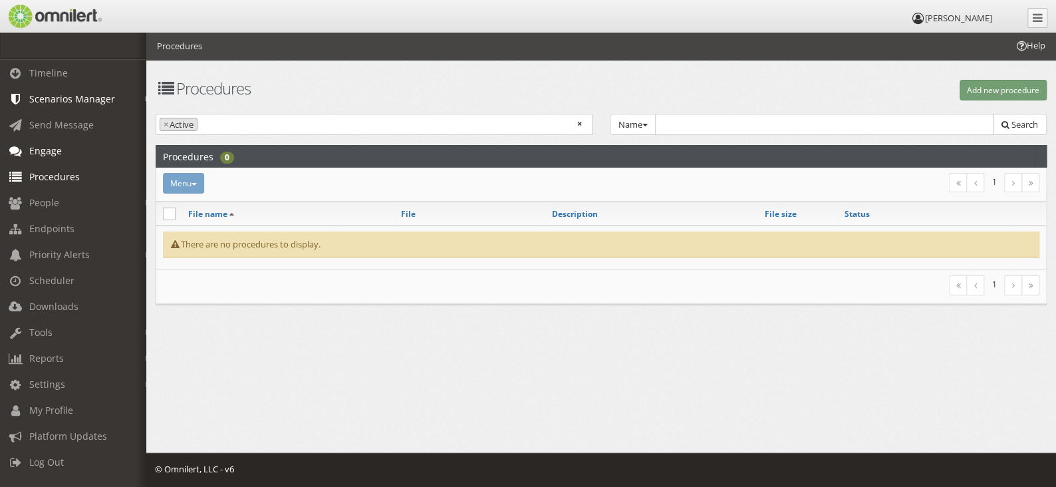
click at [44, 150] on span "Engage" at bounding box center [45, 150] width 33 height 13
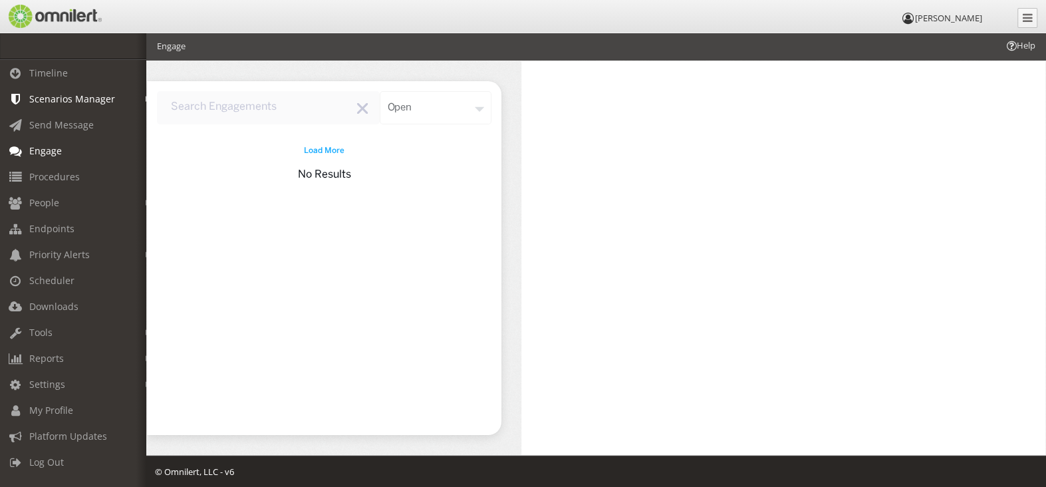
click at [146, 96] on em at bounding box center [149, 99] width 6 height 7
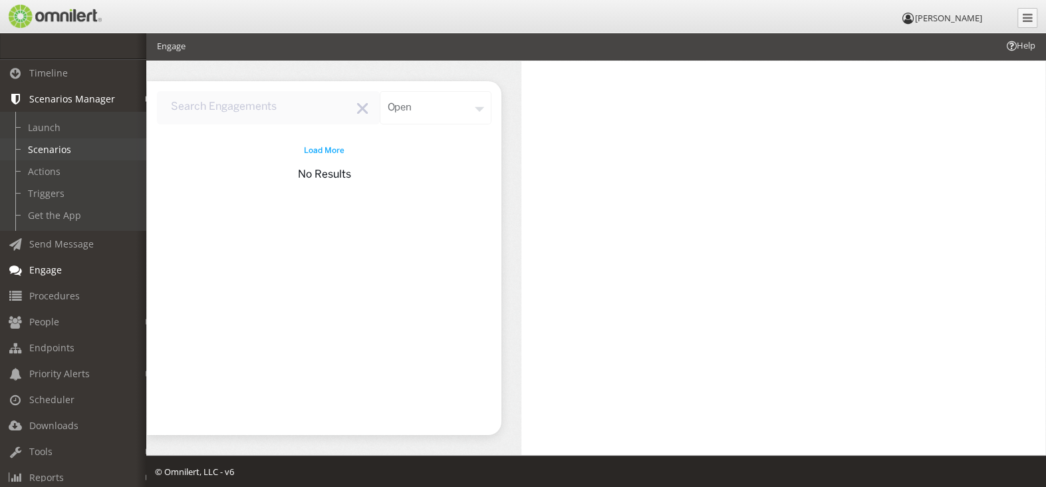
click at [69, 143] on link "Scenarios" at bounding box center [79, 149] width 158 height 22
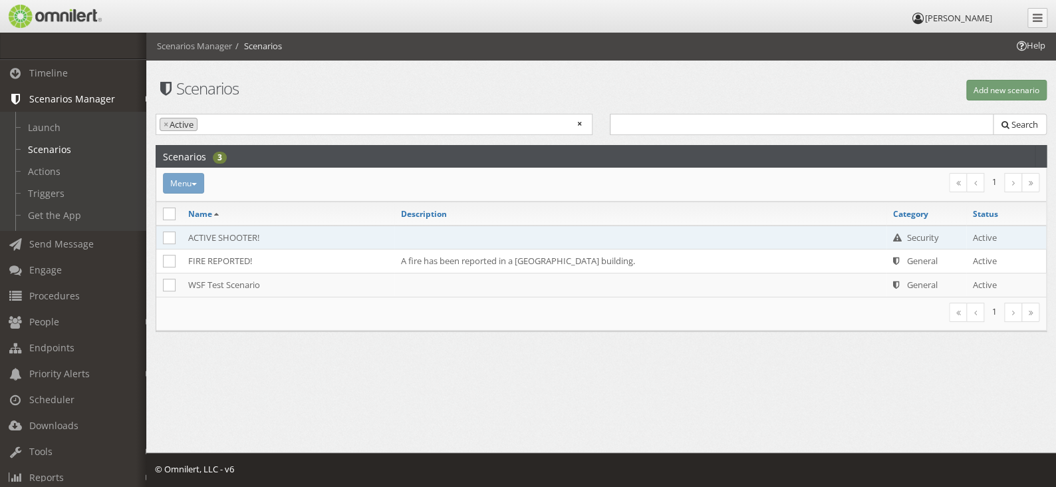
click at [380, 236] on td "ACTIVE SHOOTER!" at bounding box center [288, 237] width 213 height 24
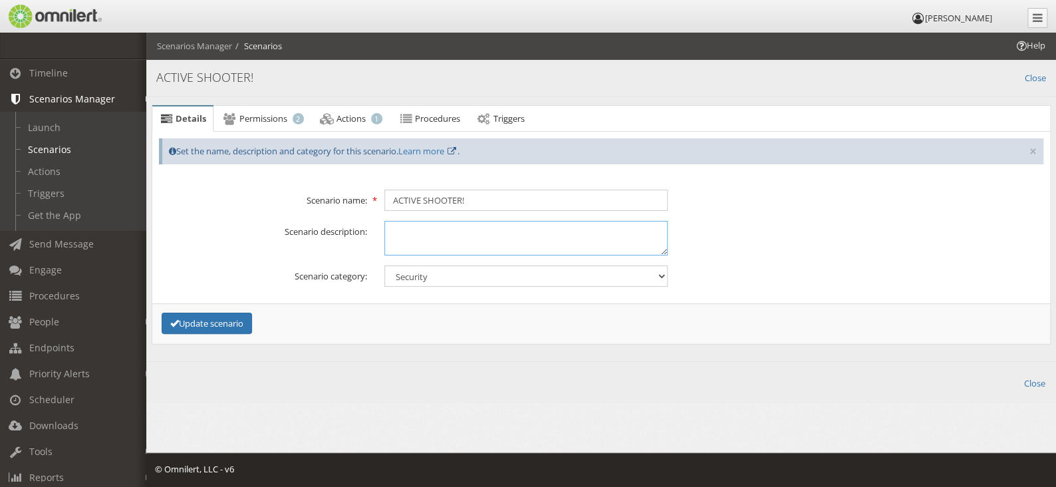
click at [435, 236] on textarea at bounding box center [525, 238] width 283 height 34
click at [1032, 70] on link "Close" at bounding box center [1035, 76] width 21 height 15
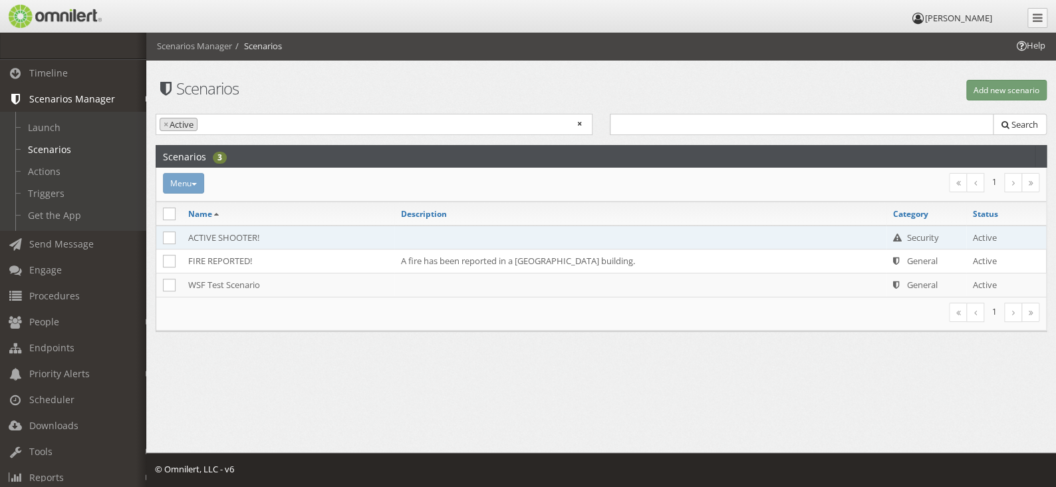
click at [285, 231] on td "ACTIVE SHOOTER!" at bounding box center [288, 237] width 213 height 24
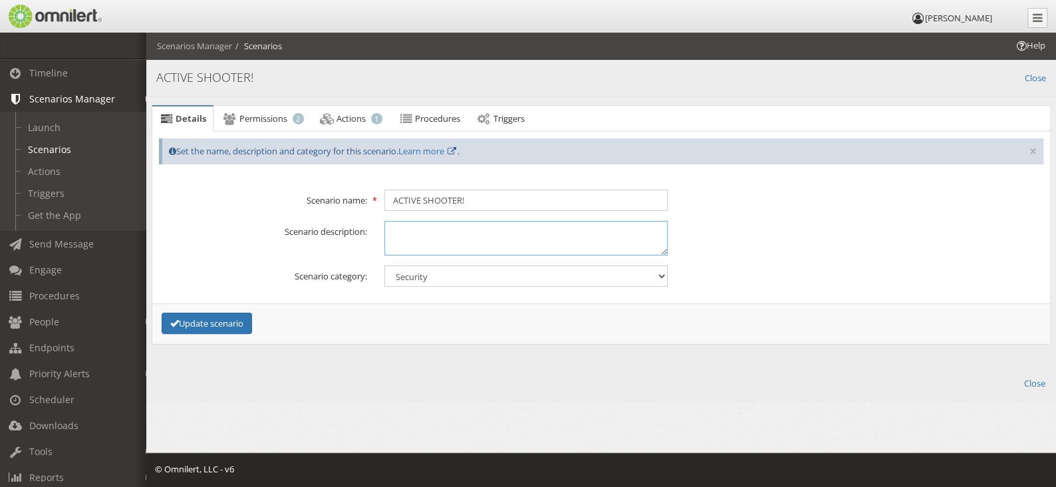
click at [396, 228] on textarea at bounding box center [525, 238] width 283 height 34
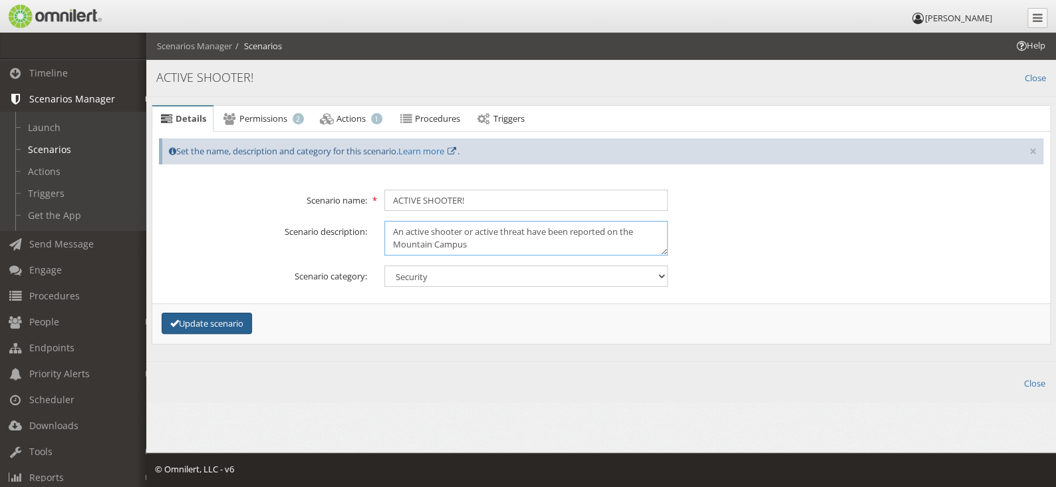
type textarea "An active shooter or active threat have been reported on the Mountain Campus"
click at [227, 315] on button "Update scenario" at bounding box center [207, 324] width 90 height 22
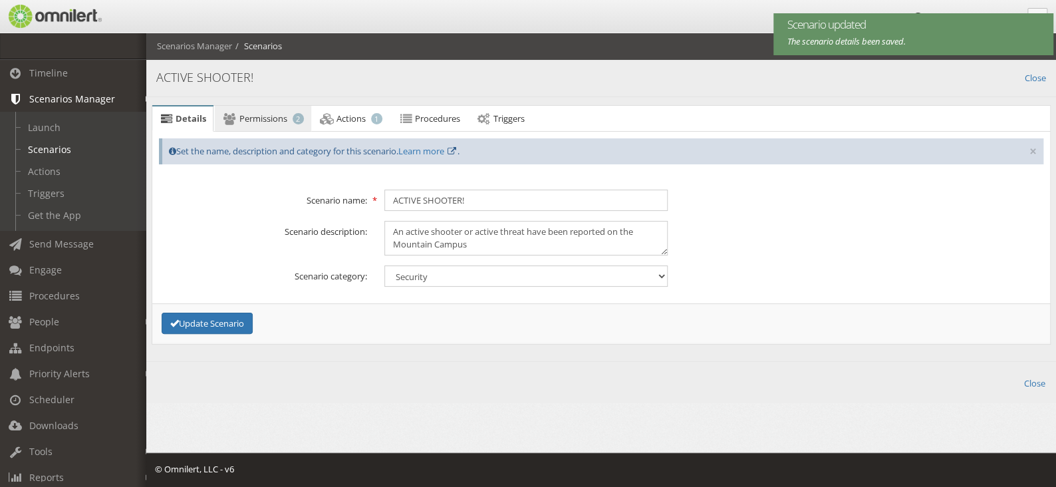
click at [253, 108] on link "Permissions 2" at bounding box center [263, 119] width 96 height 27
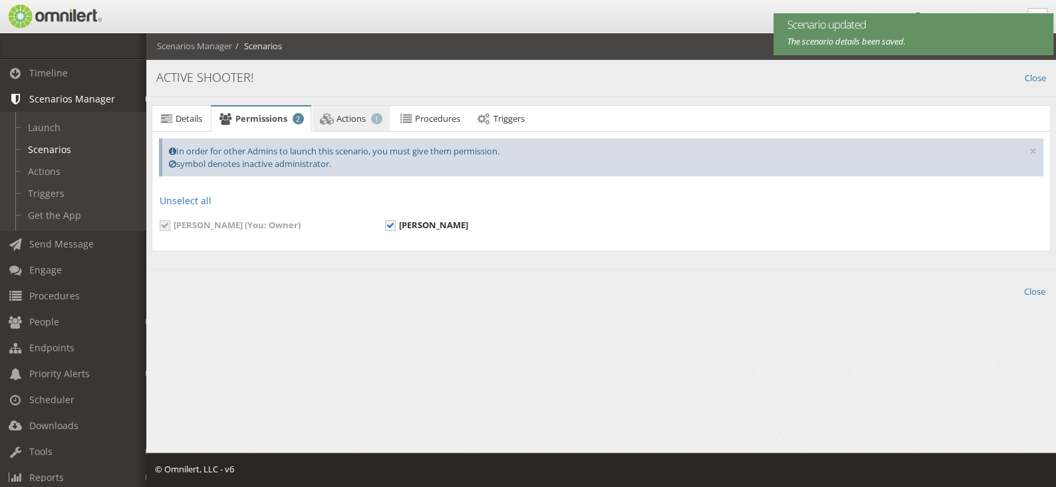
click at [353, 126] on link "Actions 1" at bounding box center [351, 119] width 77 height 27
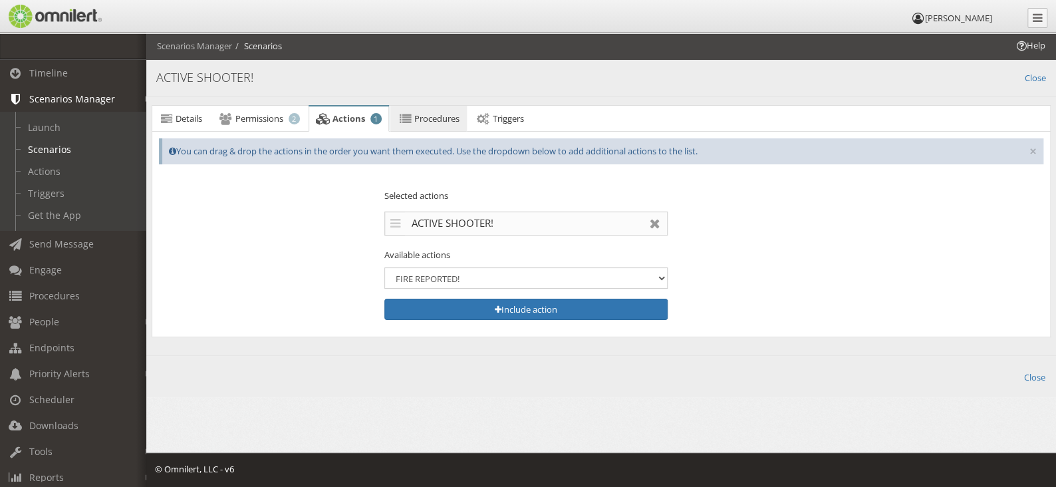
click at [448, 112] on span "Procedures" at bounding box center [436, 118] width 45 height 12
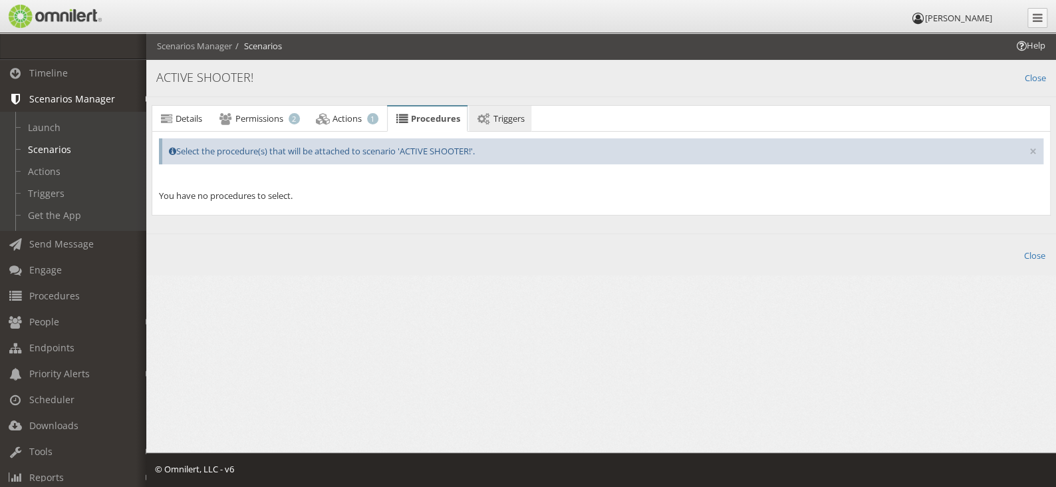
click at [507, 112] on span "Triggers" at bounding box center [508, 118] width 31 height 12
click at [439, 119] on span "Procedures" at bounding box center [433, 118] width 45 height 12
click at [196, 122] on span "Details" at bounding box center [189, 118] width 27 height 12
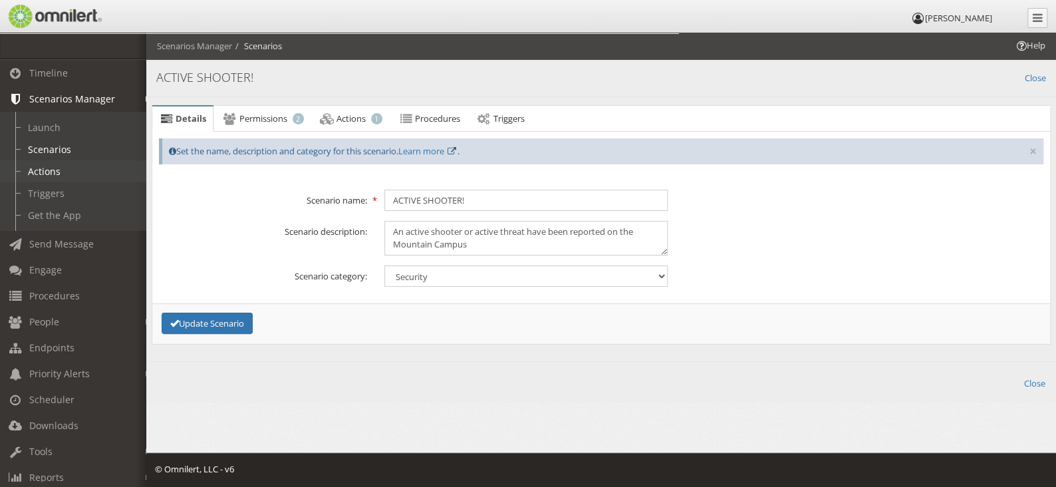
click at [48, 168] on link "Actions" at bounding box center [79, 171] width 158 height 22
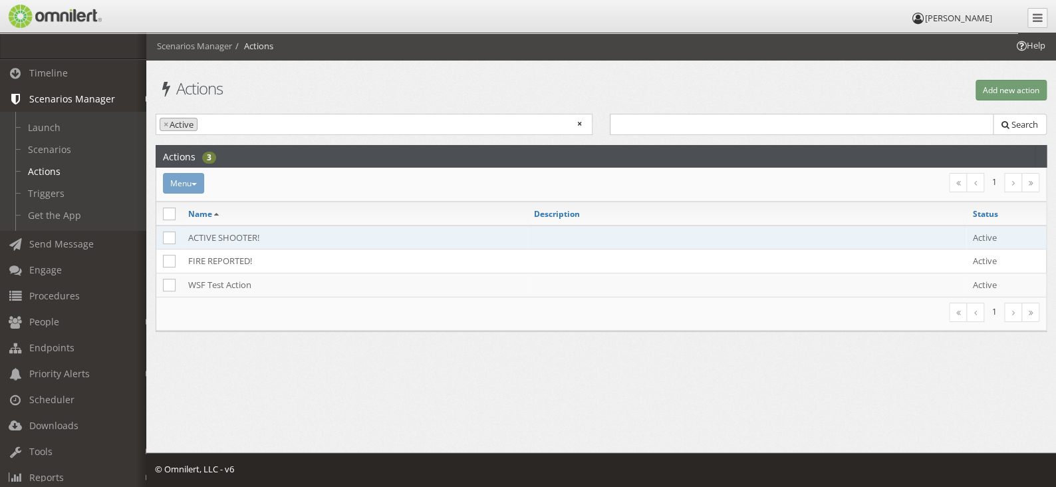
click at [306, 233] on td "ACTIVE SHOOTER!" at bounding box center [355, 237] width 346 height 24
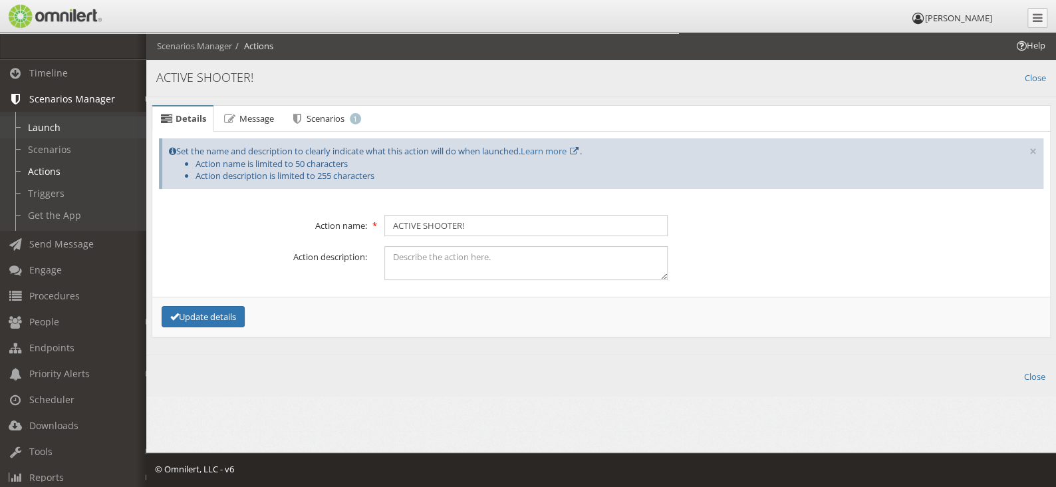
click at [48, 130] on link "Launch" at bounding box center [79, 127] width 158 height 22
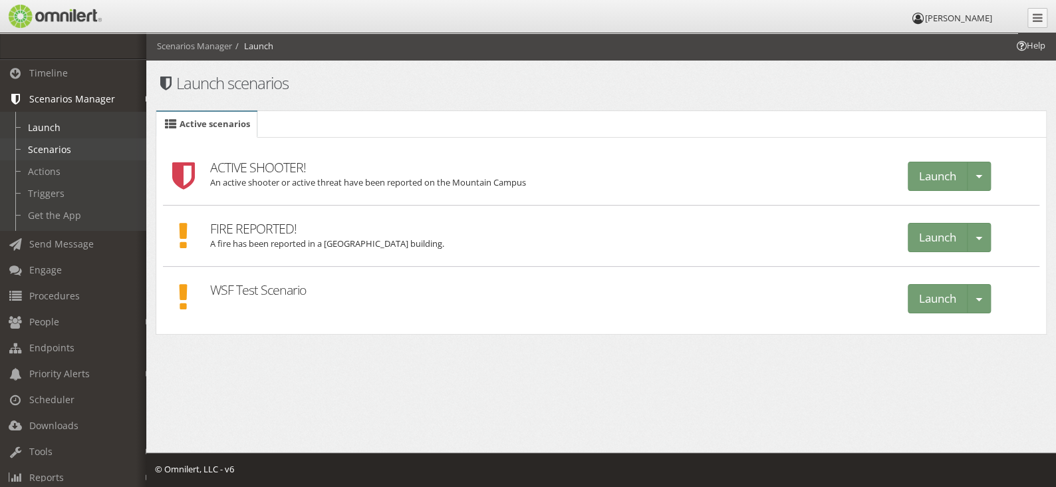
click at [69, 150] on link "Scenarios" at bounding box center [79, 149] width 158 height 22
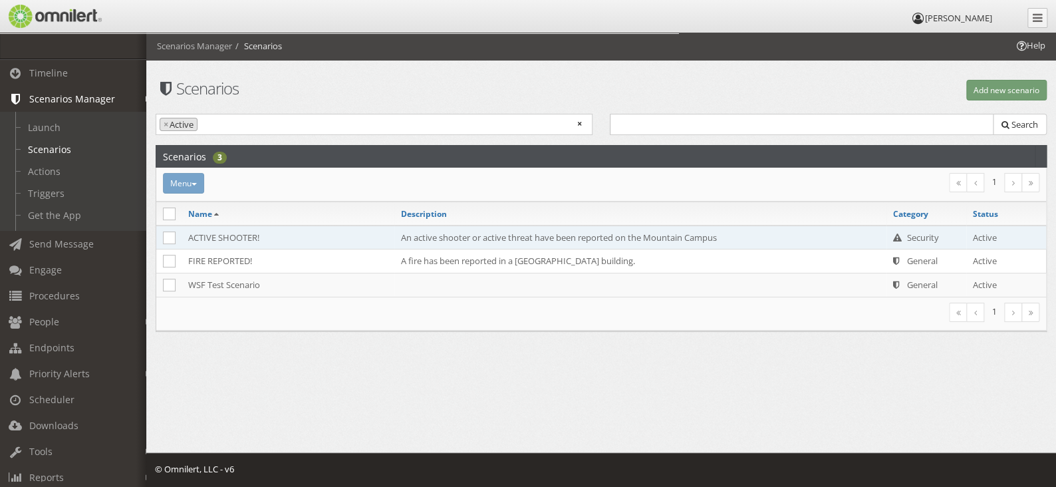
click at [418, 239] on td "An active shooter or active threat have been reported on the Mountain Campus" at bounding box center [640, 237] width 492 height 24
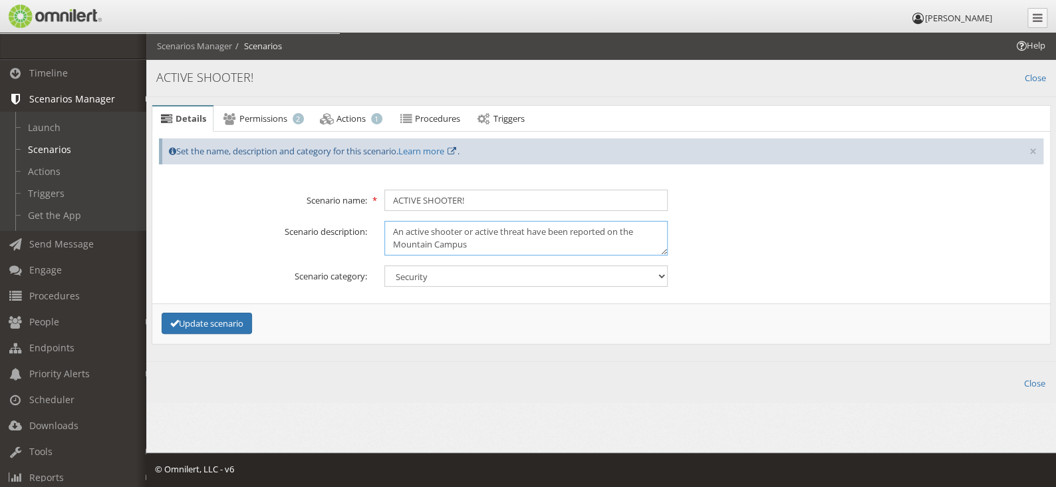
click at [478, 234] on textarea "An active shooter or active threat have been reported on the Mountain Campus" at bounding box center [525, 238] width 283 height 34
click at [559, 235] on textarea "An active shooter or active threat have been reported on the Mountain Campus" at bounding box center [525, 238] width 283 height 34
type textarea "An active shooter or an active threat has been reported on the Mountain Campus"
click at [224, 325] on button "Update scenario" at bounding box center [207, 324] width 90 height 22
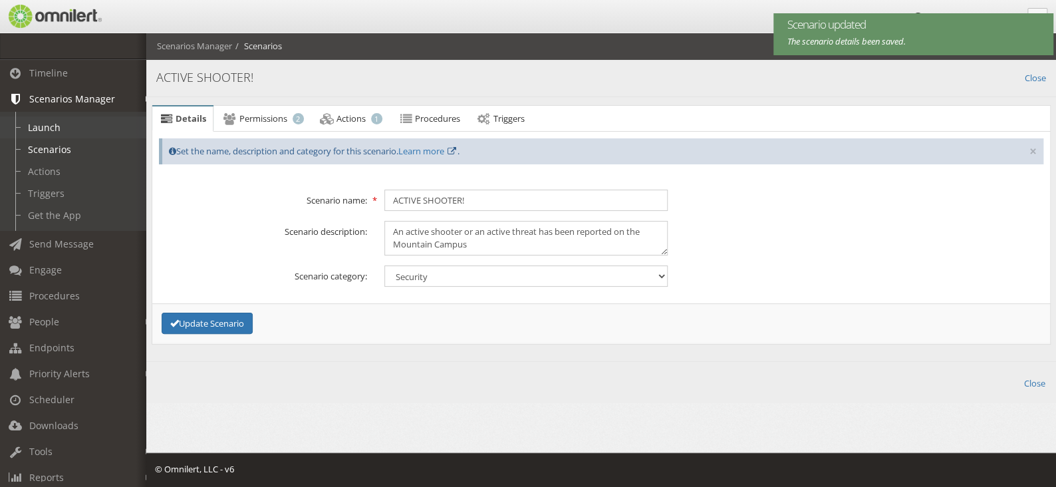
click at [45, 126] on link "Launch" at bounding box center [79, 127] width 158 height 22
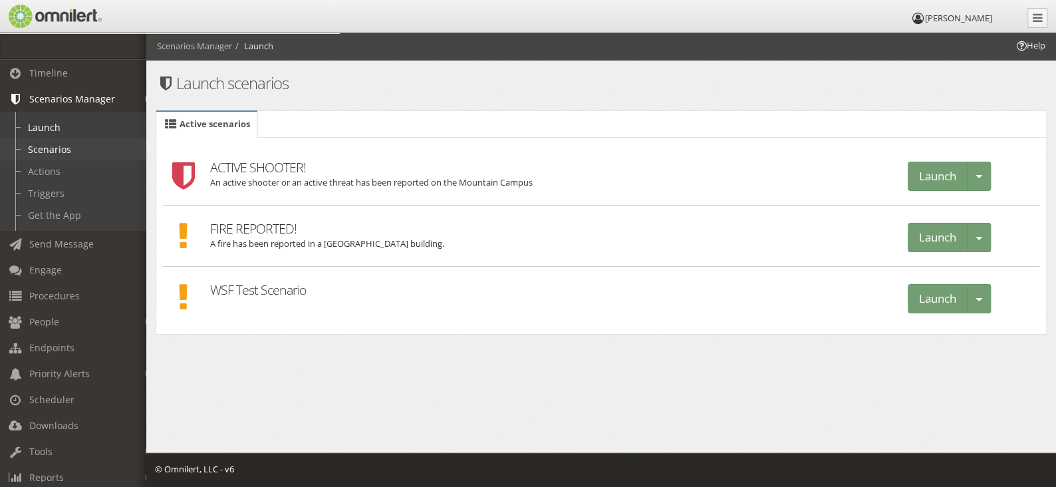
click at [64, 150] on link "Scenarios" at bounding box center [79, 149] width 158 height 22
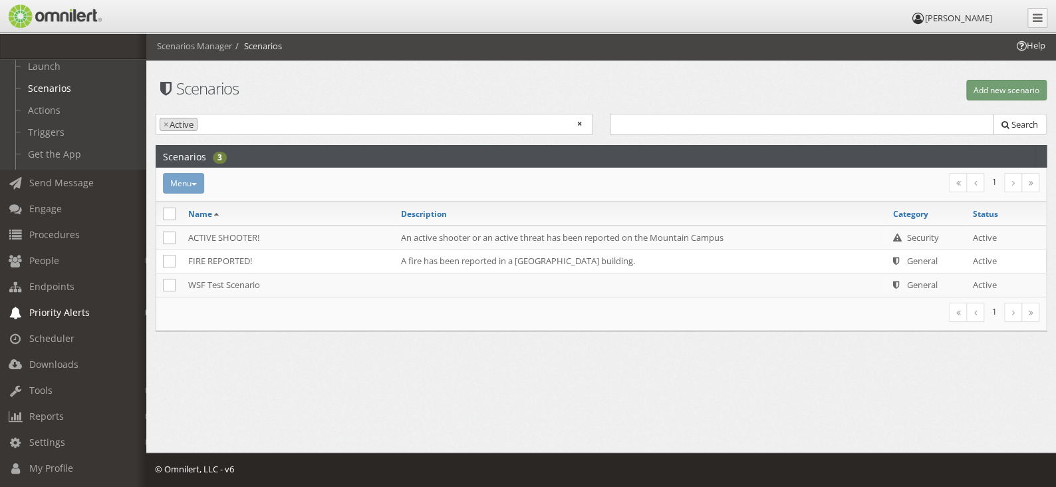
scroll to position [122, 0]
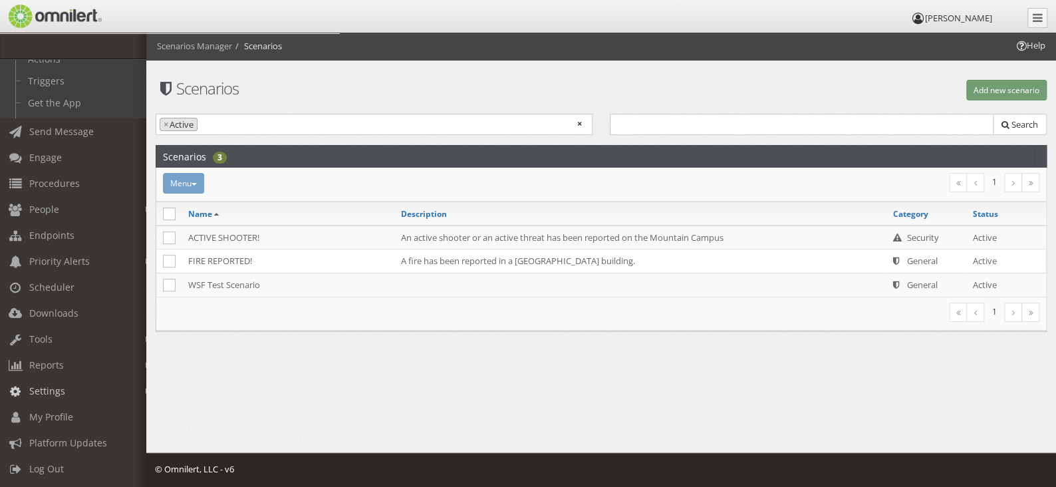
click at [146, 388] on em at bounding box center [149, 391] width 6 height 7
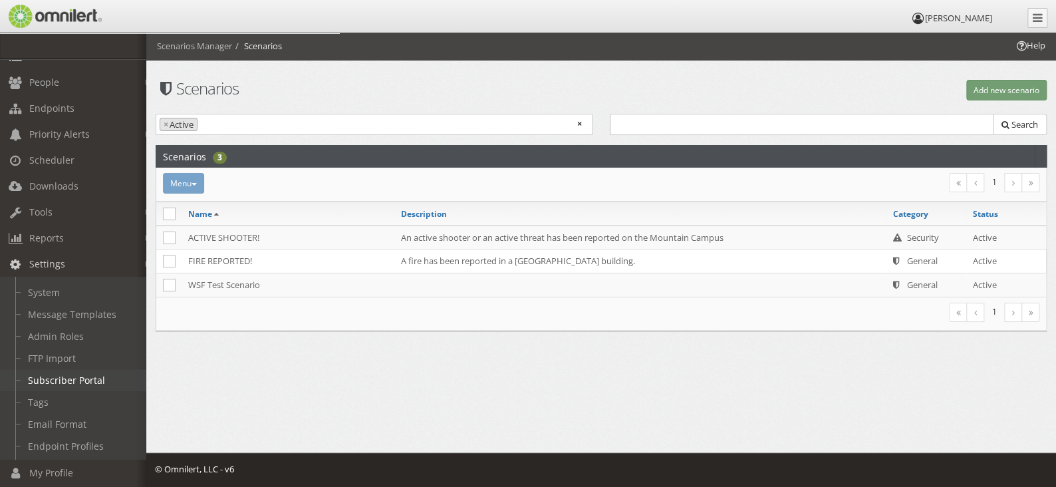
scroll to position [120, 0]
click at [82, 314] on link "Message Templates" at bounding box center [79, 315] width 158 height 22
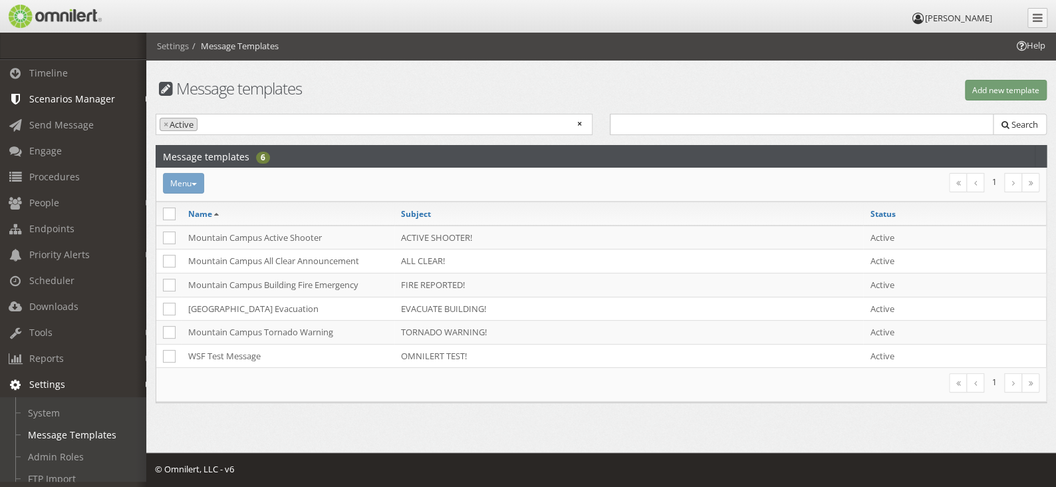
click at [135, 96] on link "Scenarios Manager" at bounding box center [79, 99] width 158 height 26
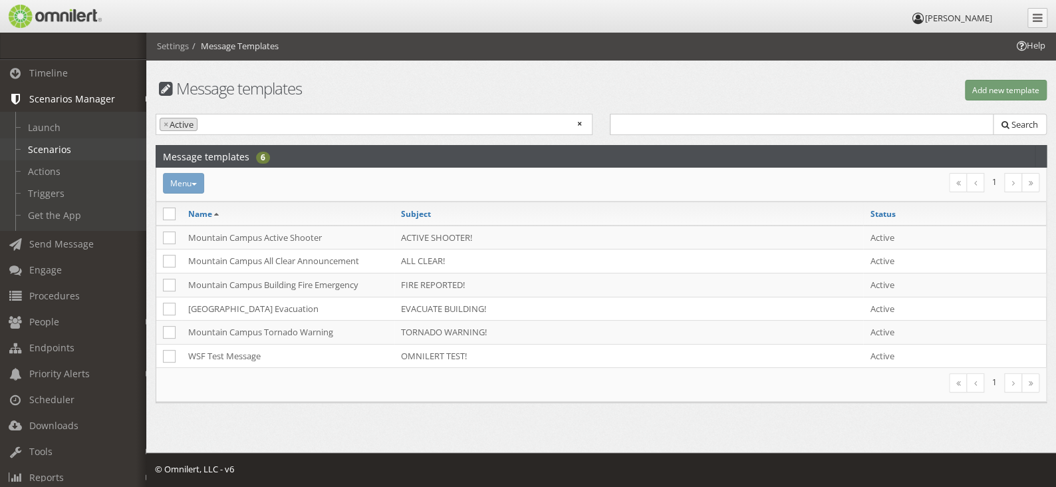
click at [53, 149] on link "Scenarios" at bounding box center [79, 149] width 158 height 22
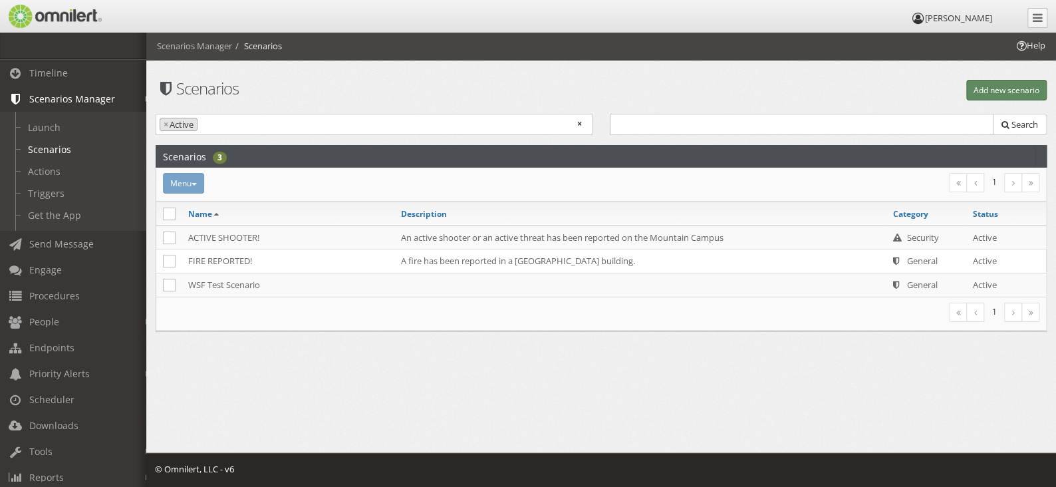
click at [994, 90] on button "Add new scenario" at bounding box center [1006, 90] width 80 height 21
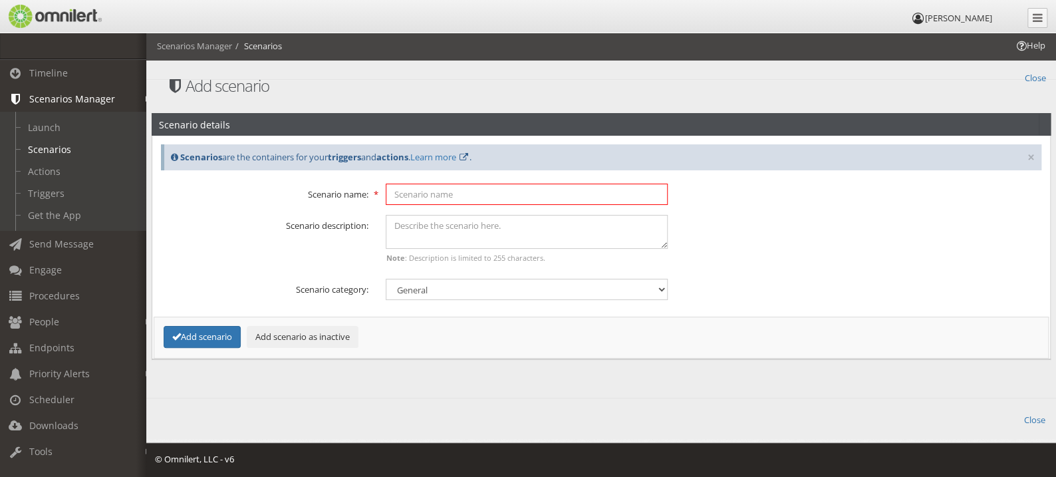
click at [468, 202] on input "text" at bounding box center [527, 194] width 282 height 21
type input "TORNADO WARNING!"
click at [445, 223] on textarea at bounding box center [527, 232] width 282 height 34
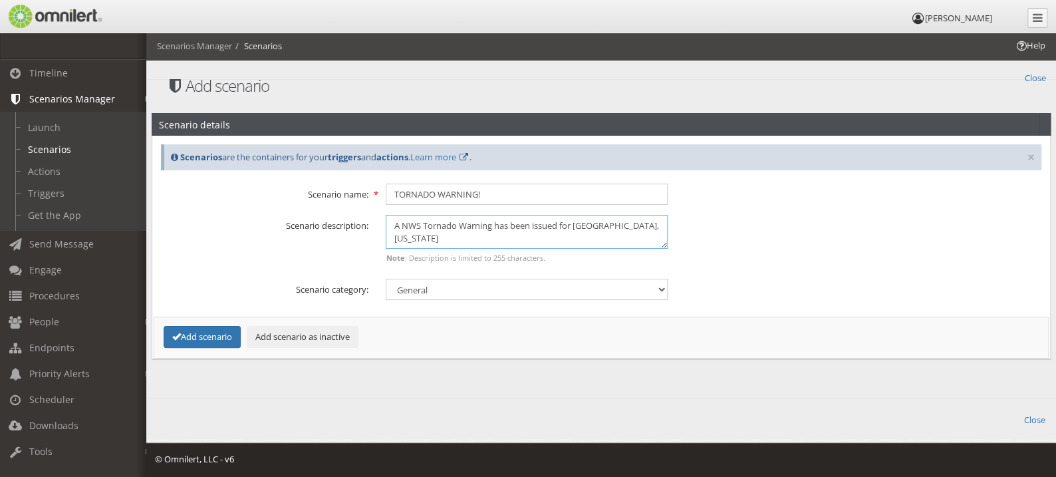
type textarea "A NWS Tornado Warning has been issued for [GEOGRAPHIC_DATA], [US_STATE]"
click at [609, 287] on select "General Security Tip report Weather" at bounding box center [527, 289] width 282 height 21
select select "2"
click at [386, 279] on select "General Security Tip report Weather" at bounding box center [527, 289] width 282 height 21
click at [211, 333] on button "Add scenario" at bounding box center [202, 337] width 77 height 22
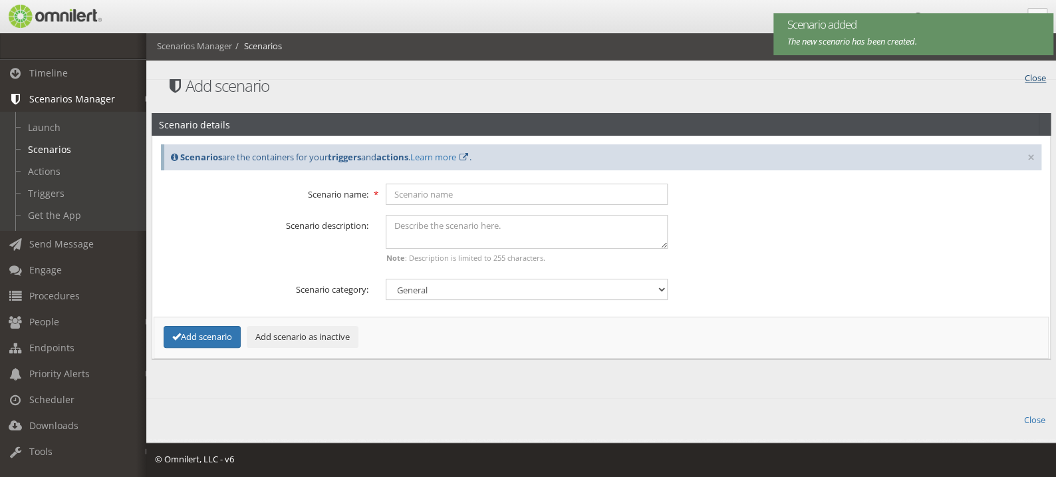
click at [1026, 75] on link "Close" at bounding box center [1035, 76] width 21 height 15
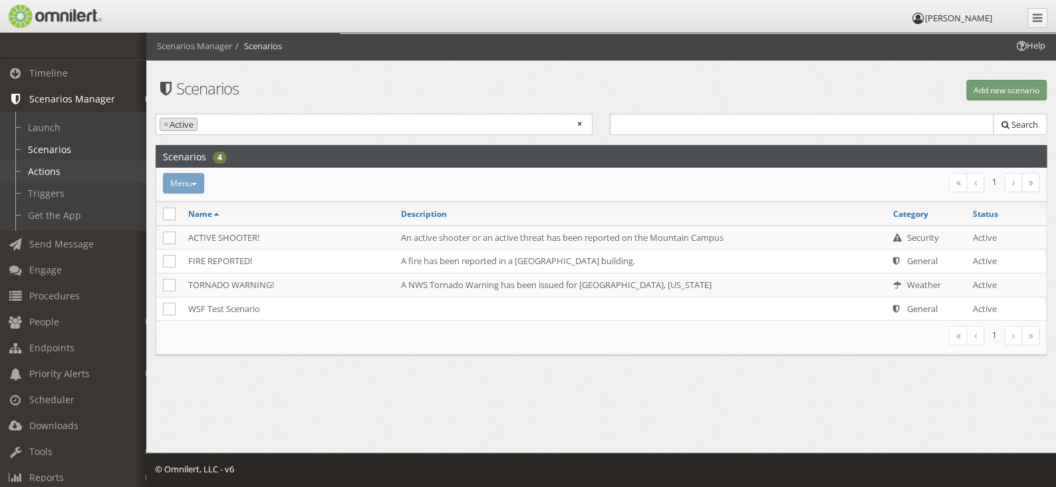
click at [55, 173] on link "Actions" at bounding box center [79, 171] width 158 height 22
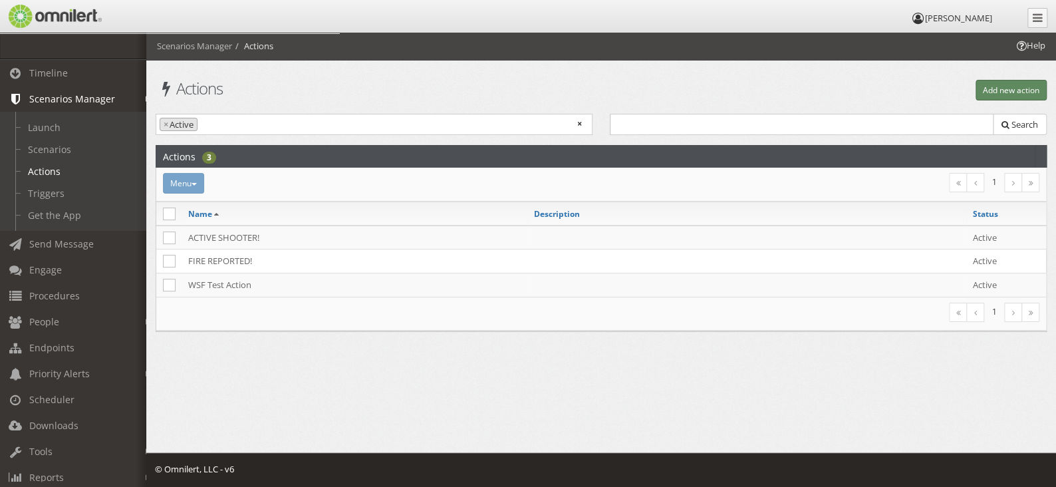
click at [978, 88] on button "Add new action" at bounding box center [1011, 90] width 71 height 21
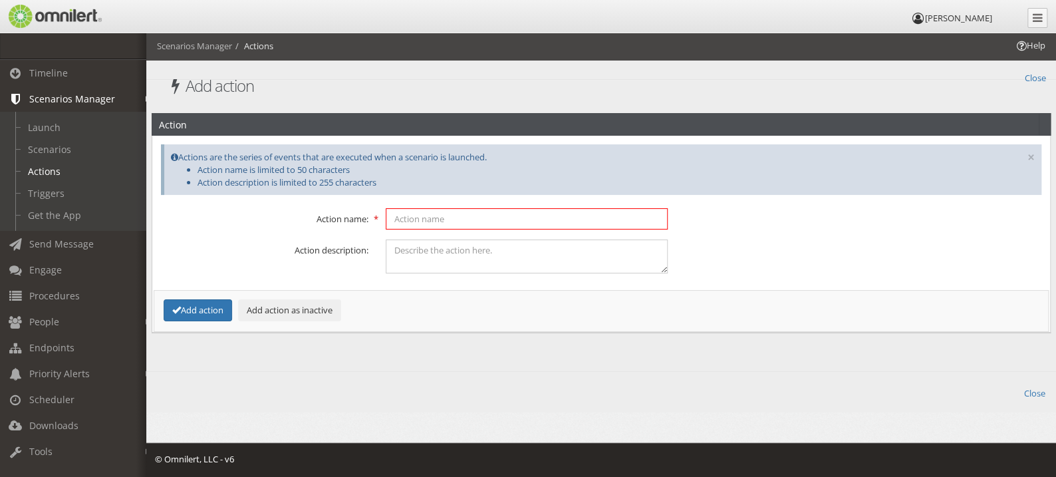
click at [465, 220] on input "text" at bounding box center [527, 218] width 282 height 21
type input "TORNADO WARNING!"
click at [469, 249] on textarea at bounding box center [527, 256] width 282 height 34
click at [215, 307] on button "Add action" at bounding box center [198, 310] width 69 height 22
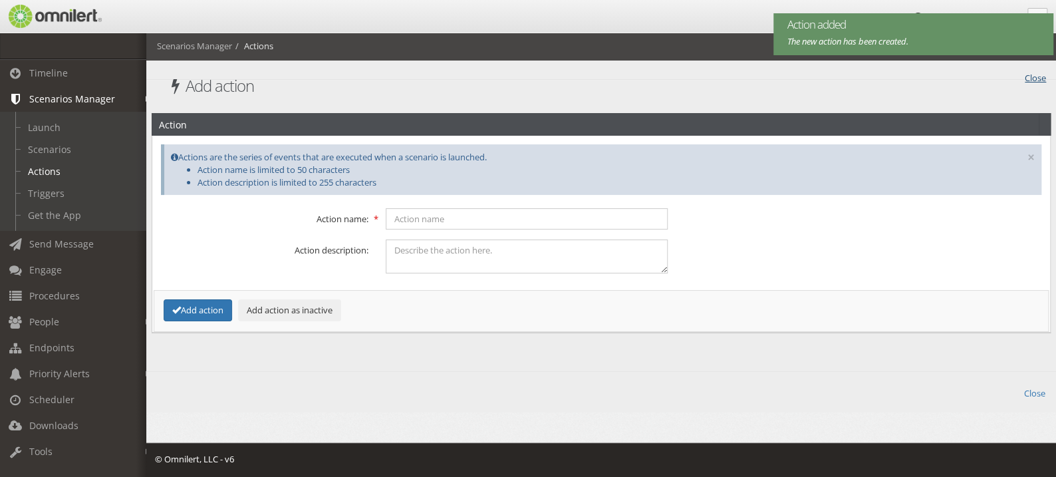
click at [1030, 75] on link "Close" at bounding box center [1035, 76] width 21 height 15
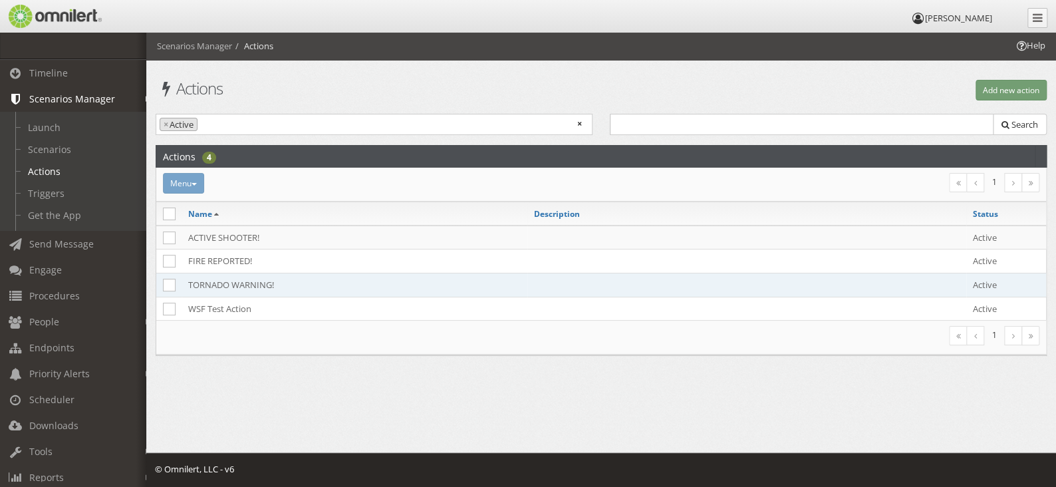
click at [300, 282] on td "TORNADO WARNING!" at bounding box center [355, 285] width 346 height 24
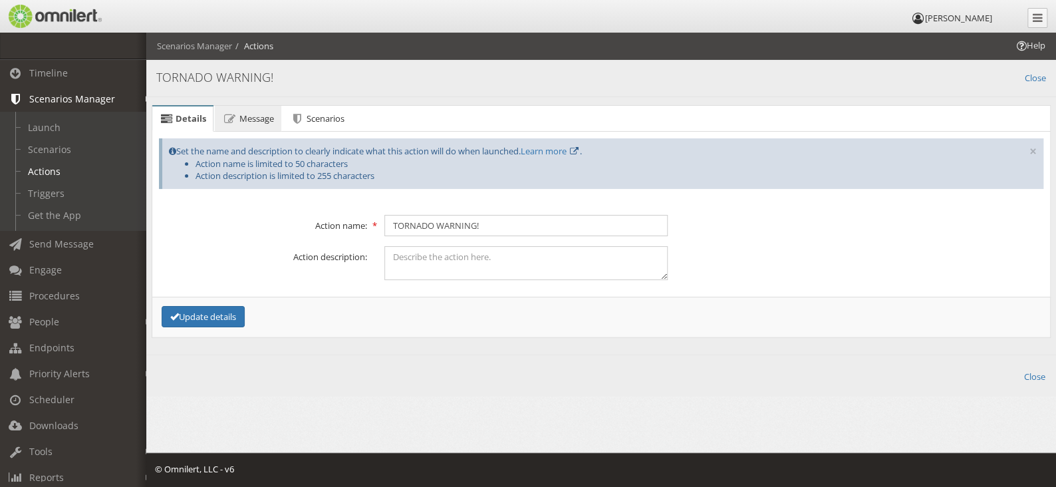
click at [257, 127] on link "Message" at bounding box center [248, 119] width 66 height 27
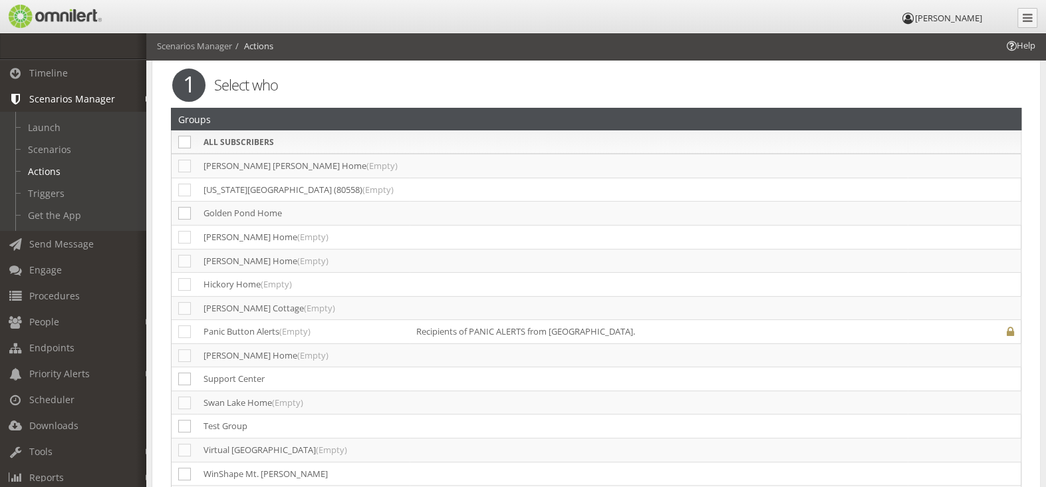
scroll to position [200, 0]
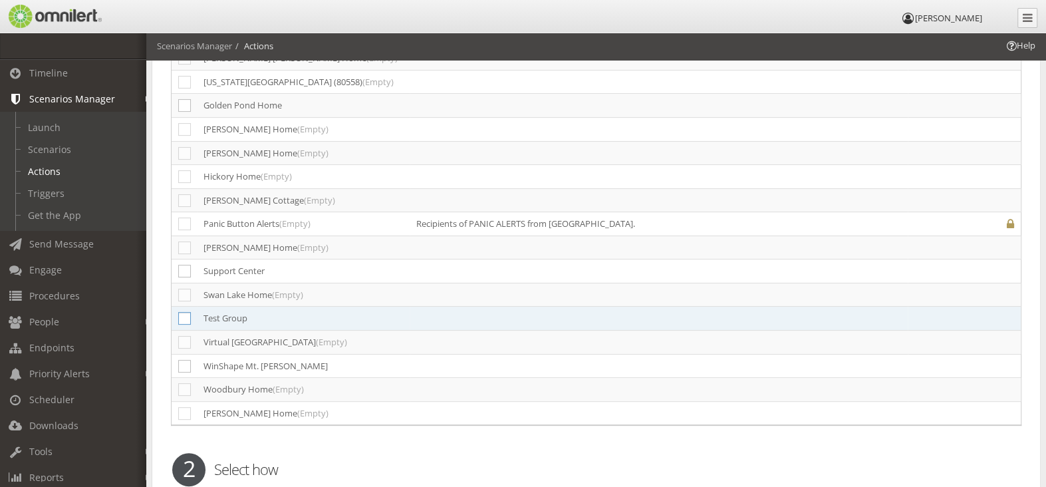
click at [187, 312] on icon at bounding box center [184, 318] width 13 height 13
checkbox input "true"
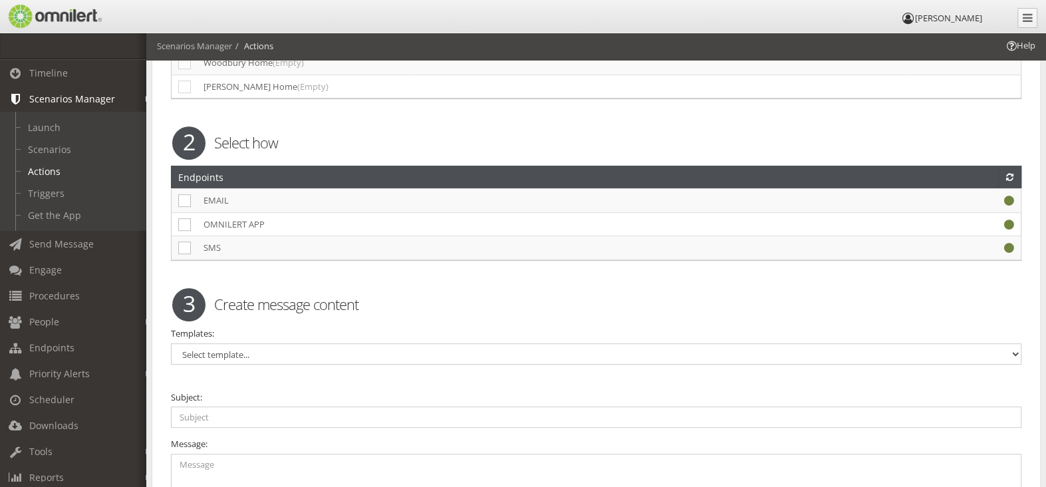
scroll to position [532, 0]
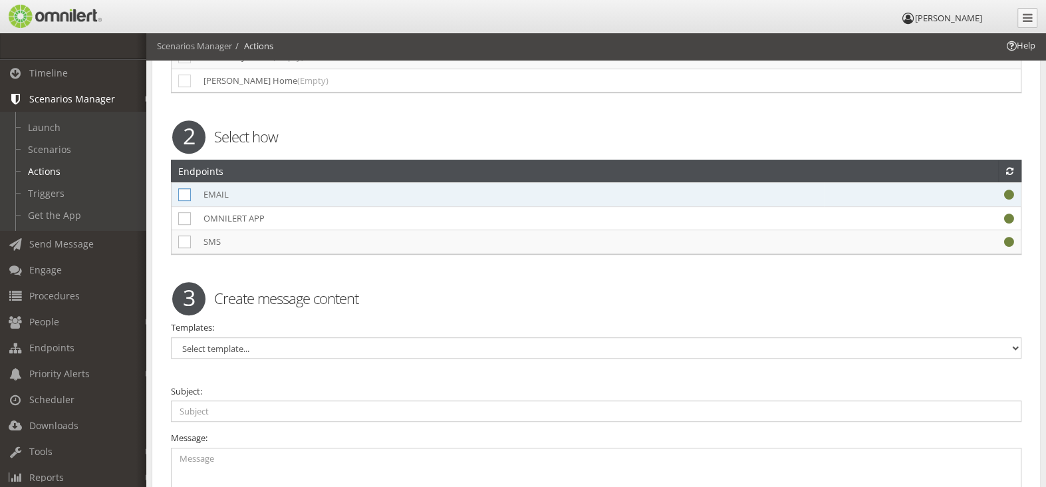
click at [188, 190] on icon at bounding box center [184, 194] width 13 height 13
checkbox input "true"
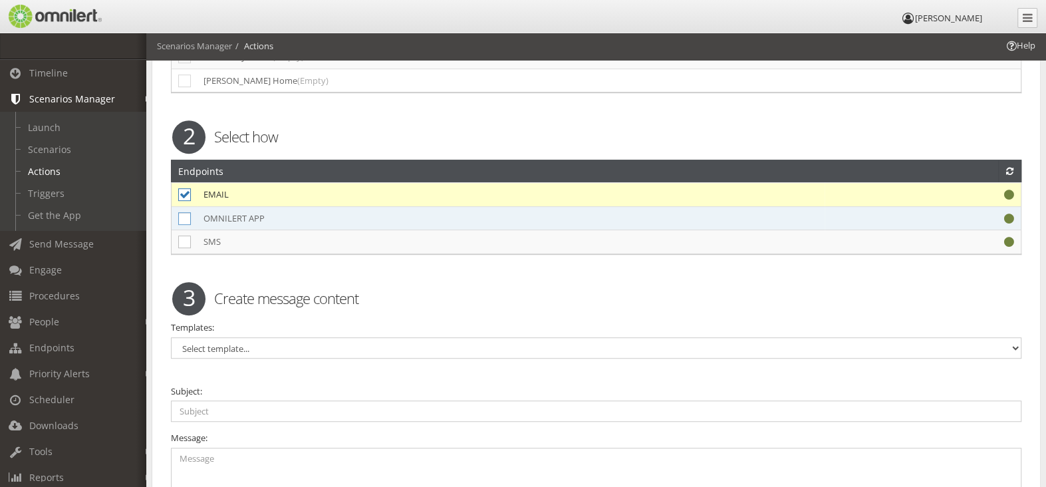
click at [188, 212] on icon at bounding box center [184, 218] width 13 height 13
checkbox input "true"
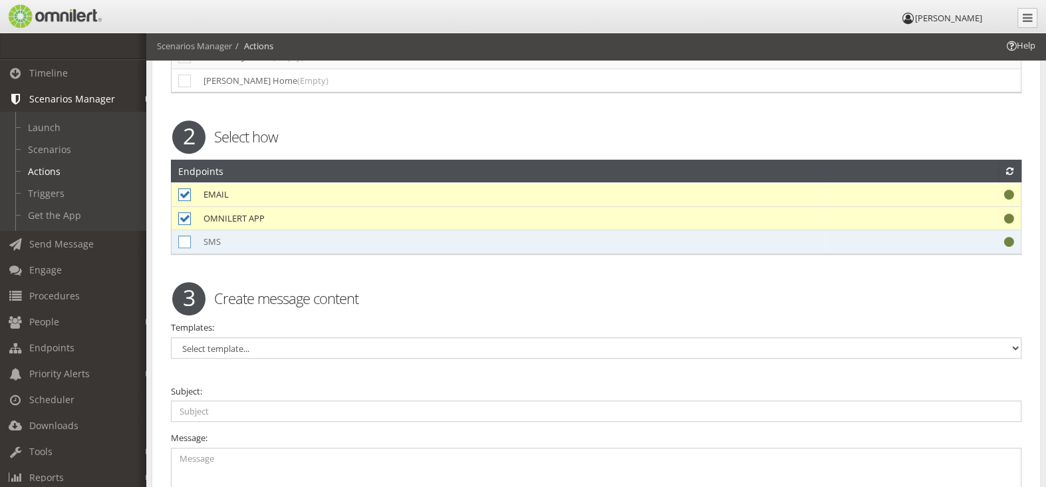
click at [188, 237] on icon at bounding box center [184, 241] width 13 height 13
checkbox input "true"
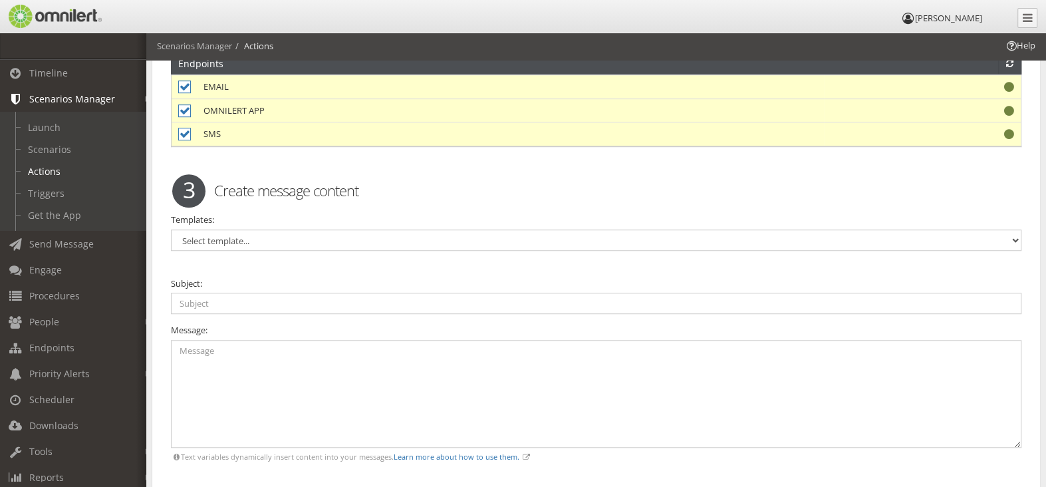
scroll to position [732, 0]
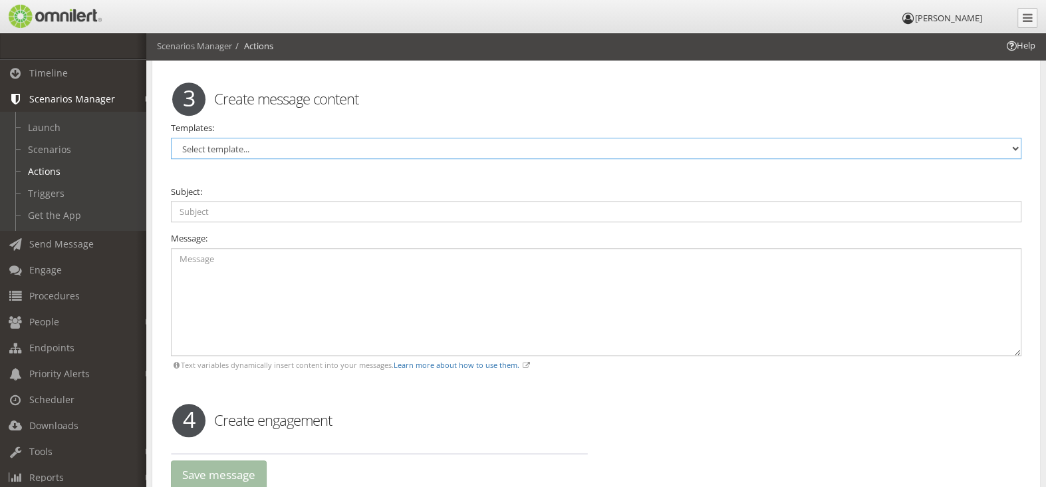
click at [326, 147] on select "Select template... Mountain Campus Active Shooter Mountain Campus All Clear Ann…" at bounding box center [596, 148] width 851 height 21
select select "98546"
click at [171, 138] on select "Select template... Mountain Campus Active Shooter Mountain Campus All Clear Ann…" at bounding box center [596, 148] width 851 height 21
type input "TORNADO WARNING!"
type textarea "TORNADO WARNING for Mtn. Campus. SEEK IMMEDIATE SHELTER! Go to interior room, l…"
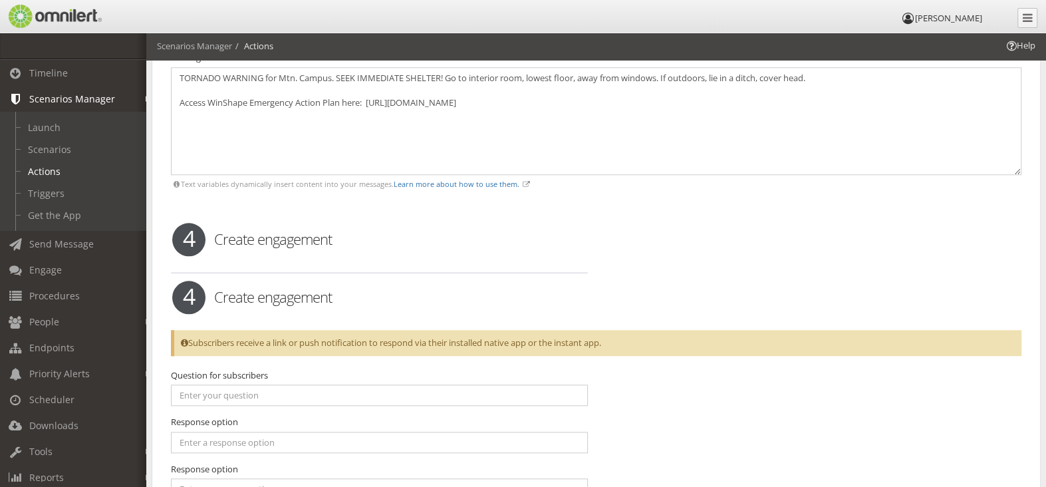
scroll to position [1041, 0]
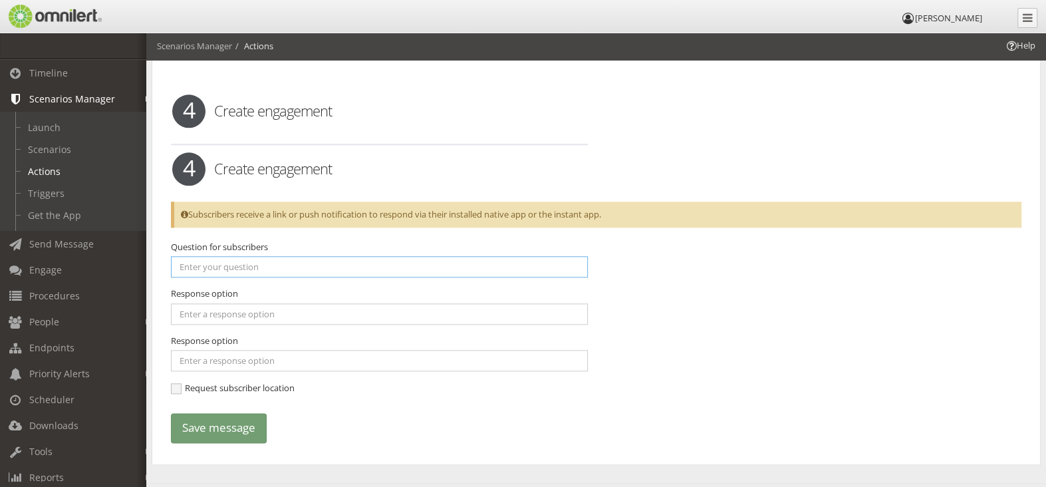
click at [231, 266] on input "text" at bounding box center [379, 266] width 417 height 21
type input "Are you safe?"
click at [236, 305] on input "text" at bounding box center [379, 313] width 417 height 21
type input "Yes"
click at [235, 350] on input "text" at bounding box center [379, 360] width 417 height 21
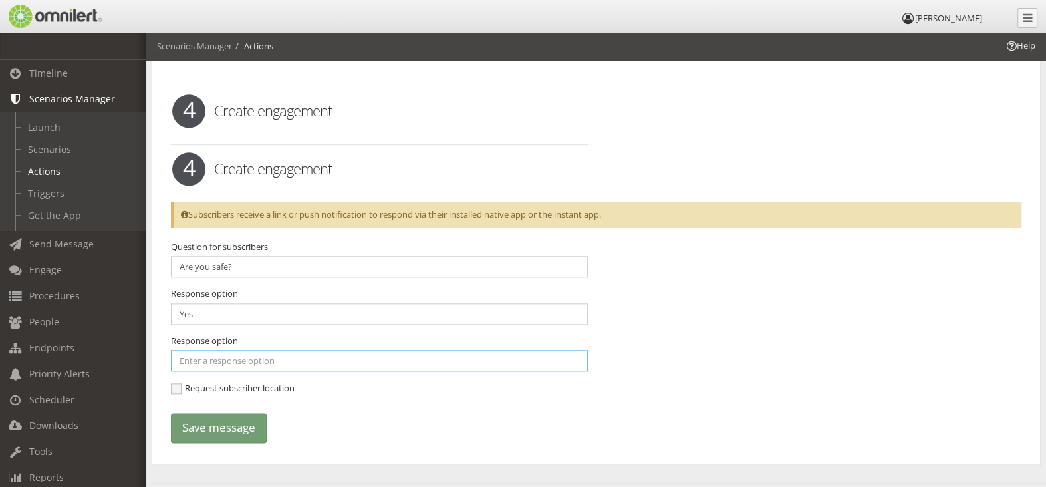
click at [250, 352] on input "text" at bounding box center [379, 360] width 417 height 21
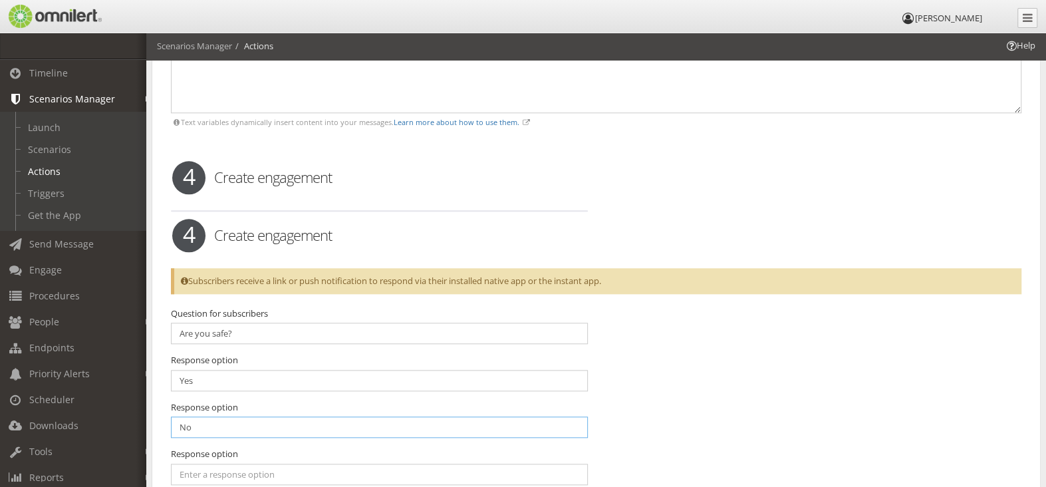
scroll to position [1107, 0]
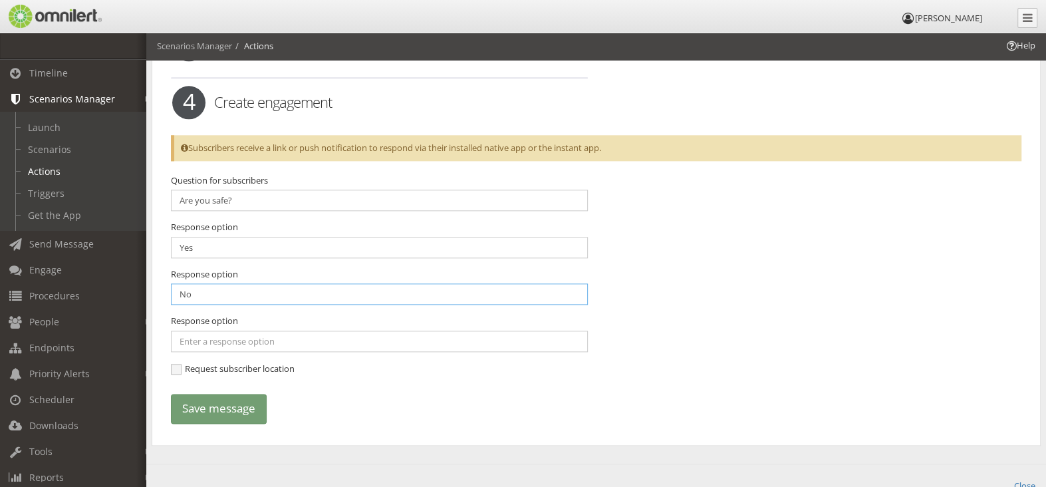
type input "No"
click at [243, 194] on input "Are you safe?" at bounding box center [379, 200] width 417 height 21
type input "A"
click at [214, 240] on input "Yes" at bounding box center [379, 247] width 417 height 21
type input "Y"
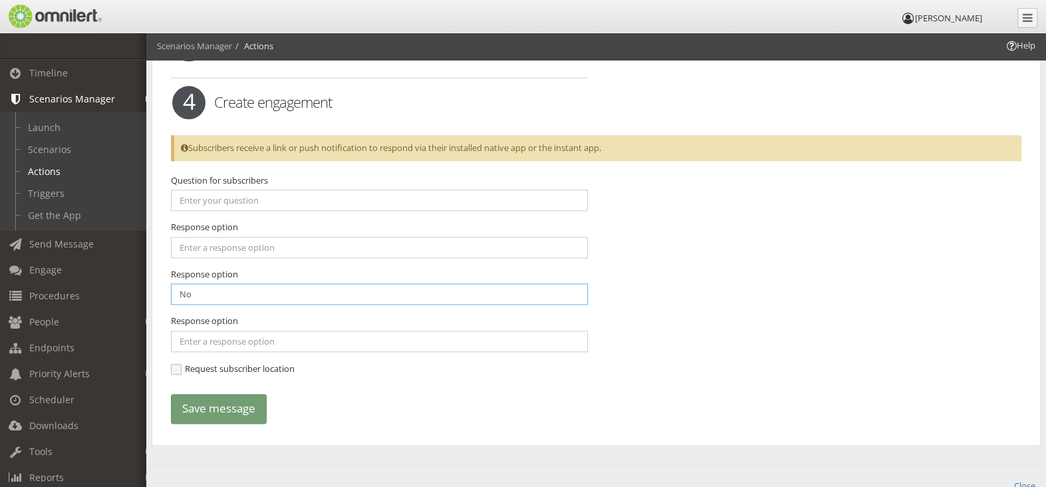
click at [200, 283] on input "No" at bounding box center [379, 293] width 417 height 21
type input "N"
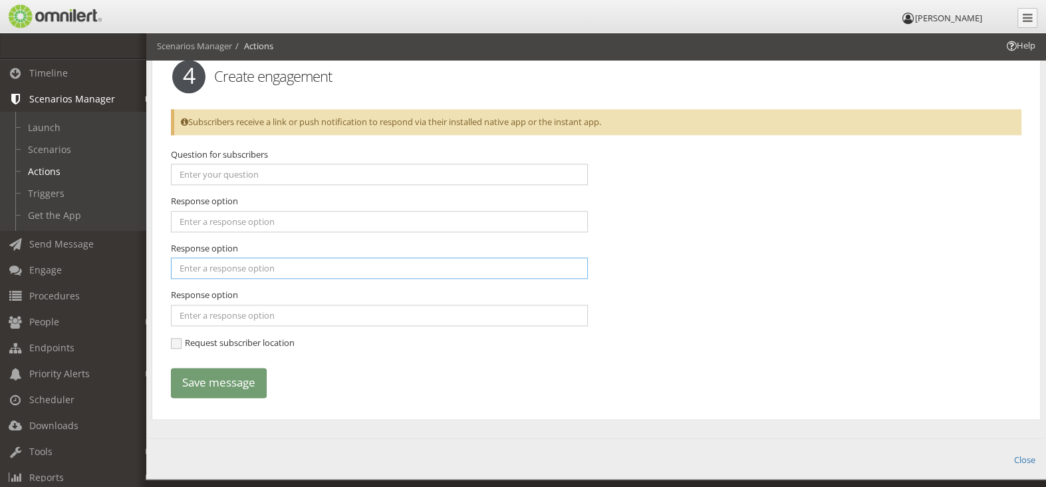
scroll to position [1155, 0]
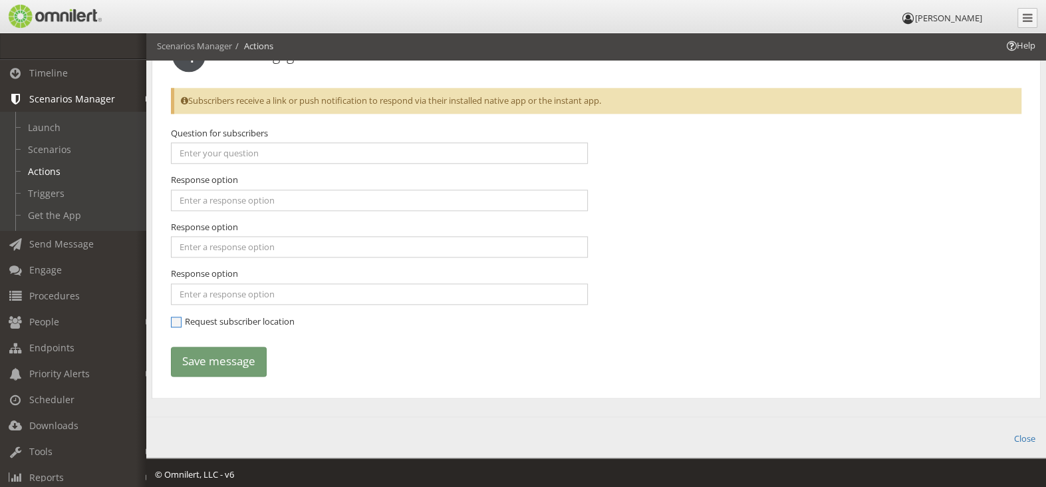
click at [176, 318] on span "Request subscriber location" at bounding box center [233, 321] width 124 height 12
click at [176, 318] on input "Request subscriber location" at bounding box center [177, 323] width 12 height 12
checkbox input "true"
click at [208, 356] on button "Save message" at bounding box center [219, 362] width 96 height 30
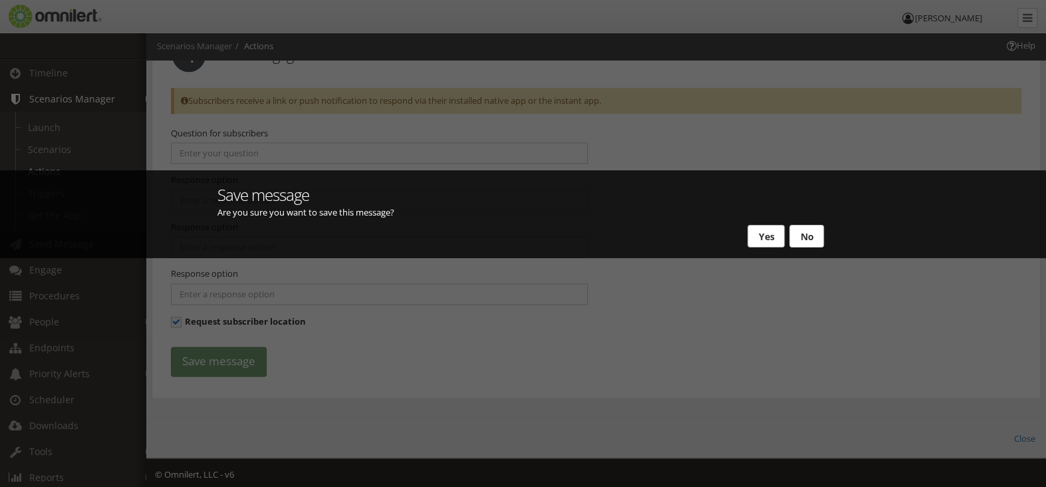
click at [762, 232] on button "Yes" at bounding box center [766, 236] width 37 height 23
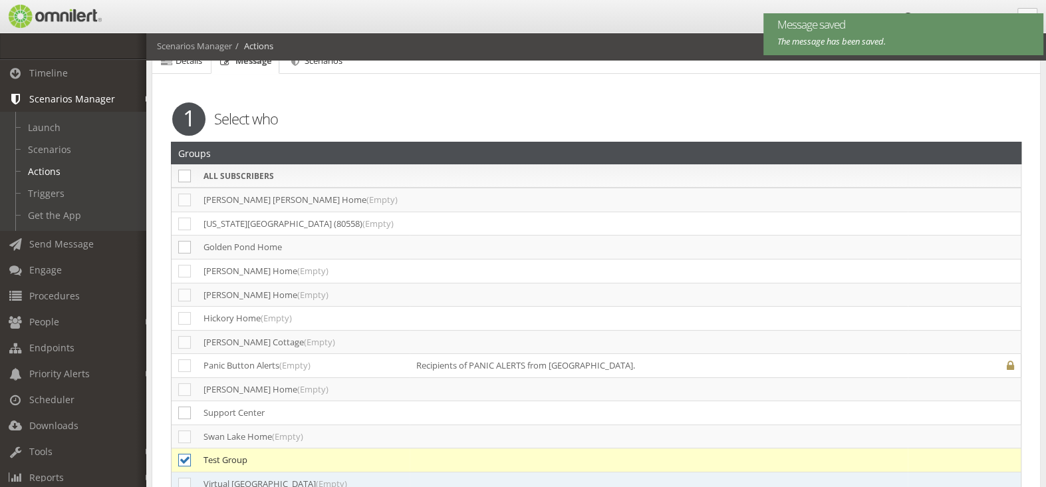
scroll to position [0, 0]
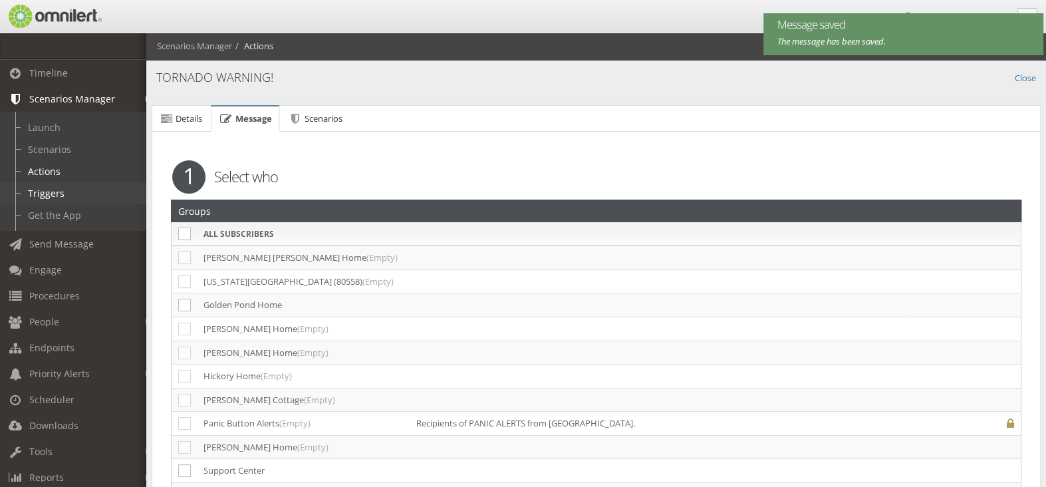
click at [54, 199] on link "Triggers" at bounding box center [79, 193] width 158 height 22
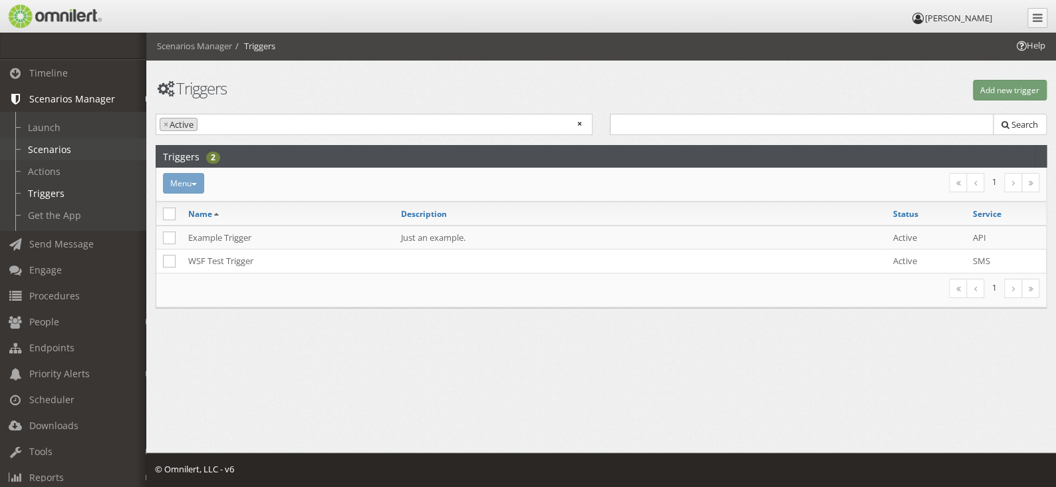
click at [57, 143] on link "Scenarios" at bounding box center [79, 149] width 158 height 22
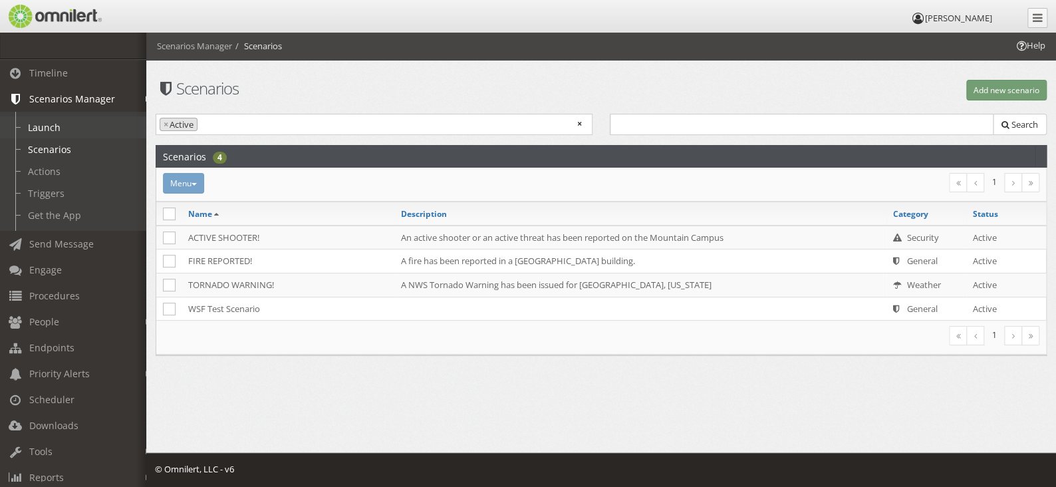
click at [45, 126] on link "Launch" at bounding box center [79, 127] width 158 height 22
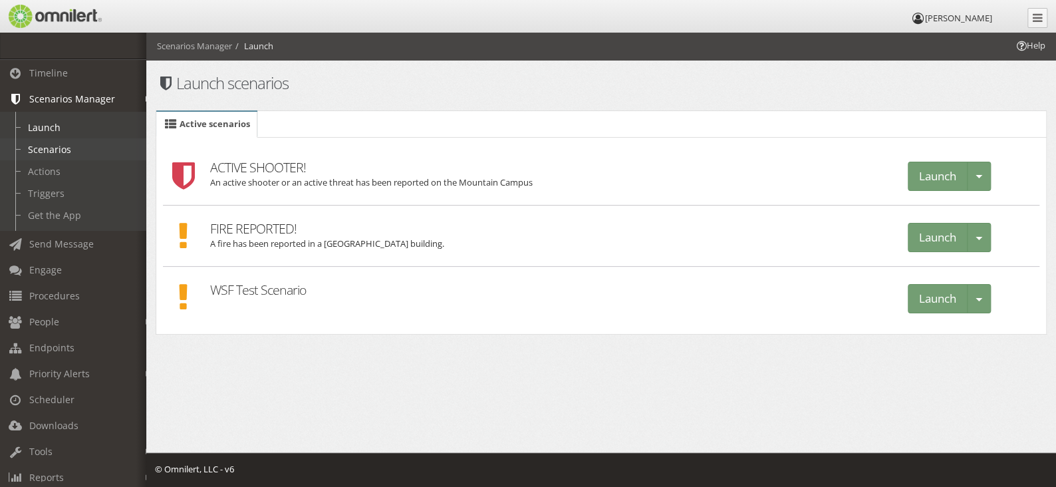
click at [58, 145] on link "Scenarios" at bounding box center [79, 149] width 158 height 22
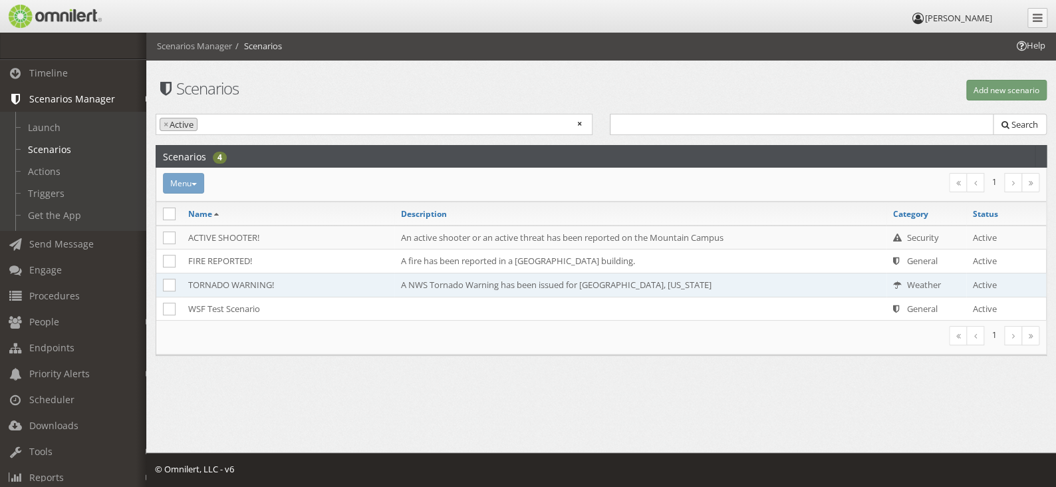
click at [347, 283] on td "TORNADO WARNING!" at bounding box center [288, 285] width 213 height 24
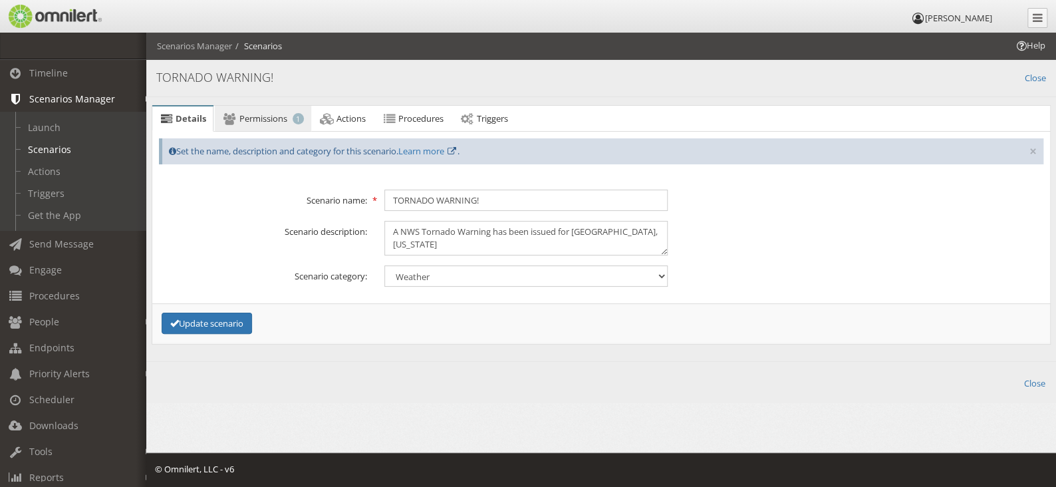
click at [279, 118] on span "Permissions" at bounding box center [263, 118] width 48 height 12
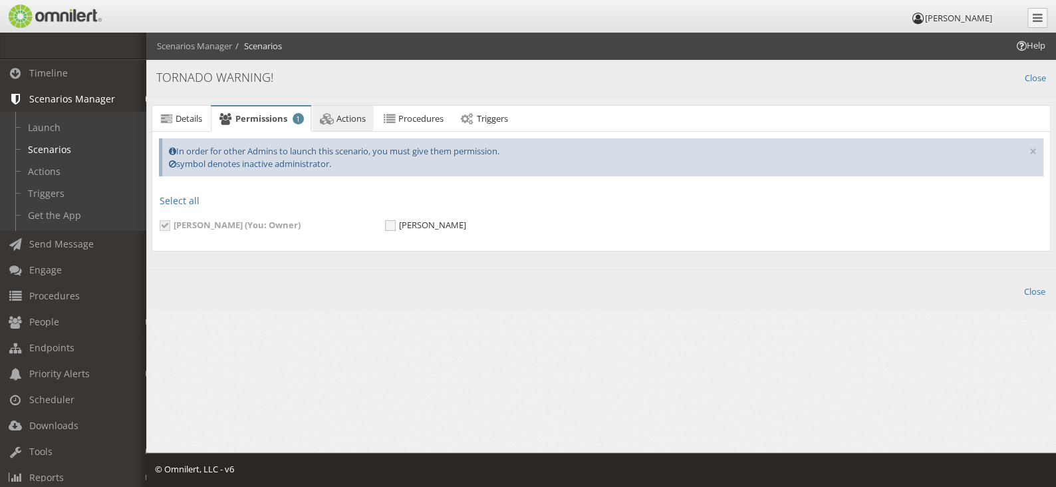
click at [340, 120] on span "Actions" at bounding box center [351, 118] width 29 height 12
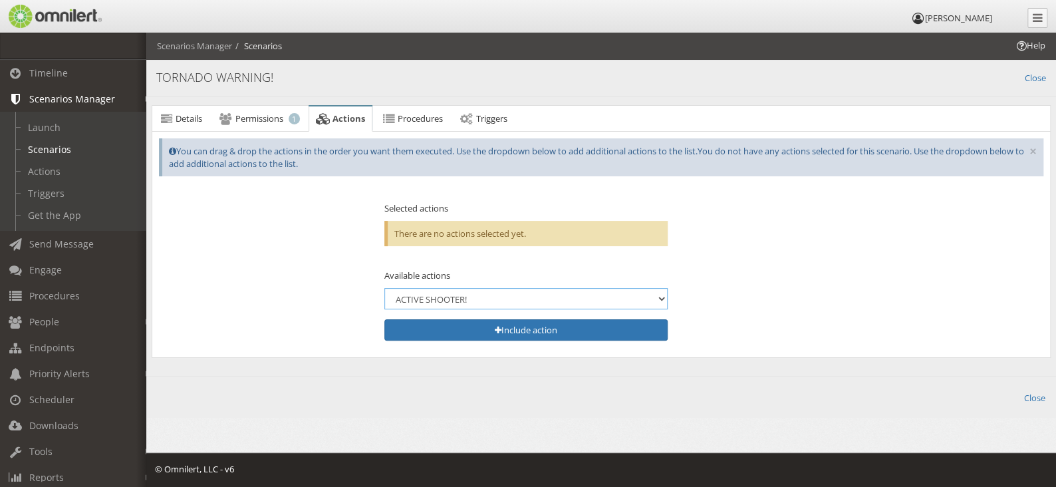
click at [654, 303] on select "ACTIVE SHOOTER! FIRE REPORTED! TORNADO WARNING! WSF Test Action" at bounding box center [525, 298] width 283 height 21
select select "19147"
click at [384, 288] on select "ACTIVE SHOOTER! FIRE REPORTED! TORNADO WARNING! WSF Test Action" at bounding box center [525, 298] width 283 height 21
click at [415, 126] on link "Procedures" at bounding box center [412, 119] width 76 height 27
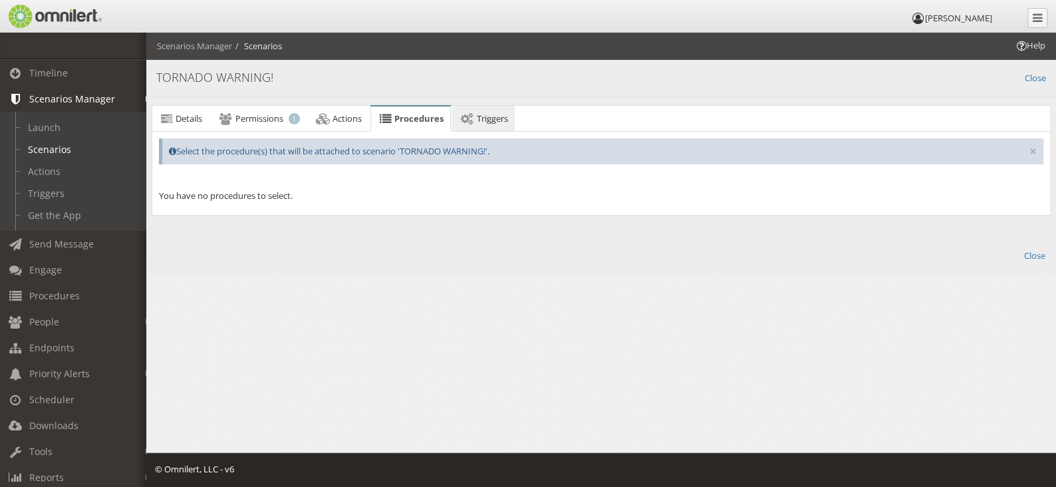
click at [473, 122] on icon at bounding box center [467, 118] width 15 height 9
click at [1034, 79] on link "Close" at bounding box center [1035, 76] width 21 height 15
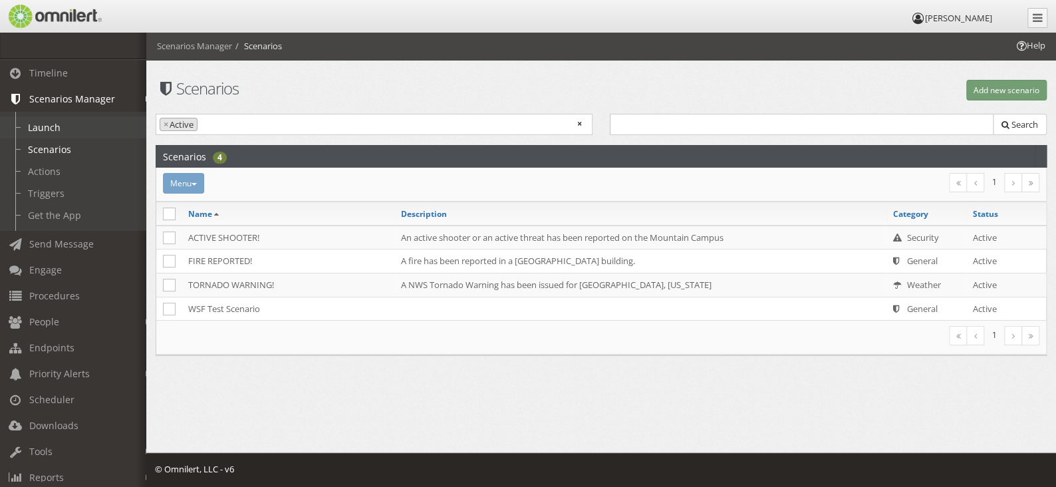
click at [60, 122] on link "Launch" at bounding box center [79, 127] width 158 height 22
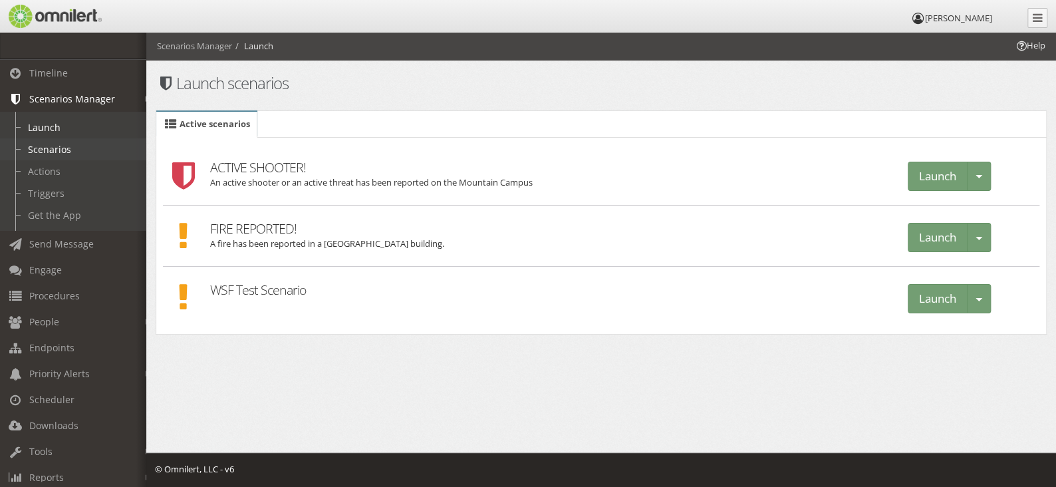
click at [51, 150] on link "Scenarios" at bounding box center [79, 149] width 158 height 22
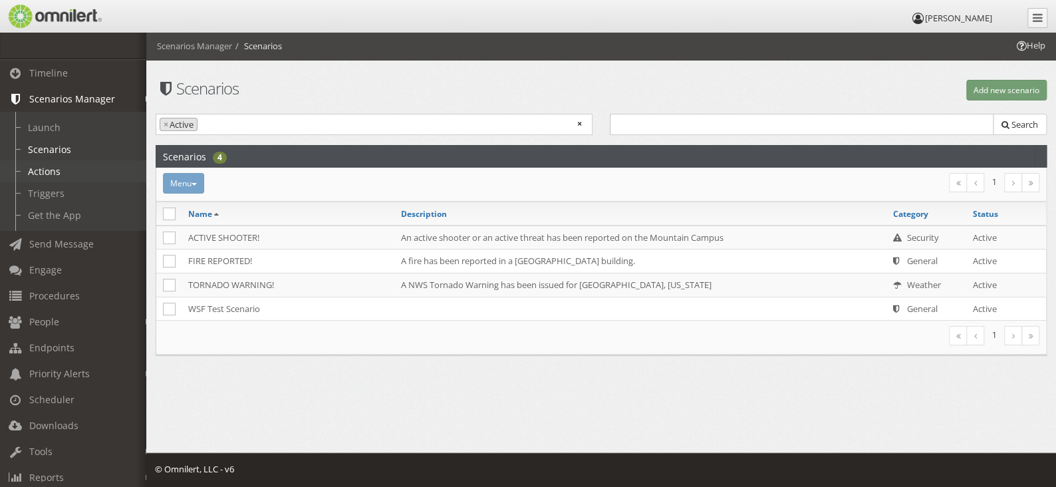
click at [57, 174] on link "Actions" at bounding box center [79, 171] width 158 height 22
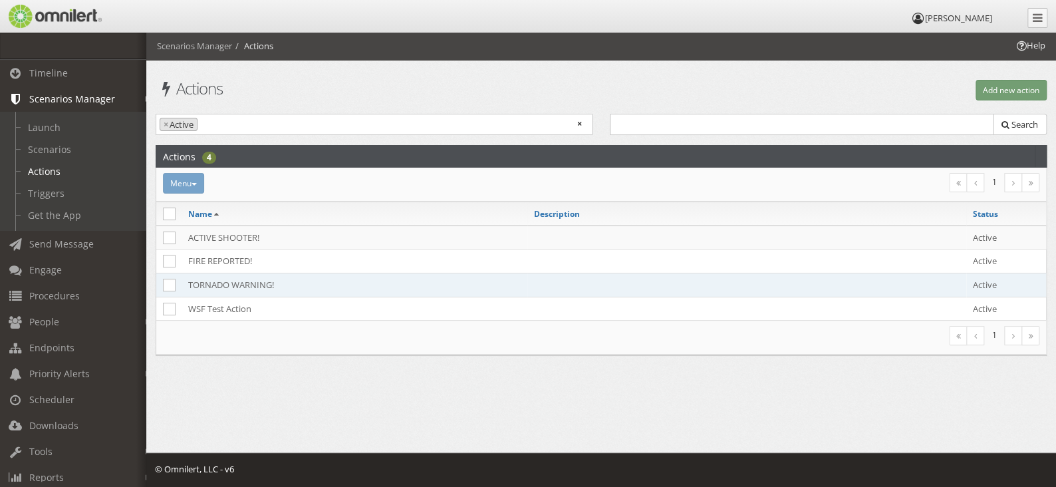
click at [229, 283] on td "TORNADO WARNING!" at bounding box center [355, 285] width 346 height 24
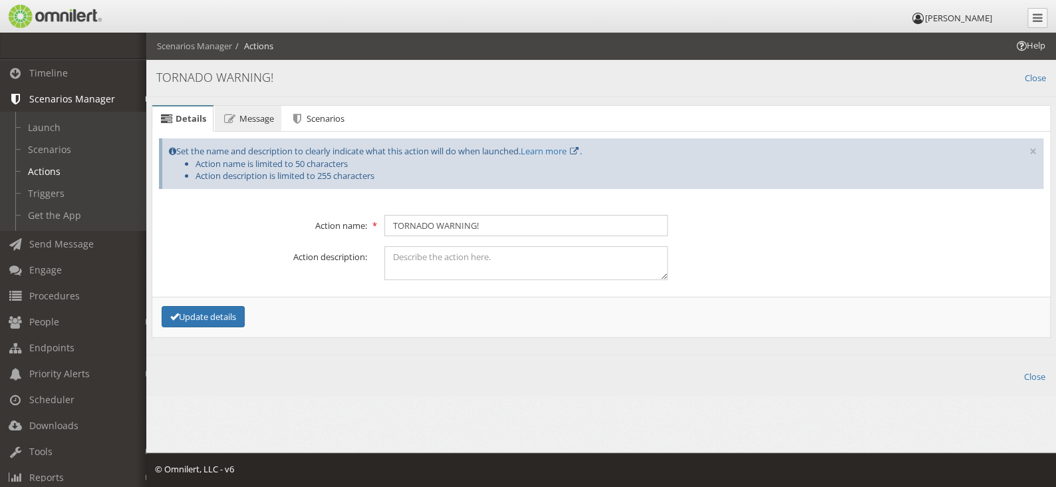
click at [260, 125] on link "Message" at bounding box center [248, 119] width 66 height 27
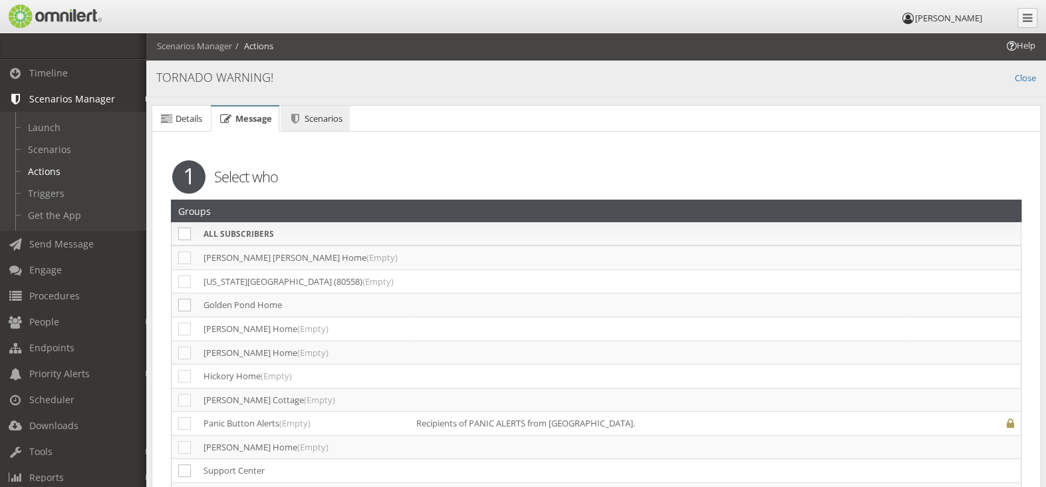
click at [320, 121] on span "Scenarios" at bounding box center [324, 118] width 38 height 12
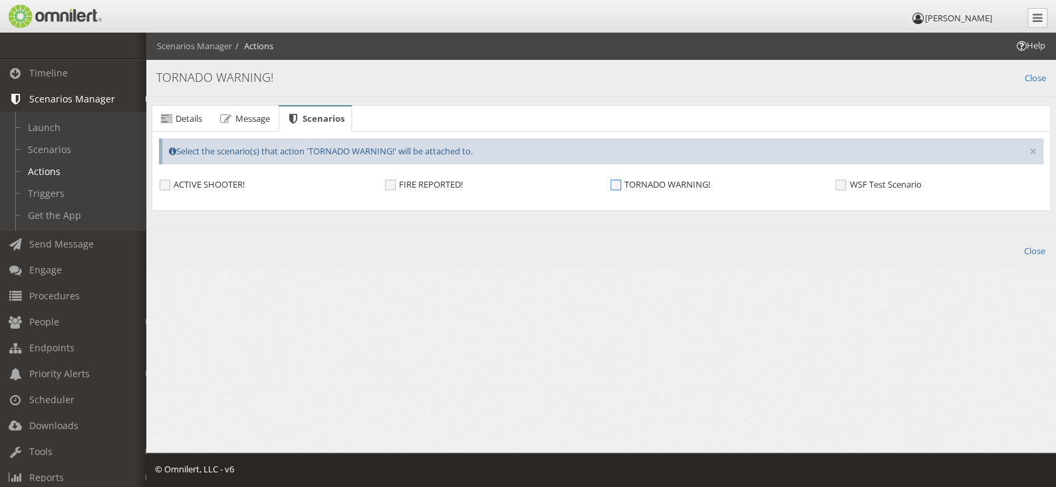
click at [615, 184] on span "TORNADO WARNING!" at bounding box center [661, 184] width 100 height 11
click at [615, 184] on input "TORNADO WARNING!" at bounding box center [617, 186] width 12 height 12
checkbox input "true"
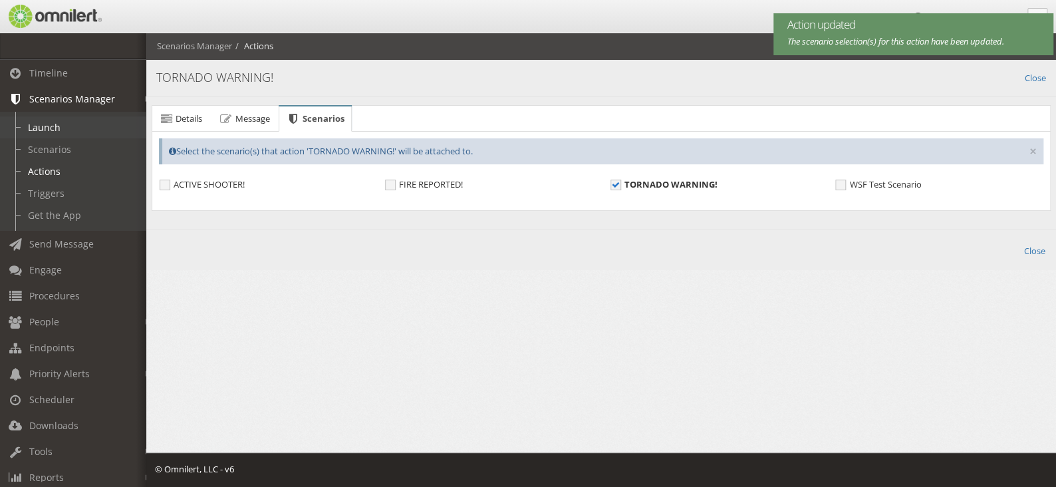
click at [53, 127] on link "Launch" at bounding box center [79, 127] width 158 height 22
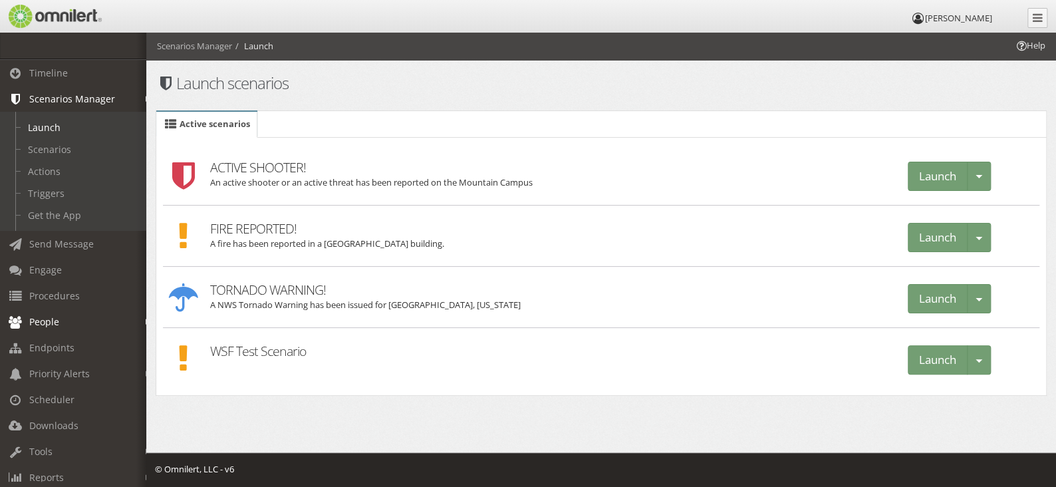
scroll to position [122, 0]
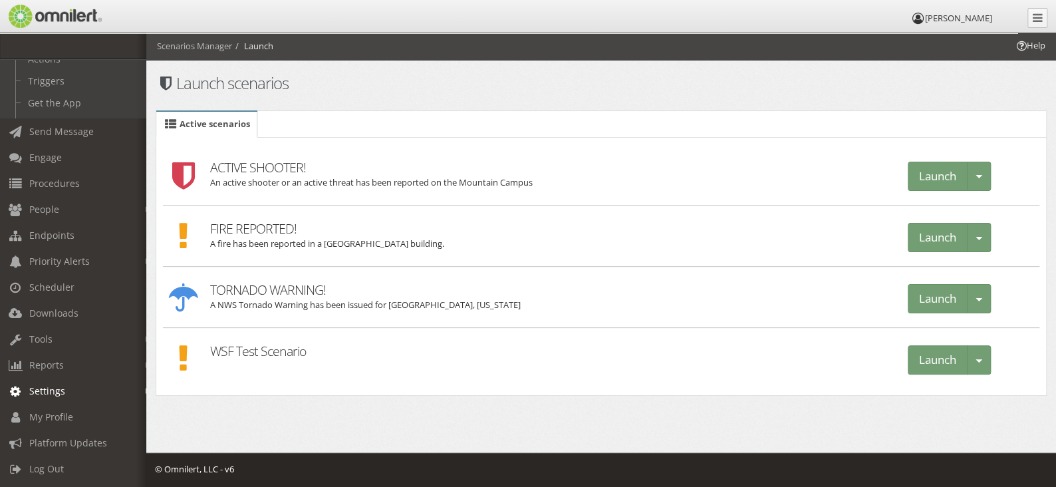
click at [135, 378] on link "Settings" at bounding box center [79, 391] width 158 height 26
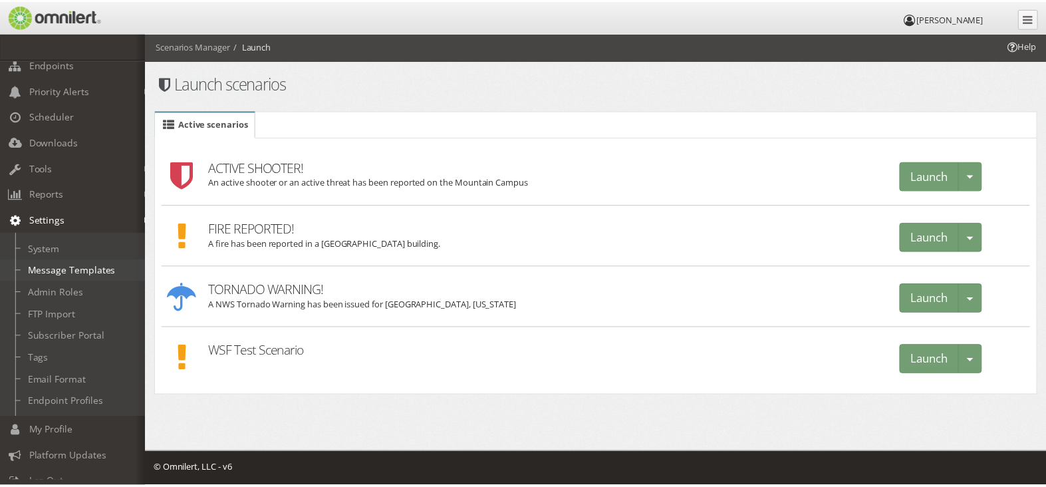
scroll to position [188, 0]
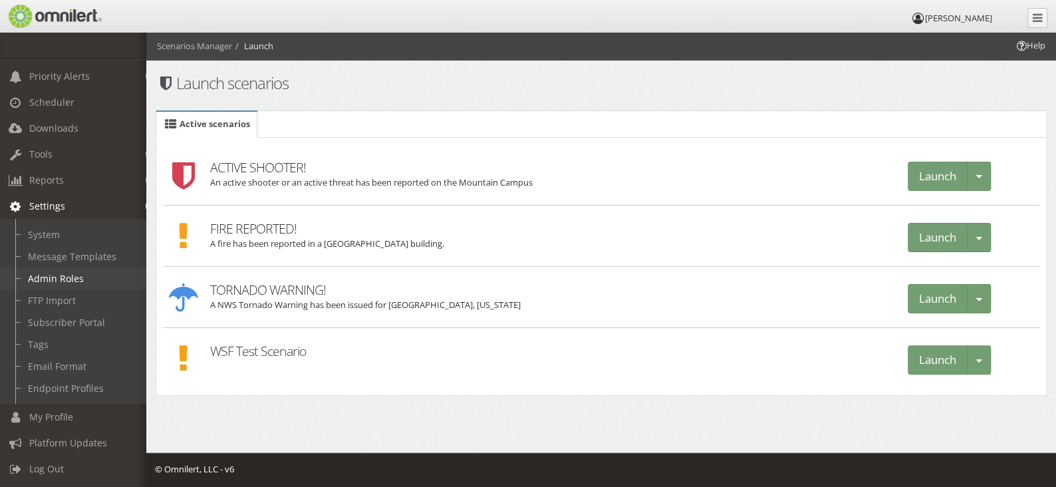
click at [62, 267] on link "Admin Roles" at bounding box center [79, 278] width 158 height 22
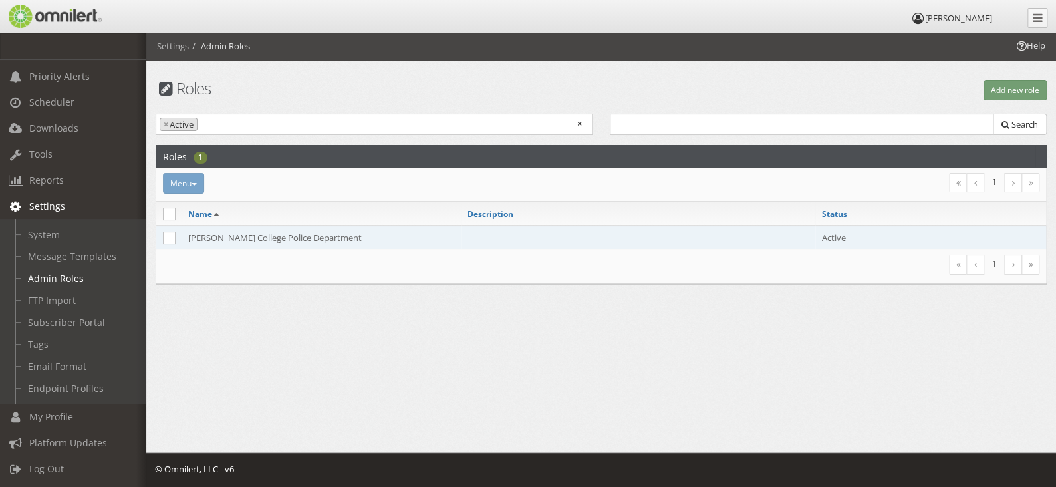
click at [374, 237] on td "[PERSON_NAME] College Police Department" at bounding box center [321, 237] width 279 height 24
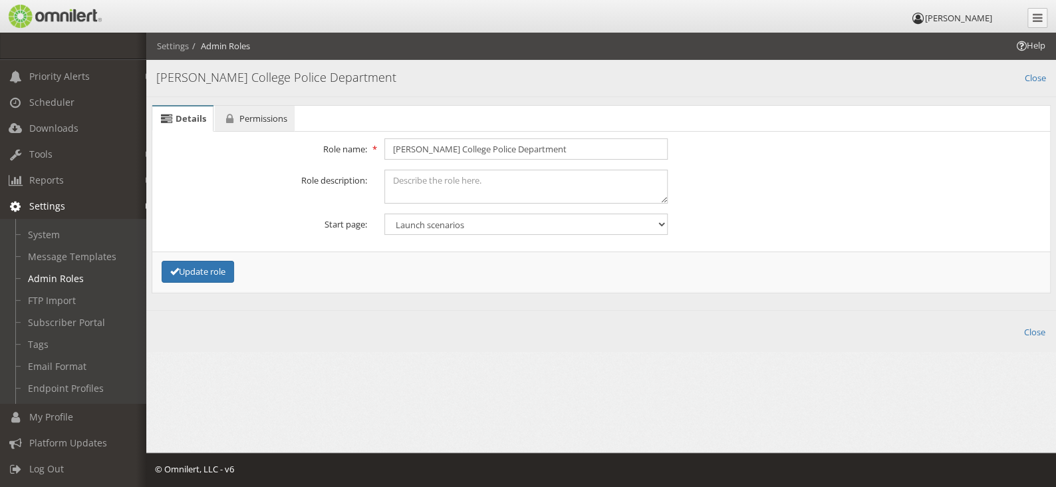
click at [270, 120] on span "Permissions" at bounding box center [263, 118] width 48 height 12
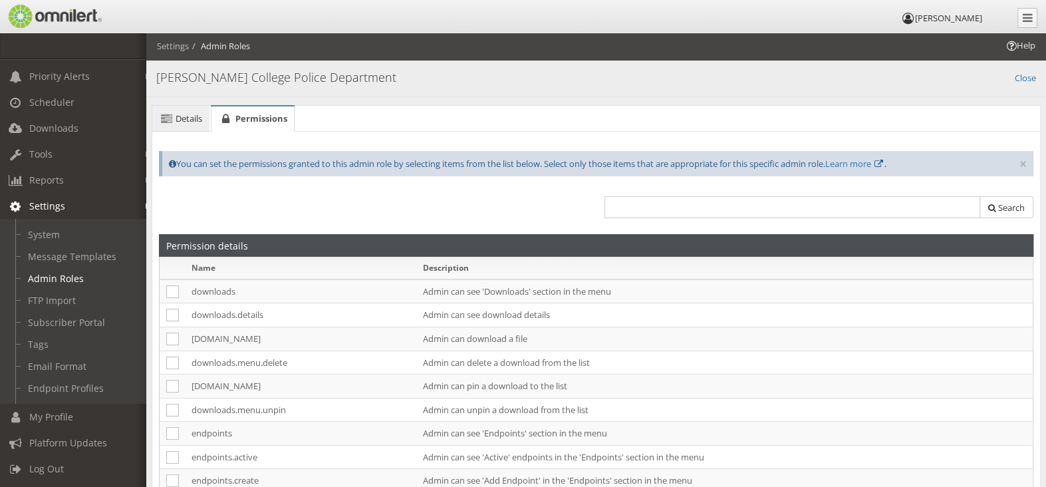
click at [195, 116] on span "Details" at bounding box center [189, 118] width 27 height 12
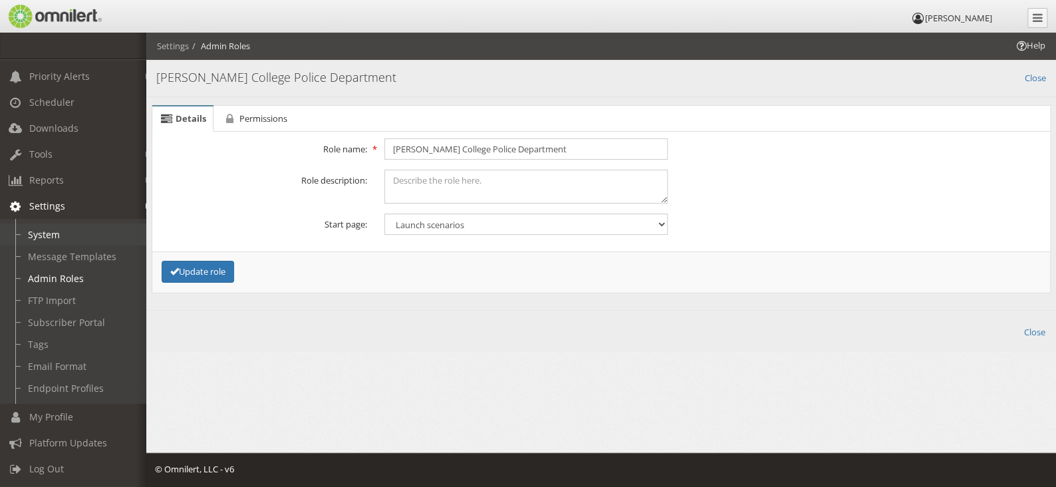
click at [56, 227] on link "System" at bounding box center [79, 234] width 158 height 22
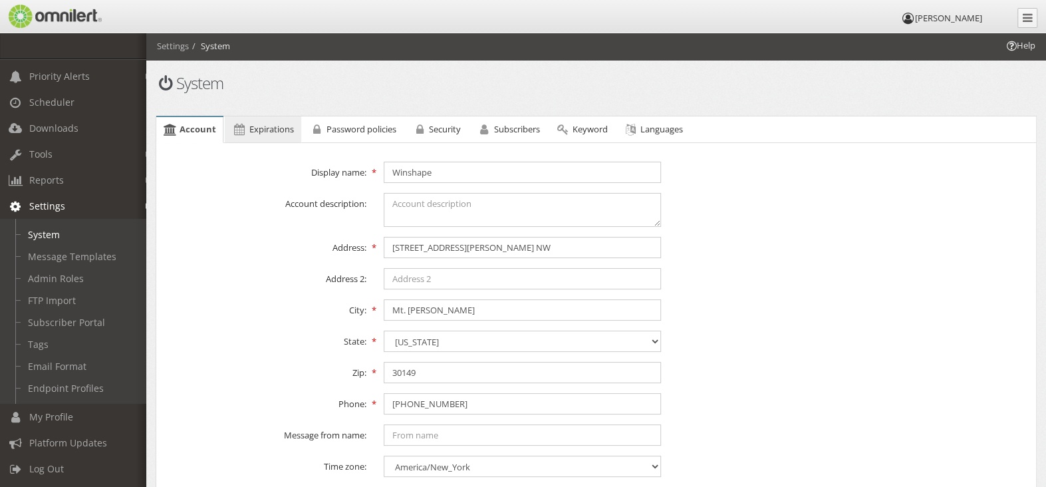
click at [271, 129] on span "Expirations" at bounding box center [271, 129] width 45 height 12
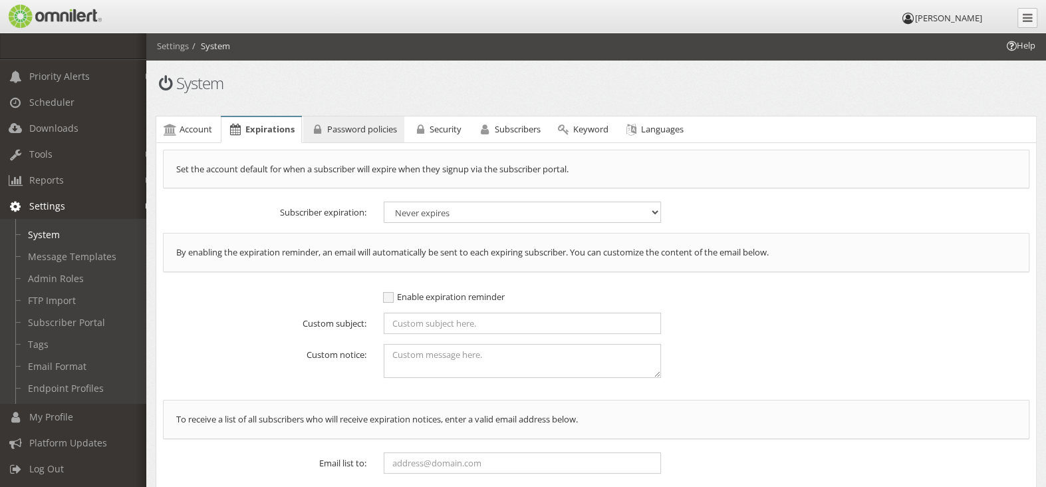
click at [343, 130] on span "Password policies" at bounding box center [362, 129] width 70 height 12
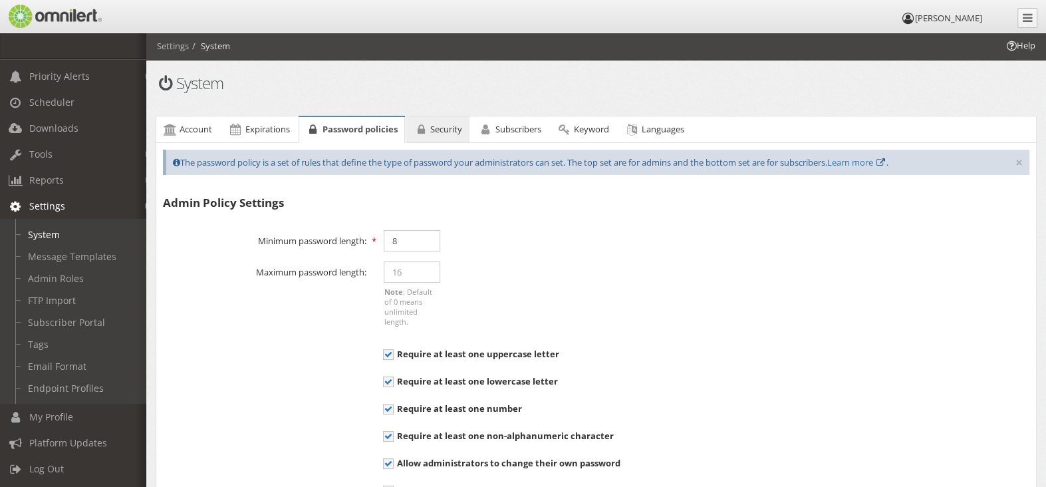
click at [434, 123] on span "Security" at bounding box center [446, 129] width 32 height 12
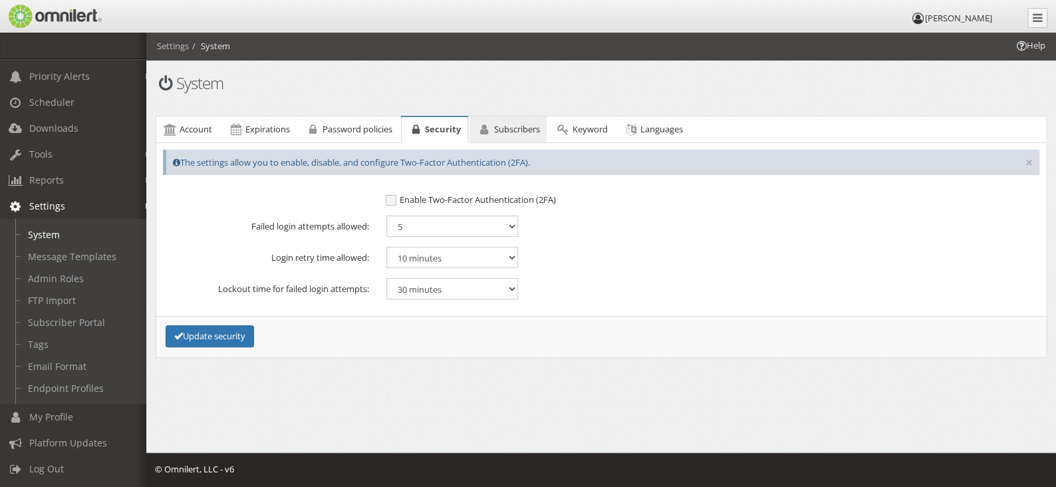
click at [498, 129] on span "Subscribers" at bounding box center [517, 129] width 46 height 12
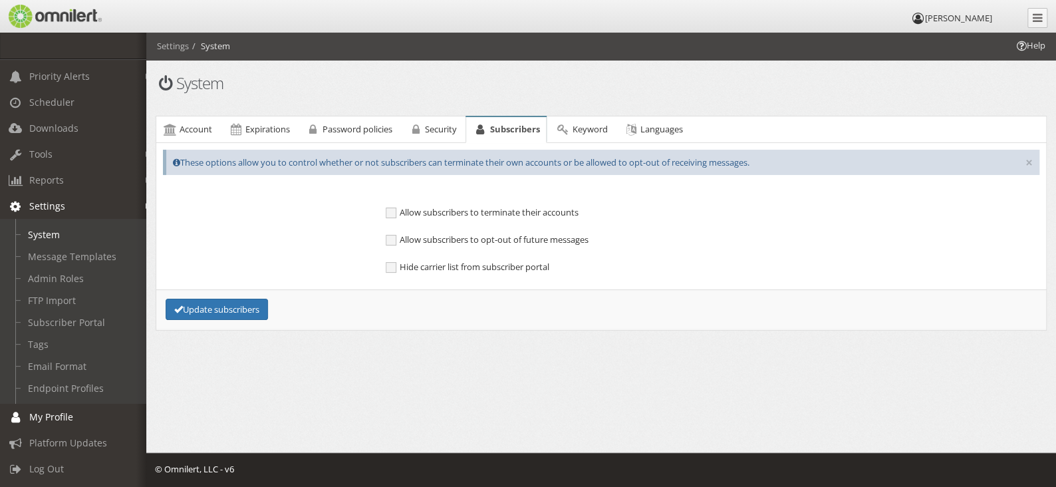
click at [59, 410] on span "My Profile" at bounding box center [51, 416] width 44 height 13
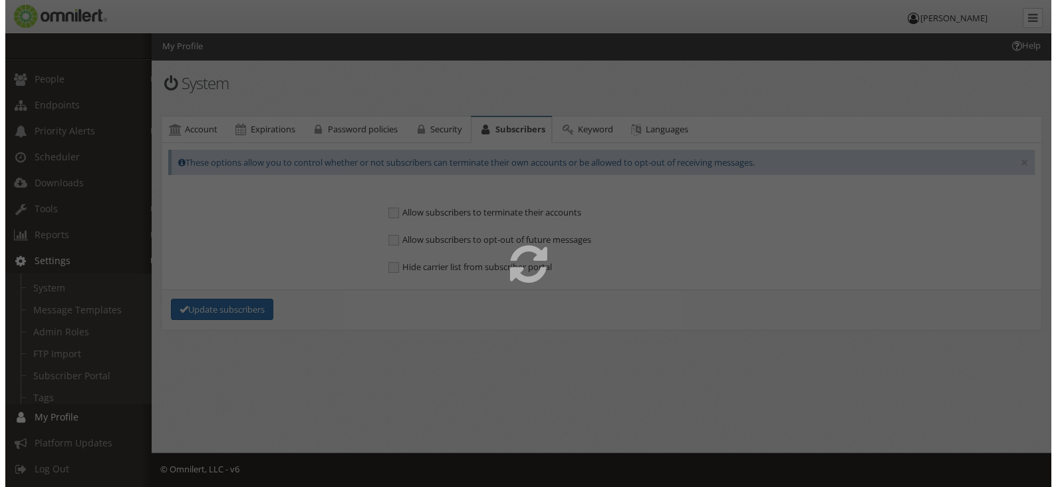
scroll to position [3, 0]
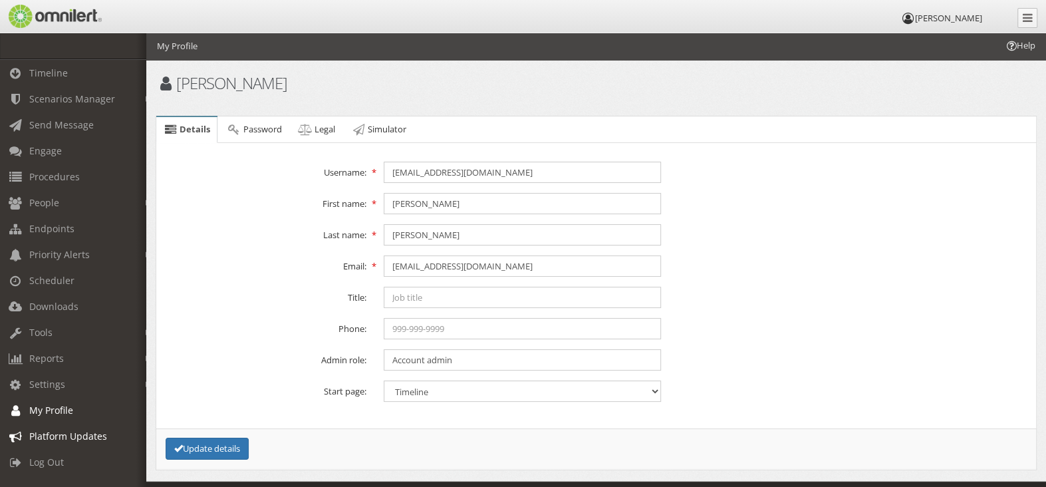
click at [76, 430] on span "Platform Updates" at bounding box center [68, 436] width 78 height 13
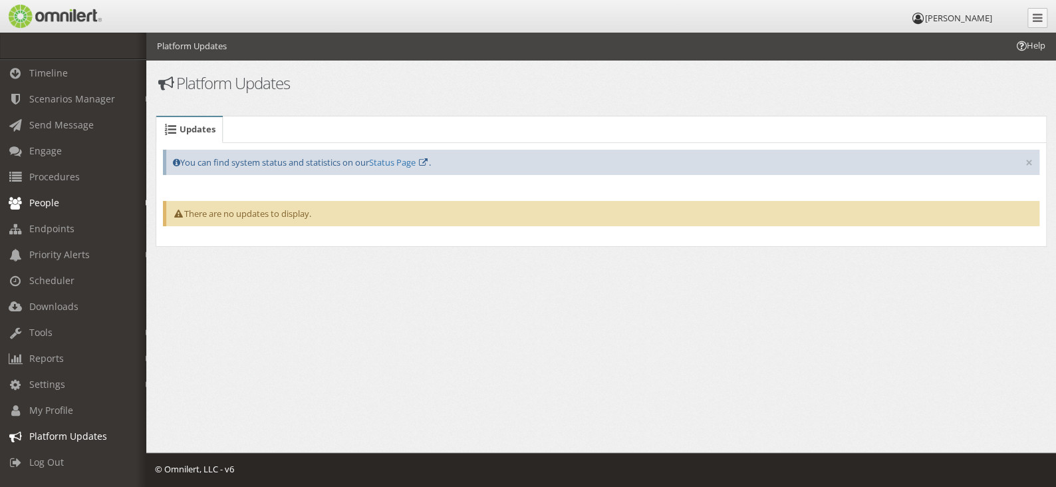
click at [134, 202] on link "People" at bounding box center [79, 203] width 158 height 26
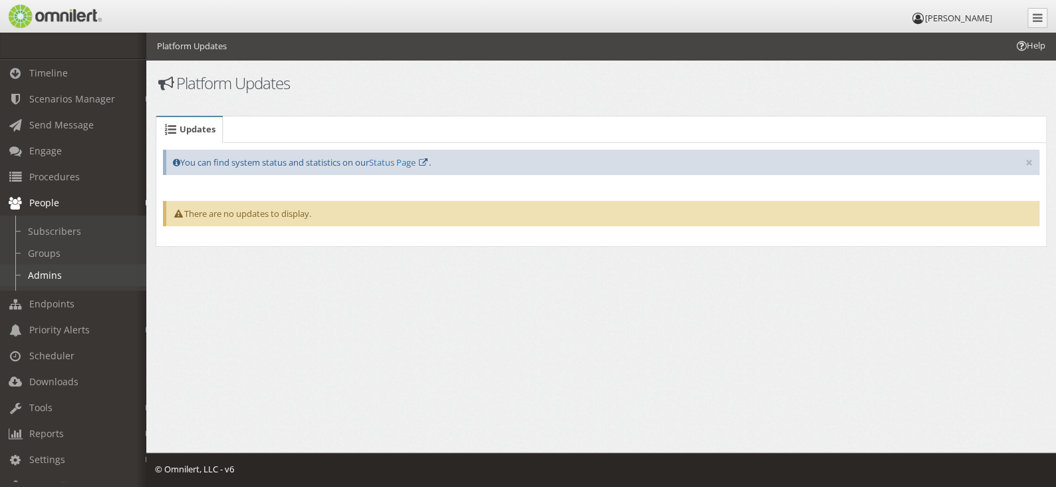
click at [39, 277] on link "Admins" at bounding box center [79, 275] width 158 height 22
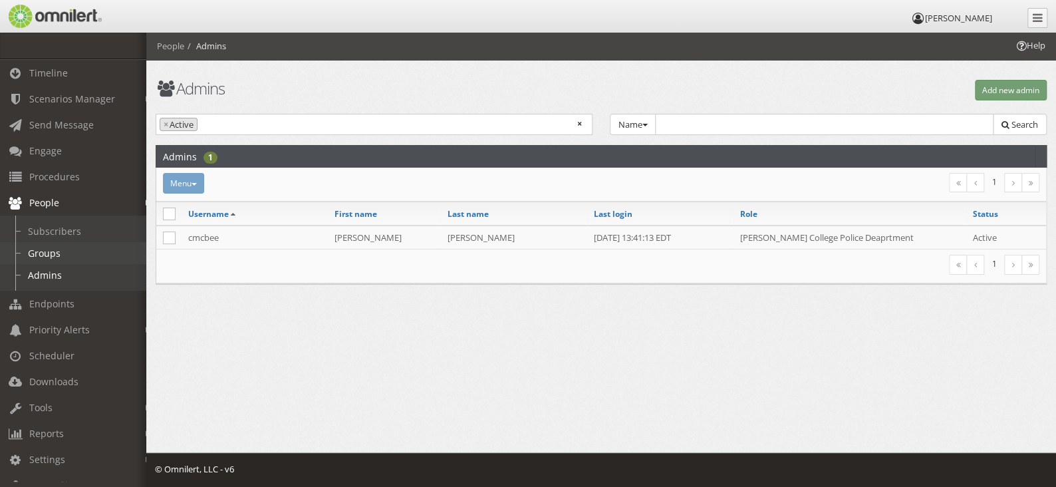
click at [60, 251] on link "Groups" at bounding box center [79, 253] width 158 height 22
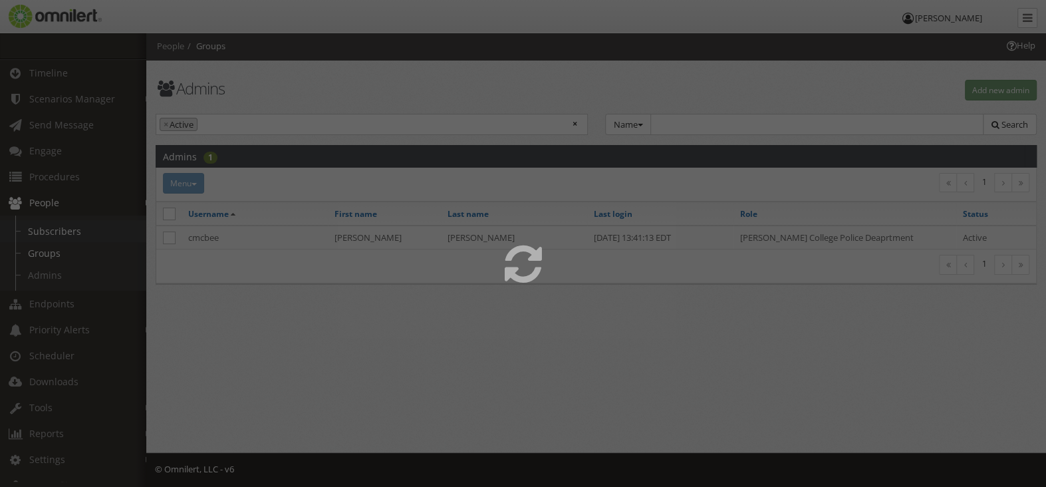
select select
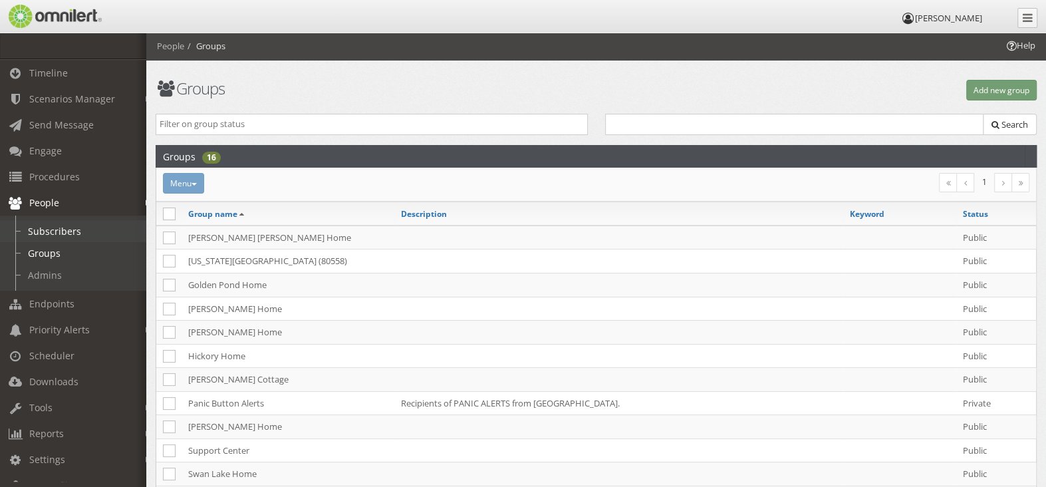
click at [59, 233] on link "Subscribers" at bounding box center [79, 231] width 158 height 22
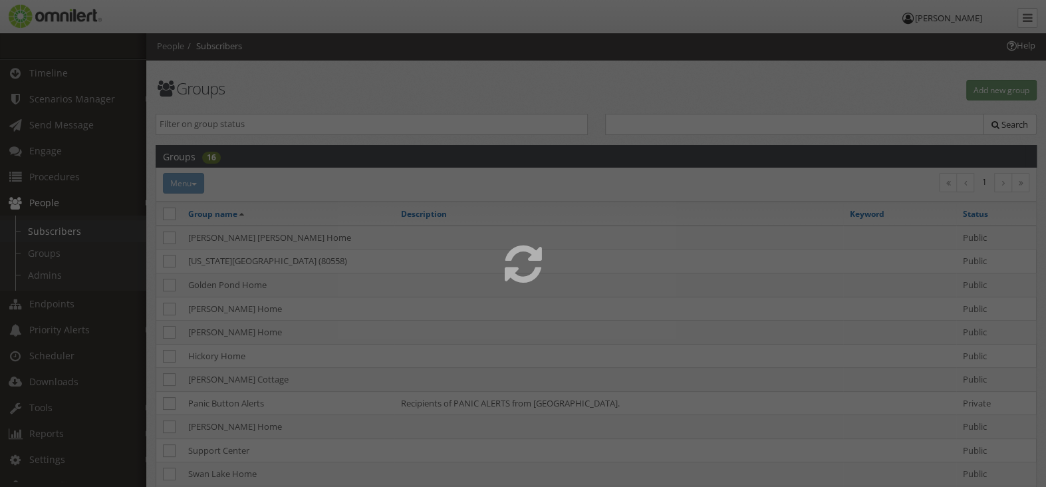
select select
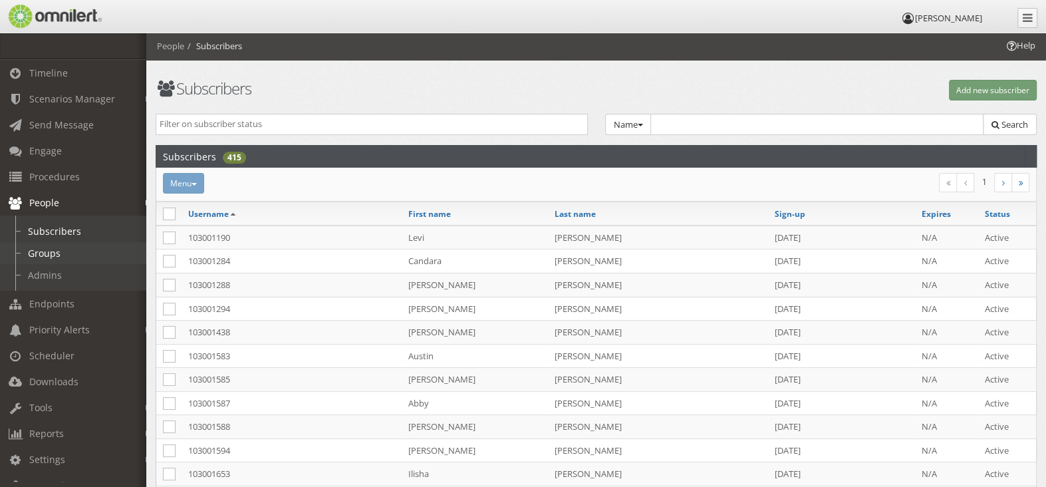
click at [51, 251] on link "Groups" at bounding box center [79, 253] width 158 height 22
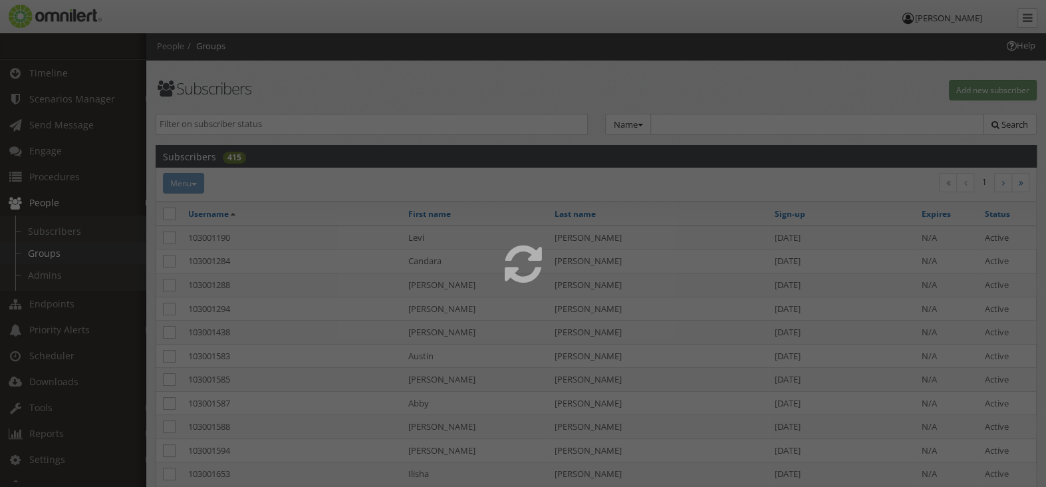
select select
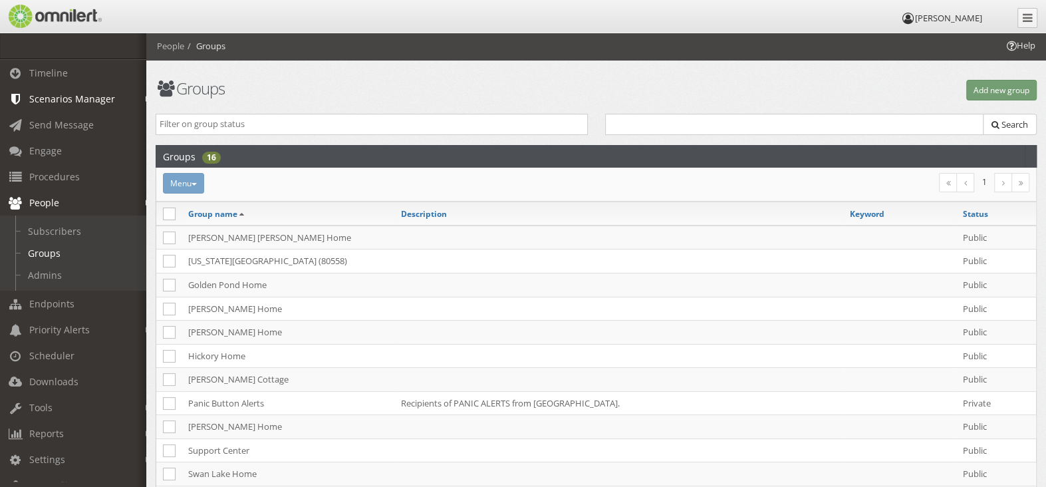
click at [128, 98] on link "Scenarios Manager" at bounding box center [79, 99] width 158 height 26
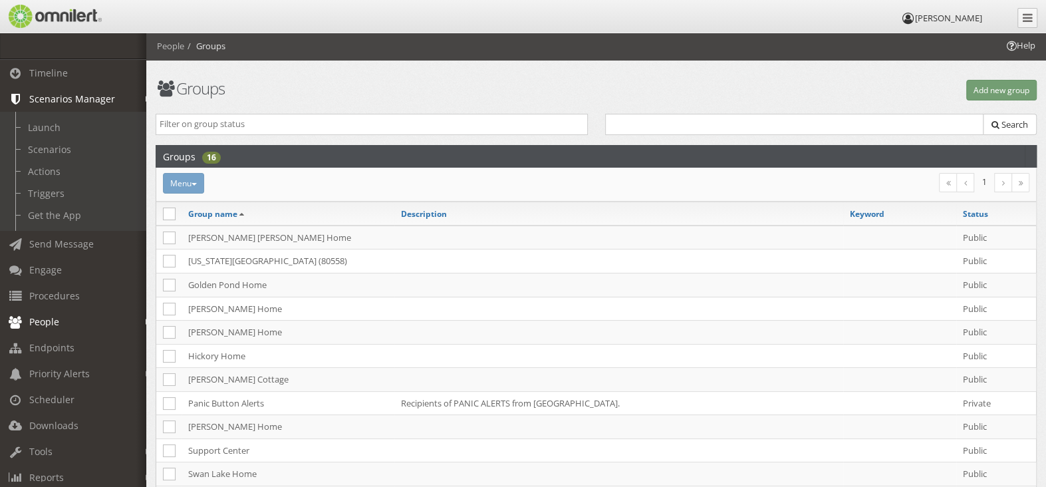
click at [128, 98] on link "Scenarios Manager" at bounding box center [79, 99] width 158 height 26
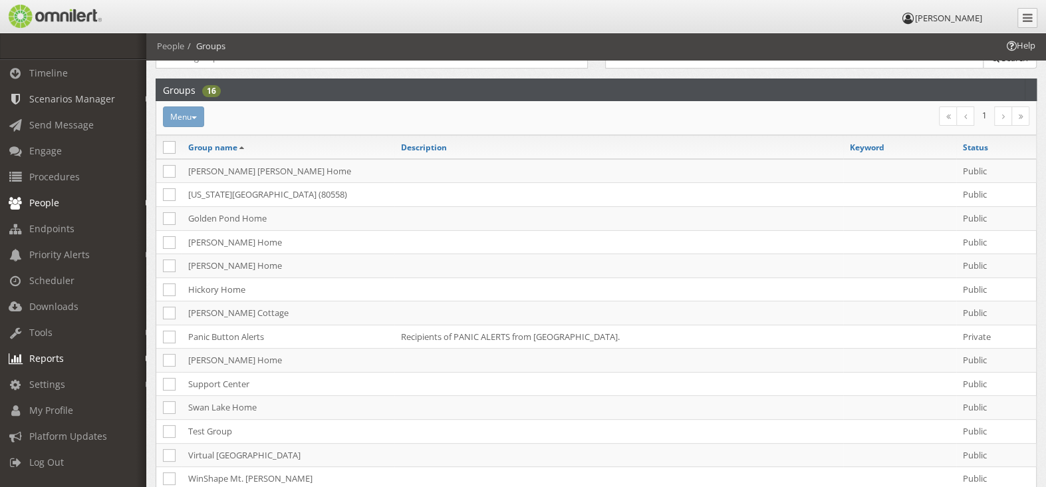
scroll to position [200, 0]
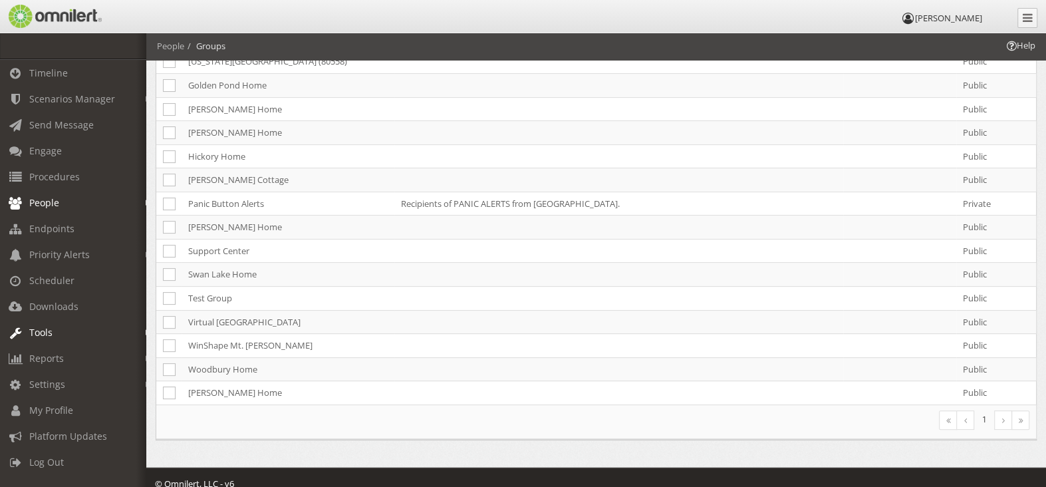
click at [134, 328] on link "Tools" at bounding box center [79, 332] width 158 height 26
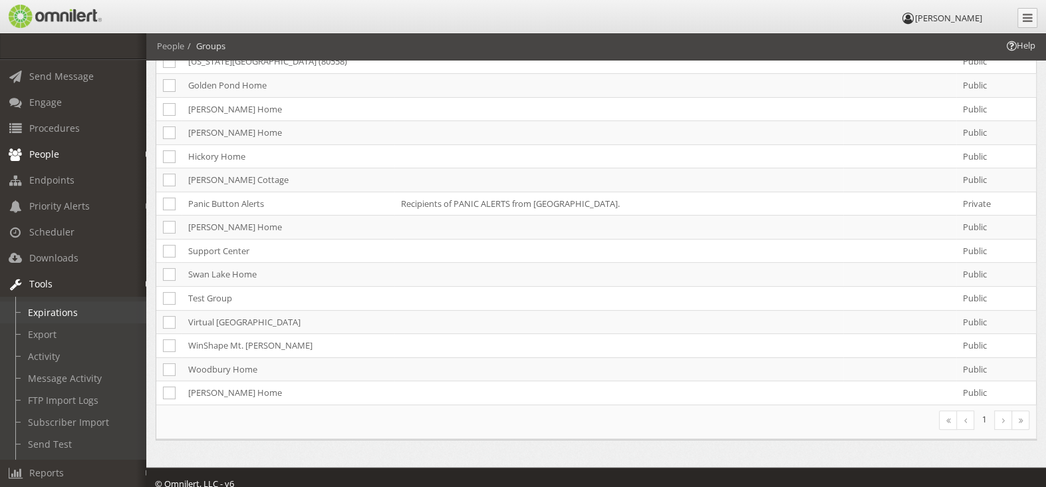
scroll to position [69, 0]
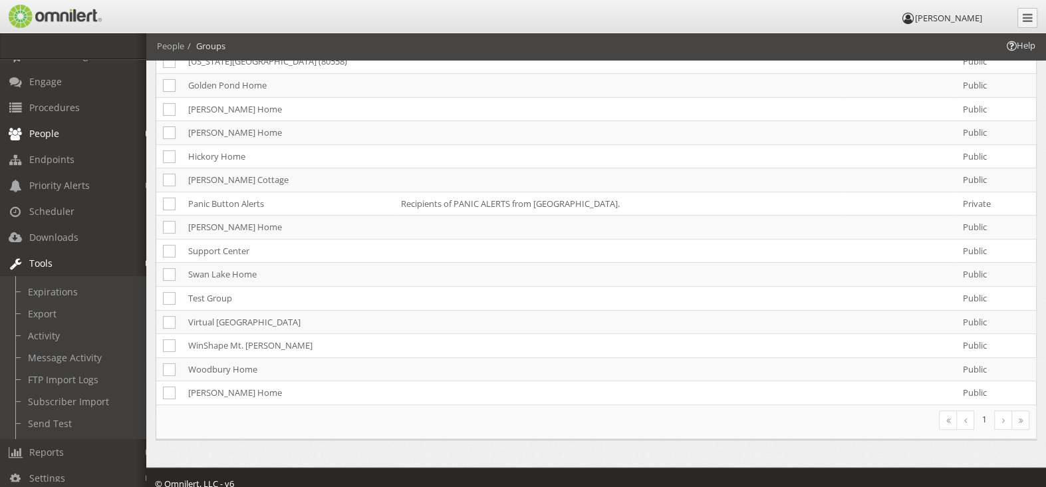
click at [135, 261] on link "Tools" at bounding box center [79, 263] width 158 height 26
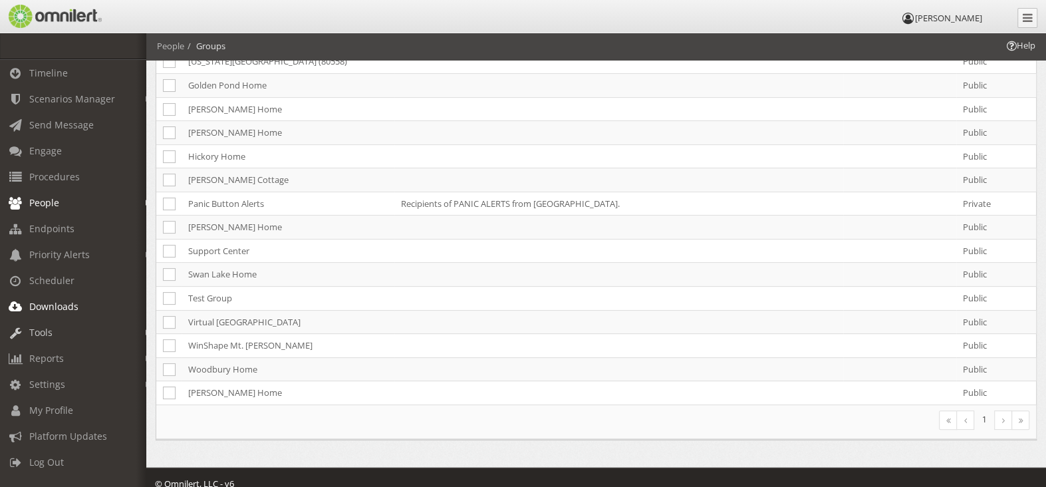
scroll to position [3, 0]
click at [146, 382] on em at bounding box center [149, 384] width 6 height 7
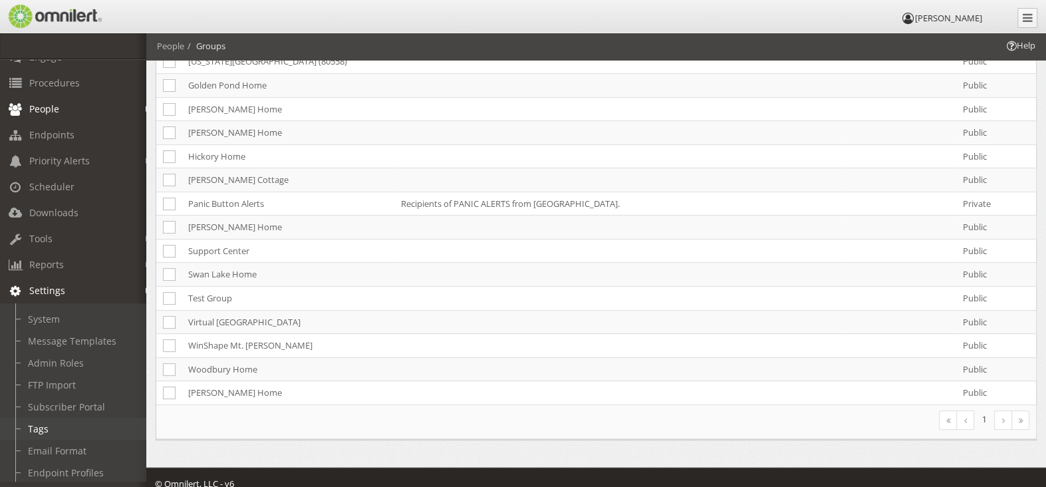
scroll to position [136, 0]
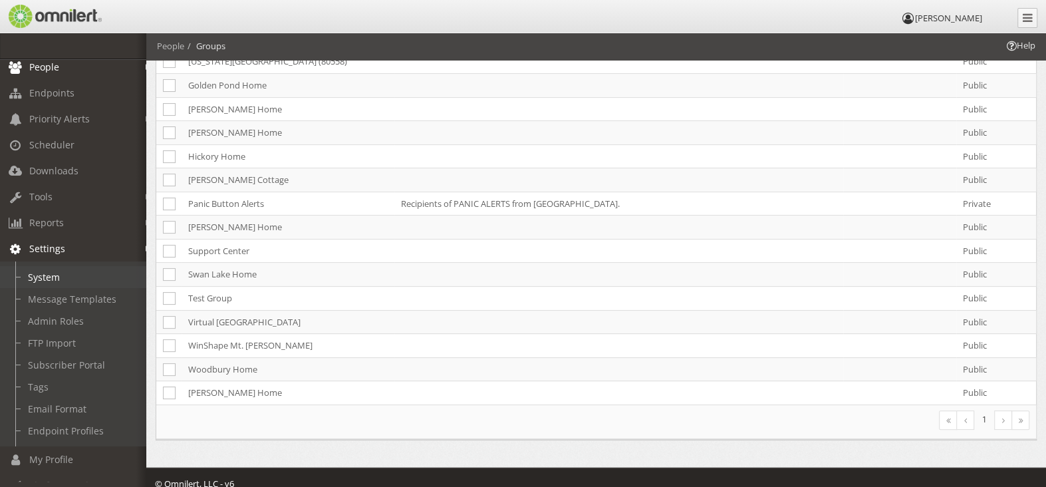
click at [49, 271] on link "System" at bounding box center [79, 277] width 158 height 22
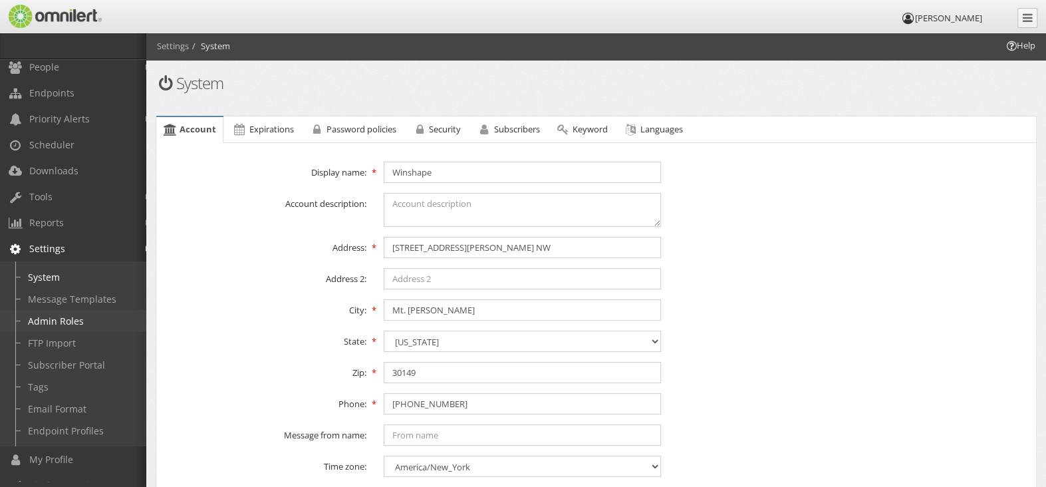
click at [55, 318] on link "Admin Roles" at bounding box center [79, 321] width 158 height 22
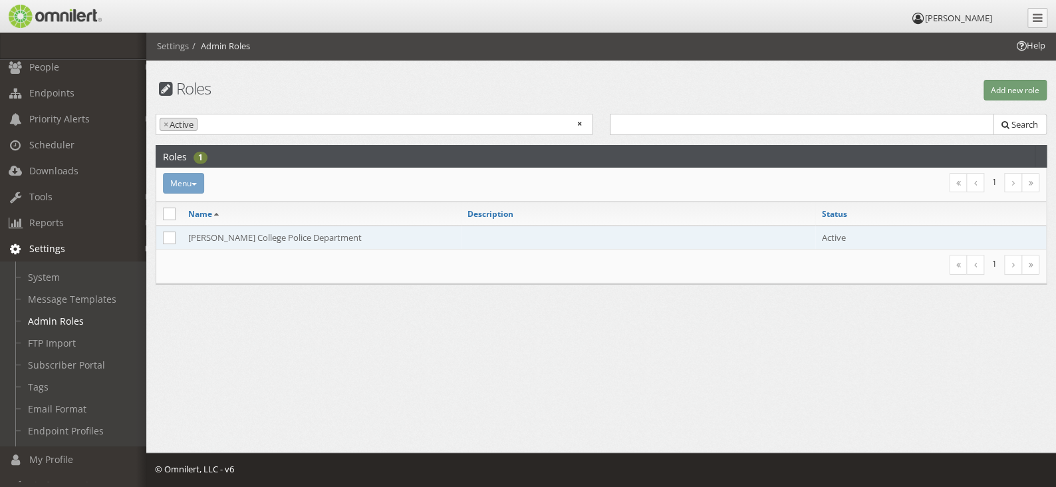
click at [221, 237] on td "[PERSON_NAME] College Police Department" at bounding box center [321, 237] width 279 height 24
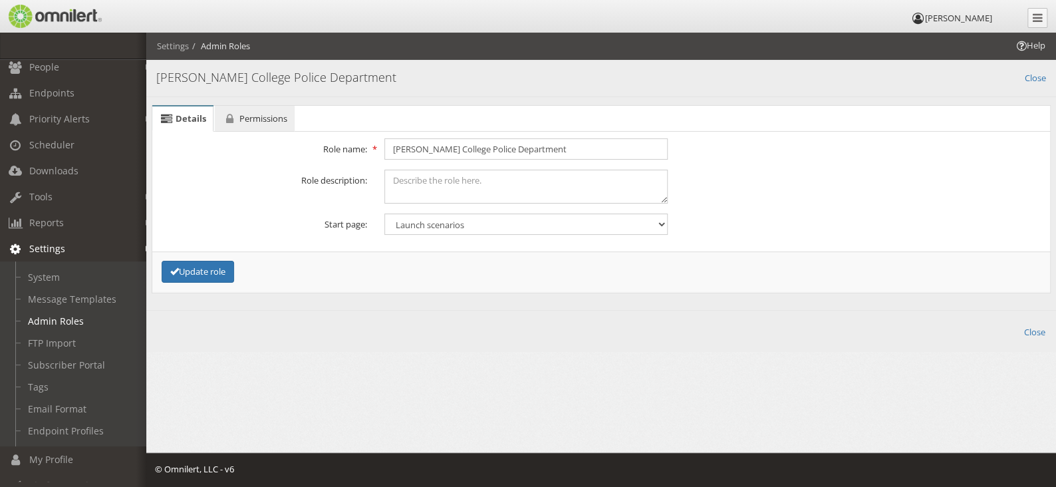
click at [259, 123] on span "Permissions" at bounding box center [263, 118] width 48 height 12
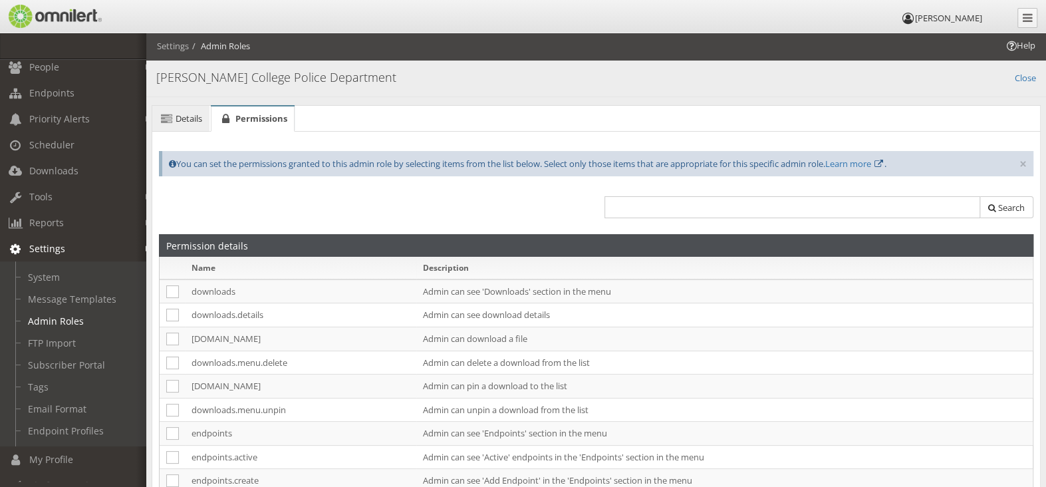
click at [188, 118] on span "Details" at bounding box center [189, 118] width 27 height 12
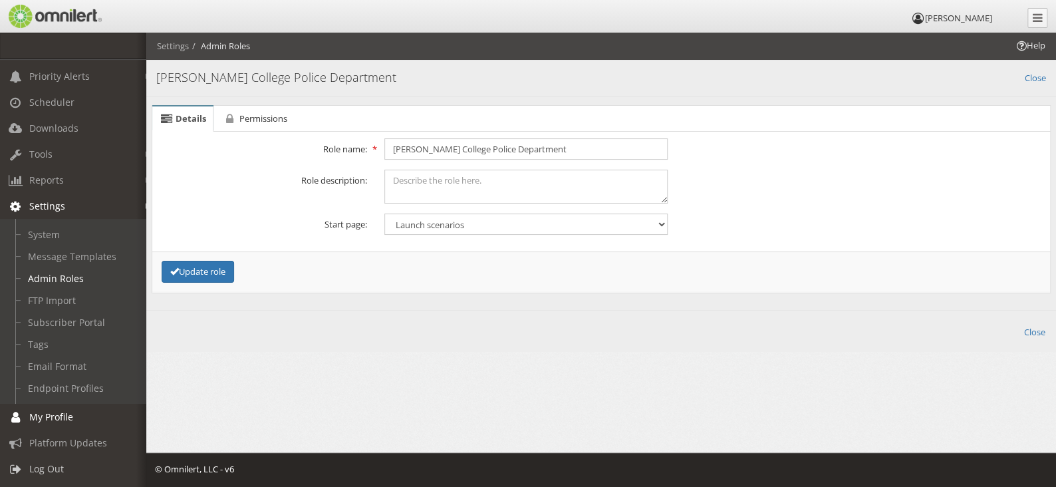
click at [44, 462] on span "Log Out" at bounding box center [46, 468] width 35 height 13
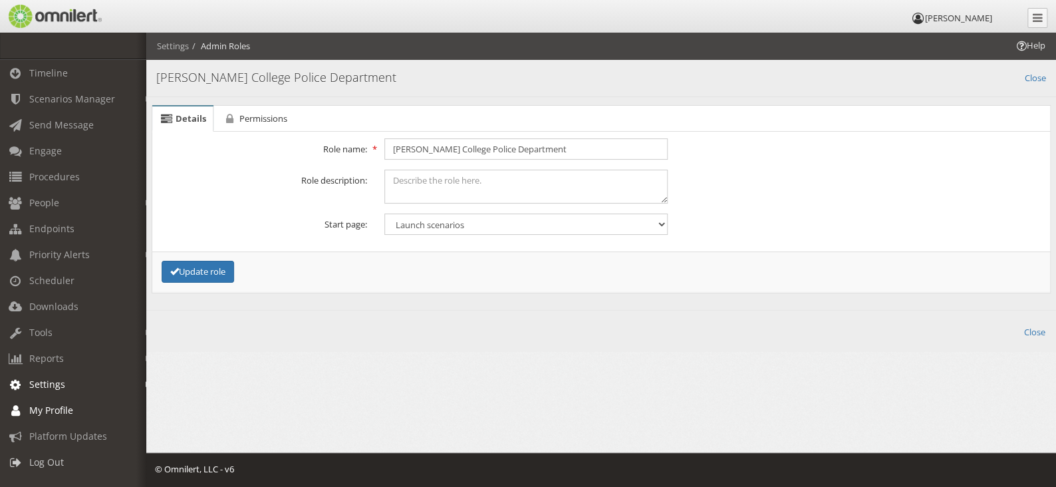
scroll to position [3, 0]
